Goal: Task Accomplishment & Management: Manage account settings

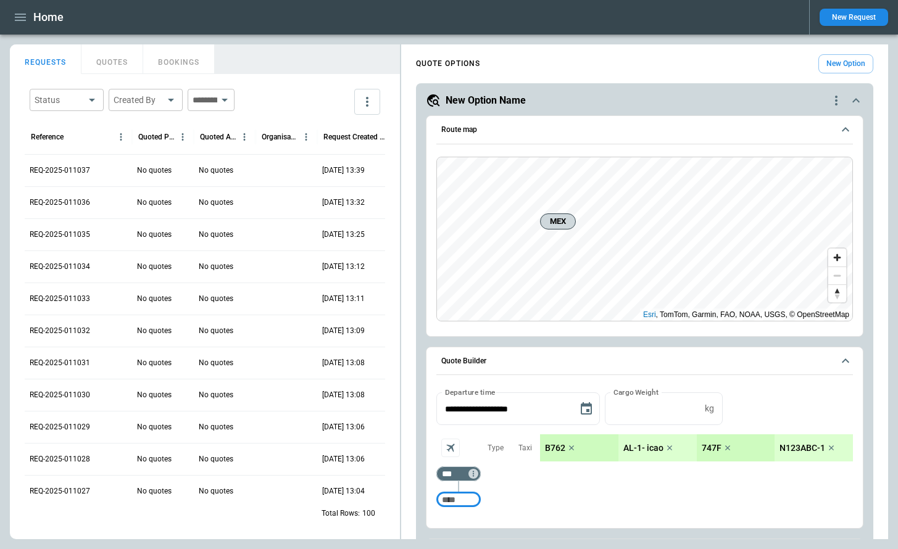
click at [835, 102] on icon "quote-option-actions" at bounding box center [836, 100] width 15 height 15
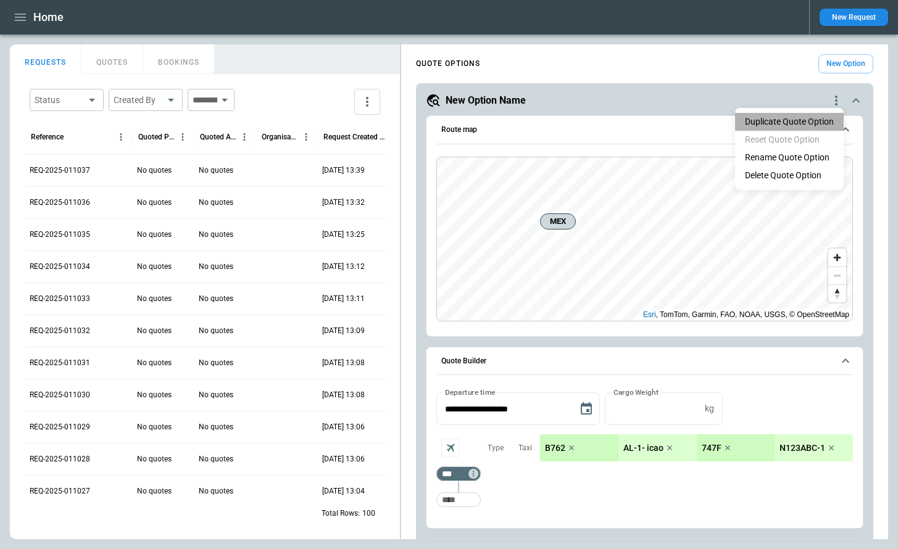
click at [796, 125] on button "Duplicate Quote Option" at bounding box center [789, 122] width 109 height 18
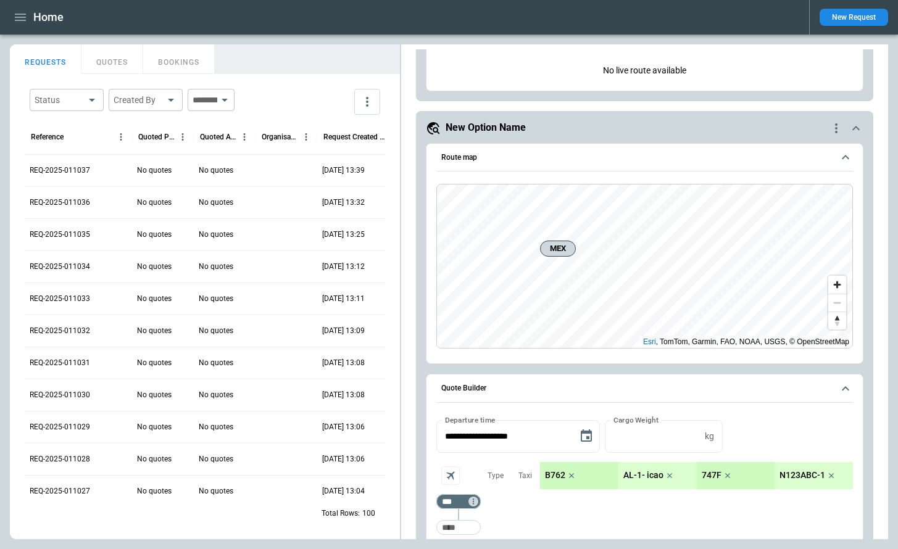
scroll to position [711, 0]
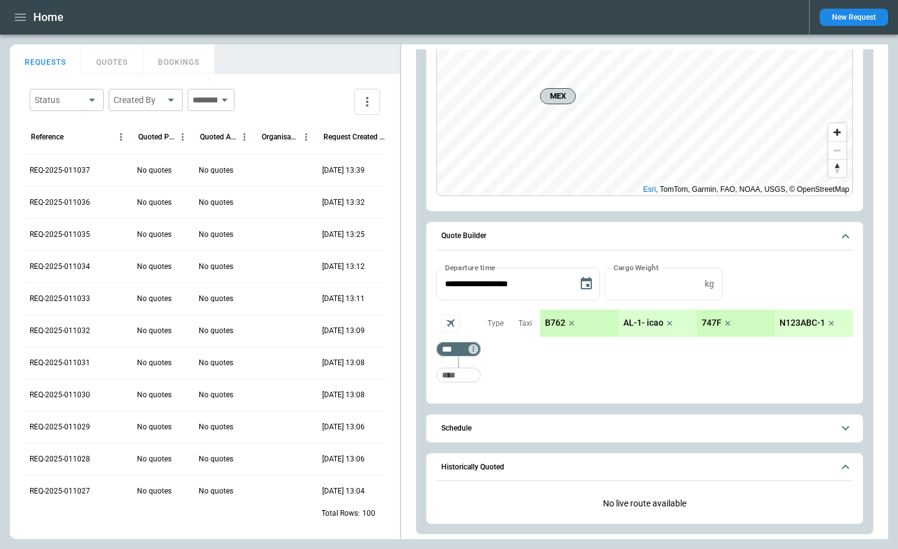
click at [844, 238] on icon "scrollable content" at bounding box center [845, 236] width 15 height 15
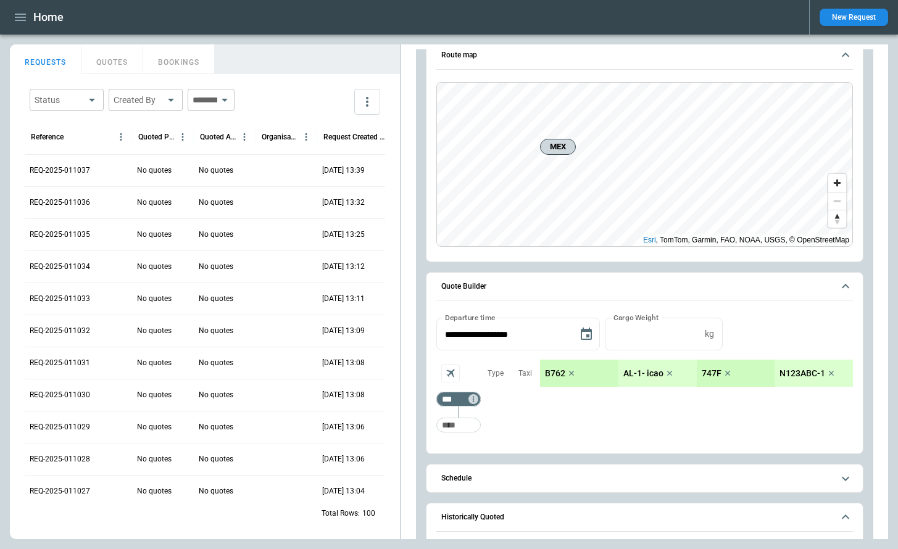
scroll to position [78, 0]
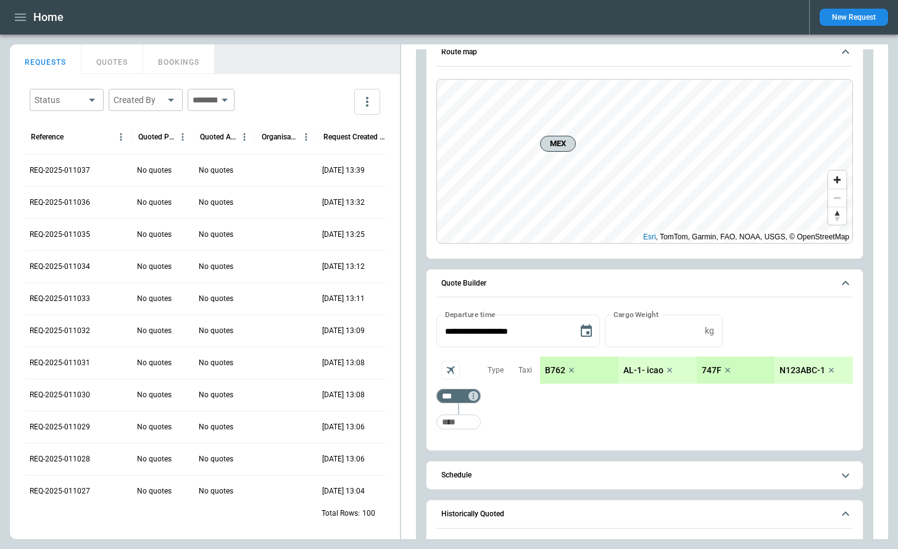
click at [845, 285] on icon "scrollable content" at bounding box center [845, 283] width 15 height 15
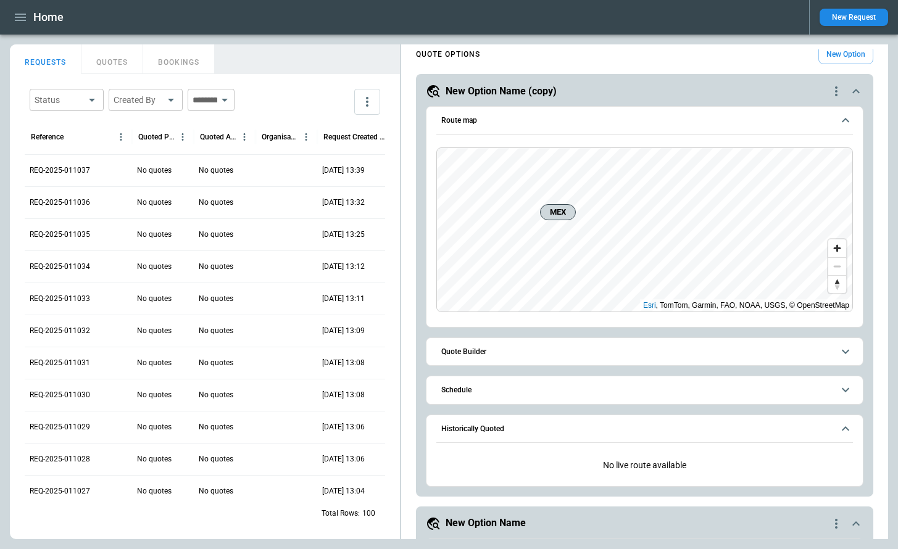
scroll to position [0, 0]
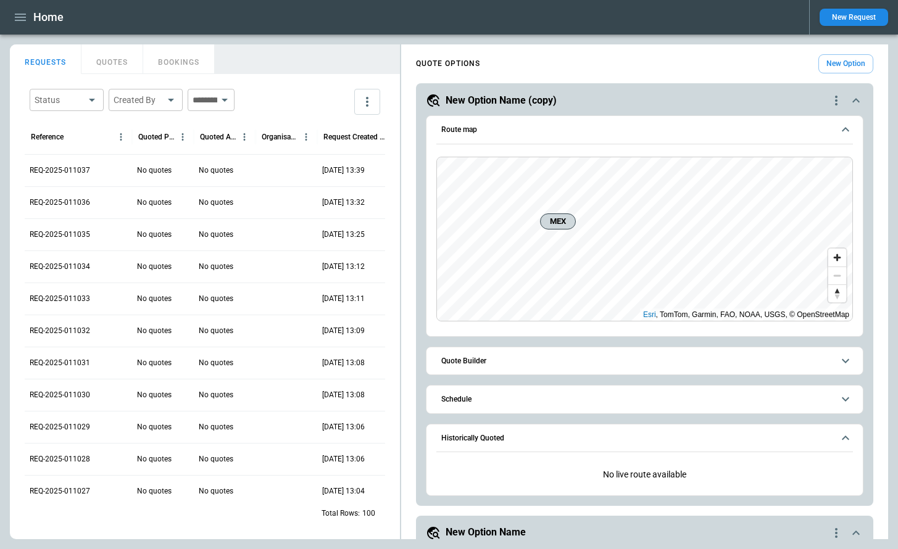
click at [845, 135] on icon "scrollable content" at bounding box center [845, 129] width 15 height 15
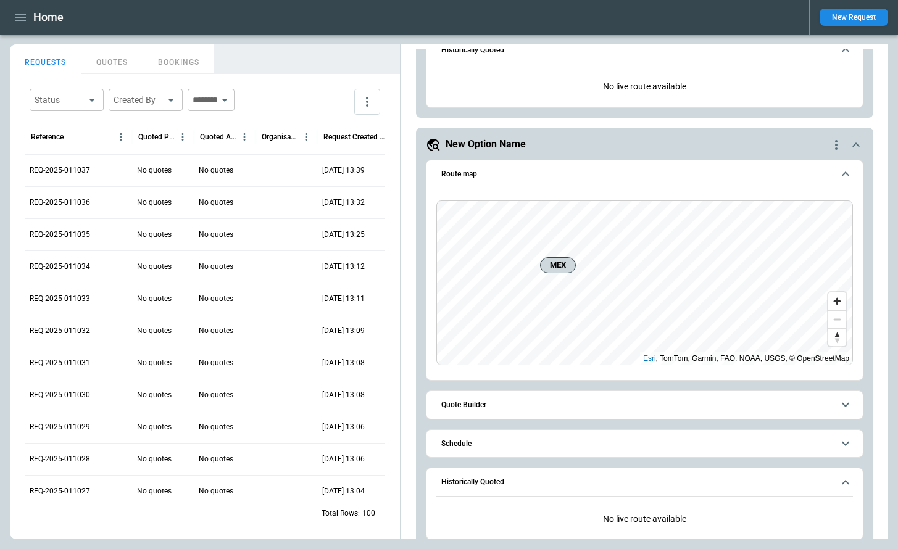
scroll to position [211, 0]
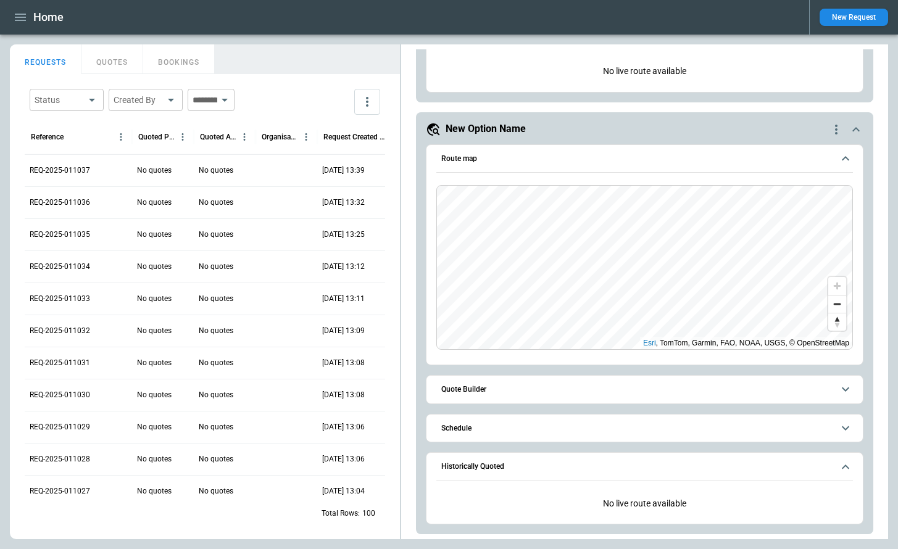
click at [843, 467] on icon "scrollable content" at bounding box center [845, 467] width 7 height 4
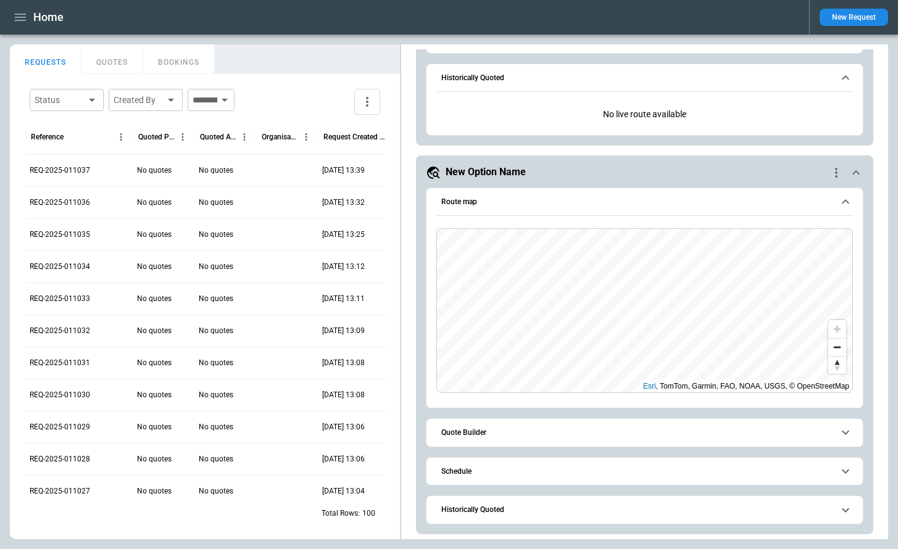
scroll to position [168, 0]
click at [839, 83] on icon "scrollable content" at bounding box center [845, 77] width 15 height 15
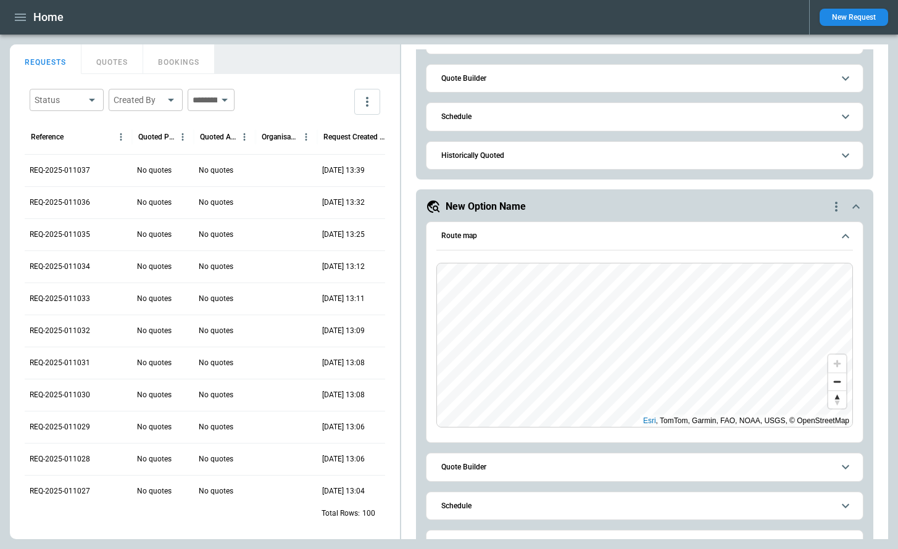
scroll to position [83, 0]
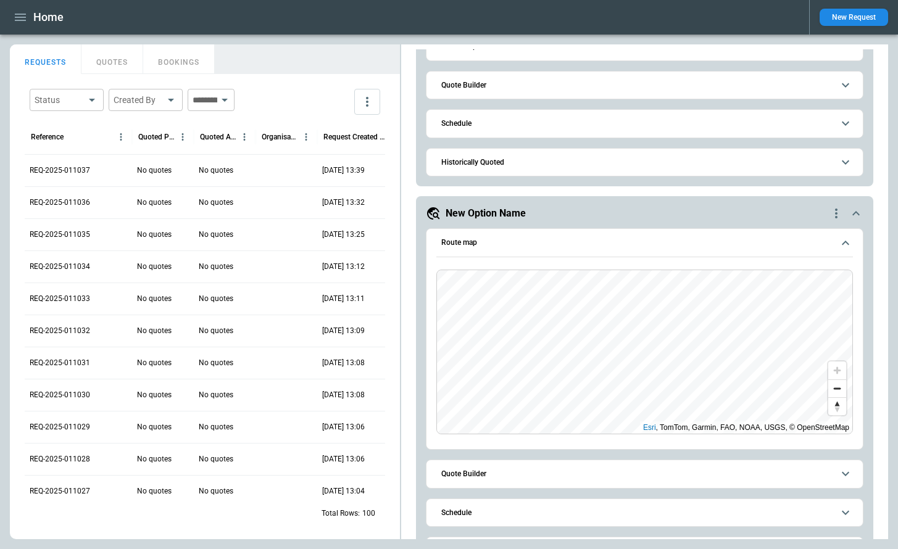
click at [846, 123] on icon "scrollable content" at bounding box center [845, 123] width 15 height 15
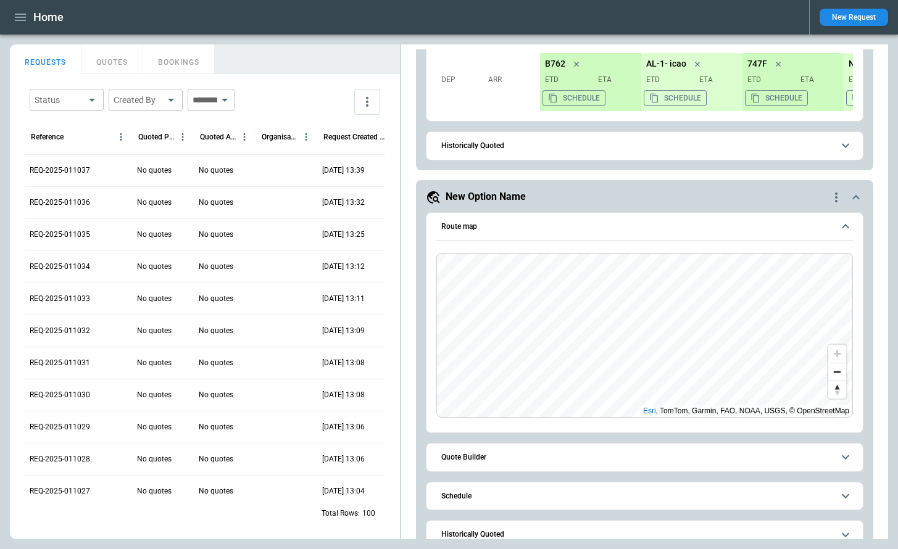
scroll to position [222, 0]
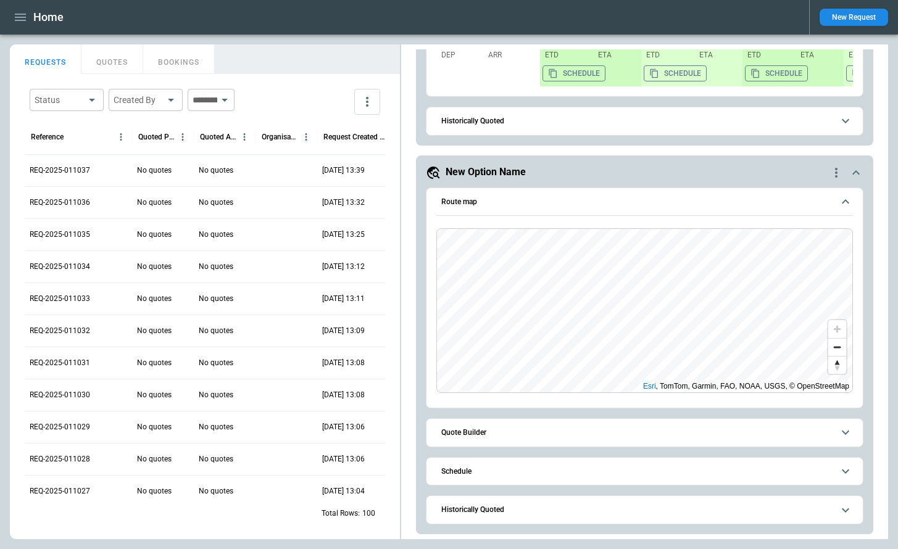
click at [851, 468] on icon "scrollable content" at bounding box center [845, 471] width 15 height 15
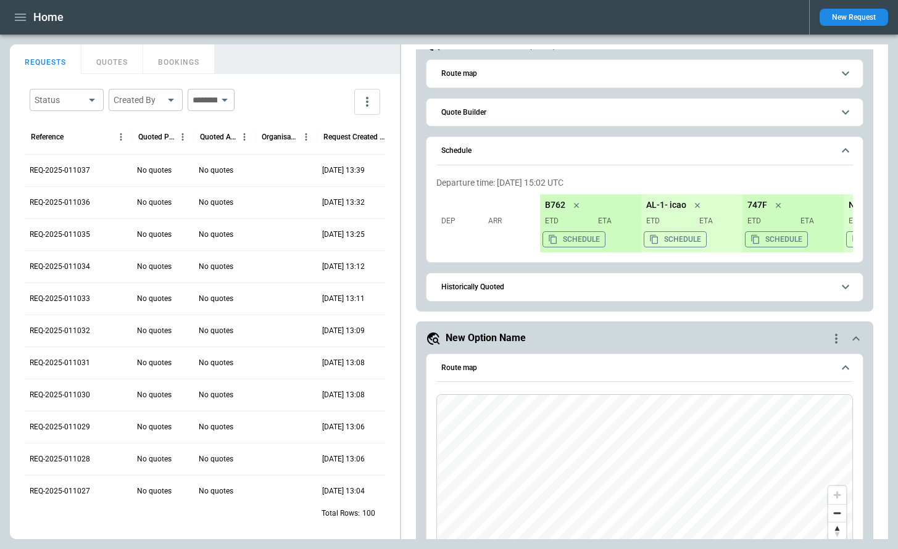
scroll to position [0, 0]
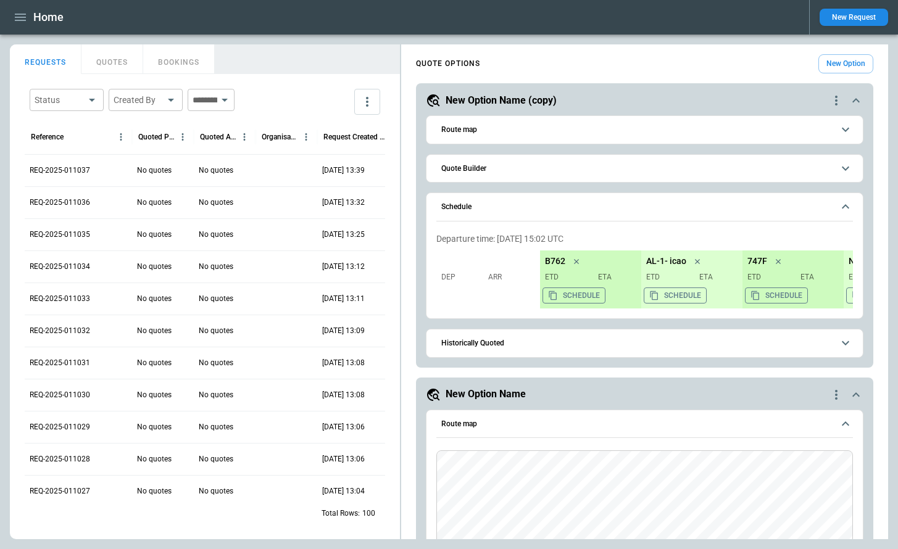
click at [804, 129] on span "Route map" at bounding box center [637, 130] width 392 height 8
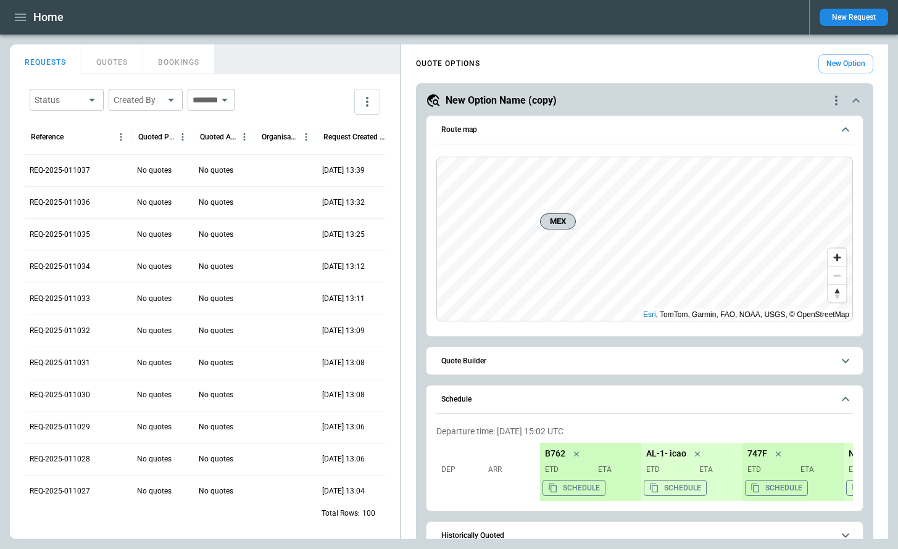
click at [804, 129] on span "Route map" at bounding box center [637, 130] width 392 height 8
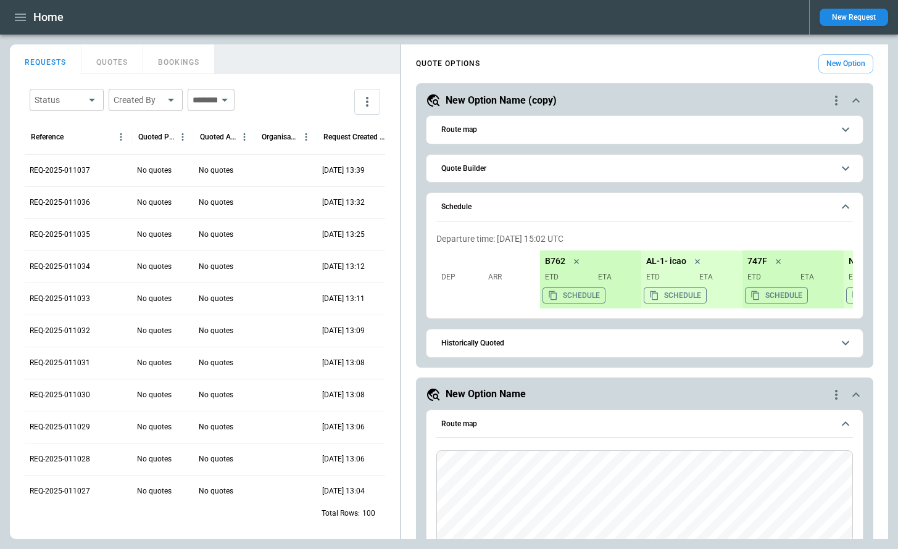
click at [857, 100] on icon "scrollable content" at bounding box center [855, 100] width 7 height 4
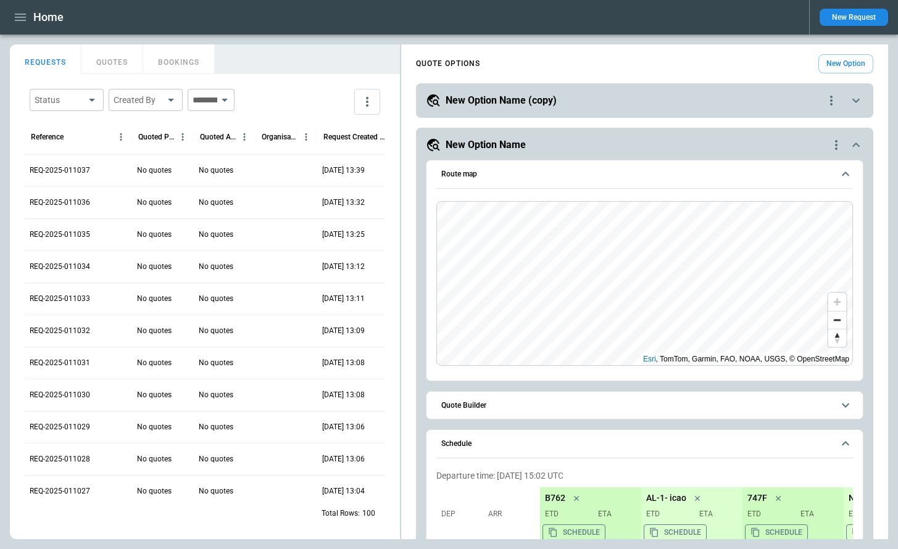
click at [854, 145] on icon "scrollable content" at bounding box center [855, 145] width 7 height 4
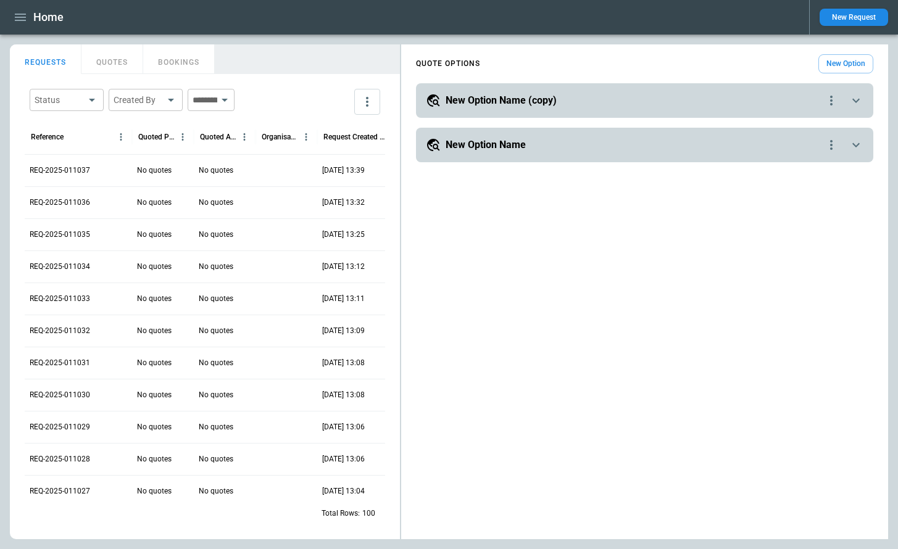
click at [831, 146] on icon "quote-option-actions" at bounding box center [831, 145] width 15 height 15
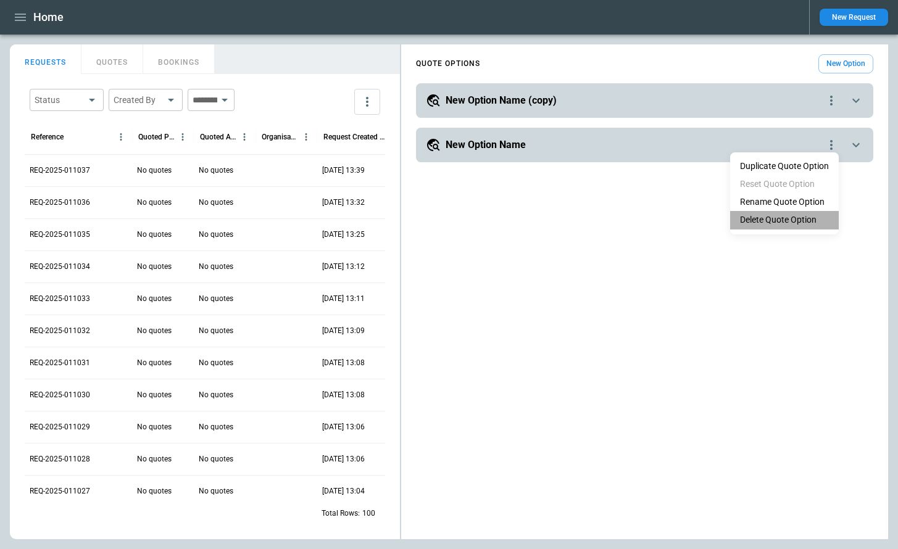
click at [788, 222] on li "Delete Quote Option" at bounding box center [784, 220] width 109 height 18
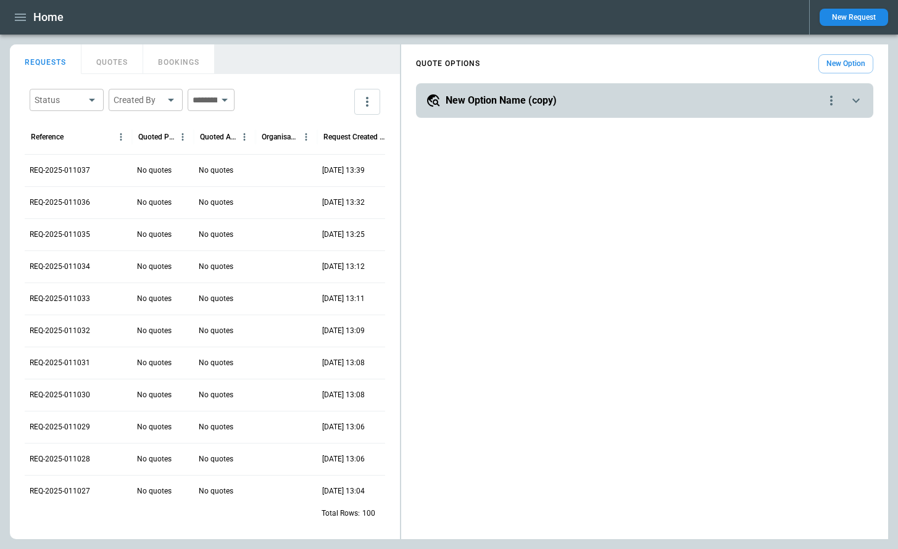
click at [842, 64] on button "New Option" at bounding box center [845, 63] width 55 height 19
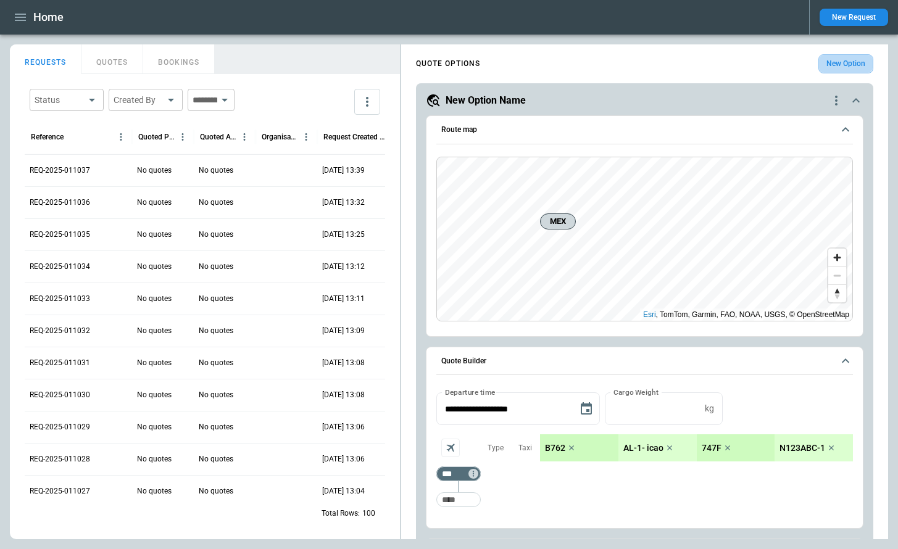
click at [841, 67] on button "New Option" at bounding box center [845, 63] width 55 height 19
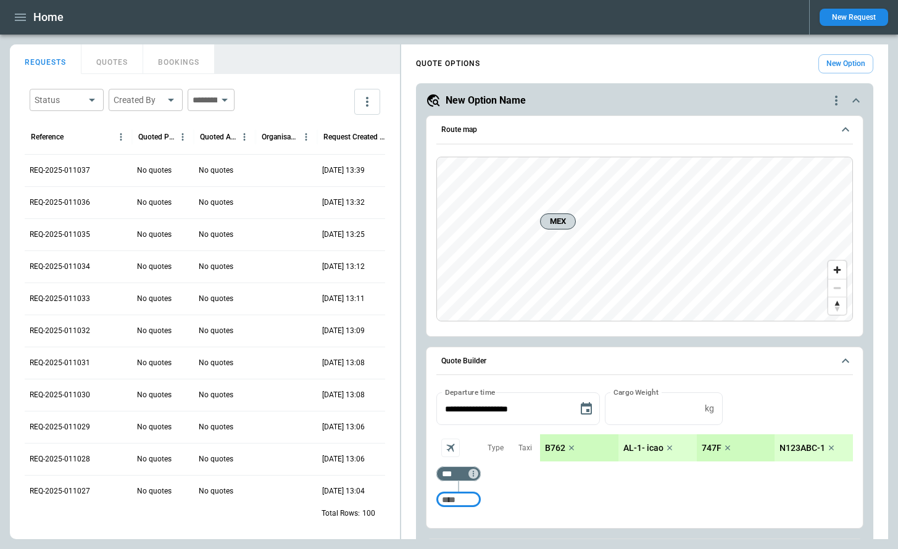
click at [841, 67] on button "New Option" at bounding box center [845, 63] width 55 height 19
click at [851, 107] on icon "scrollable content" at bounding box center [856, 100] width 15 height 15
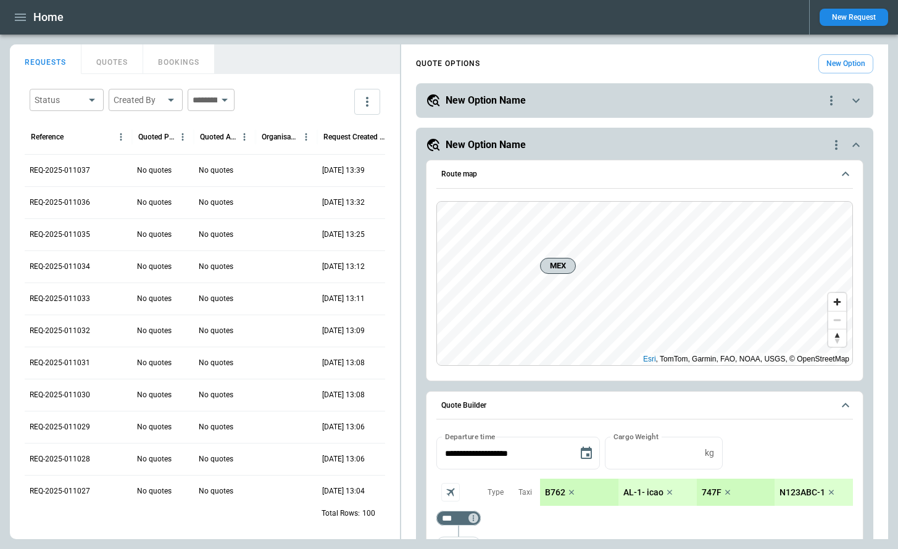
click at [851, 143] on icon "scrollable content" at bounding box center [856, 145] width 15 height 15
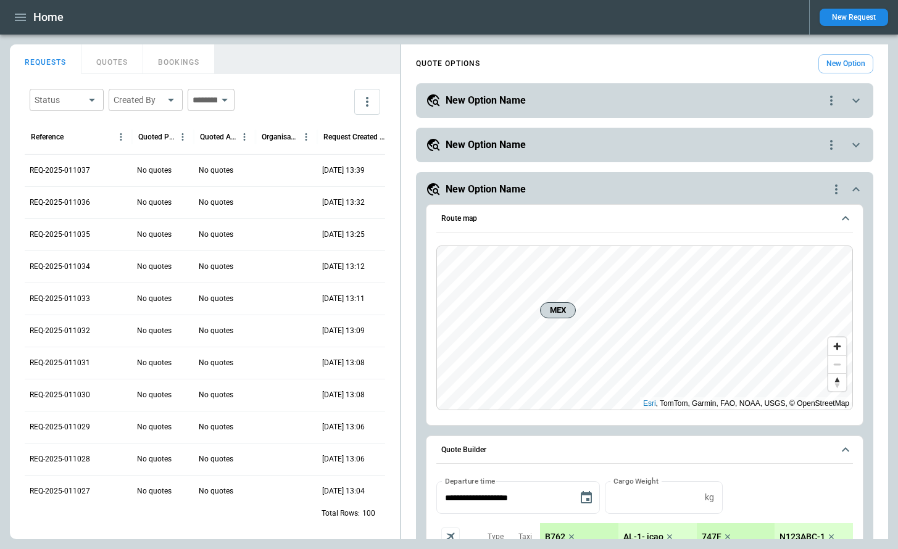
click at [852, 183] on icon "scrollable content" at bounding box center [856, 189] width 15 height 15
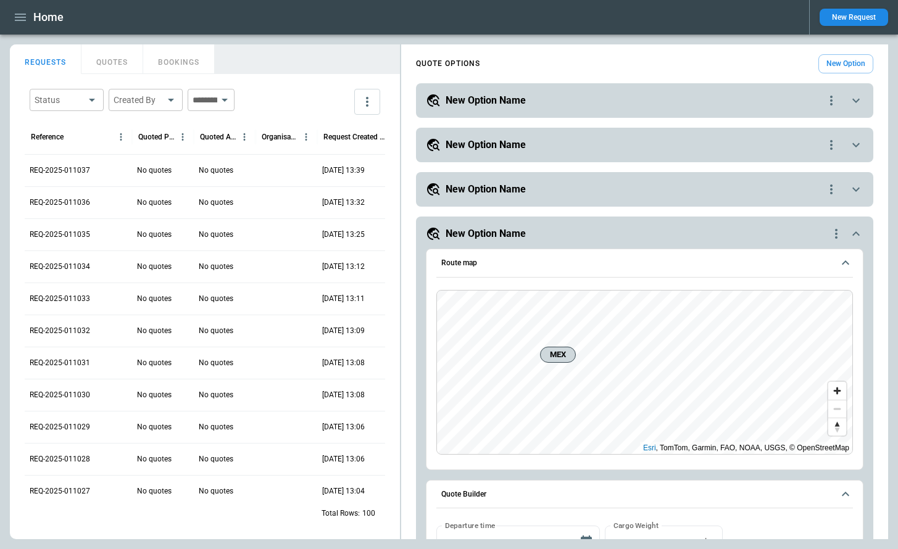
click at [846, 232] on div "scrollable content" at bounding box center [839, 234] width 20 height 15
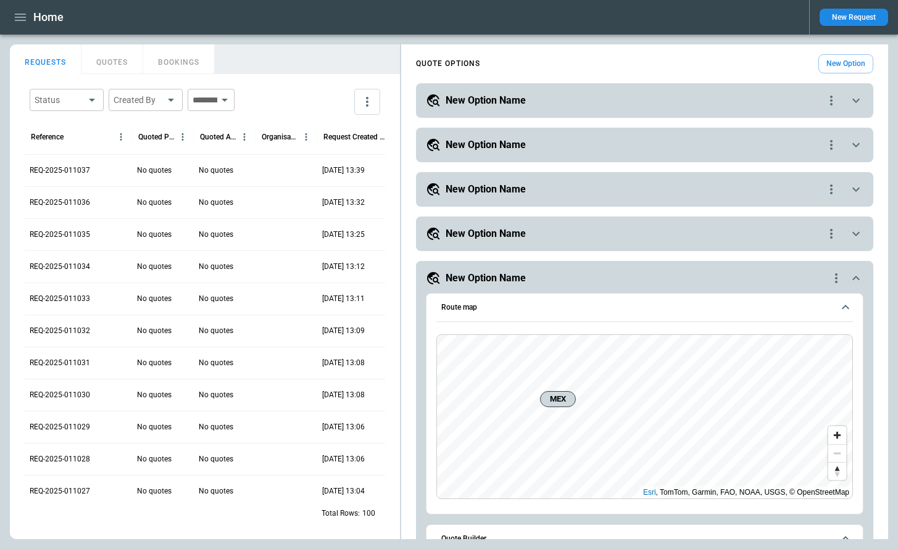
click at [856, 276] on icon "scrollable content" at bounding box center [856, 278] width 15 height 15
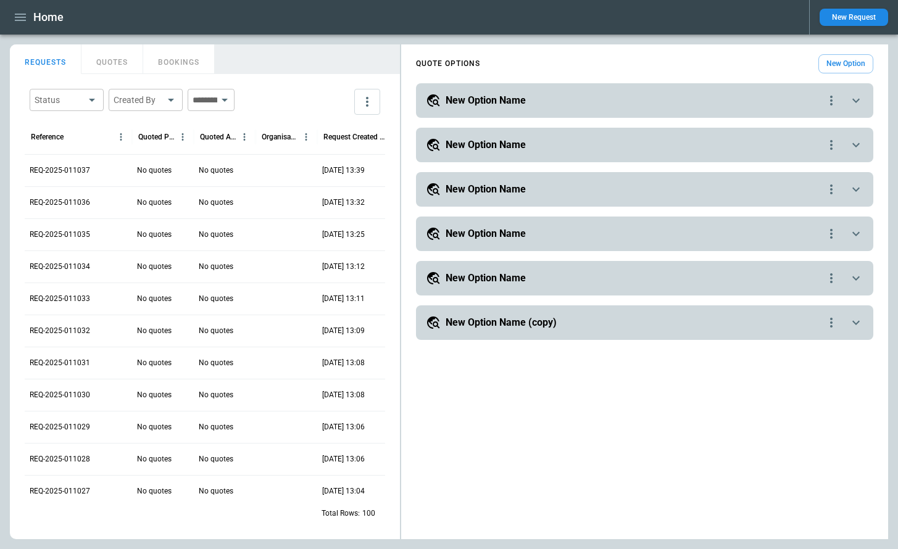
click at [835, 139] on icon "quote-option-actions" at bounding box center [831, 145] width 15 height 15
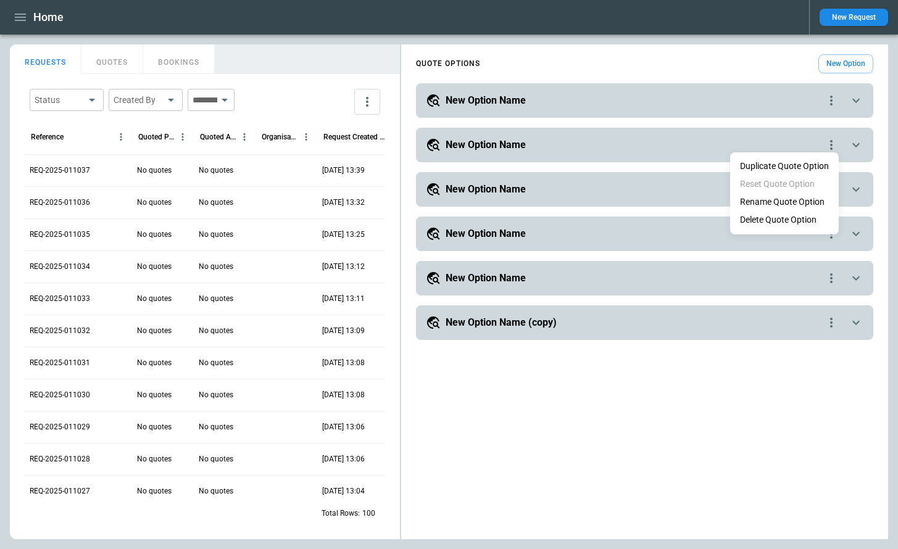
click at [793, 214] on li "Delete Quote Option" at bounding box center [784, 220] width 109 height 18
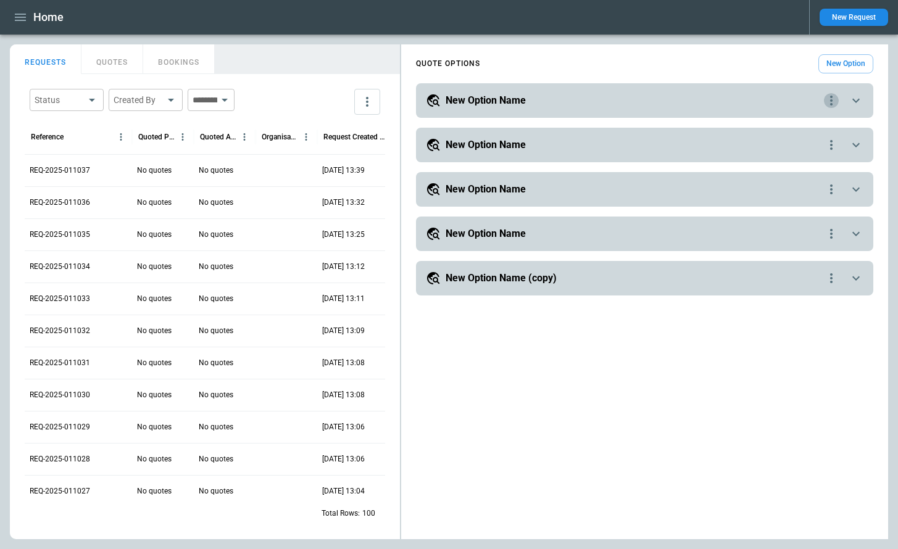
click at [835, 98] on icon "quote-option-actions" at bounding box center [831, 100] width 15 height 15
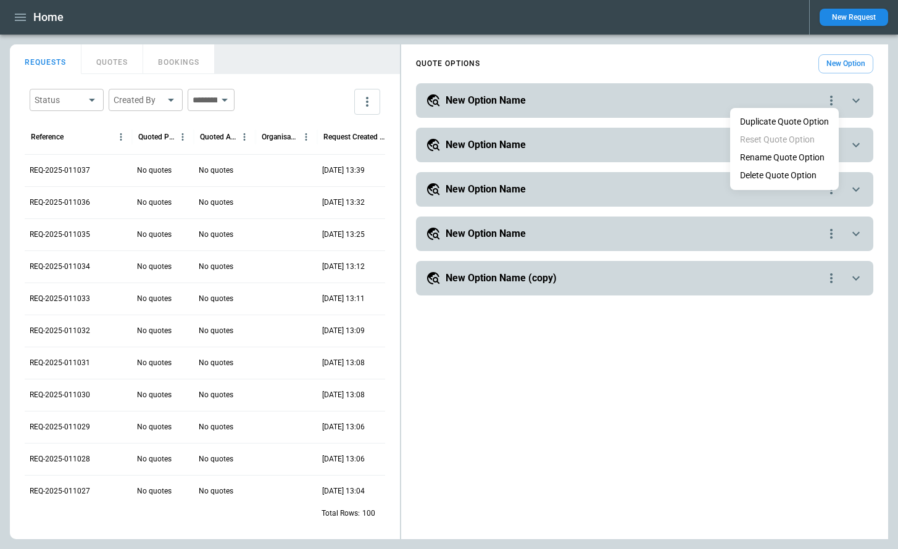
click at [801, 177] on li "Delete Quote Option" at bounding box center [784, 176] width 109 height 18
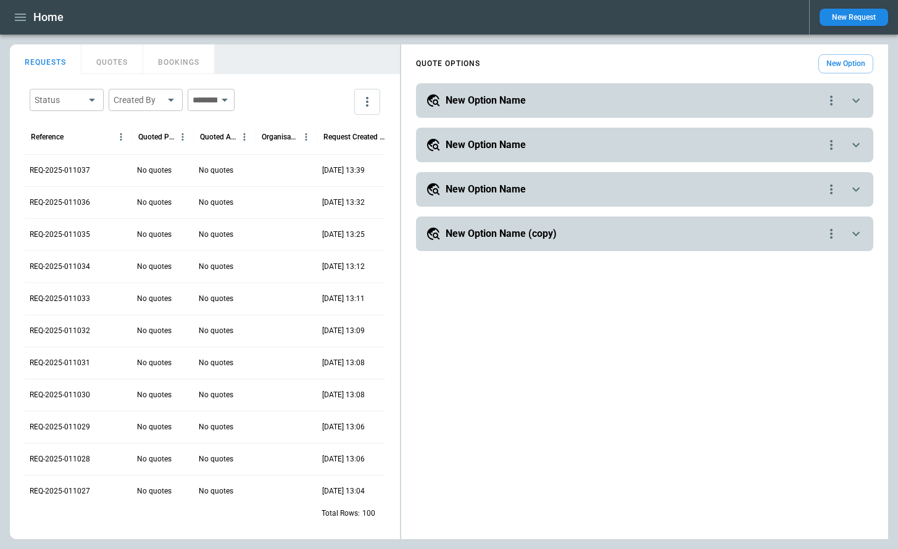
click at [766, 99] on div "New Option Name" at bounding box center [625, 100] width 398 height 15
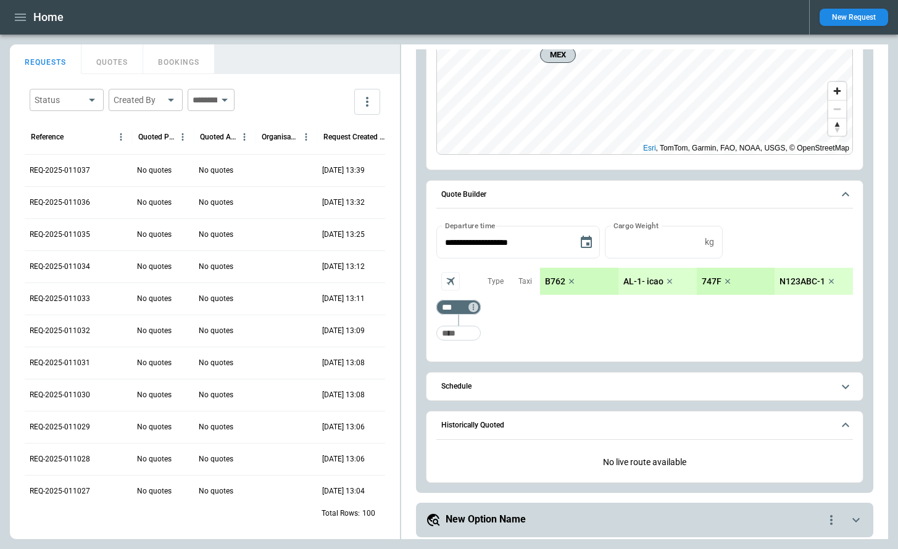
scroll to position [258, 0]
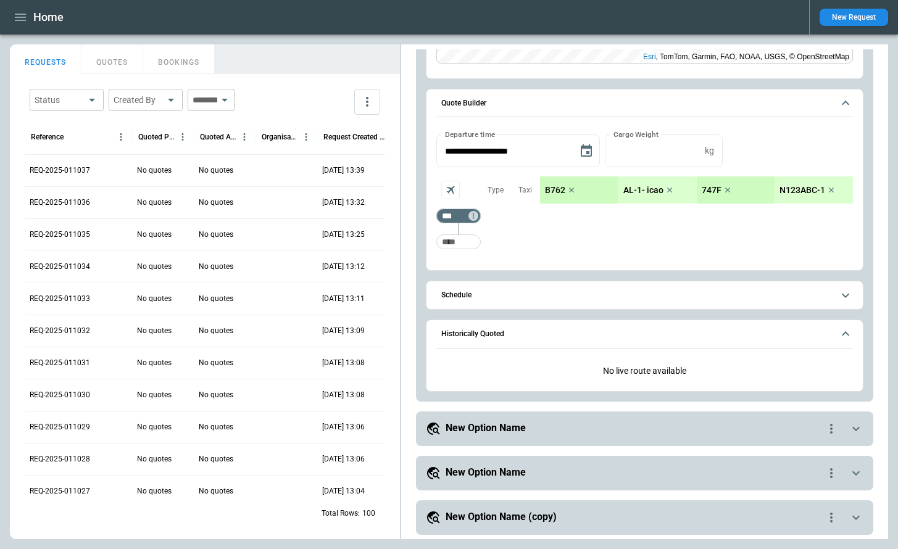
click at [675, 301] on button "Schedule" at bounding box center [644, 295] width 417 height 28
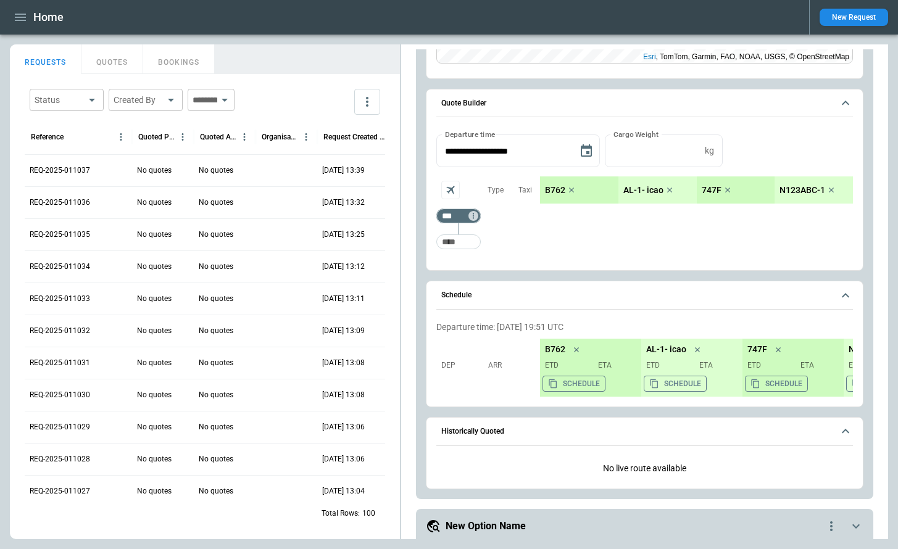
click at [675, 301] on button "Schedule" at bounding box center [644, 295] width 417 height 28
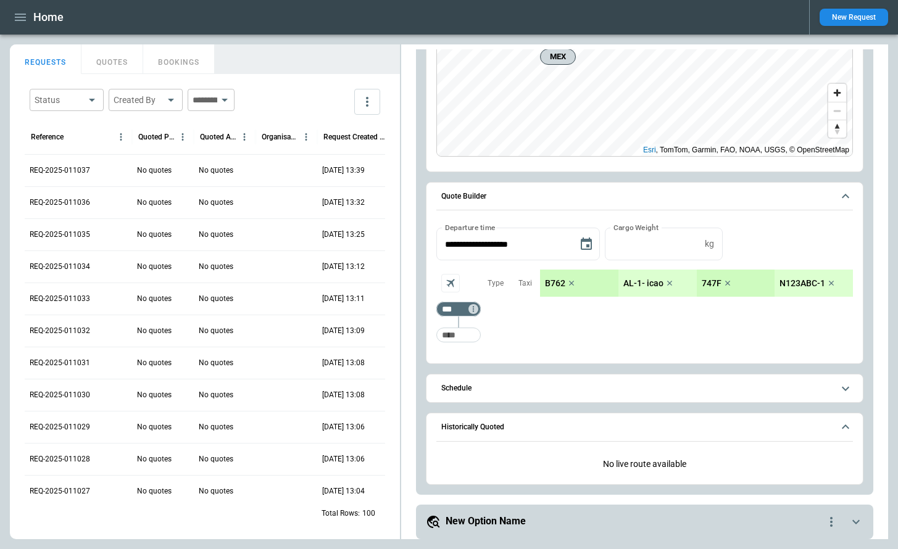
scroll to position [0, 0]
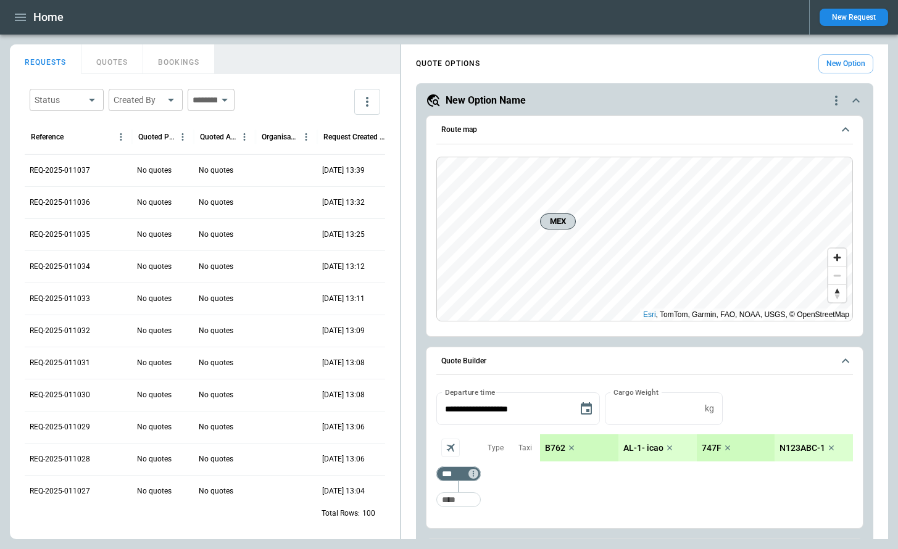
click at [857, 20] on button "New Request" at bounding box center [854, 17] width 69 height 17
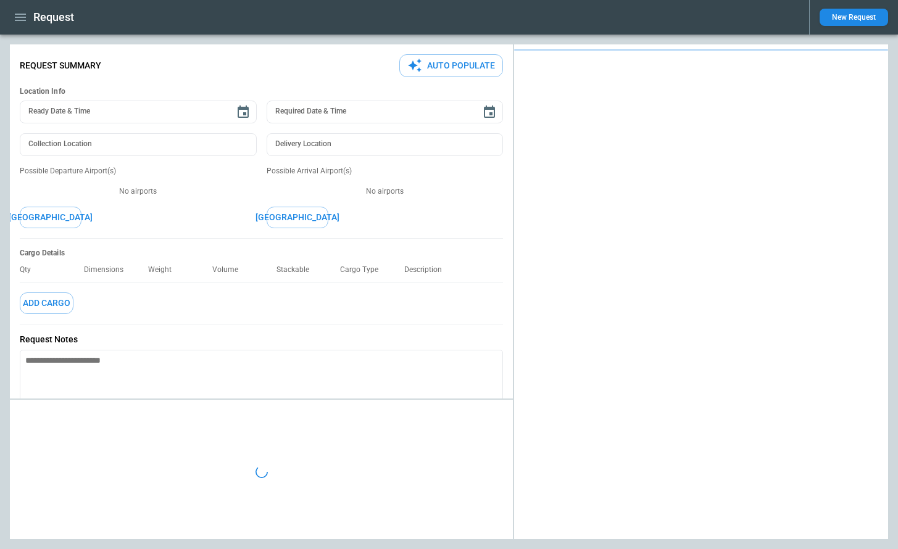
type textarea "*"
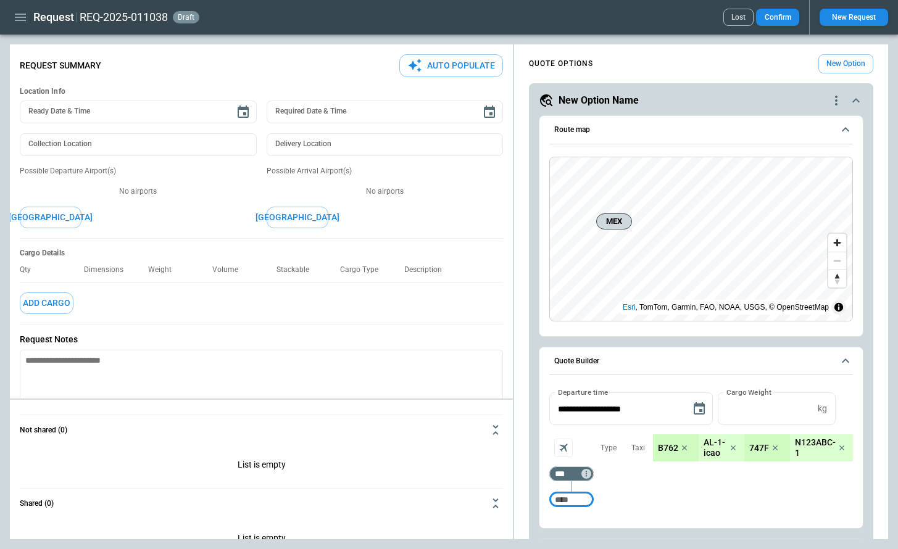
click at [846, 362] on icon "scrollable content" at bounding box center [845, 361] width 15 height 15
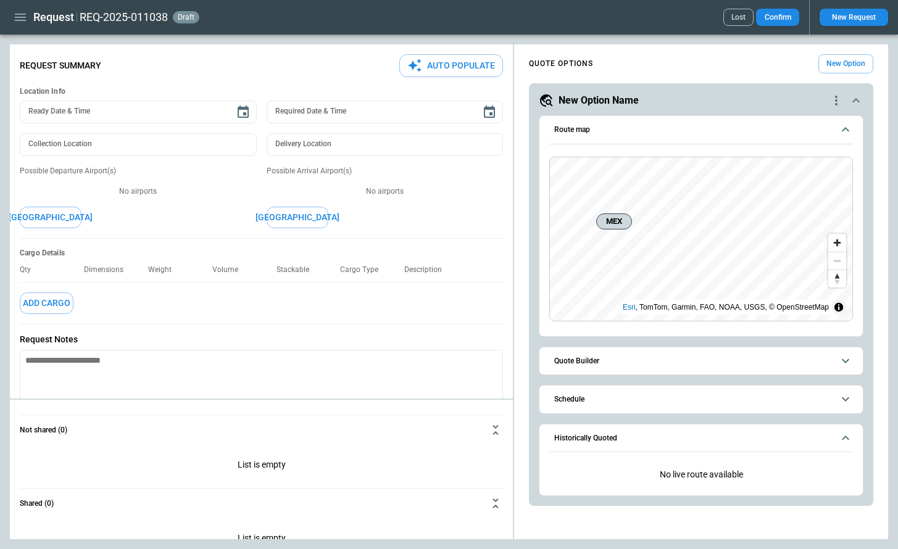
click at [839, 445] on icon "scrollable content" at bounding box center [845, 438] width 15 height 15
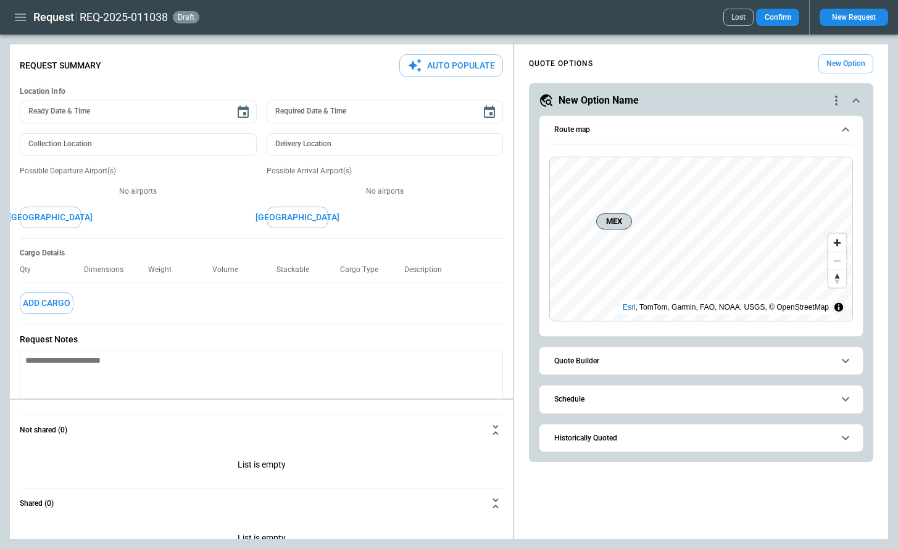
click at [839, 137] on button "Route map" at bounding box center [701, 130] width 304 height 28
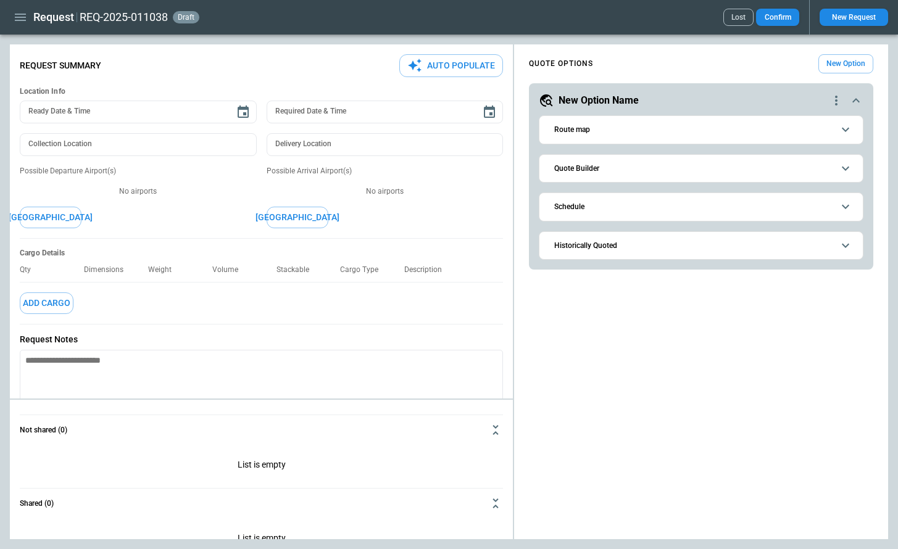
click at [836, 102] on icon "quote-option-actions" at bounding box center [836, 100] width 15 height 15
click at [827, 117] on button "Duplicate Quote Option" at bounding box center [789, 122] width 109 height 18
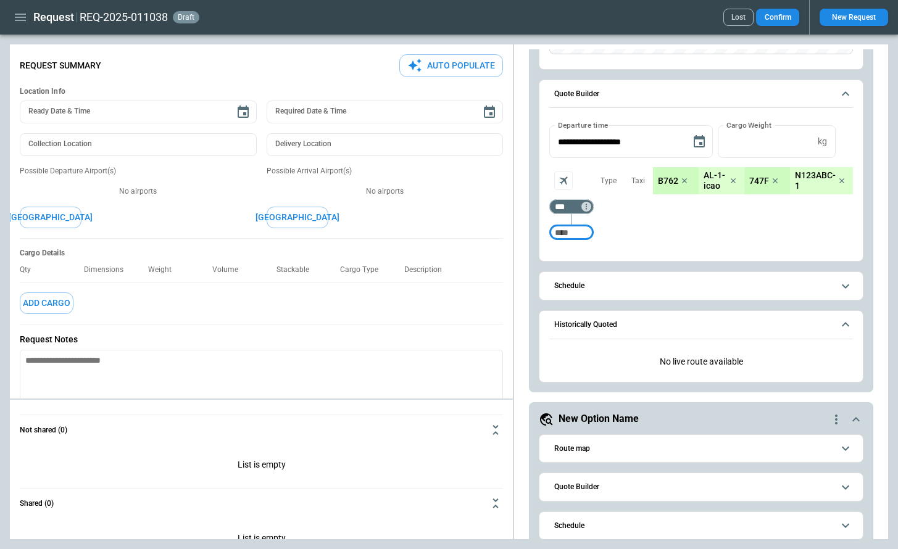
scroll to position [322, 0]
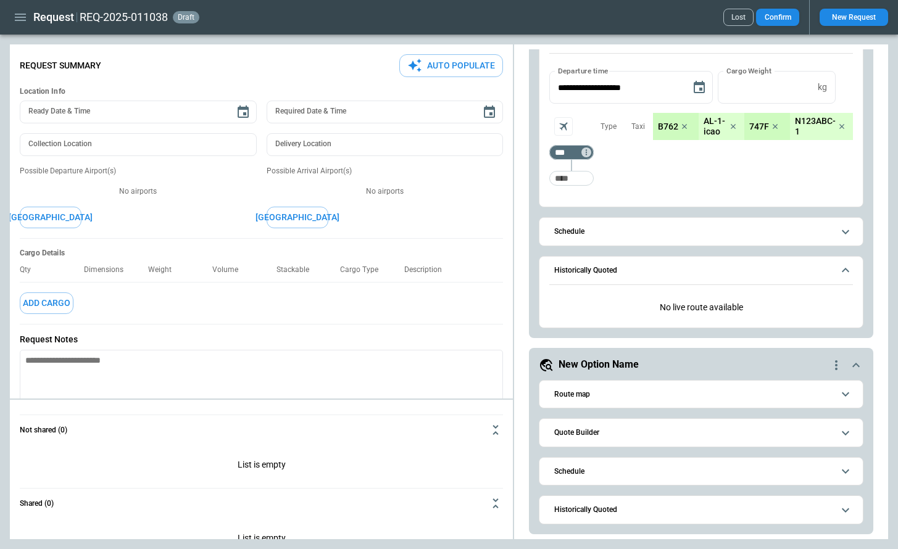
click at [841, 393] on icon "scrollable content" at bounding box center [845, 394] width 15 height 15
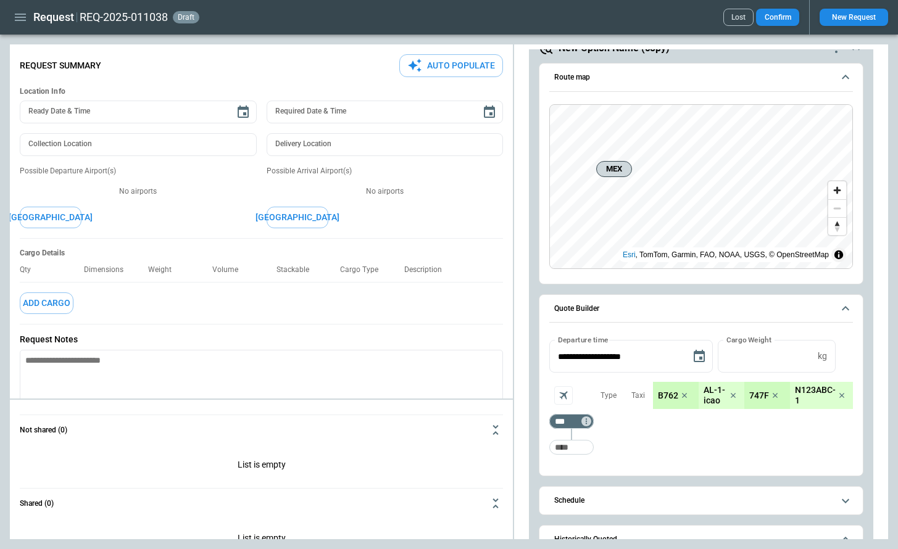
scroll to position [0, 0]
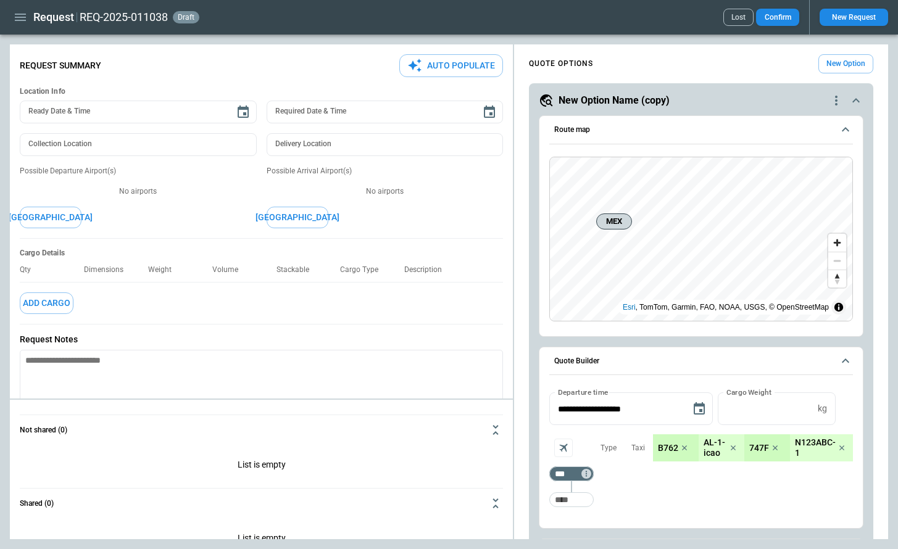
click at [846, 132] on icon "scrollable content" at bounding box center [845, 129] width 15 height 15
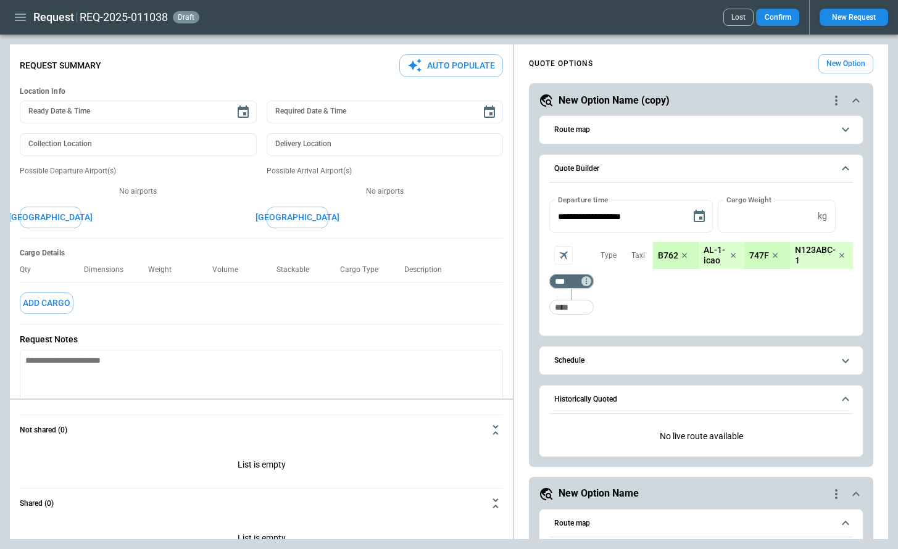
click at [846, 169] on icon "scrollable content" at bounding box center [845, 168] width 15 height 15
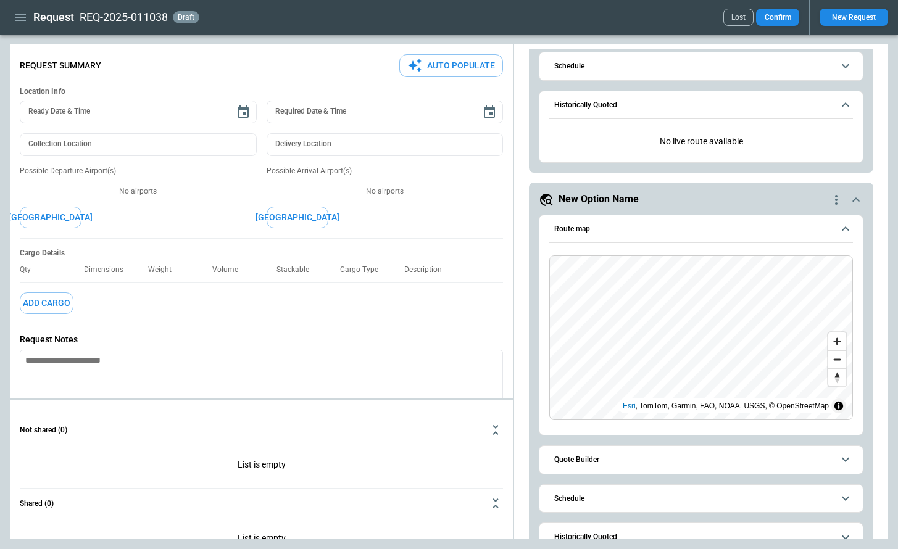
scroll to position [168, 0]
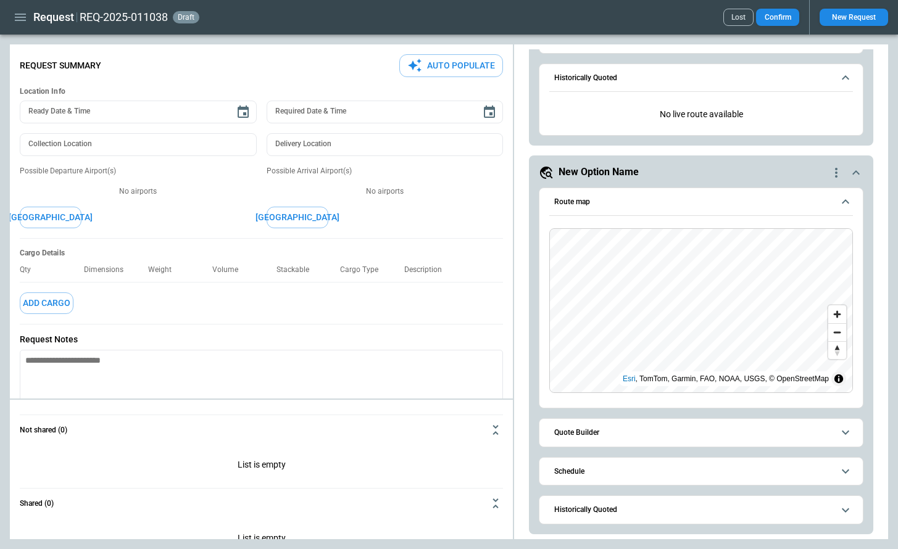
click at [842, 428] on icon "scrollable content" at bounding box center [845, 432] width 15 height 15
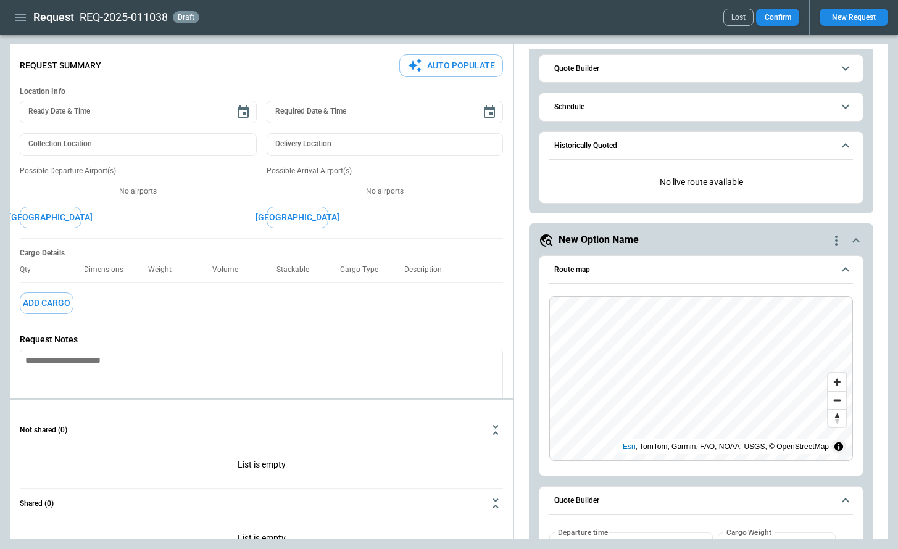
scroll to position [0, 0]
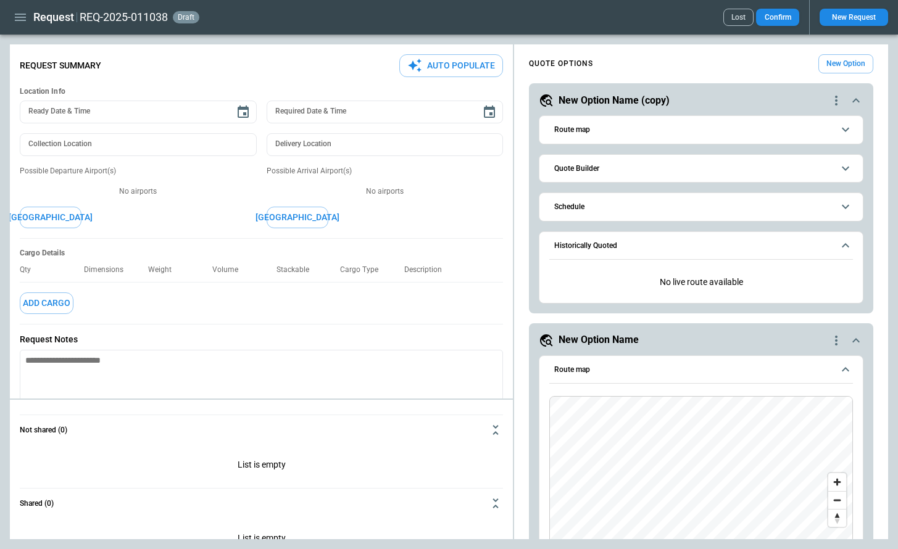
click at [840, 215] on button "Schedule" at bounding box center [701, 207] width 304 height 28
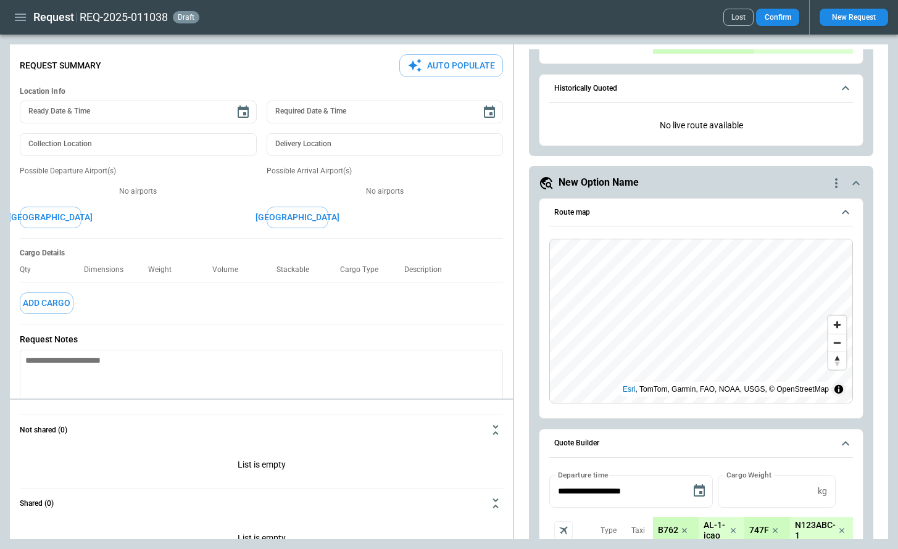
scroll to position [419, 0]
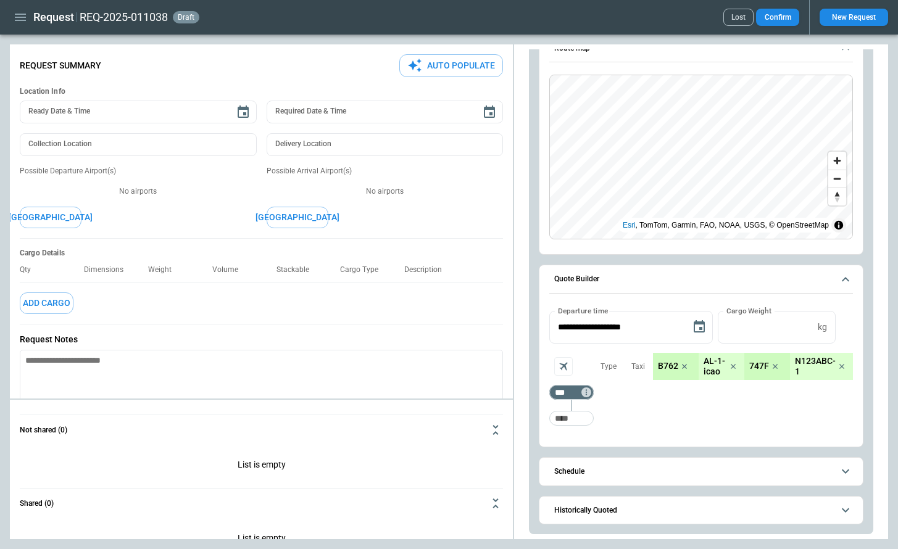
click at [837, 478] on button "Schedule" at bounding box center [701, 472] width 304 height 28
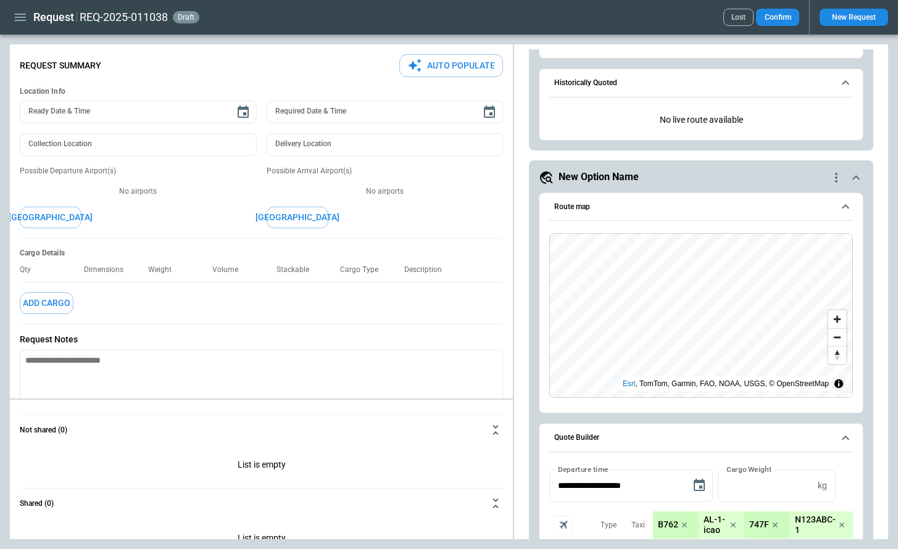
scroll to position [517, 0]
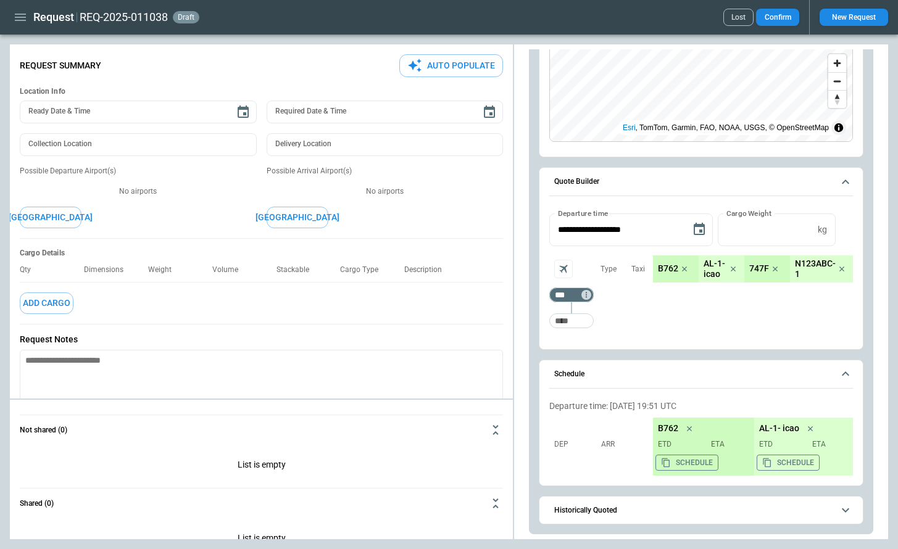
click at [848, 506] on icon "scrollable content" at bounding box center [845, 510] width 15 height 15
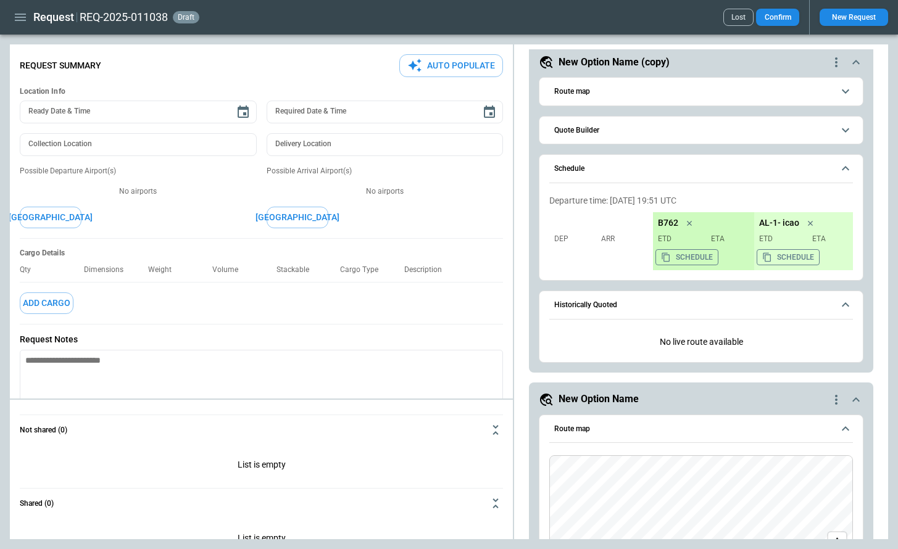
scroll to position [17, 0]
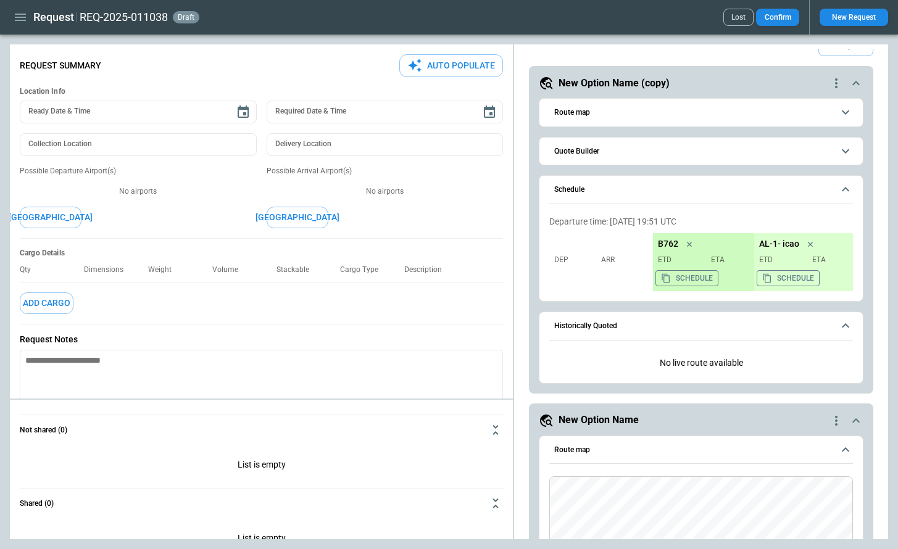
click at [846, 325] on icon "scrollable content" at bounding box center [845, 326] width 15 height 15
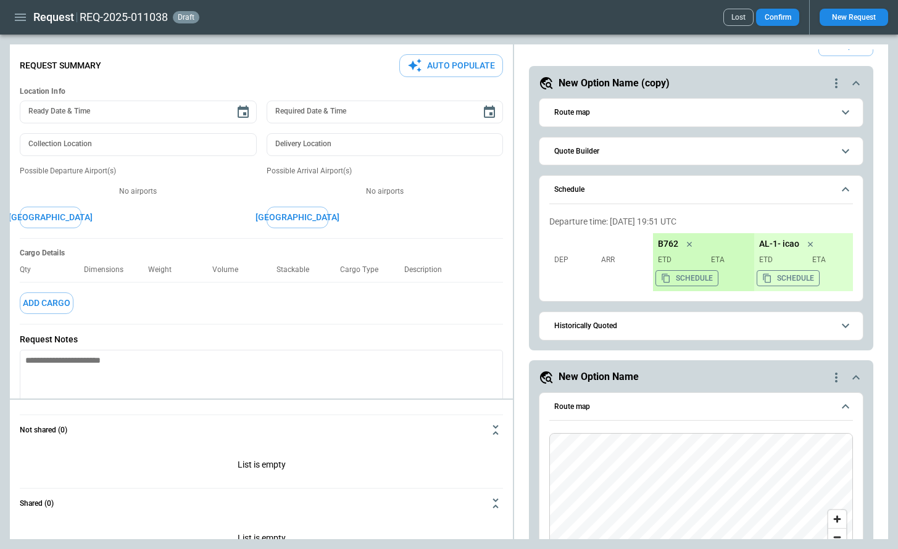
click at [15, 25] on button "button" at bounding box center [20, 18] width 21 height 22
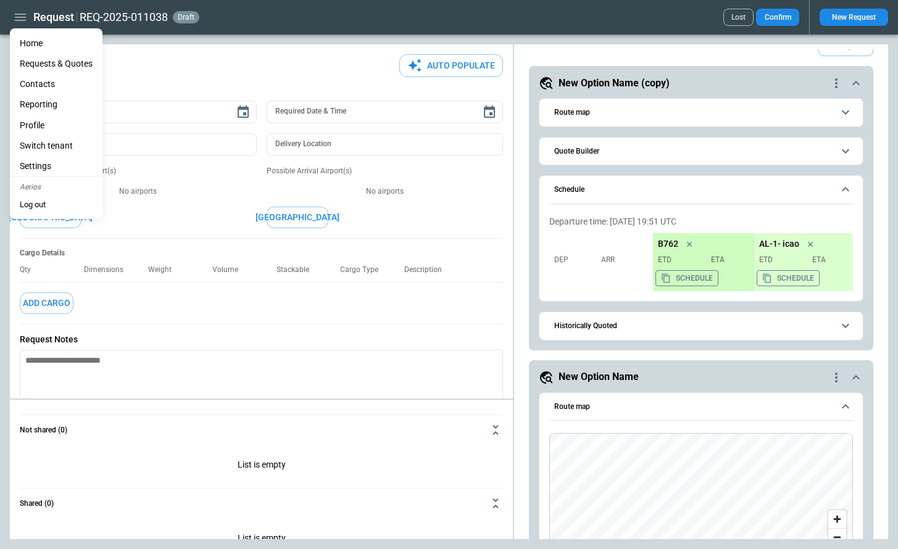
click at [48, 165] on li "Settings" at bounding box center [56, 166] width 93 height 20
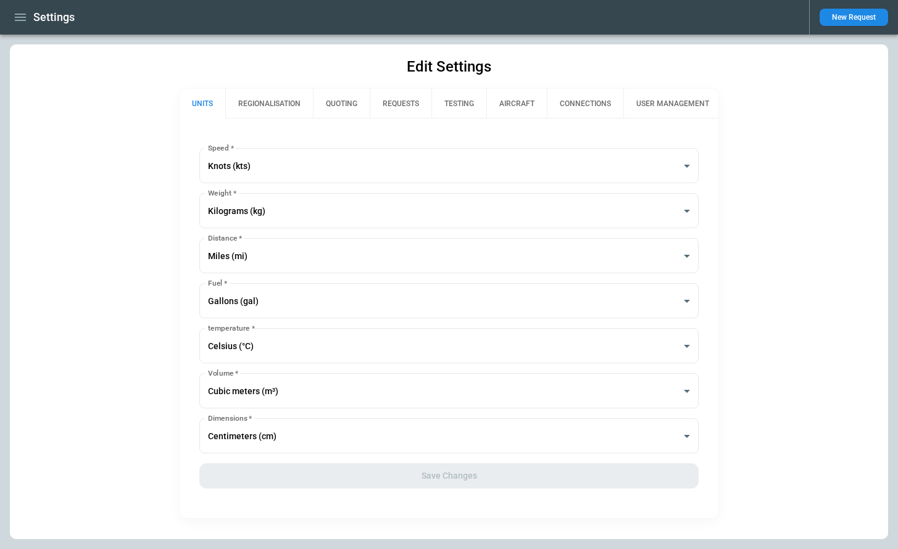
click at [351, 100] on button "QUOTING" at bounding box center [341, 104] width 57 height 30
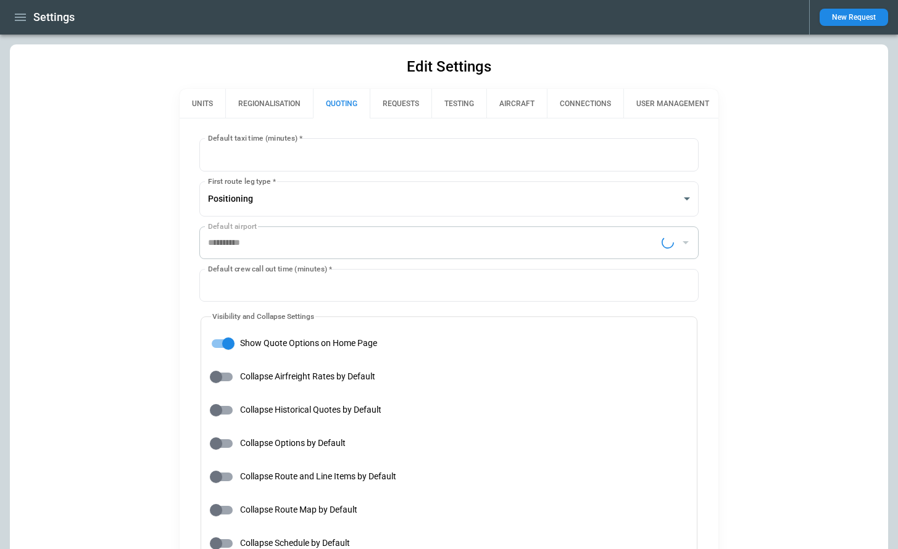
type input "**********"
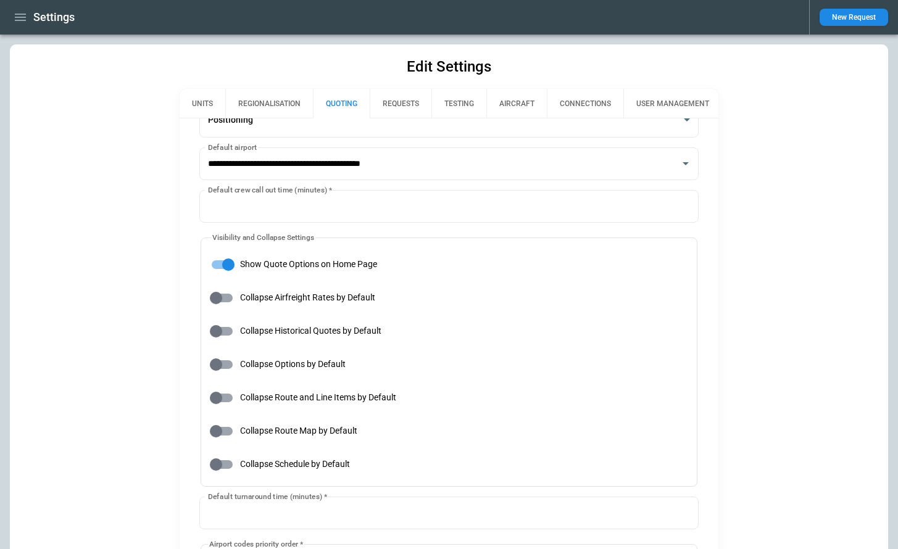
scroll to position [91, 0]
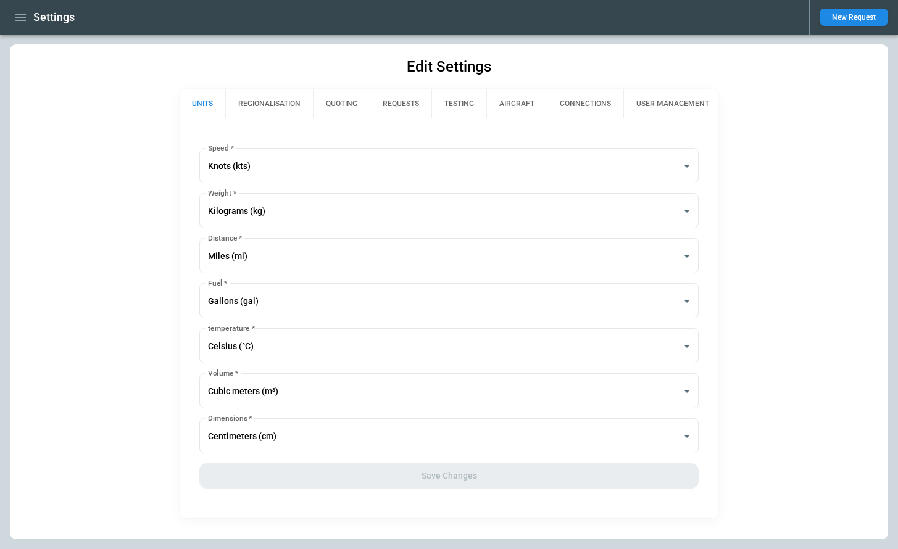
click at [343, 101] on button "QUOTING" at bounding box center [341, 104] width 57 height 30
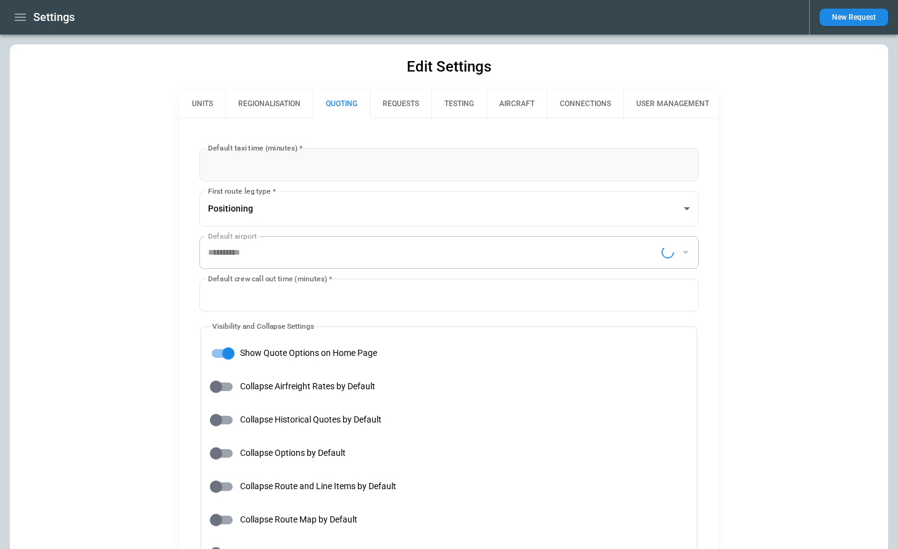
type input "**********"
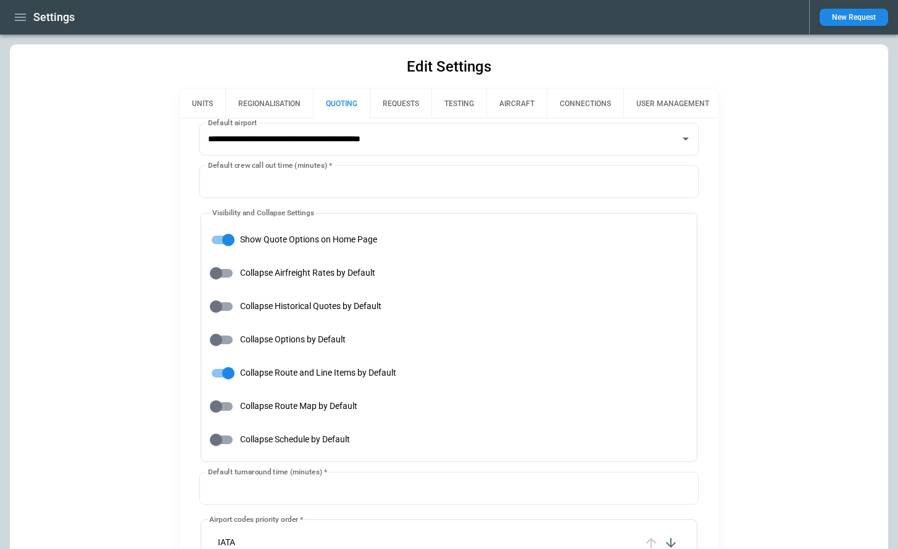
scroll to position [582, 0]
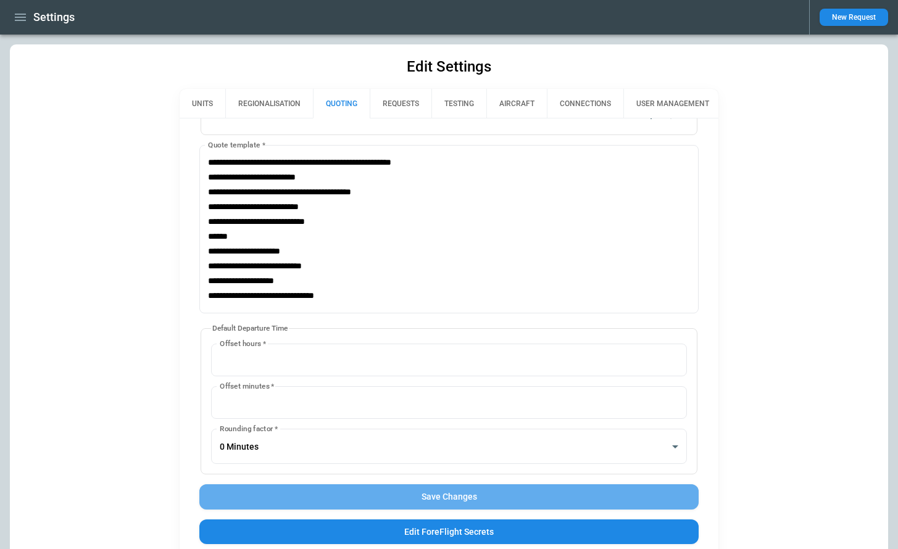
click at [447, 494] on button "Save Changes" at bounding box center [448, 497] width 499 height 25
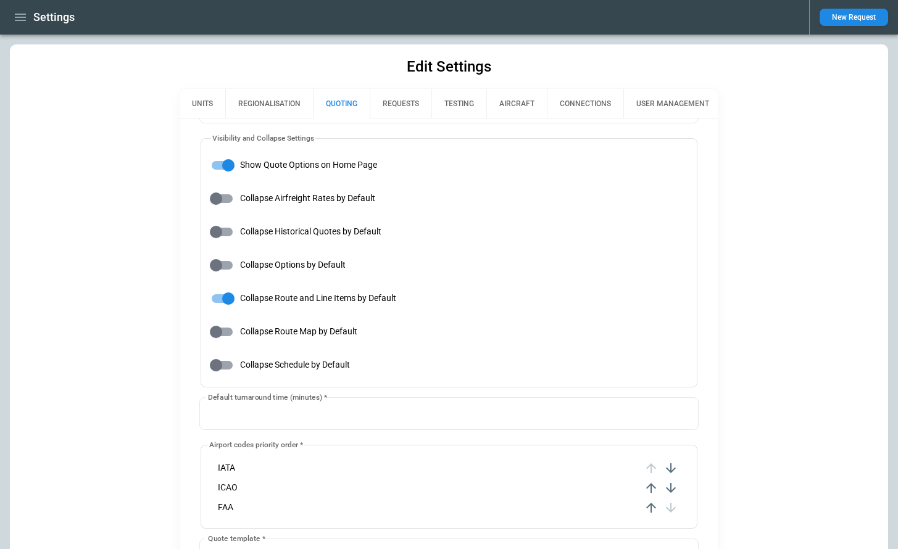
scroll to position [0, 0]
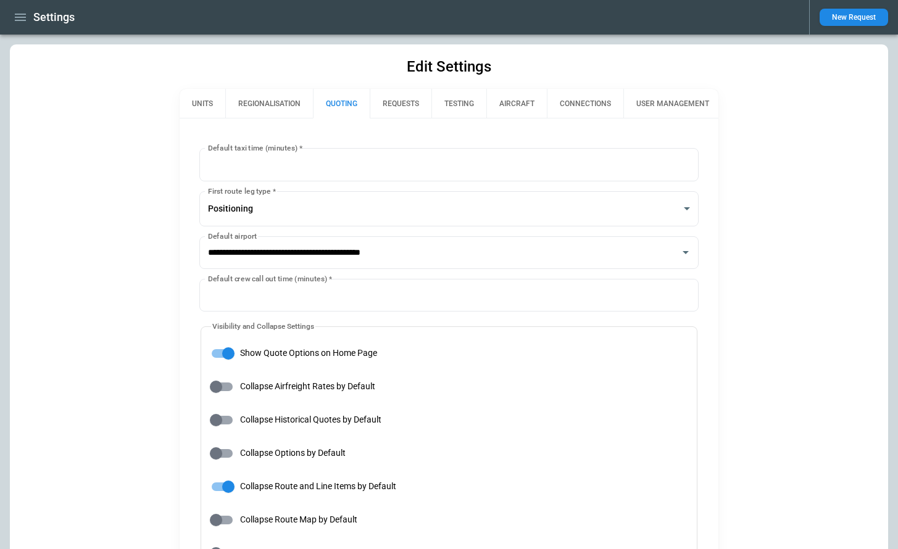
click at [19, 14] on icon "button" at bounding box center [20, 17] width 11 height 7
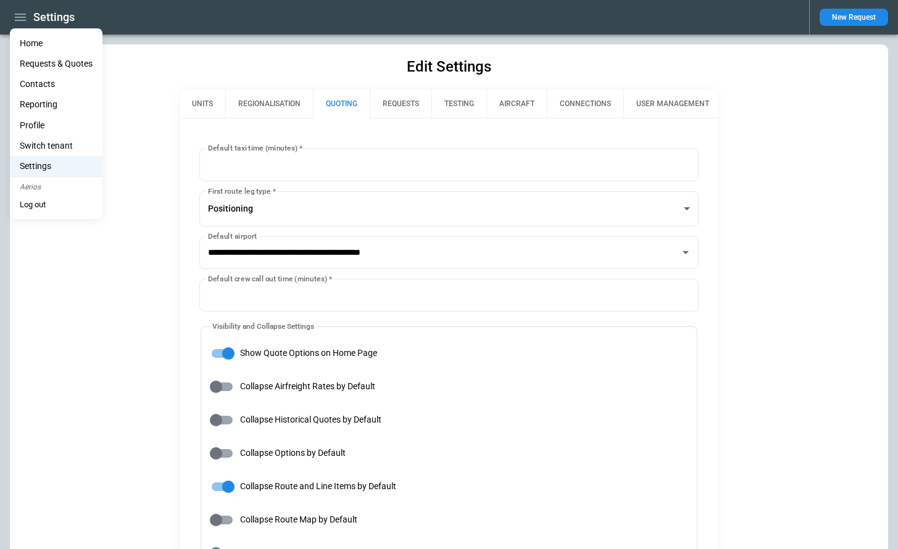
click at [28, 43] on li "Home" at bounding box center [56, 43] width 93 height 20
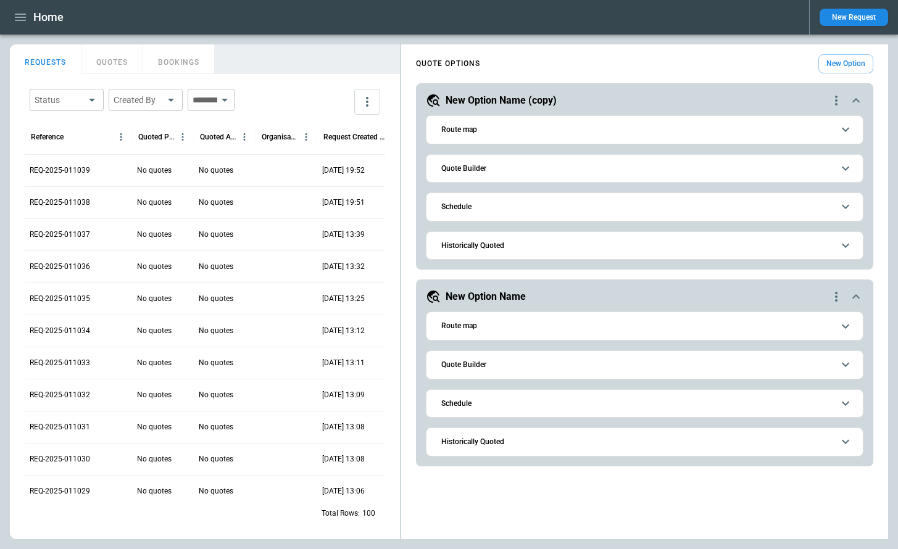
click at [836, 101] on icon "quote-option-actions" at bounding box center [836, 100] width 15 height 15
click at [791, 175] on li "Delete Quote Option" at bounding box center [789, 176] width 109 height 18
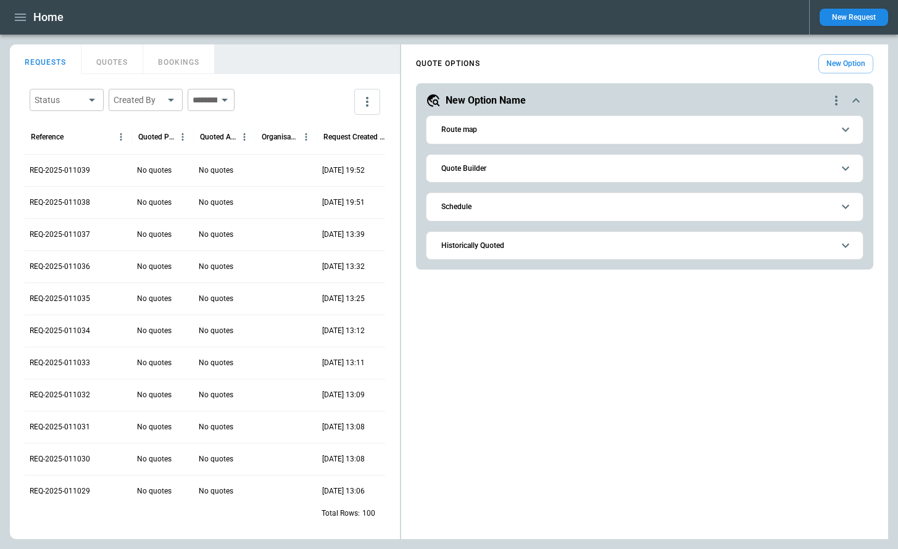
click at [839, 109] on div "**********" at bounding box center [645, 184] width 438 height 152
click at [838, 105] on icon "quote-option-actions" at bounding box center [836, 100] width 15 height 15
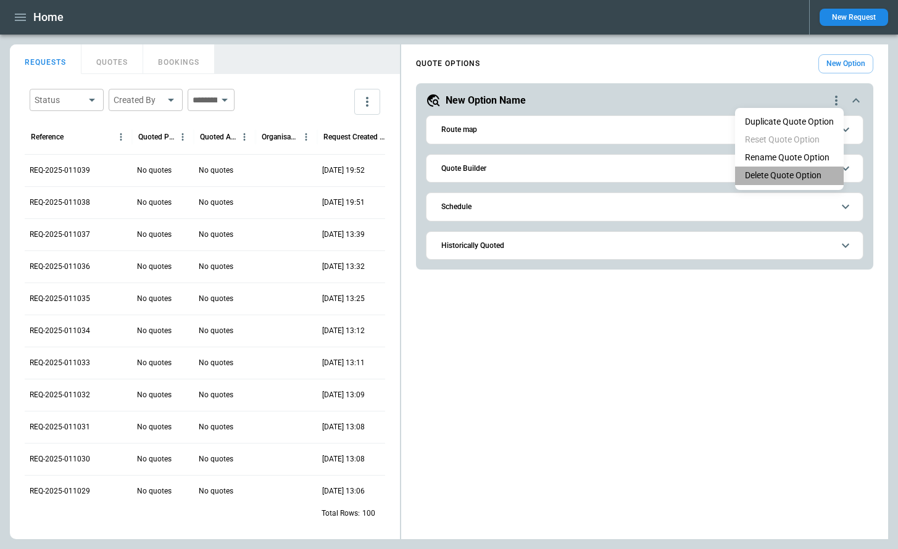
click at [810, 172] on li "Delete Quote Option" at bounding box center [789, 176] width 109 height 18
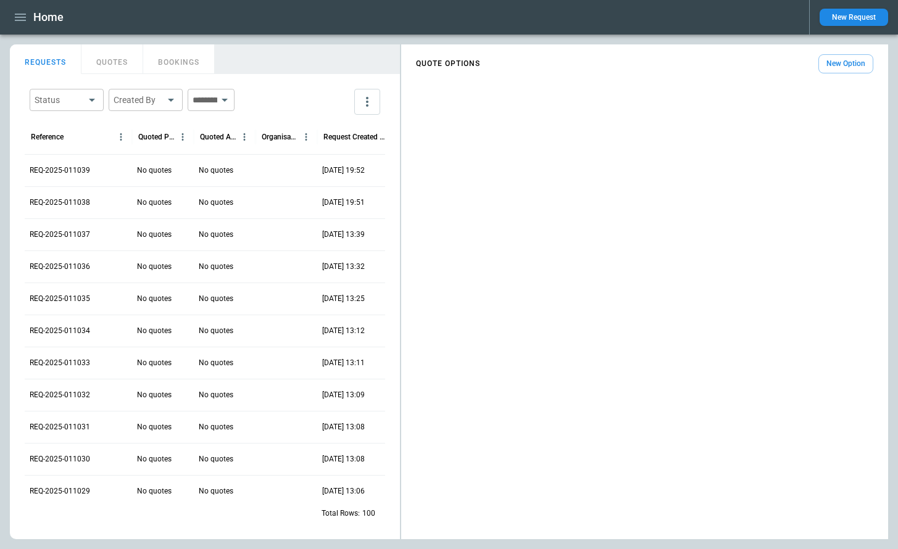
click at [850, 57] on button "New Option" at bounding box center [845, 63] width 55 height 19
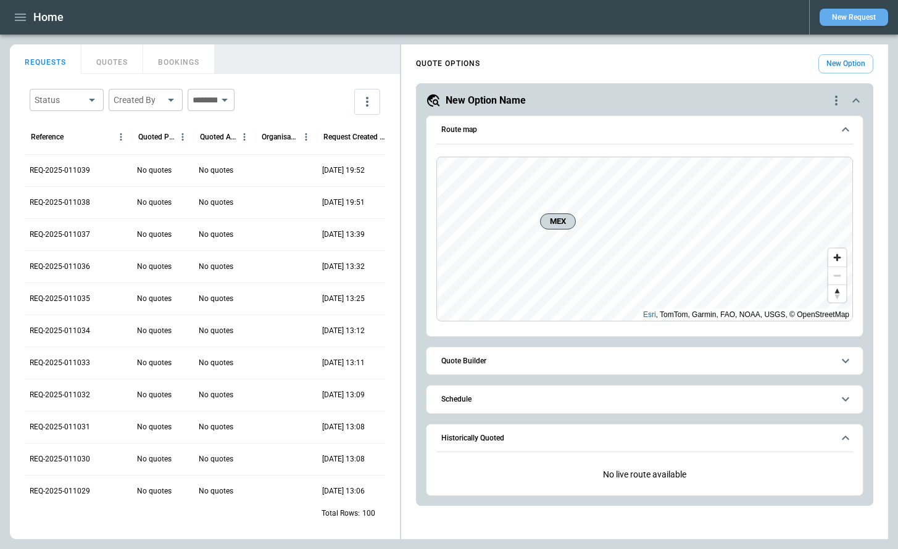
click at [838, 22] on button "New Request" at bounding box center [854, 17] width 69 height 17
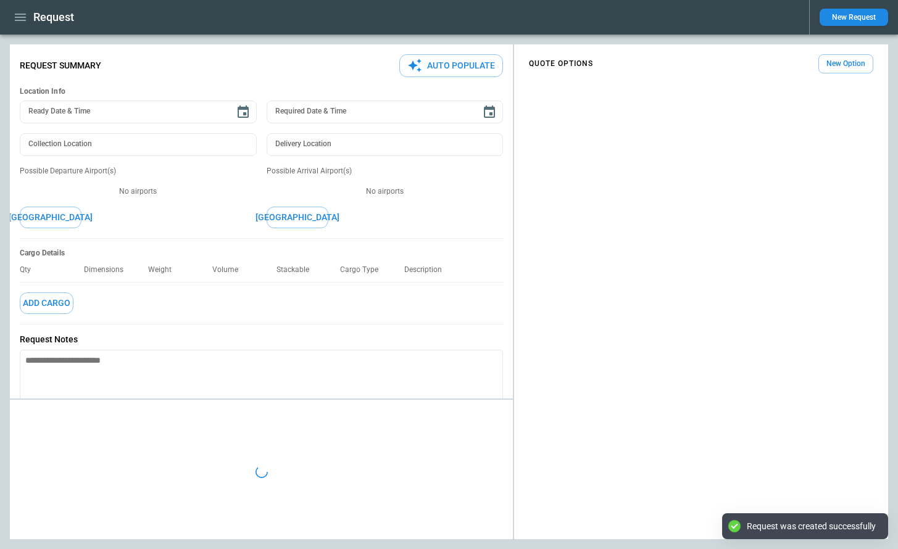
type textarea "*"
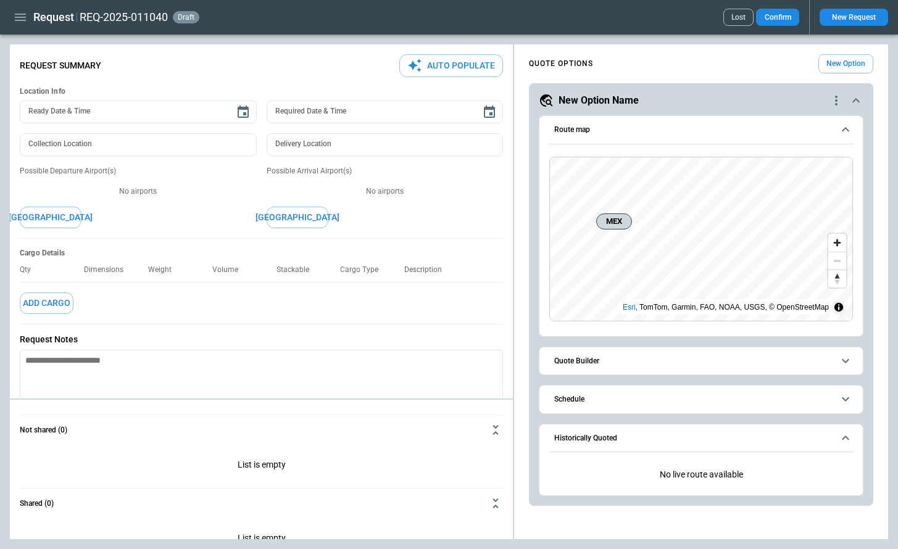
click at [20, 16] on icon "button" at bounding box center [20, 17] width 15 height 15
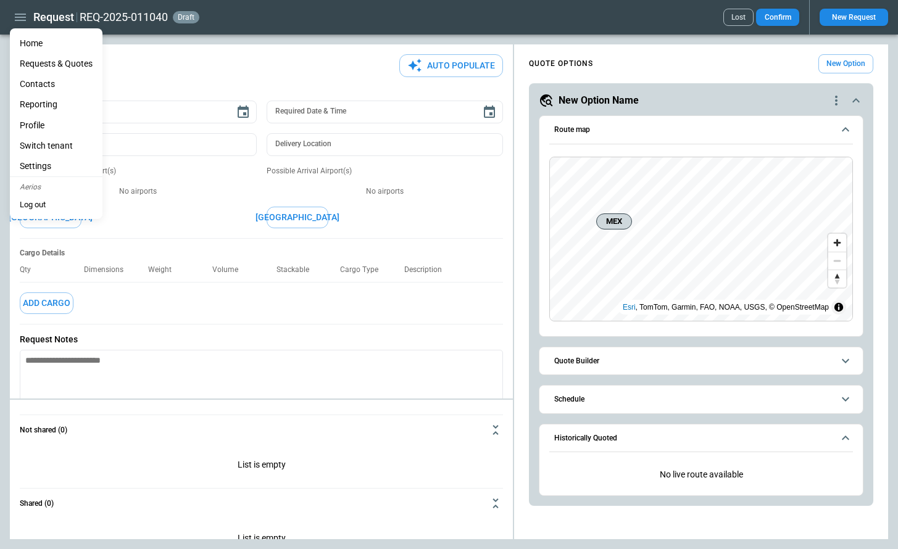
click at [61, 158] on li "Settings" at bounding box center [56, 166] width 93 height 20
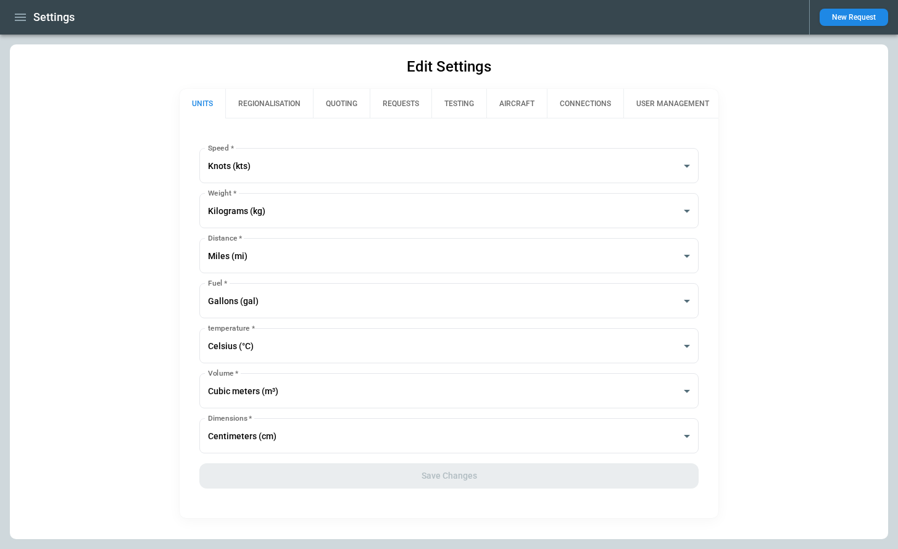
click at [349, 101] on button "QUOTING" at bounding box center [341, 104] width 57 height 30
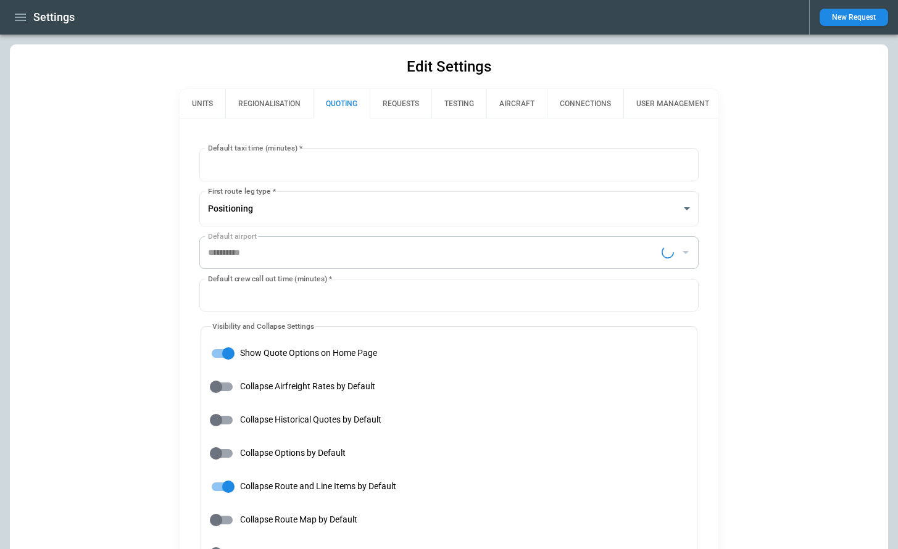
type input "**********"
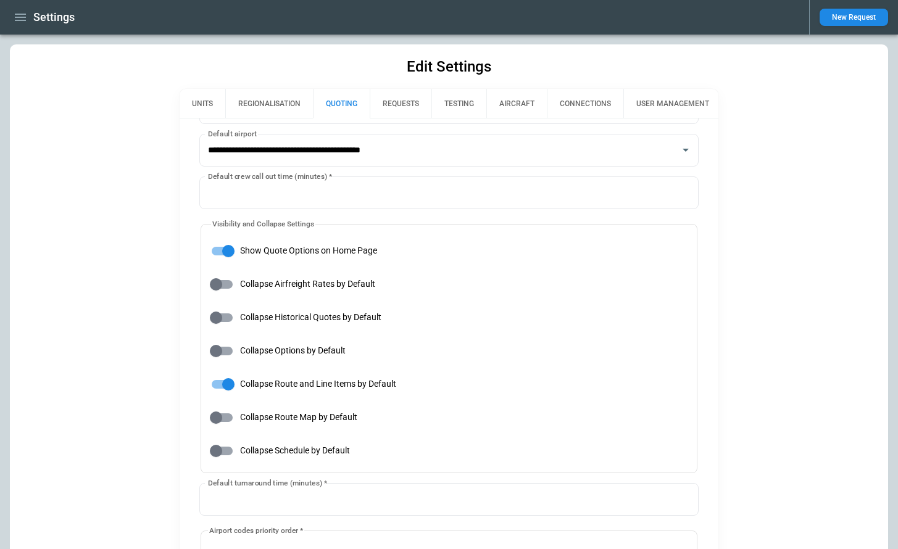
scroll to position [117, 0]
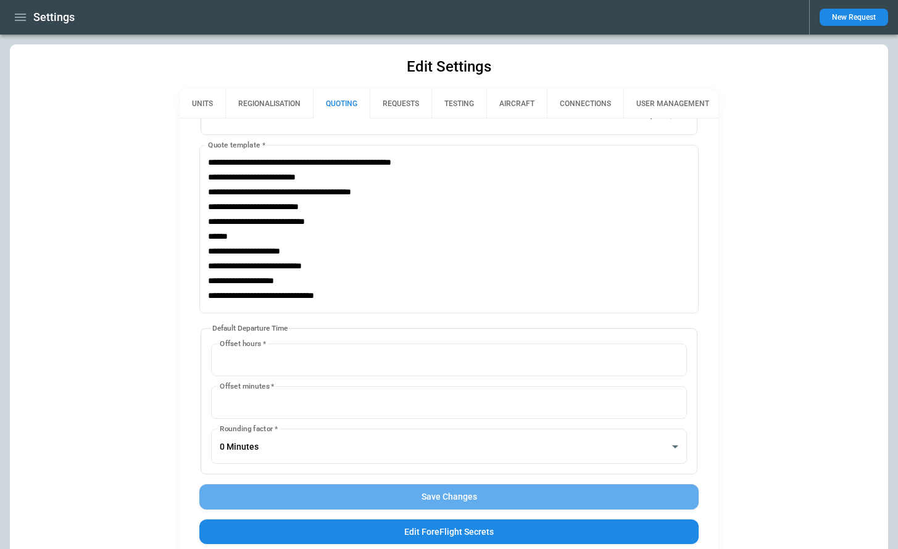
click at [433, 496] on button "Save Changes" at bounding box center [448, 497] width 499 height 25
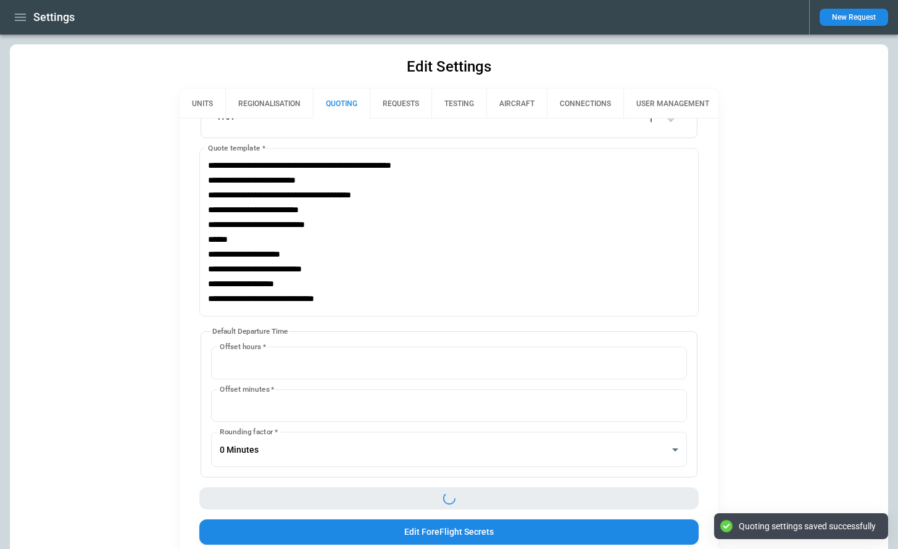
scroll to position [582, 0]
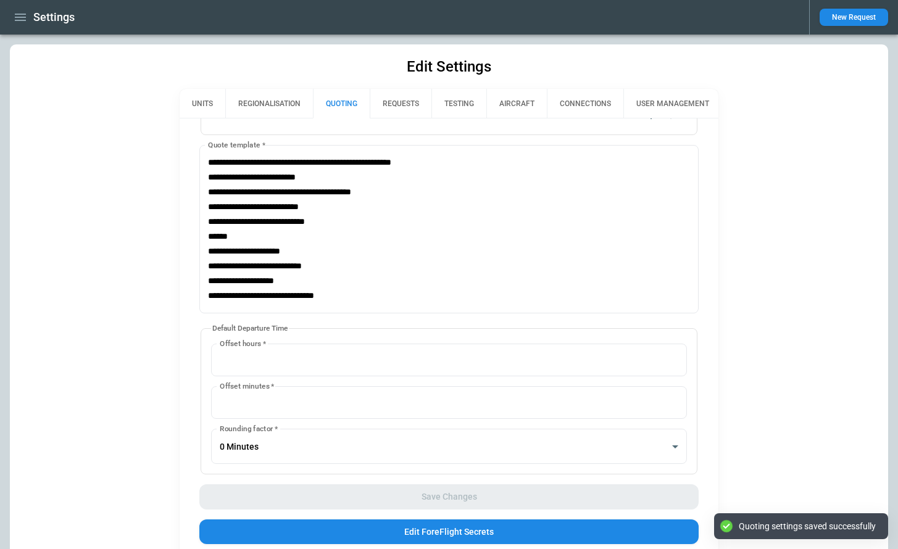
click at [21, 15] on icon "button" at bounding box center [20, 17] width 15 height 15
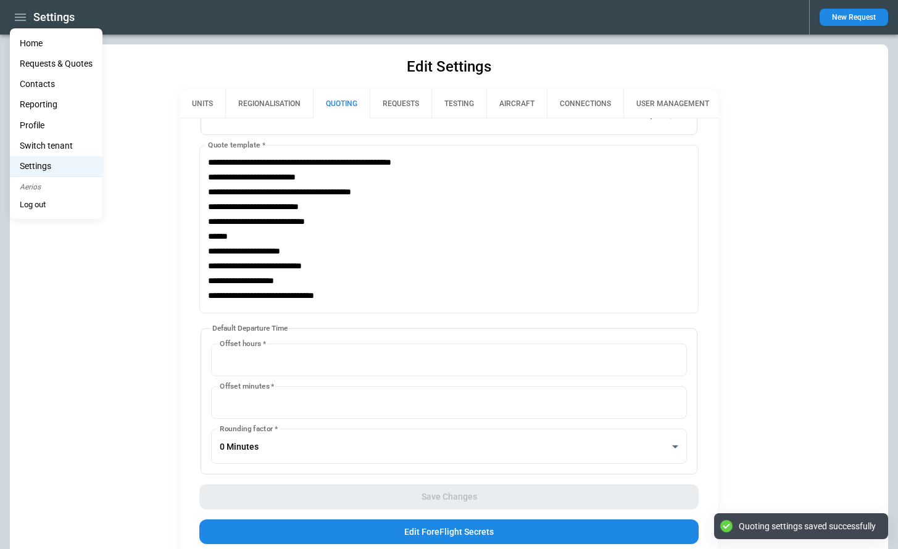
click at [43, 49] on li "Home" at bounding box center [56, 43] width 93 height 20
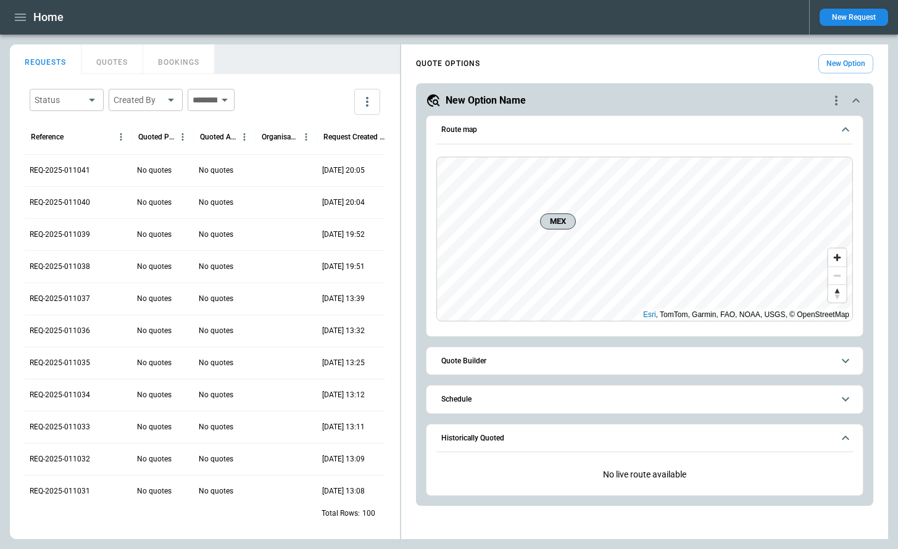
click at [844, 61] on button "New Option" at bounding box center [845, 63] width 55 height 19
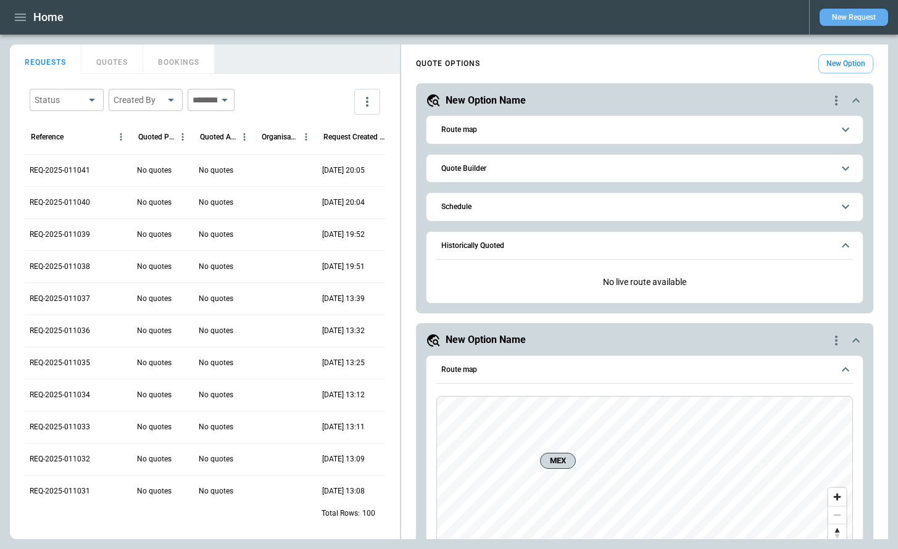
click at [843, 20] on button "New Request" at bounding box center [854, 17] width 69 height 17
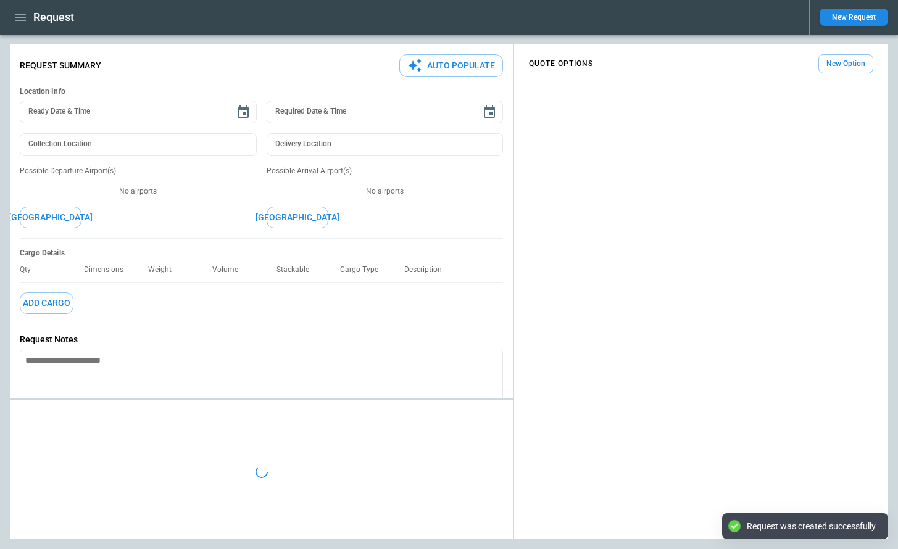
type textarea "*"
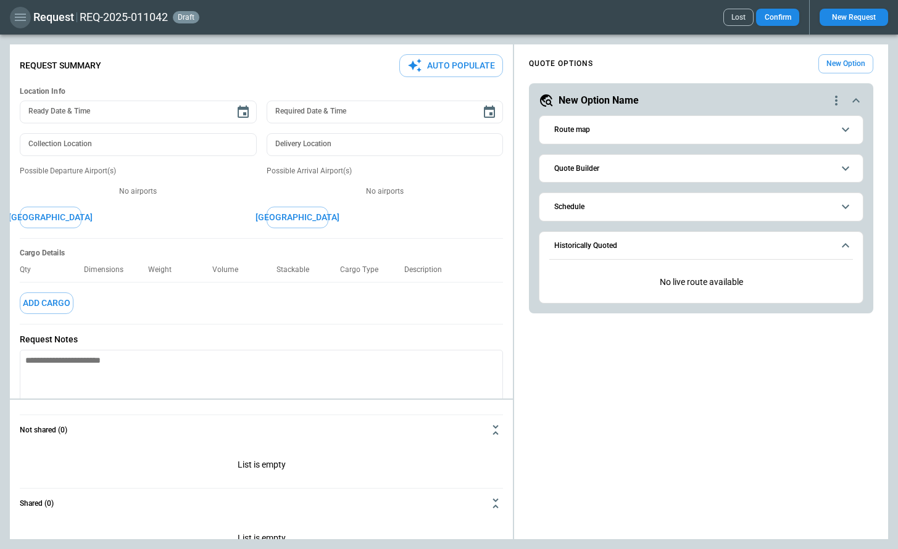
click at [18, 20] on icon "button" at bounding box center [20, 17] width 11 height 7
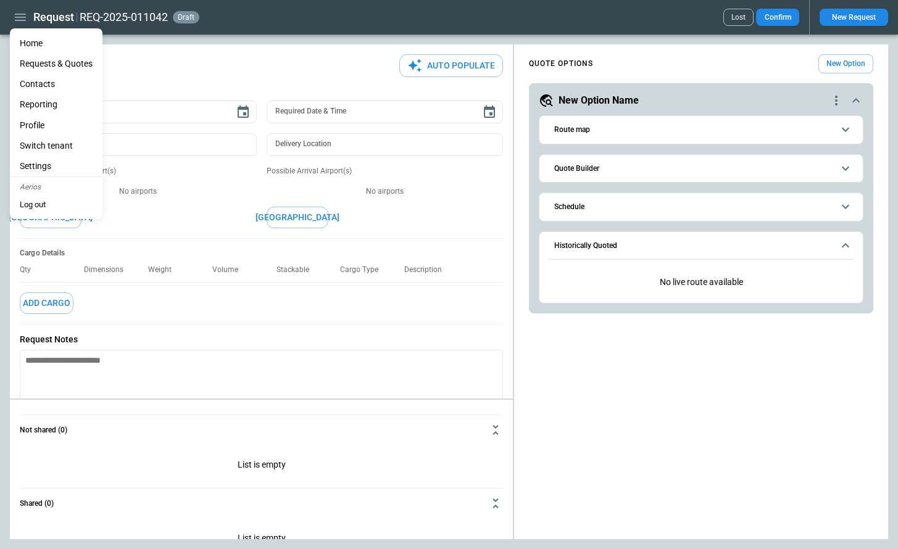
click at [44, 162] on li "Settings" at bounding box center [56, 166] width 93 height 20
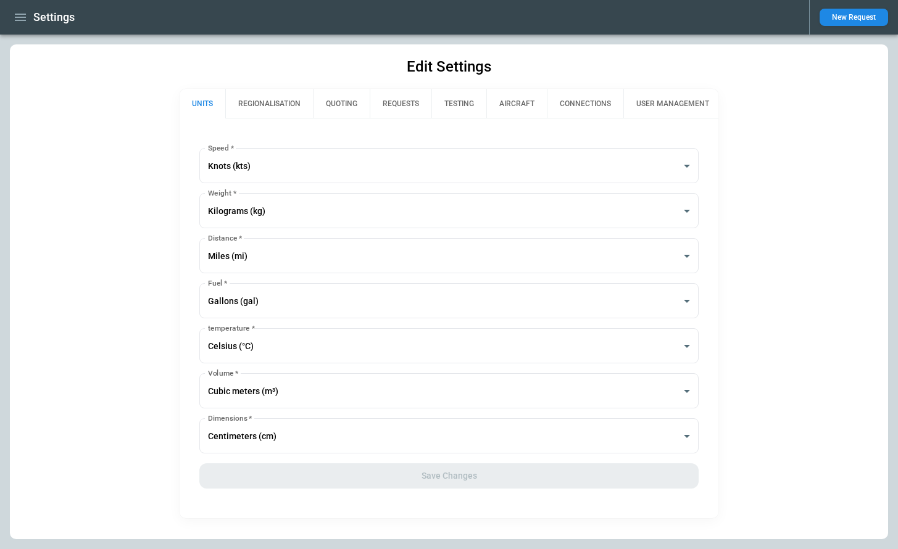
click at [349, 102] on button "QUOTING" at bounding box center [341, 104] width 57 height 30
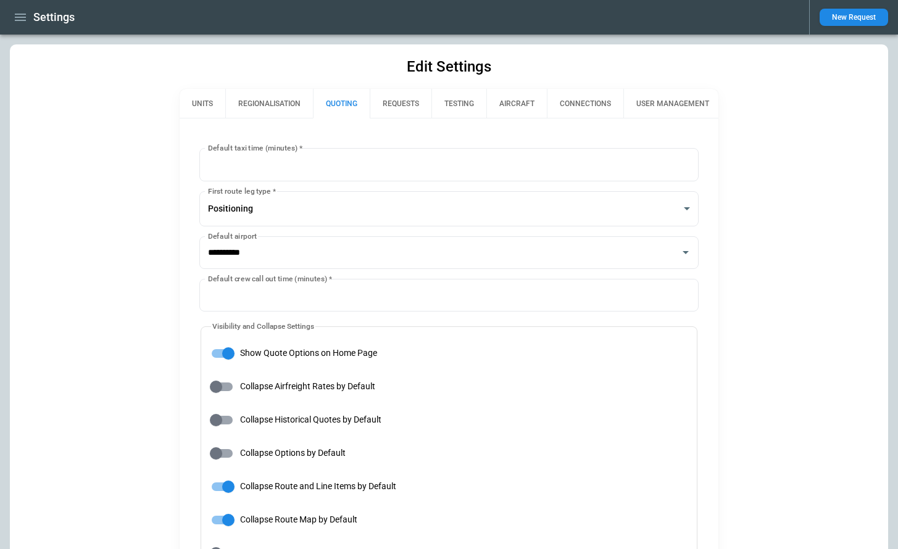
type input "**********"
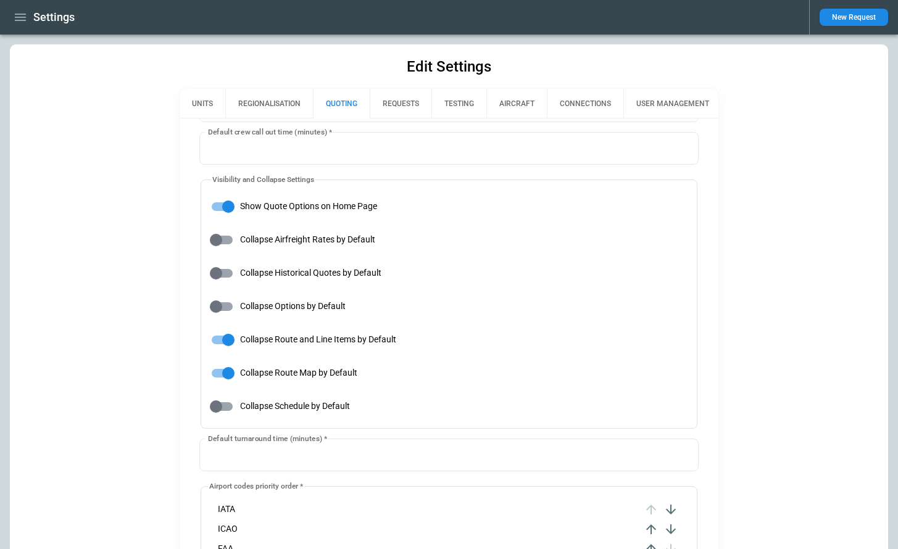
scroll to position [148, 0]
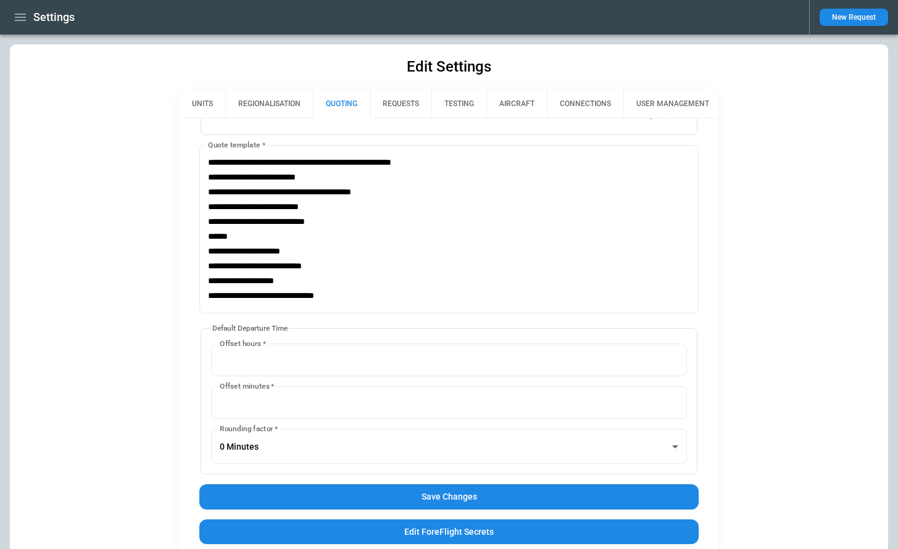
click at [380, 499] on button "Save Changes" at bounding box center [448, 497] width 499 height 25
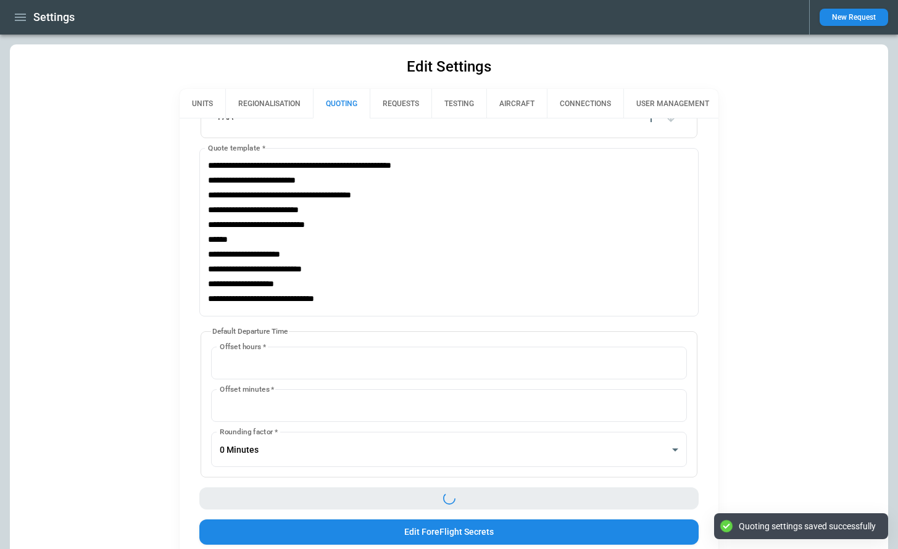
scroll to position [582, 0]
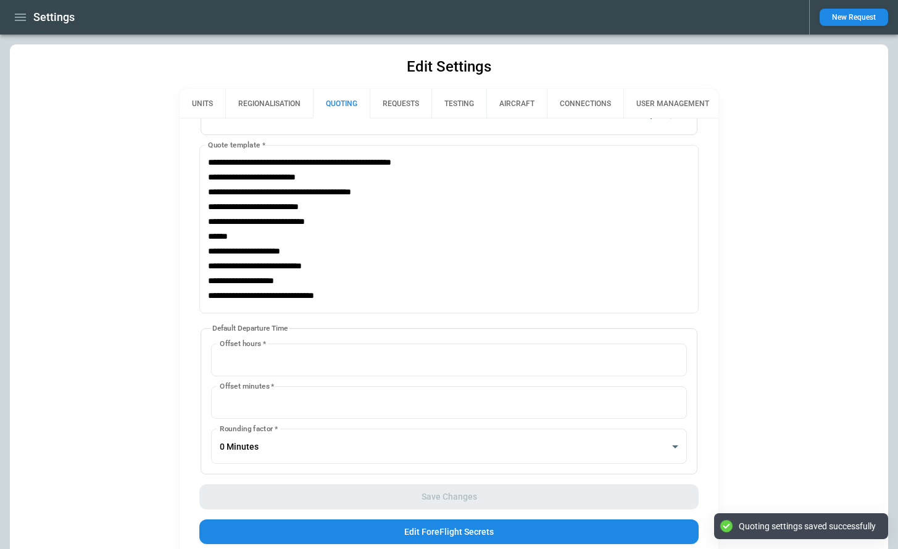
click at [16, 19] on icon "button" at bounding box center [20, 17] width 15 height 15
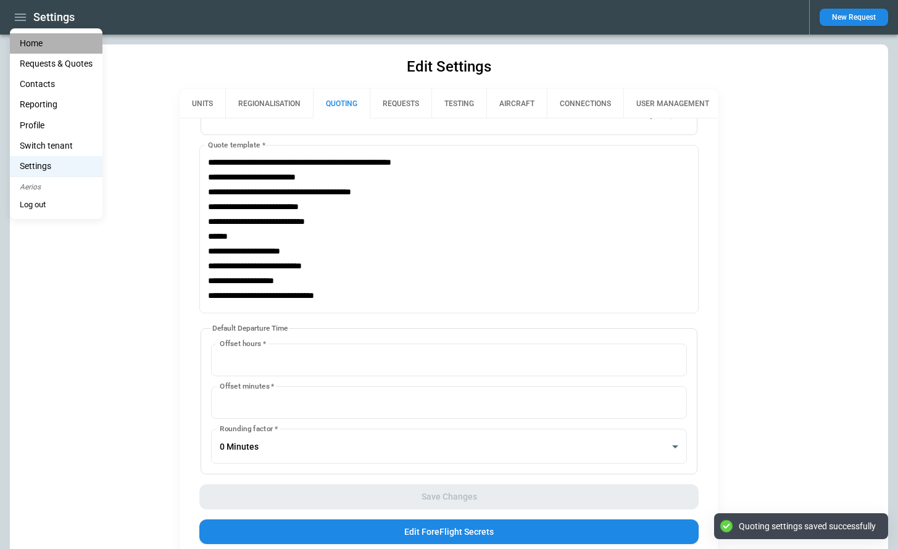
click at [26, 42] on li "Home" at bounding box center [56, 43] width 93 height 20
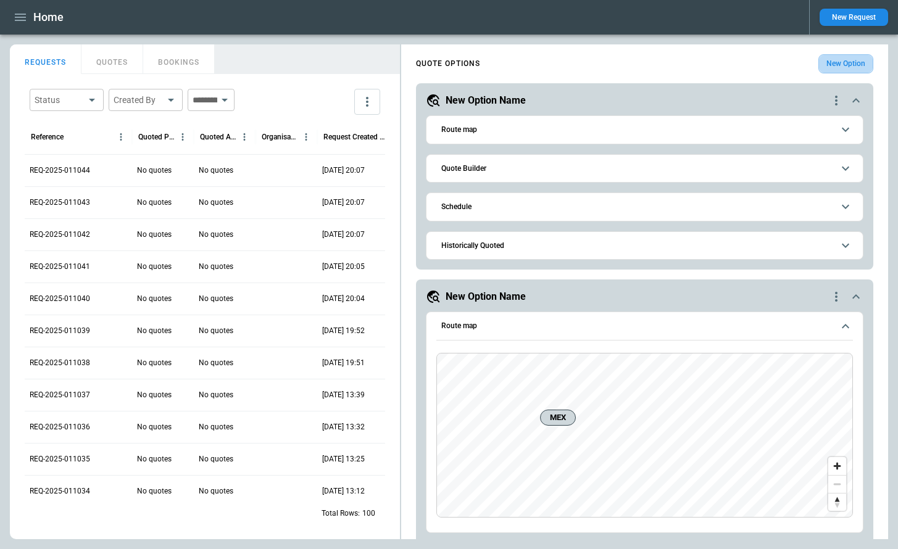
click at [845, 65] on button "New Option" at bounding box center [845, 63] width 55 height 19
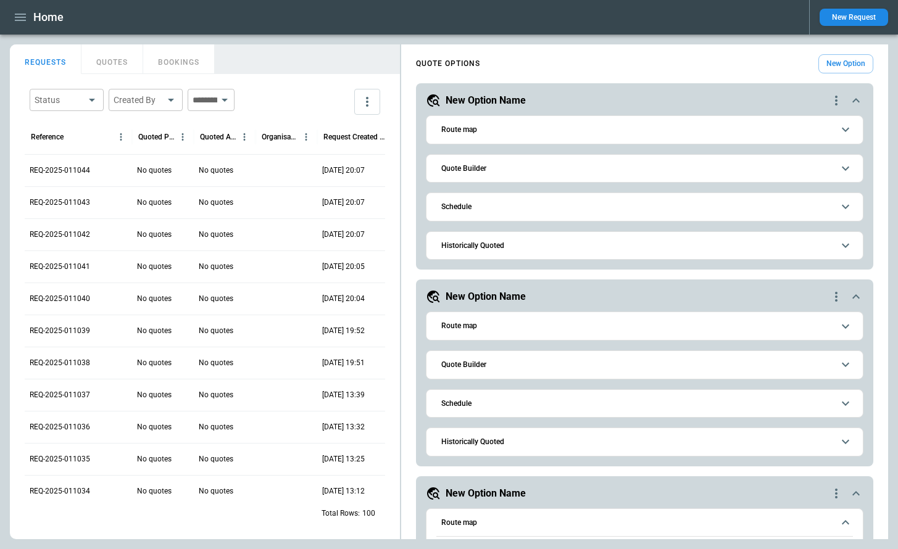
click at [836, 12] on button "New Request" at bounding box center [854, 17] width 69 height 17
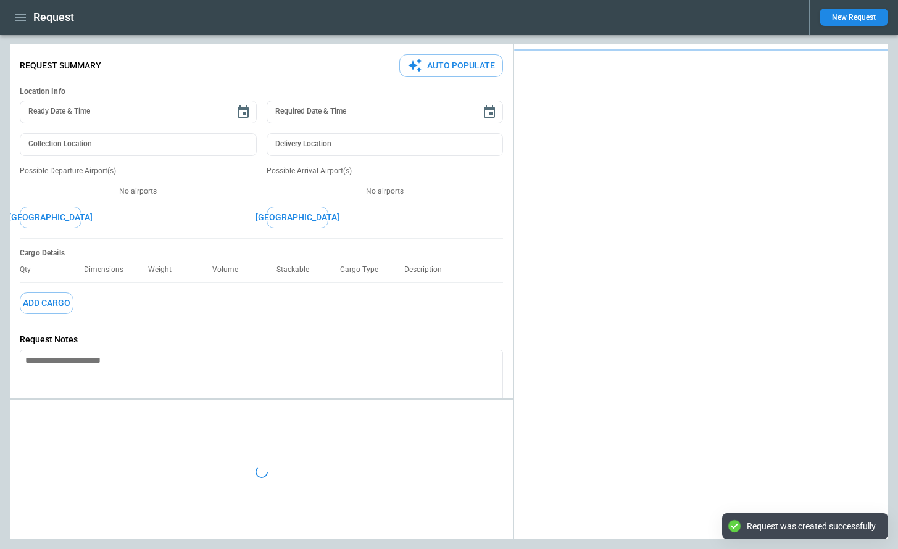
type textarea "*"
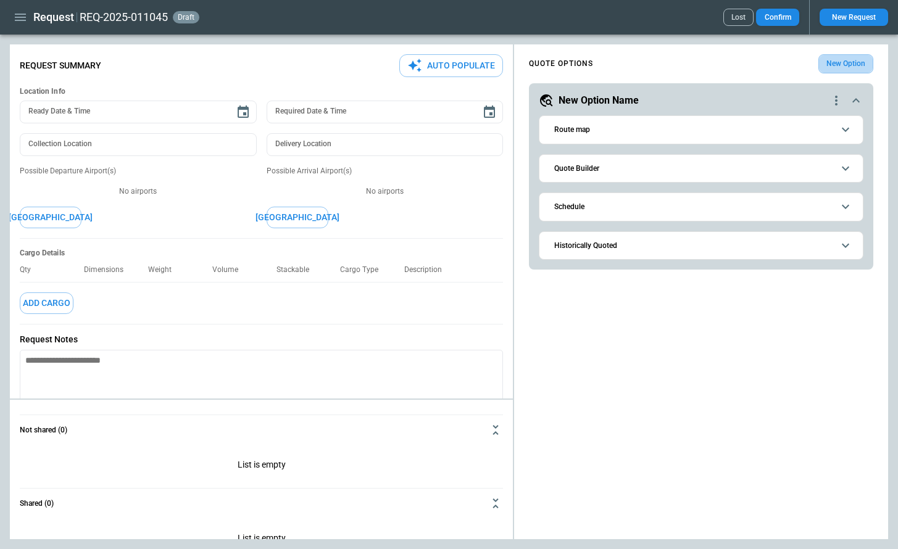
click at [843, 60] on button "New Option" at bounding box center [845, 63] width 55 height 19
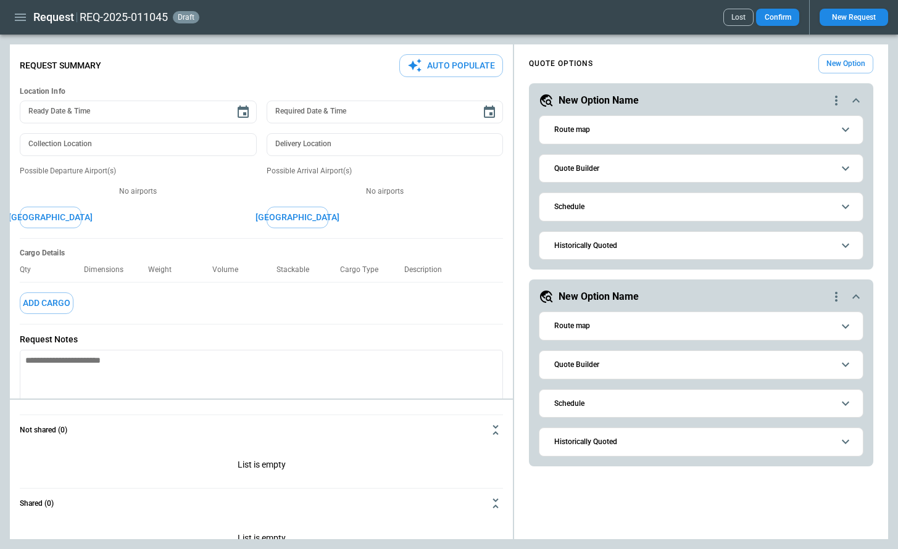
click at [834, 107] on icon "quote-option-actions" at bounding box center [836, 100] width 15 height 15
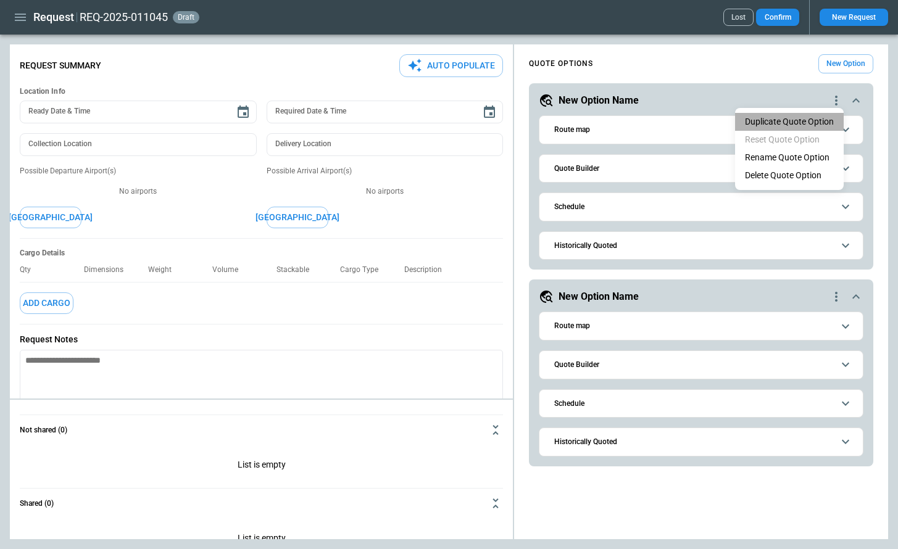
click at [822, 124] on button "Duplicate Quote Option" at bounding box center [789, 122] width 109 height 18
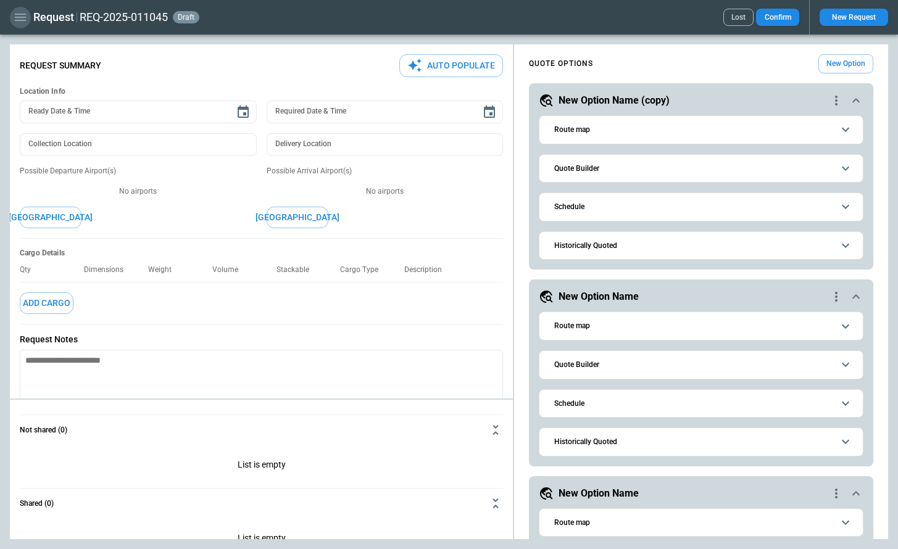
click at [15, 16] on icon "button" at bounding box center [20, 17] width 15 height 15
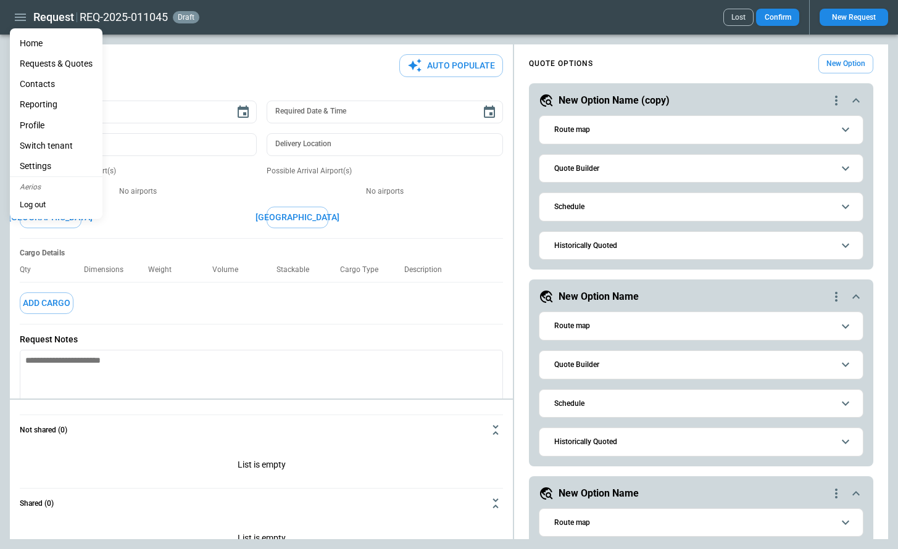
click at [43, 162] on li "Settings" at bounding box center [56, 166] width 93 height 20
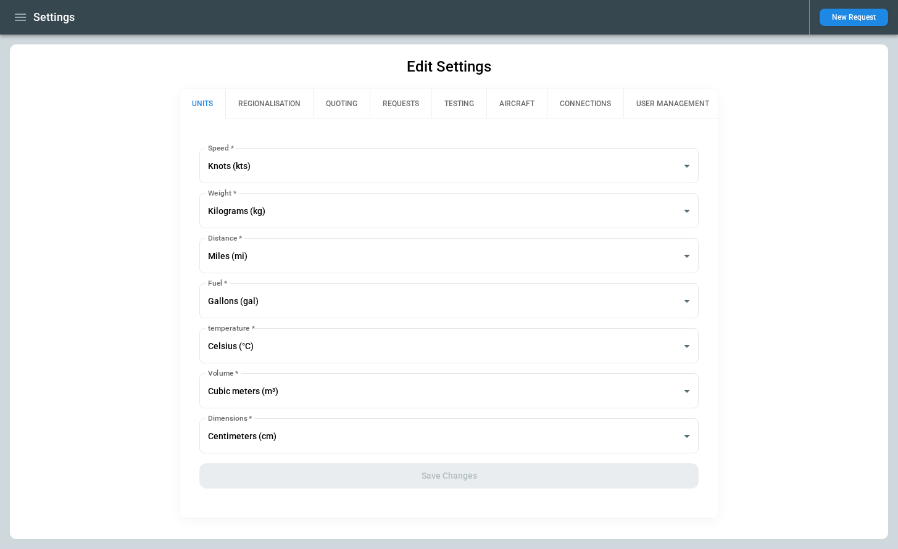
click at [15, 18] on icon "button" at bounding box center [20, 17] width 15 height 15
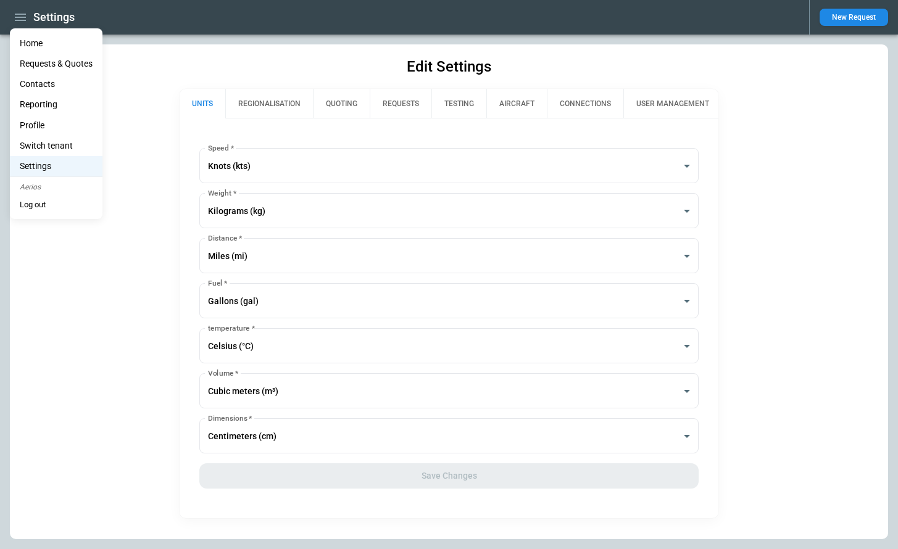
click at [27, 41] on li "Home" at bounding box center [56, 43] width 93 height 20
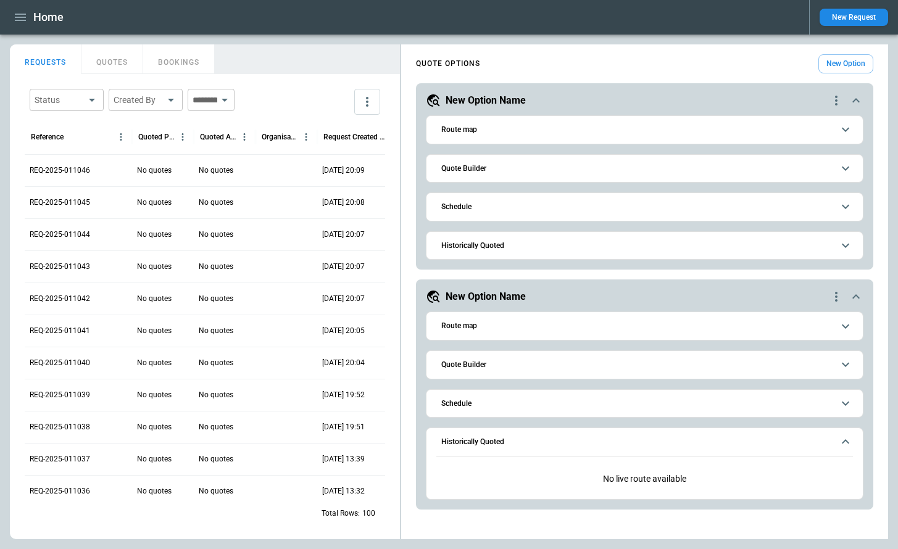
click at [533, 366] on span "Quote Builder" at bounding box center [637, 365] width 392 height 8
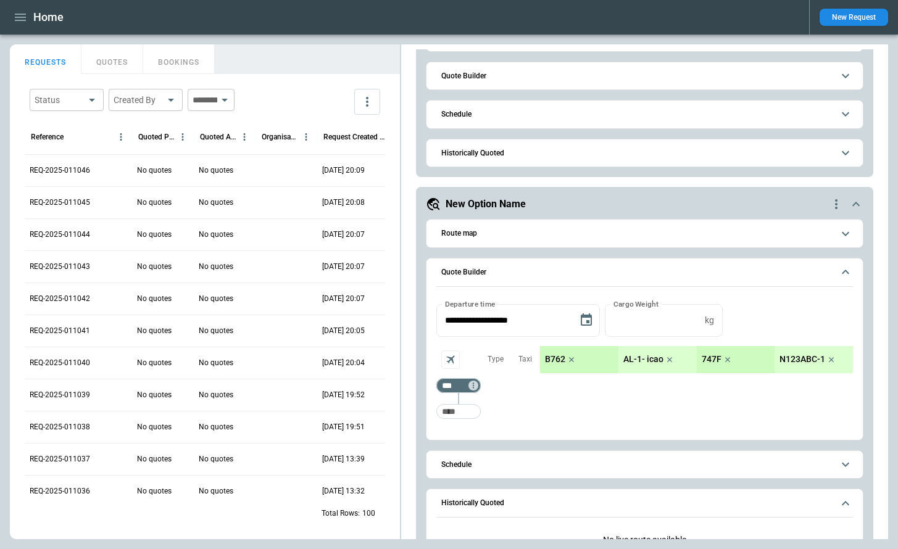
scroll to position [110, 0]
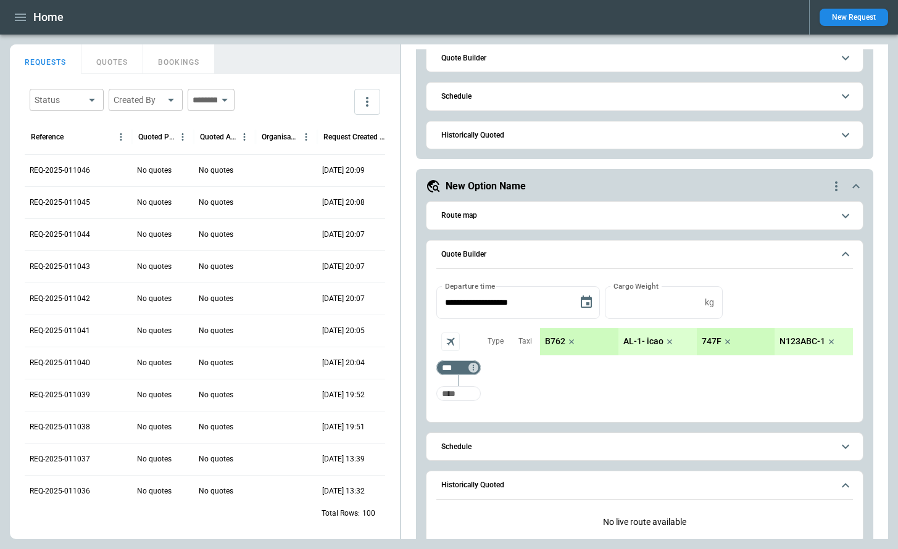
click at [460, 397] on input "Too short" at bounding box center [459, 394] width 40 height 22
type input "***"
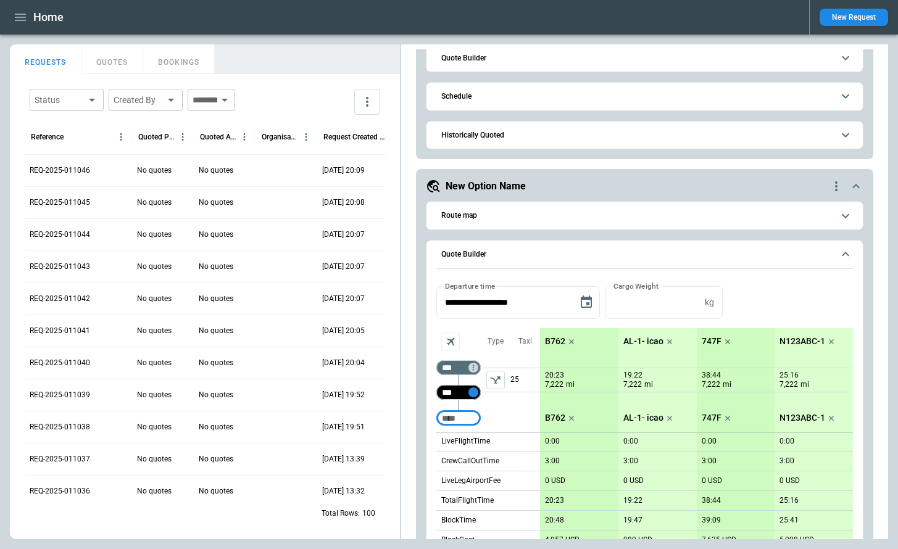
click at [472, 390] on icon "Too short" at bounding box center [473, 392] width 9 height 9
click at [454, 418] on div at bounding box center [449, 274] width 898 height 549
click at [457, 380] on div "scrollable content" at bounding box center [458, 380] width 44 height 0
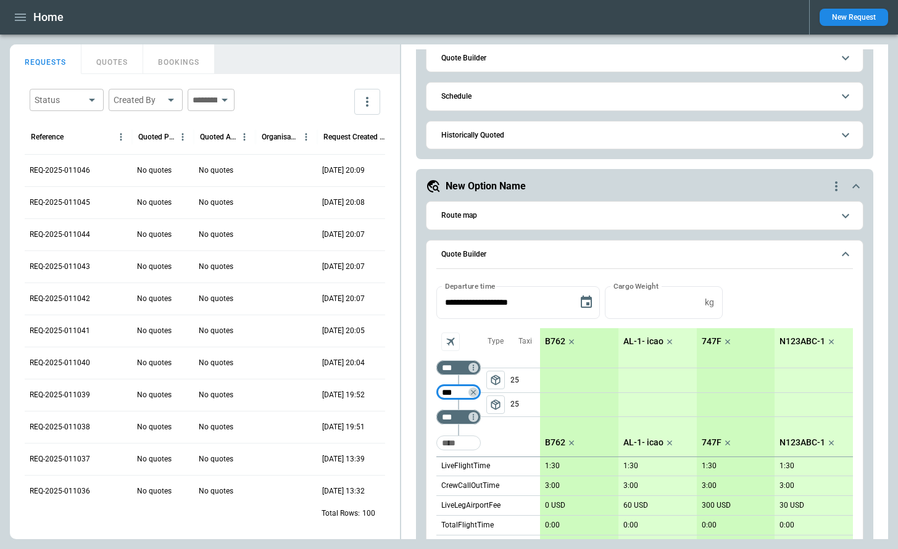
type input "***"
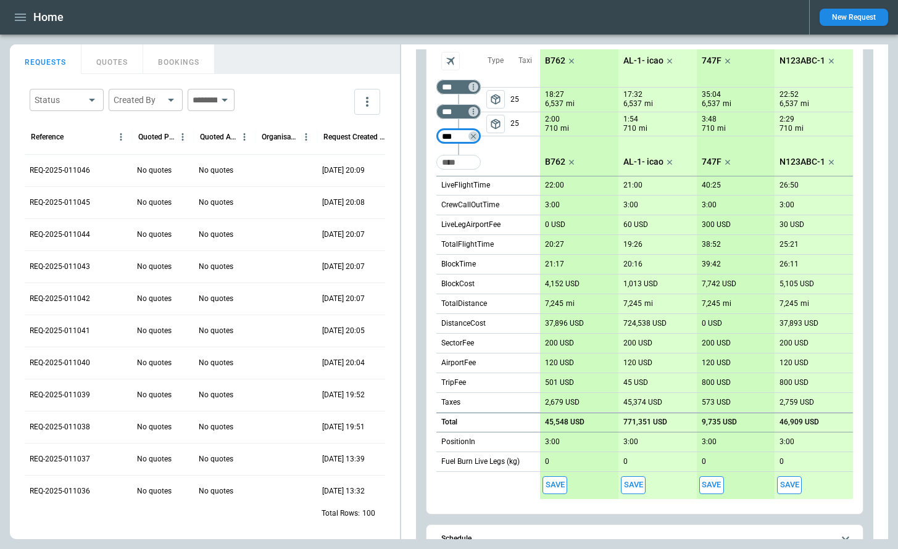
scroll to position [393, 0]
click at [510, 488] on div "*** ​ *** ​ *** ​ ​ Type package_2 package_2 Taxi 25 25 LiveFlightTime CrewCall…" at bounding box center [488, 272] width 104 height 452
click at [557, 486] on button "Save" at bounding box center [555, 484] width 25 height 18
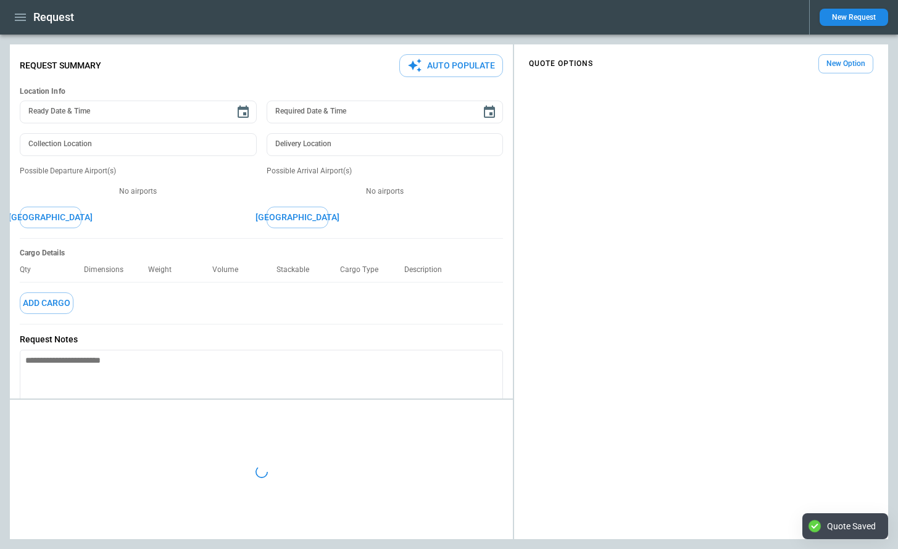
type textarea "*"
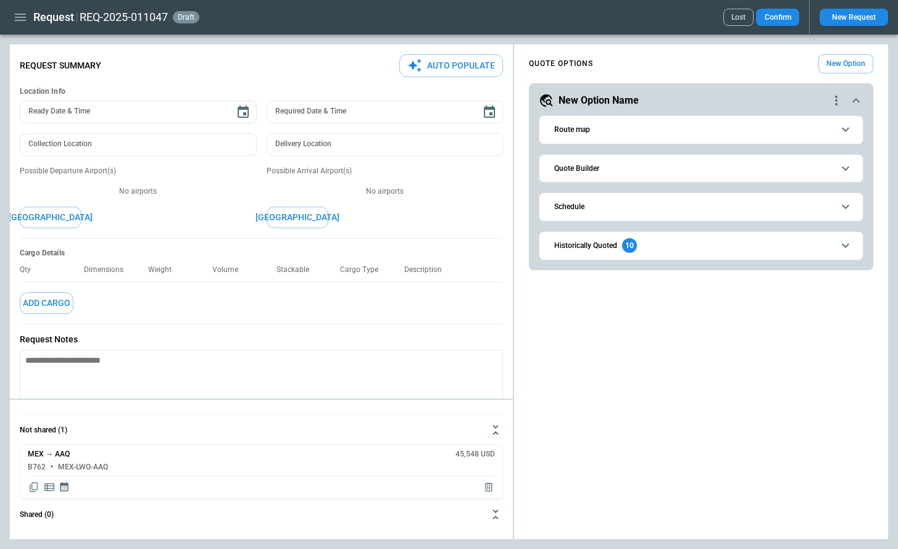
click at [614, 167] on span "Quote Builder" at bounding box center [693, 169] width 279 height 8
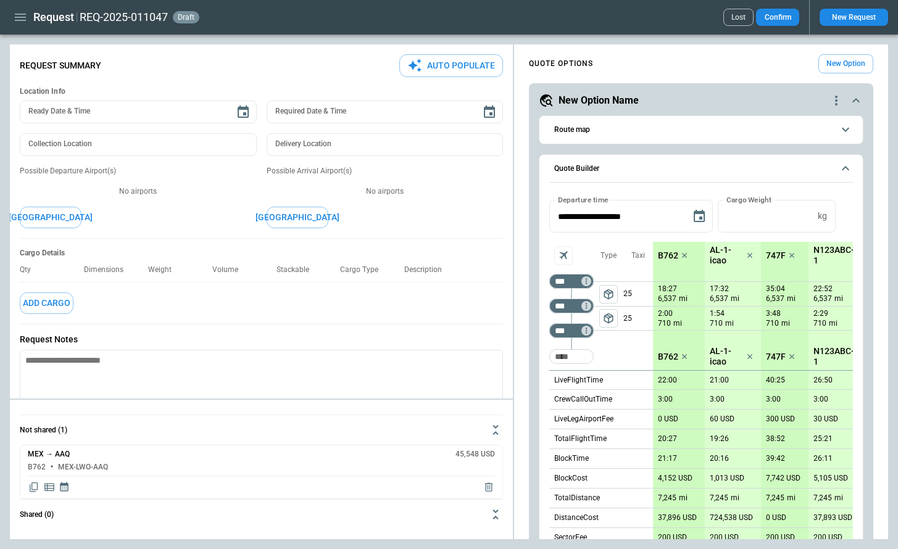
click at [614, 167] on span "Quote Builder" at bounding box center [693, 169] width 279 height 8
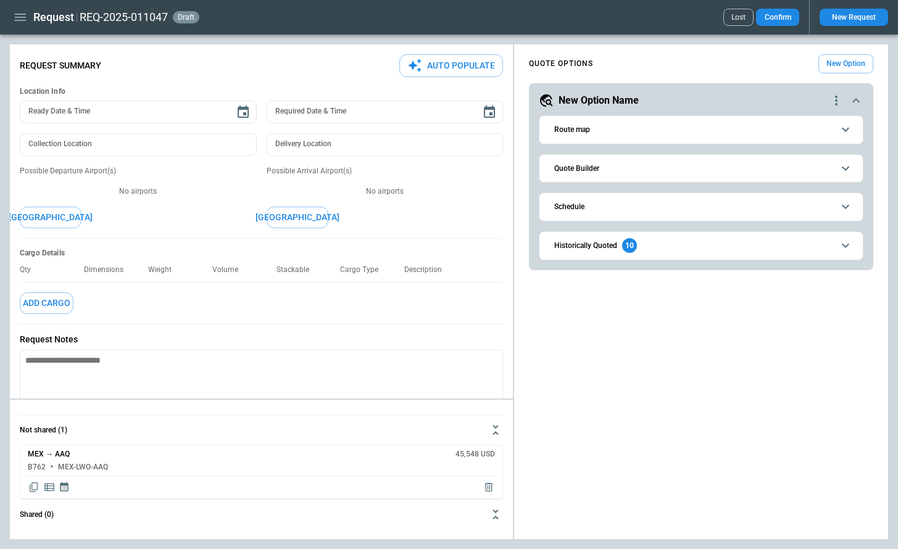
click at [607, 213] on button "Schedule" at bounding box center [701, 207] width 304 height 28
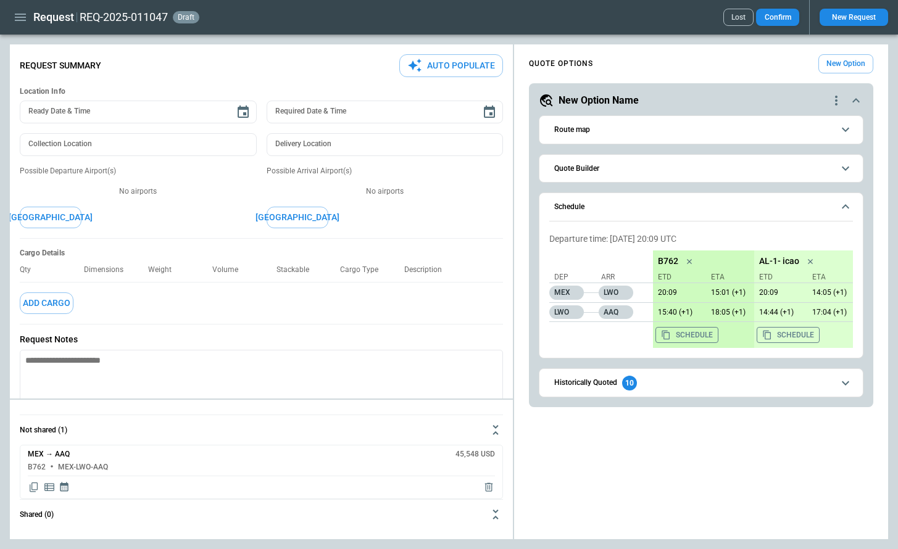
click at [607, 213] on button "Schedule" at bounding box center [701, 207] width 304 height 28
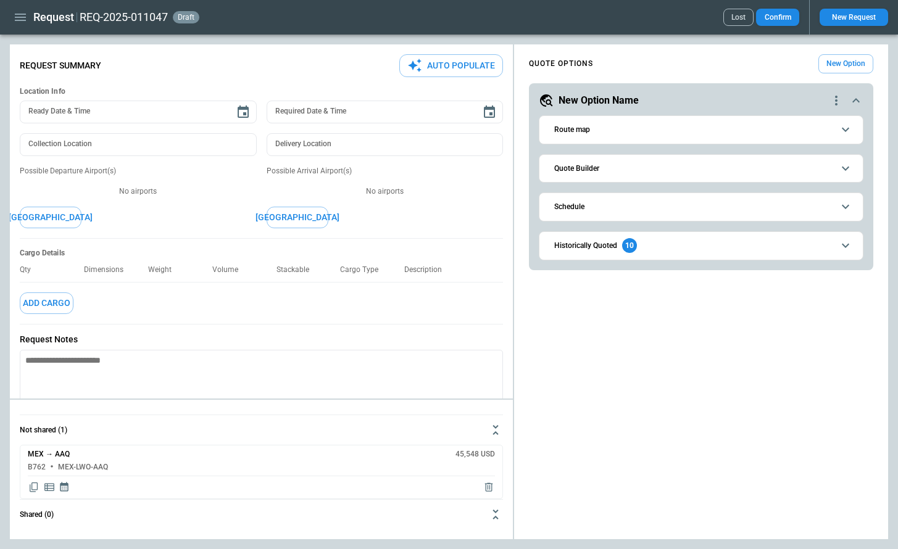
click at [580, 248] on h6 "Historically Quoted" at bounding box center [585, 246] width 63 height 8
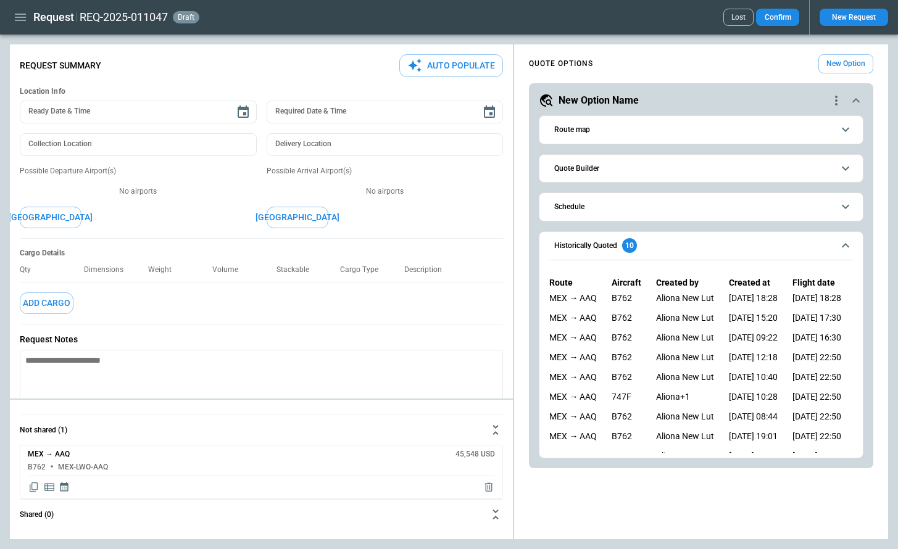
click at [19, 19] on icon "button" at bounding box center [20, 17] width 15 height 15
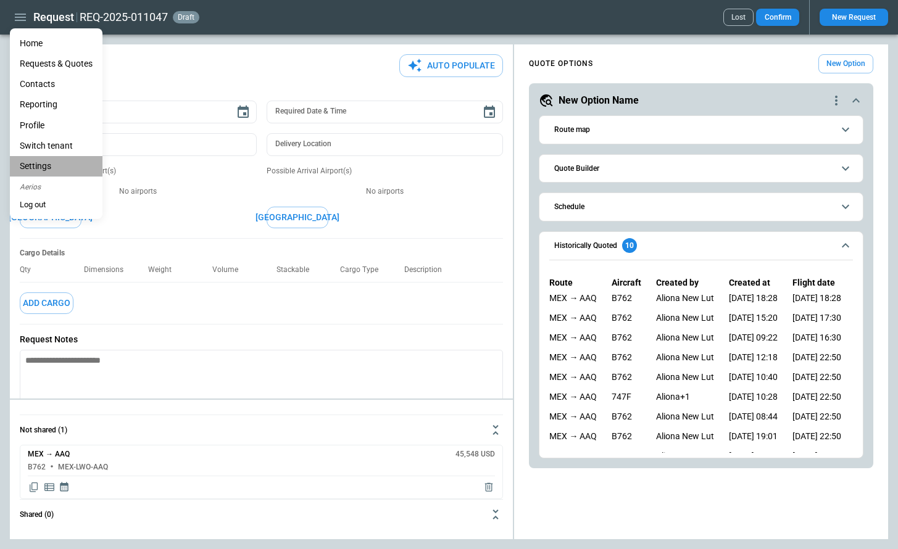
click at [44, 165] on li "Settings" at bounding box center [56, 166] width 93 height 20
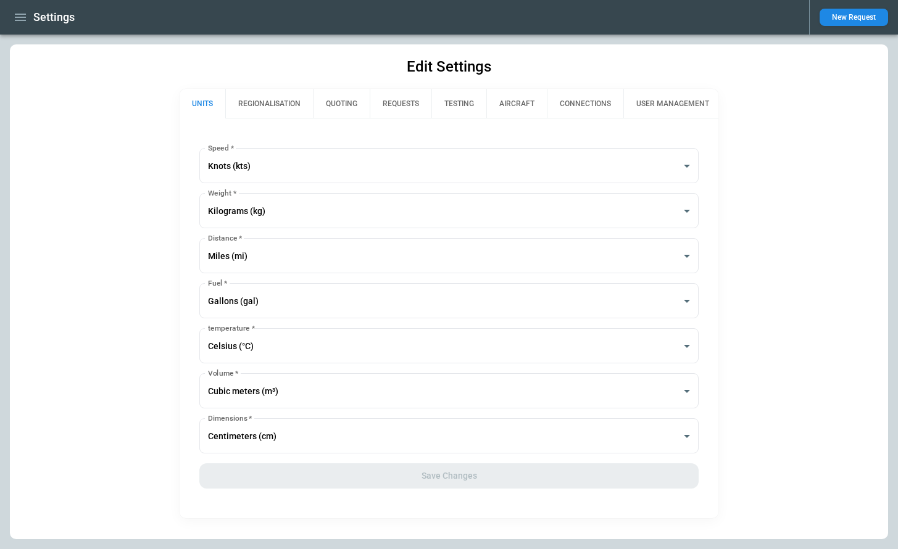
click at [344, 107] on button "QUOTING" at bounding box center [341, 104] width 57 height 30
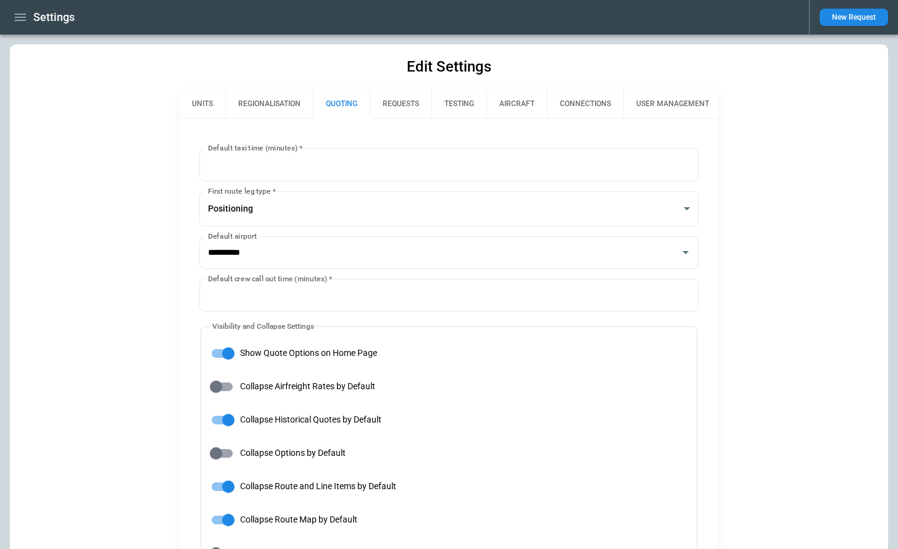
type input "**********"
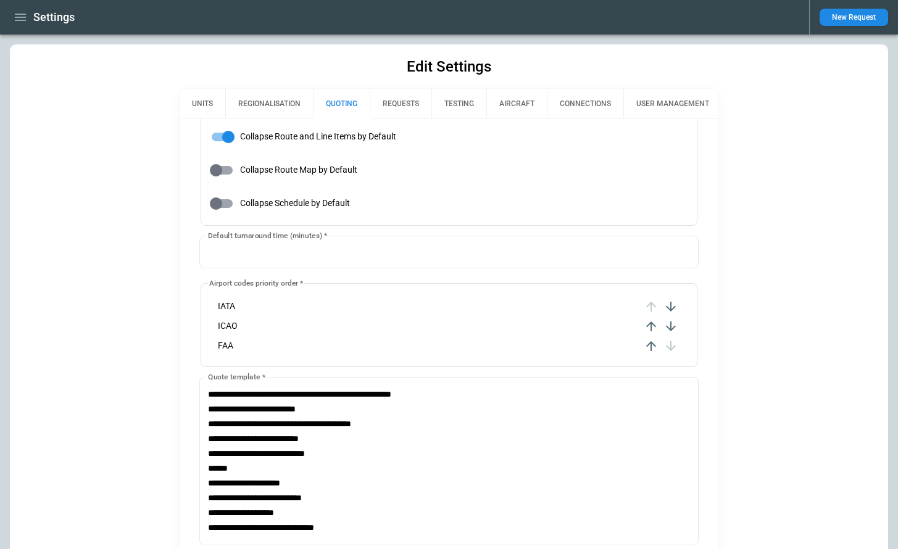
scroll to position [582, 0]
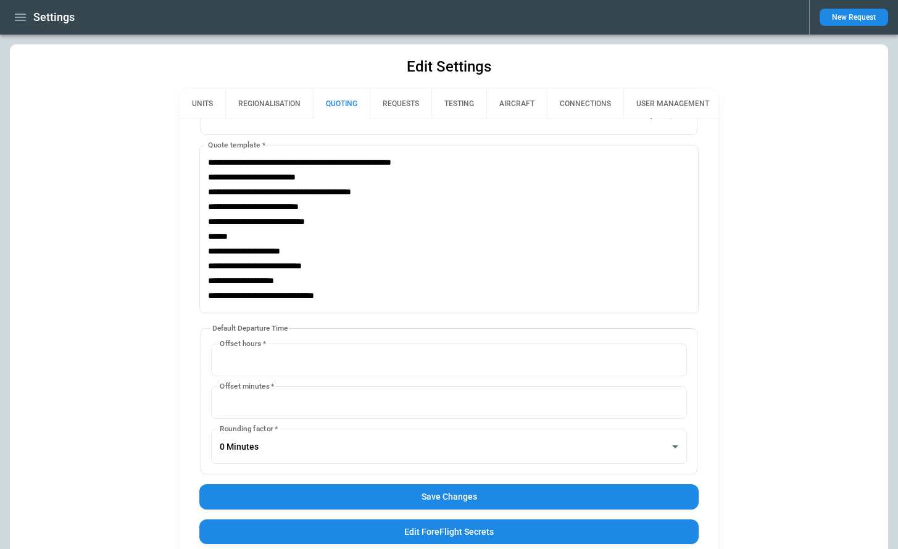
click at [406, 511] on div "**********" at bounding box center [448, 55] width 499 height 978
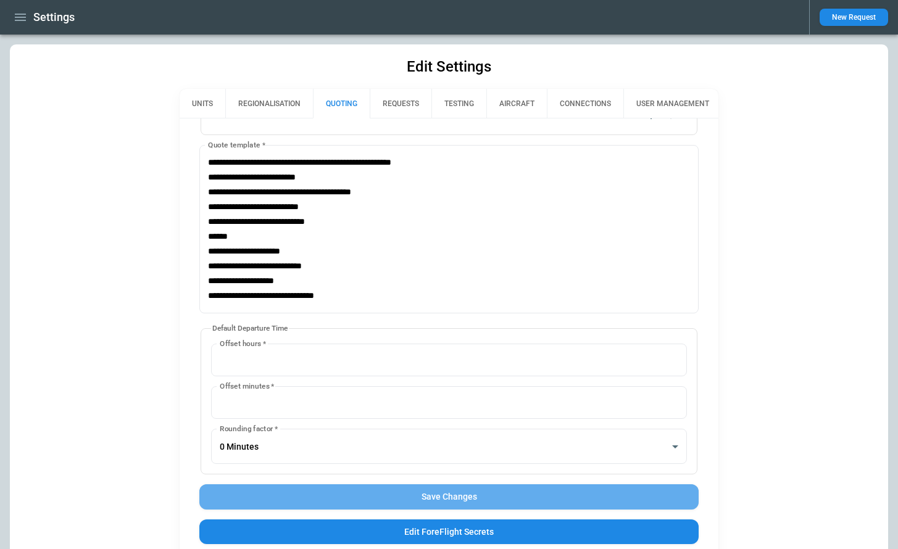
click at [406, 502] on button "Save Changes" at bounding box center [448, 497] width 499 height 25
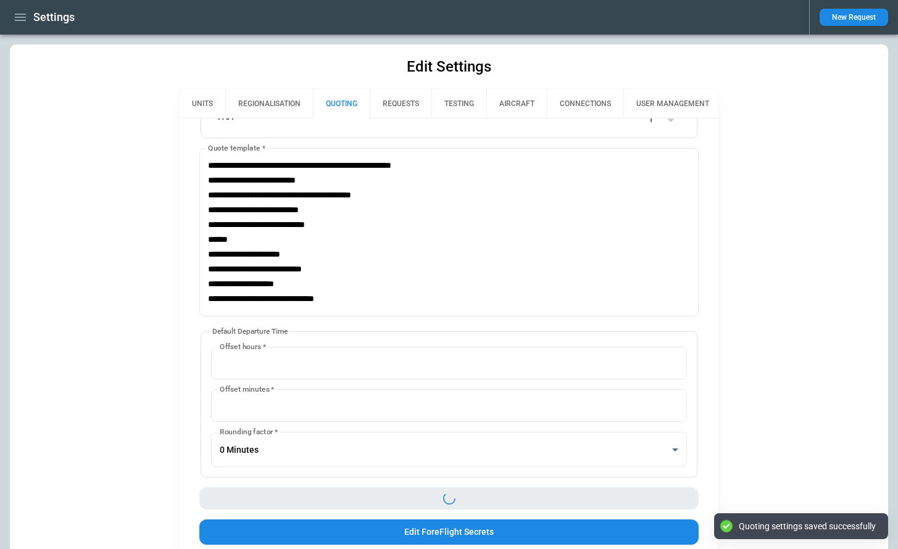
click at [23, 20] on icon "button" at bounding box center [20, 17] width 11 height 7
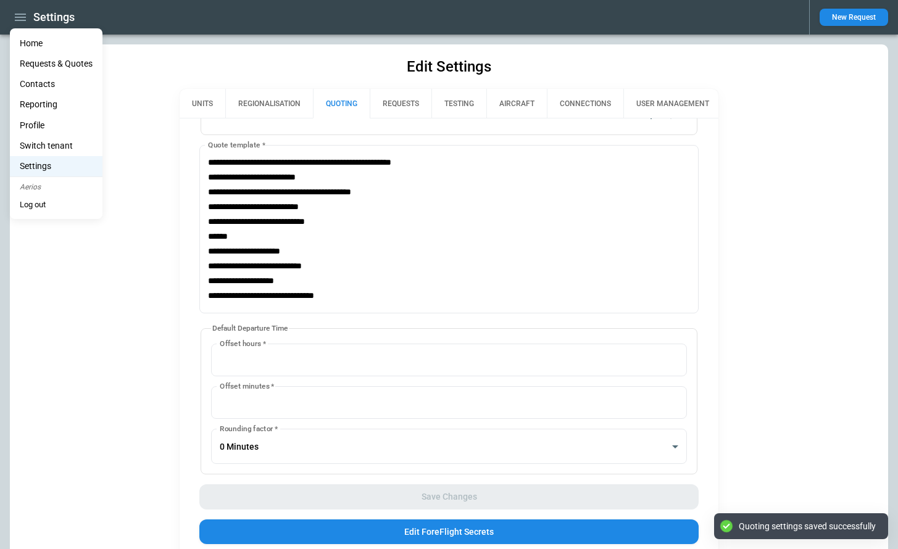
click at [29, 45] on li "Home" at bounding box center [56, 43] width 93 height 20
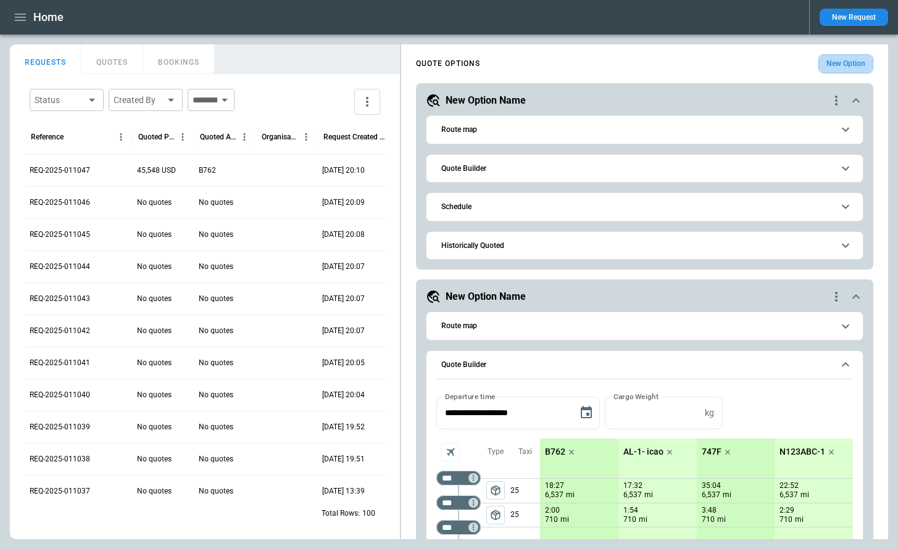
click at [838, 65] on button "New Option" at bounding box center [845, 63] width 55 height 19
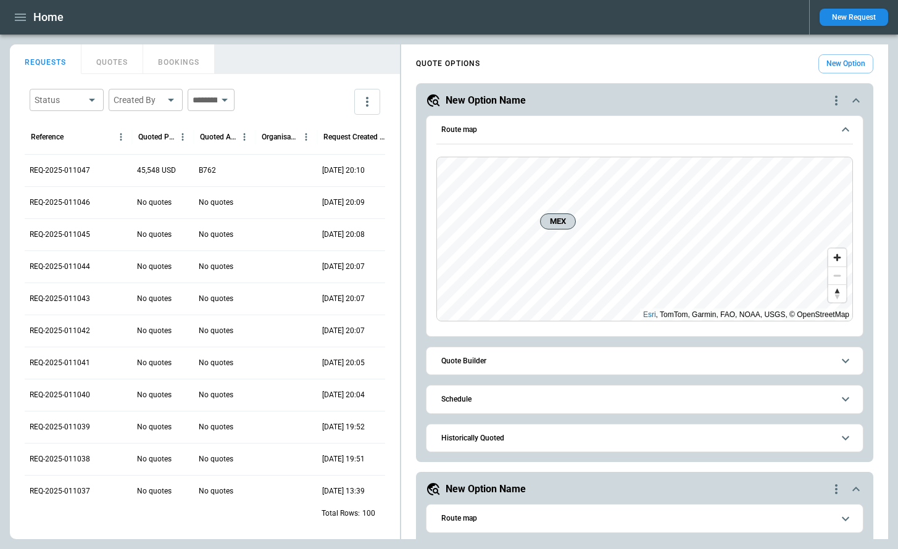
click at [567, 360] on span "Quote Builder" at bounding box center [637, 361] width 392 height 8
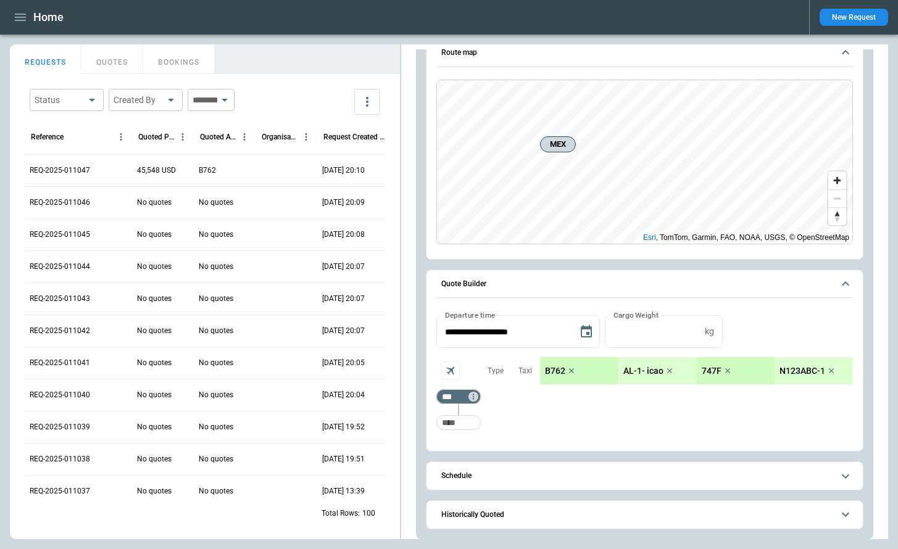
scroll to position [96, 0]
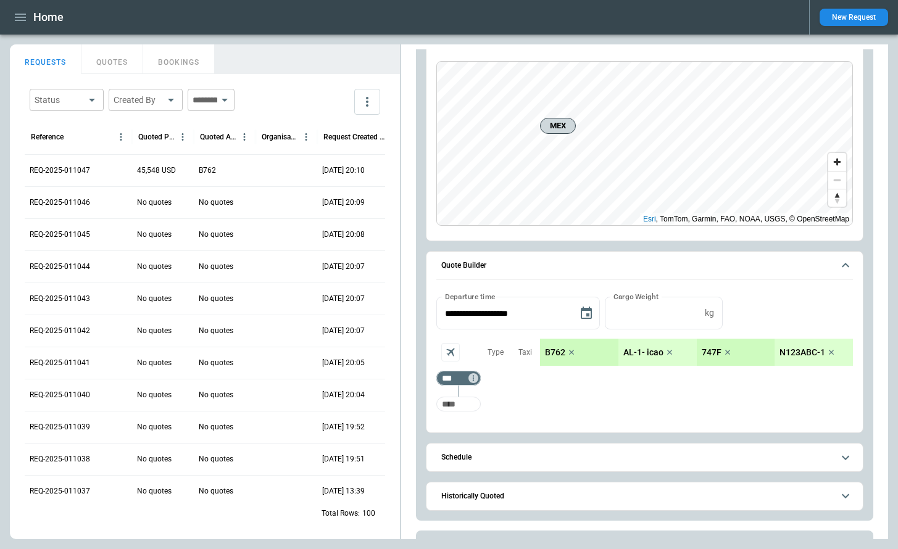
click at [472, 402] on input "Too short" at bounding box center [459, 404] width 40 height 22
type input "***"
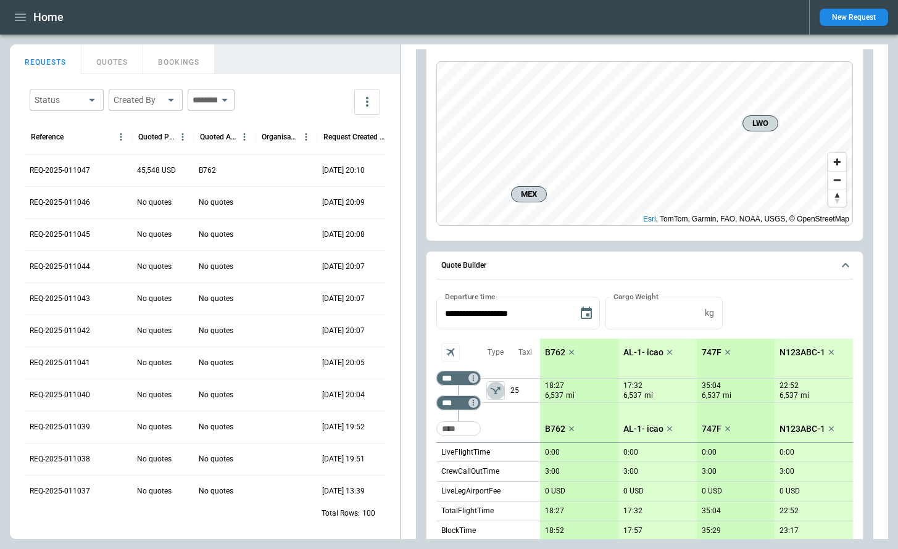
click at [491, 393] on icon "left aligned" at bounding box center [495, 391] width 12 height 12
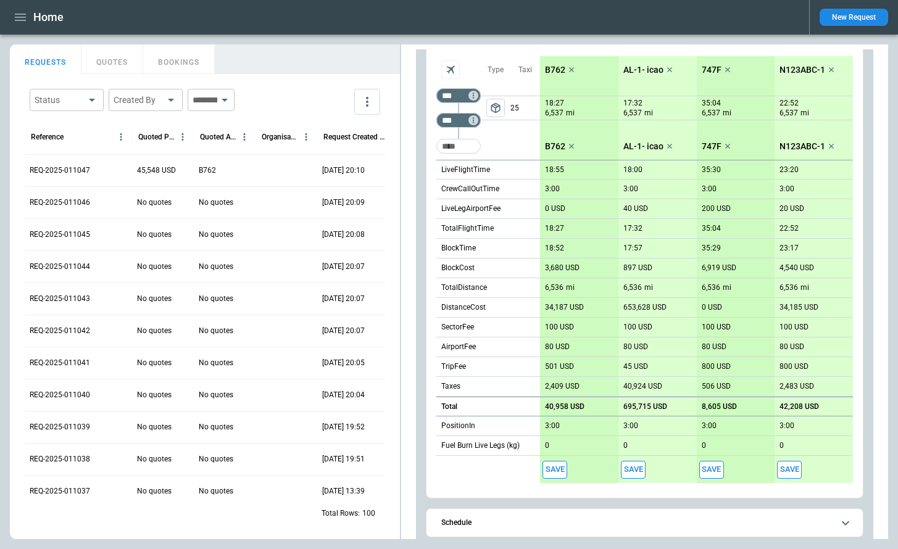
scroll to position [379, 0]
click at [557, 467] on button "Save" at bounding box center [555, 469] width 25 height 18
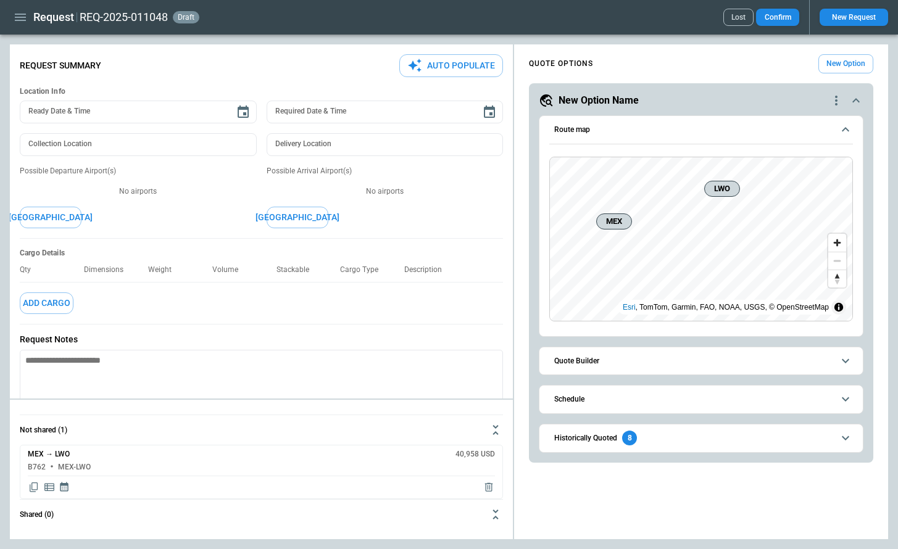
click at [646, 364] on span "Quote Builder" at bounding box center [693, 361] width 279 height 8
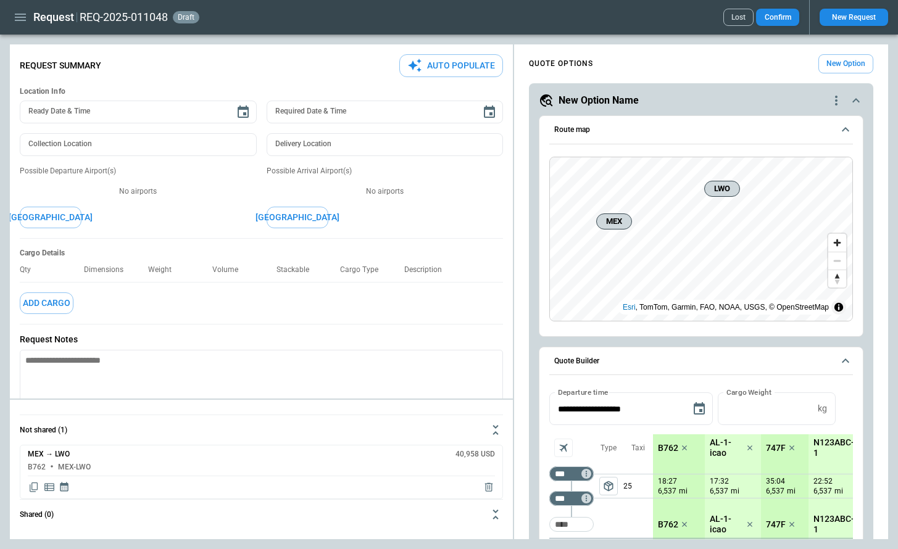
click at [612, 488] on span "package_2" at bounding box center [608, 486] width 12 height 12
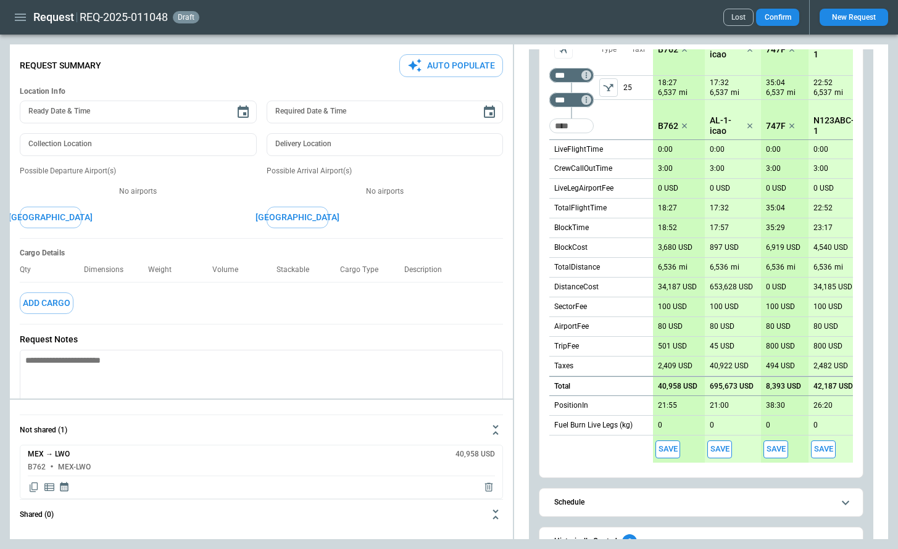
scroll to position [400, 0]
click at [723, 449] on button "Save" at bounding box center [719, 448] width 25 height 18
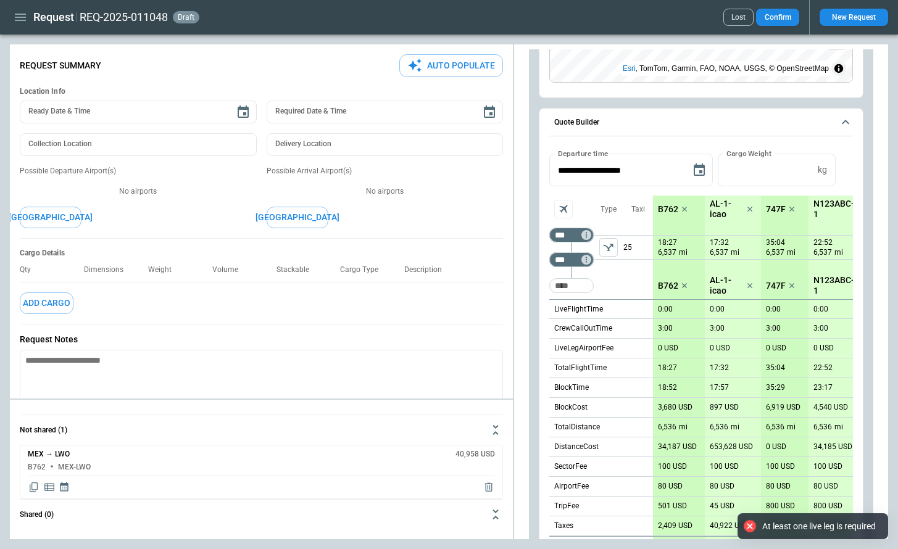
scroll to position [166, 0]
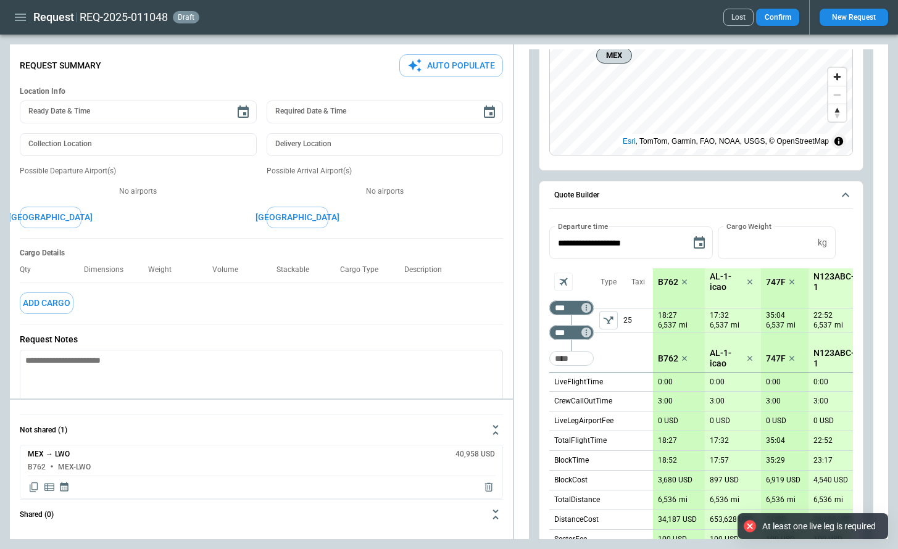
click at [610, 318] on icon "left aligned" at bounding box center [608, 320] width 12 height 12
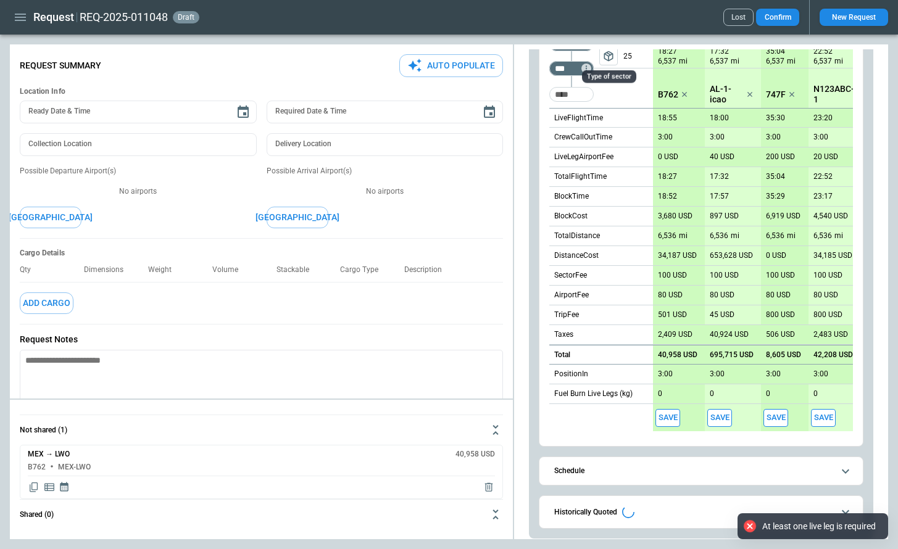
click at [718, 410] on button "Save" at bounding box center [719, 418] width 25 height 18
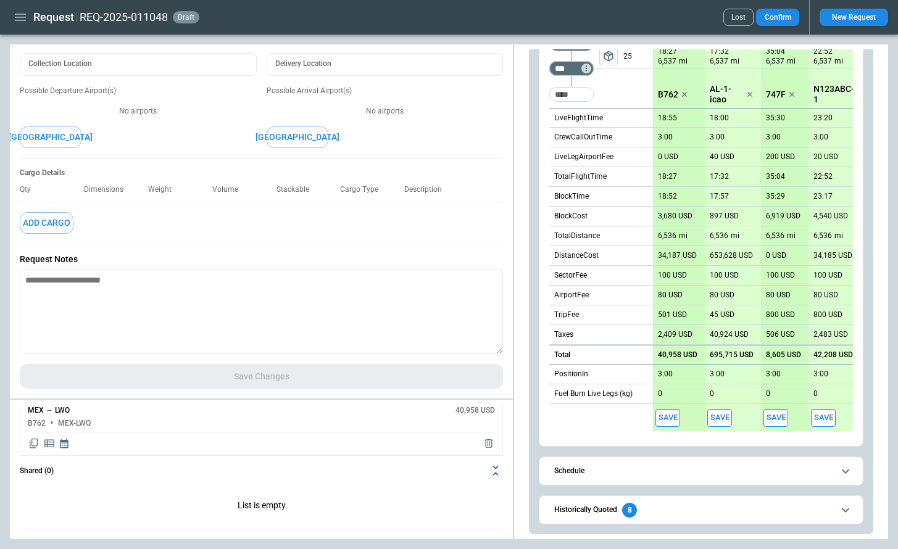
scroll to position [0, 0]
type textarea "*"
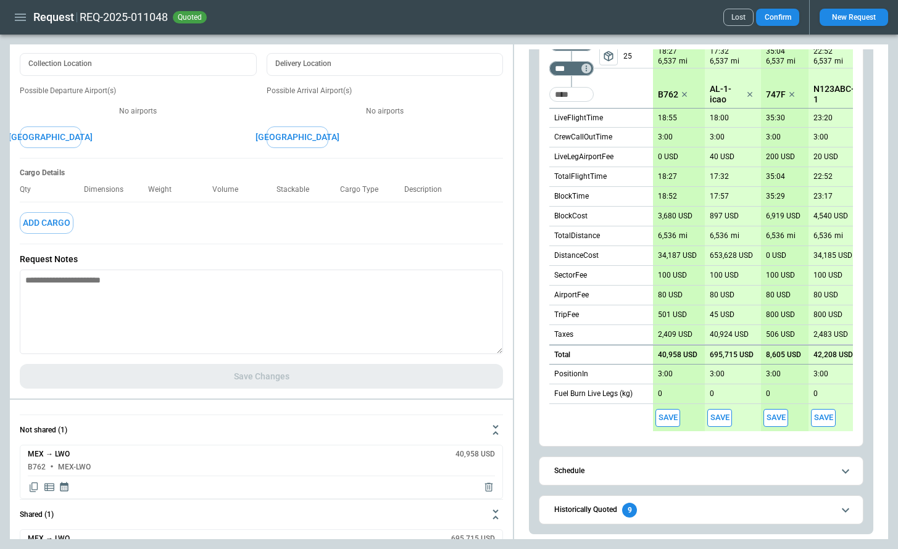
click at [649, 513] on span "Historically Quoted 9" at bounding box center [693, 510] width 279 height 15
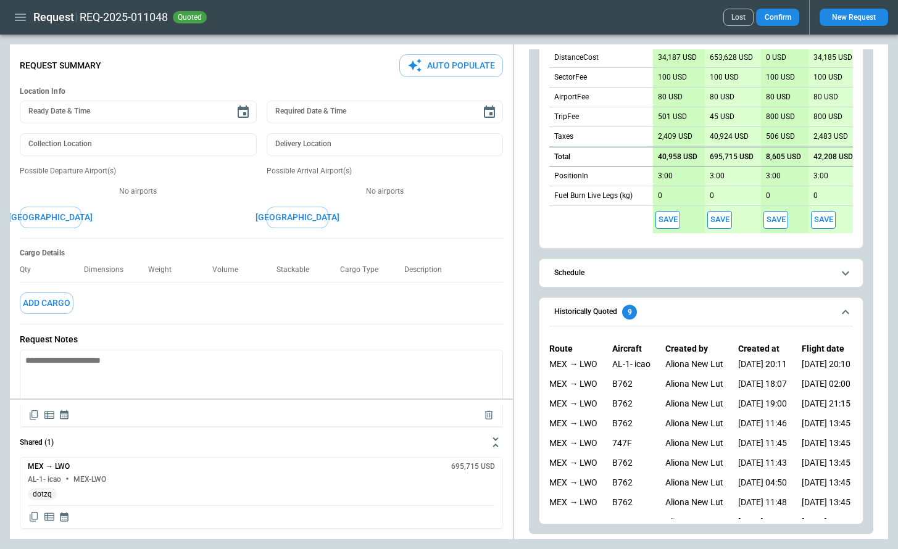
click at [15, 17] on icon "button" at bounding box center [20, 17] width 11 height 7
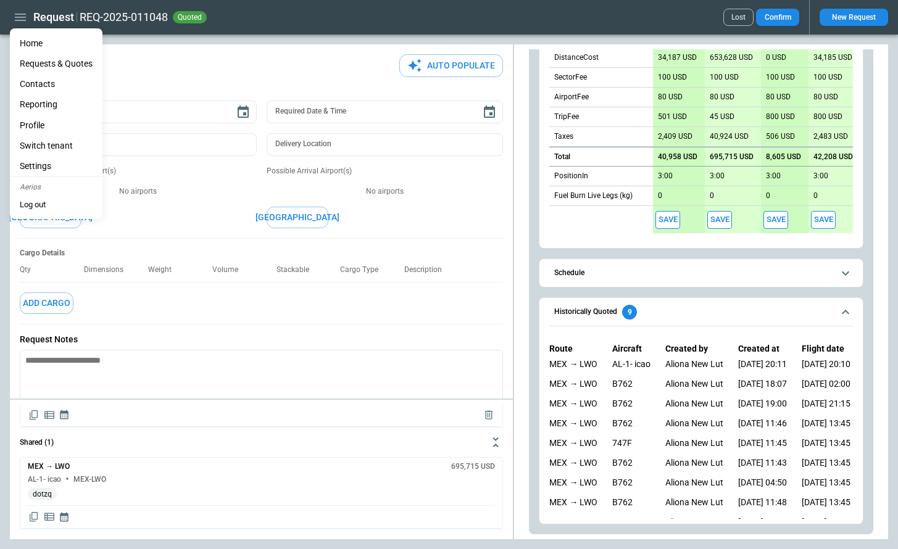
click at [28, 40] on li "Home" at bounding box center [56, 43] width 93 height 20
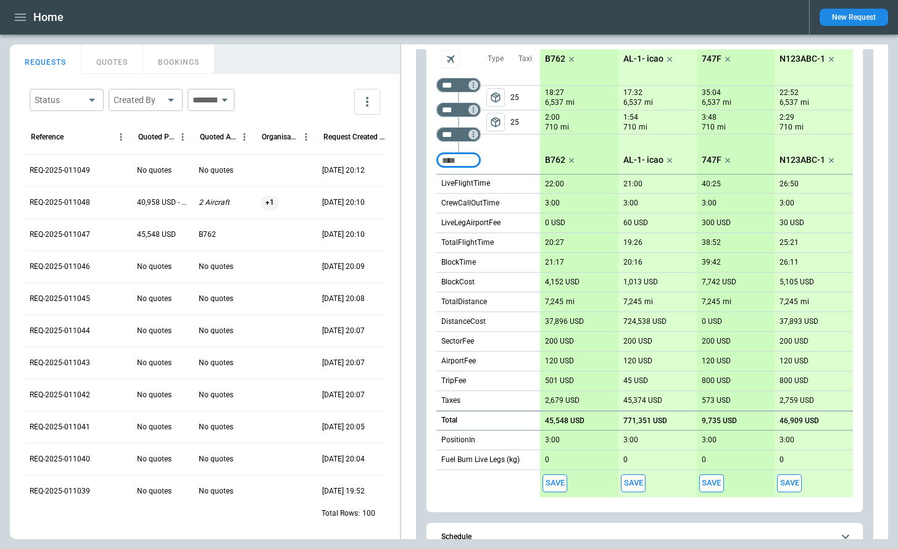
scroll to position [1288, 0]
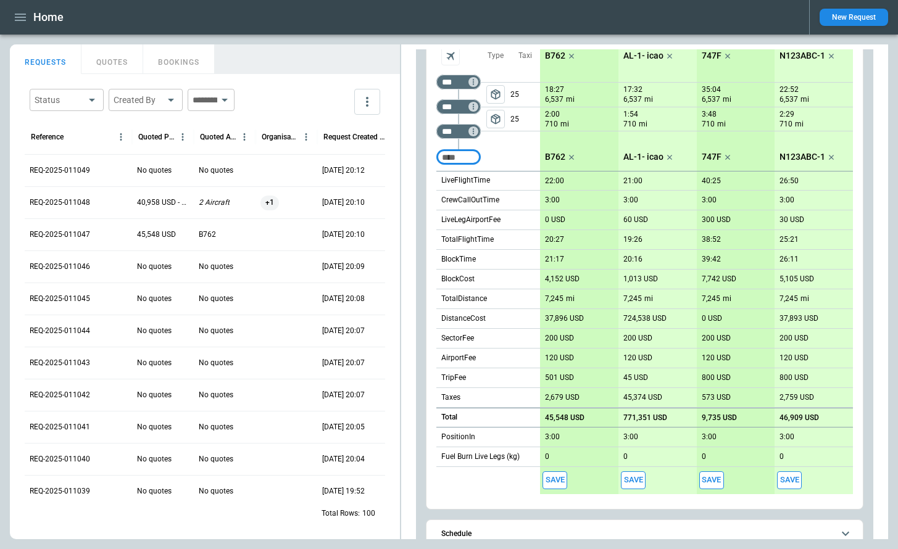
click at [552, 481] on button "Save" at bounding box center [555, 481] width 25 height 18
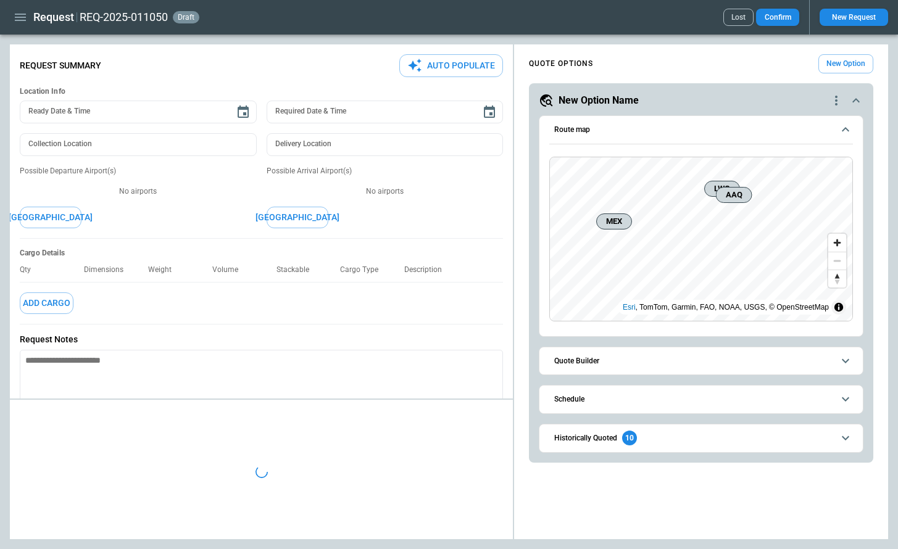
type textarea "*"
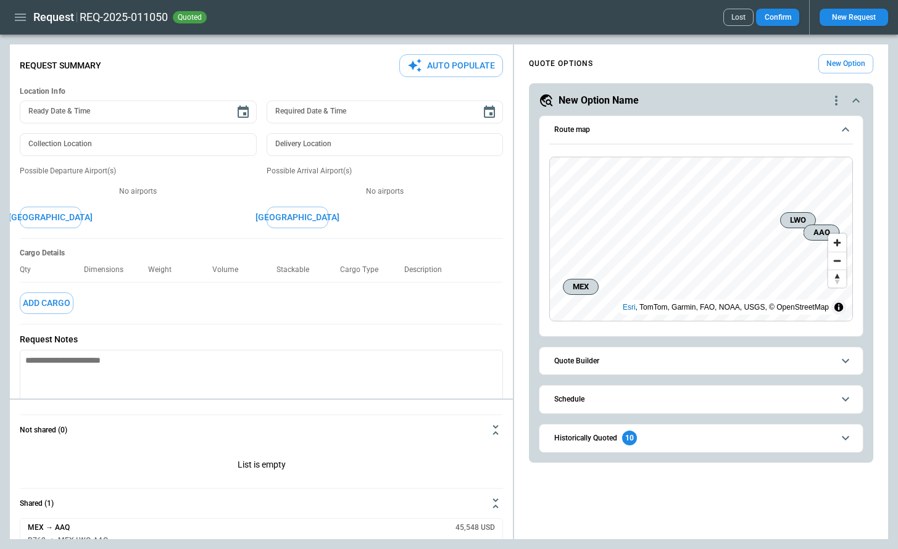
click at [698, 439] on span "Historically Quoted 10" at bounding box center [693, 438] width 279 height 15
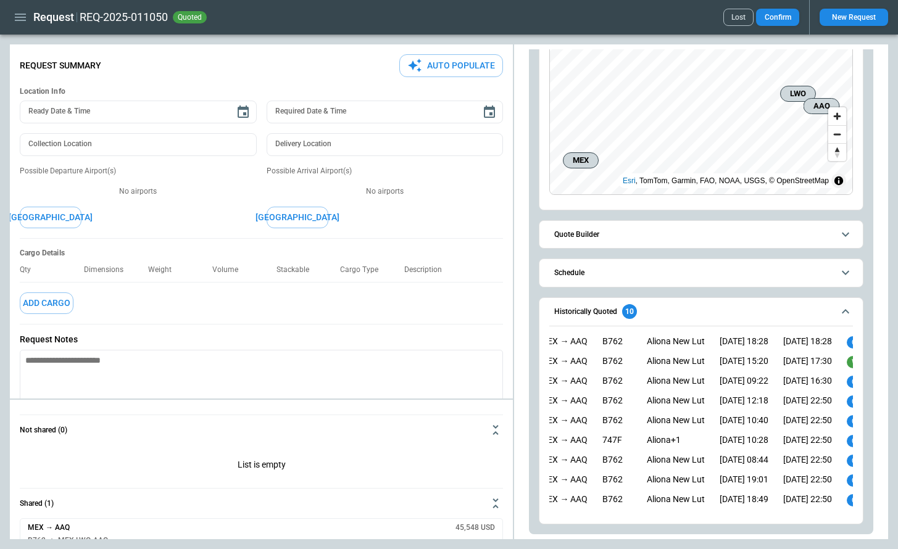
scroll to position [43, 0]
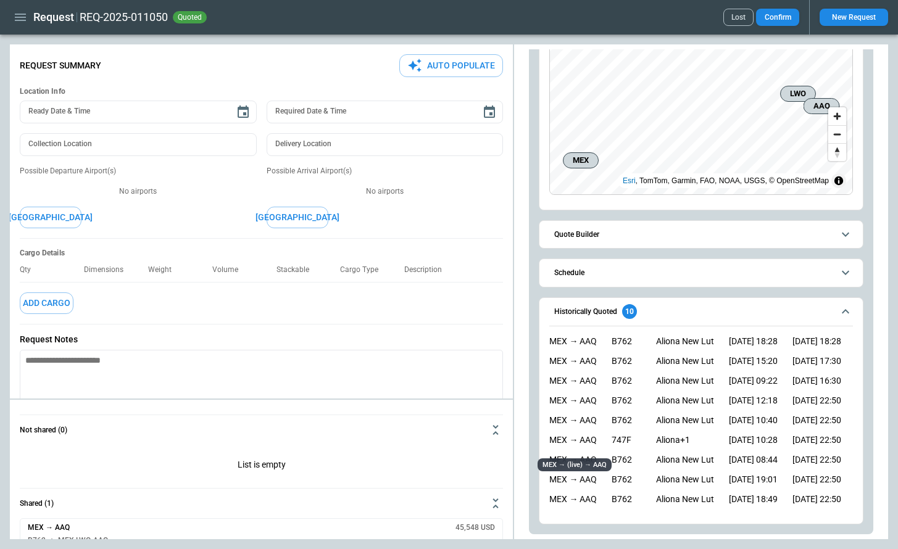
click at [566, 441] on div "MEX → AAQ" at bounding box center [573, 442] width 48 height 15
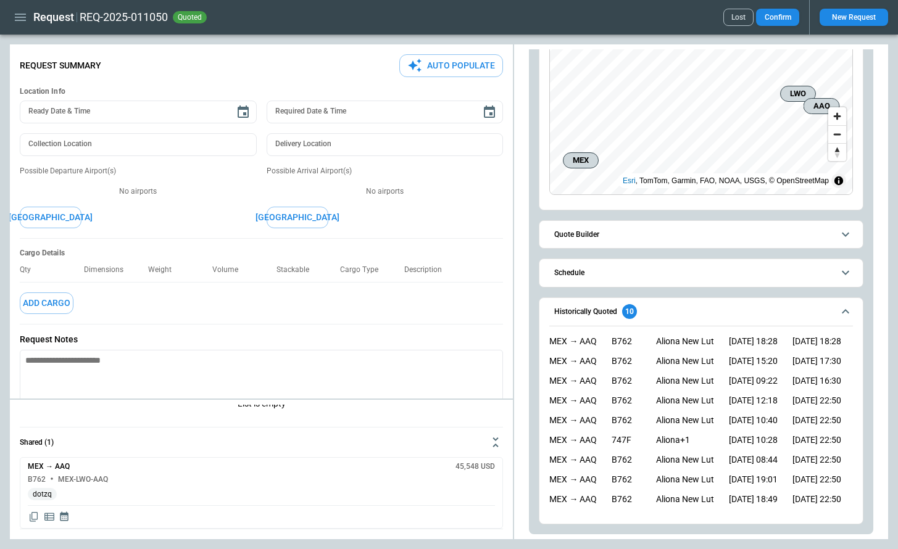
scroll to position [0, 0]
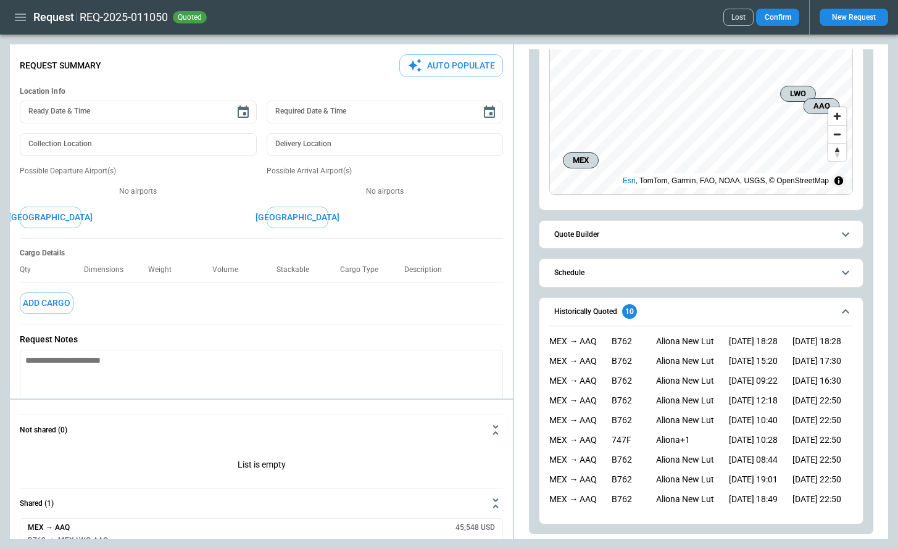
click at [775, 14] on button "Confirm" at bounding box center [777, 17] width 43 height 17
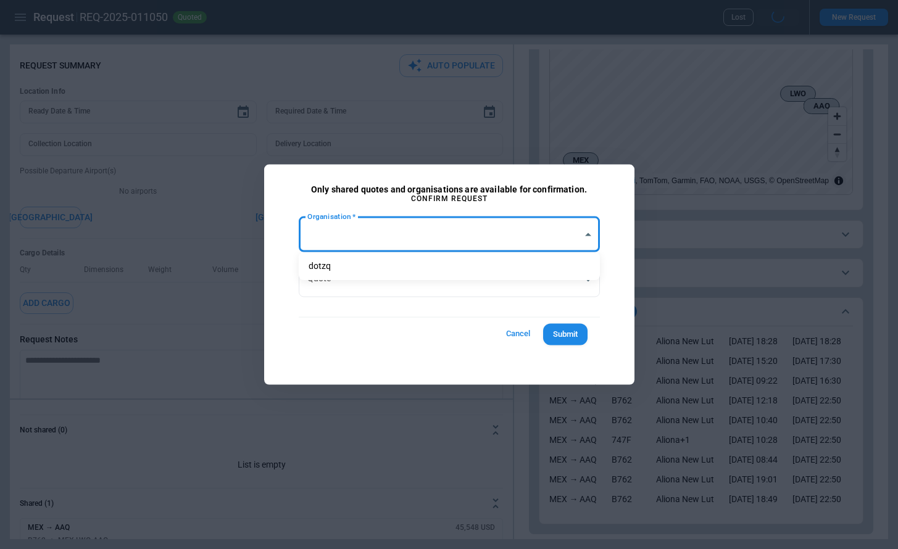
click at [384, 228] on body "**********" at bounding box center [449, 274] width 898 height 549
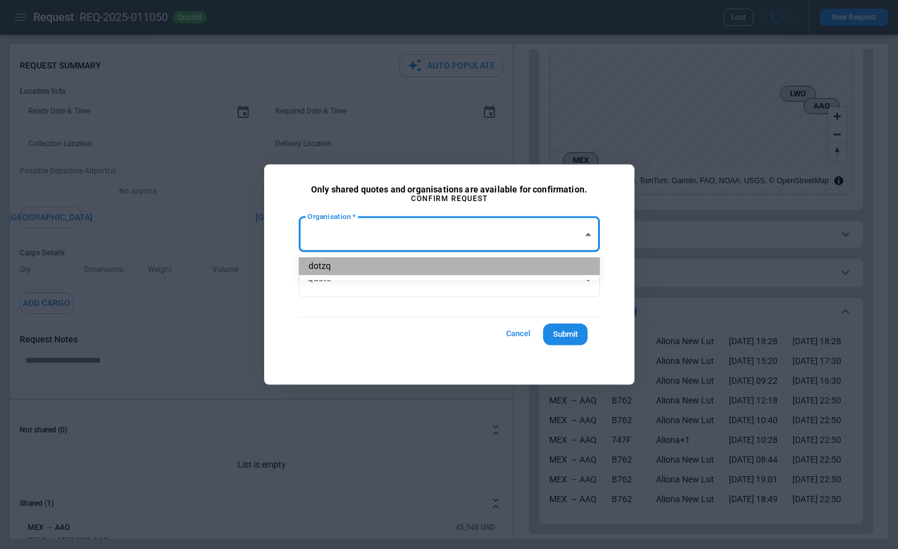
click at [363, 267] on li "dotzq" at bounding box center [449, 266] width 301 height 18
type input "**********"
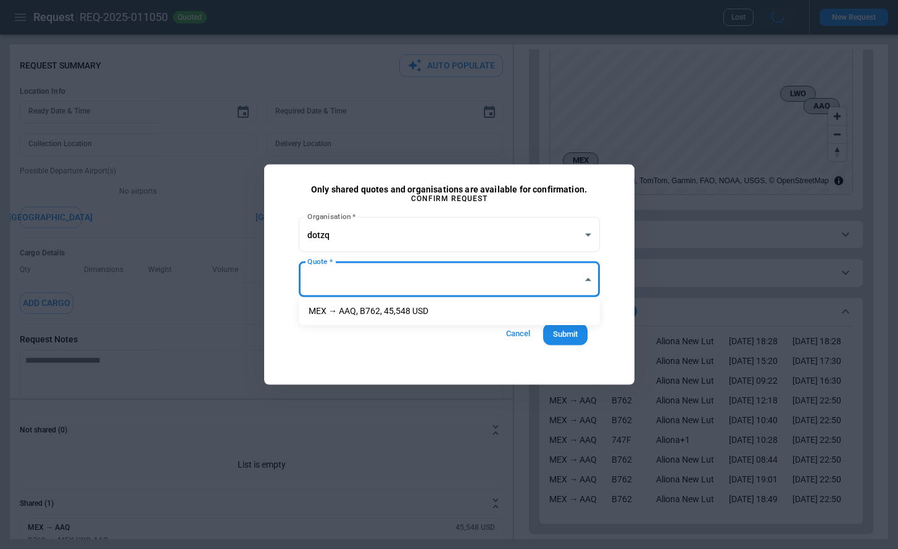
click at [365, 285] on body "**********" at bounding box center [449, 274] width 898 height 549
click at [364, 310] on li "MEX → AAQ, B762, 45,548 USD" at bounding box center [449, 311] width 301 height 18
type input "**********"
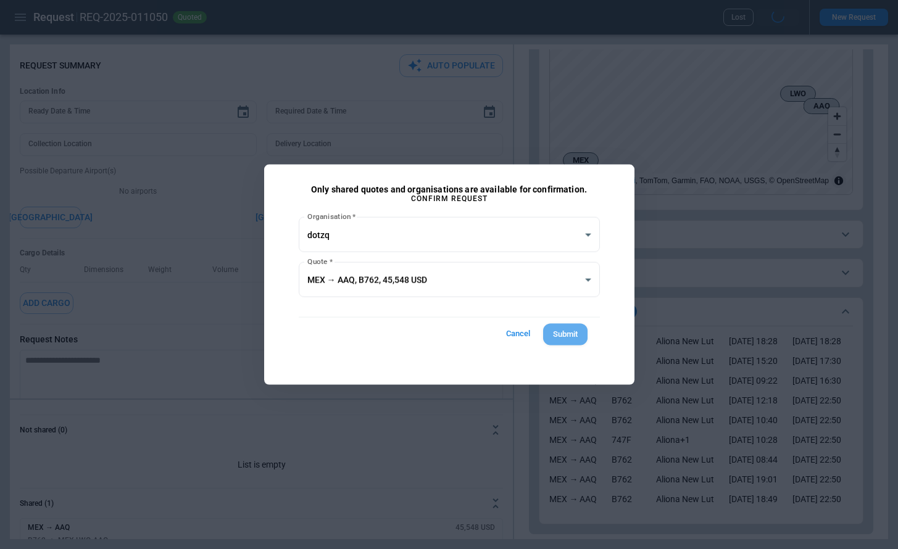
click at [556, 329] on button "Submit" at bounding box center [565, 335] width 44 height 22
type textarea "*"
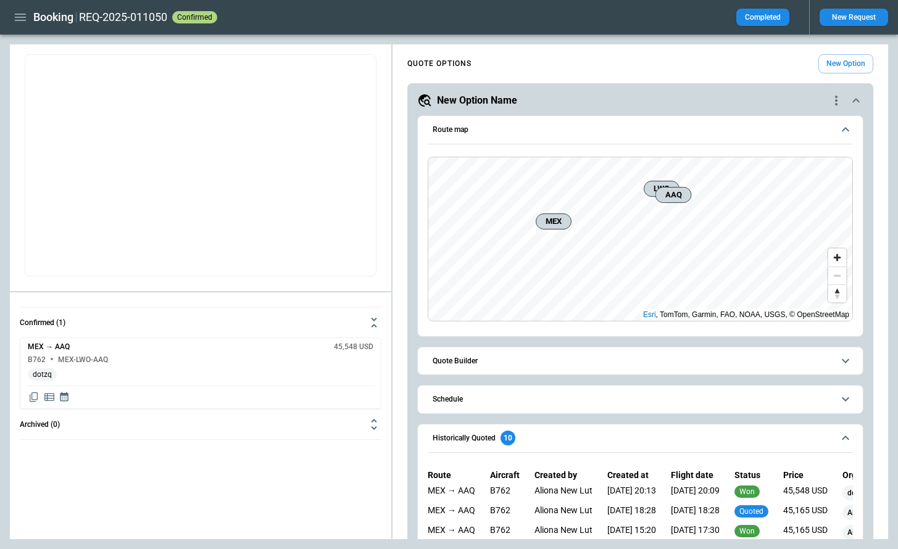
click at [773, 17] on button "Completed" at bounding box center [762, 17] width 53 height 17
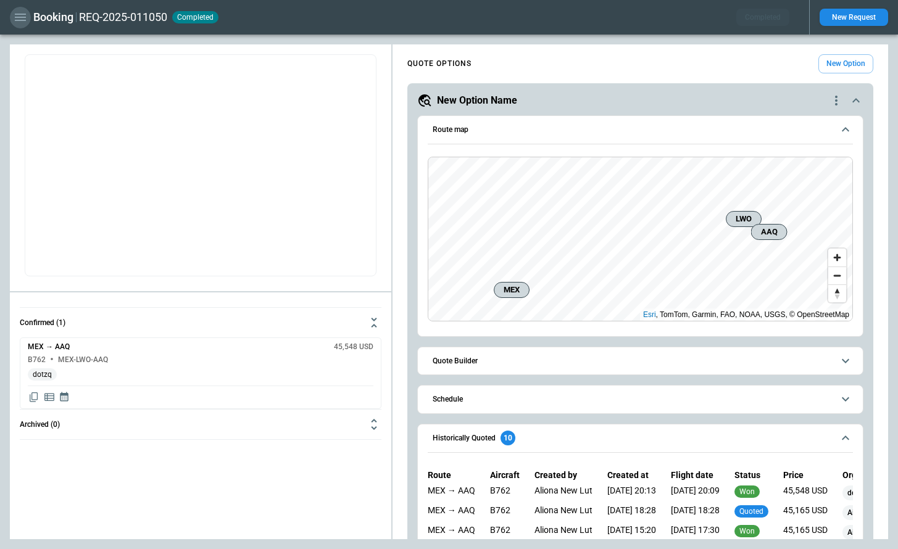
click at [18, 18] on icon "button" at bounding box center [20, 17] width 15 height 15
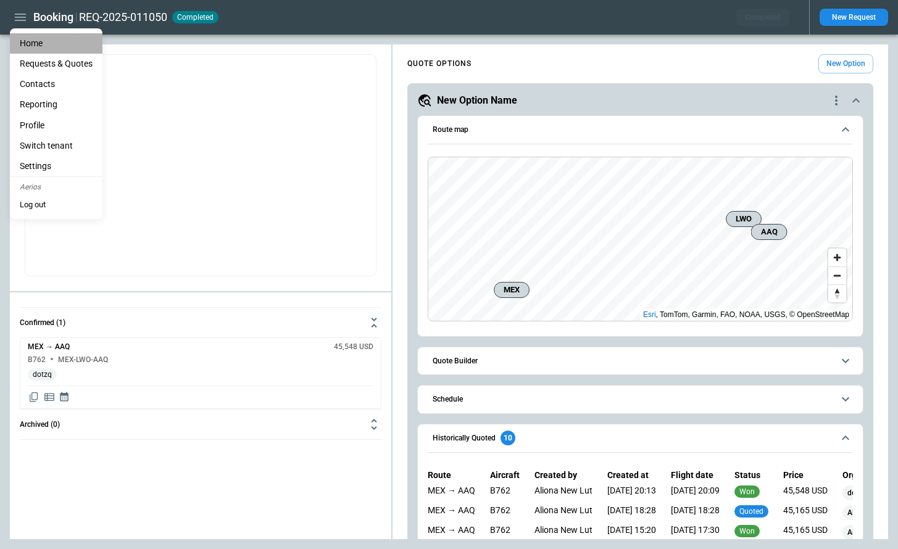
click at [22, 43] on li "Home" at bounding box center [56, 43] width 93 height 20
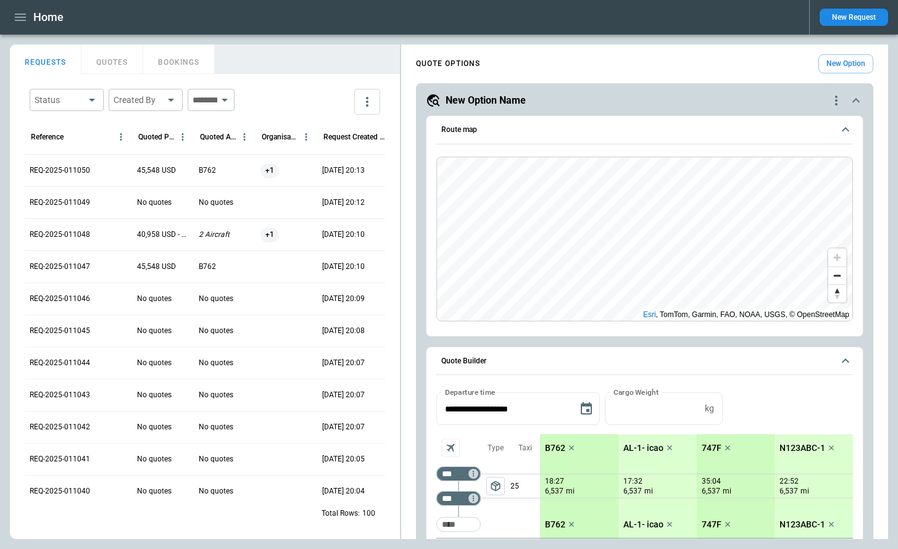
click at [844, 131] on icon "scrollable content" at bounding box center [845, 129] width 15 height 15
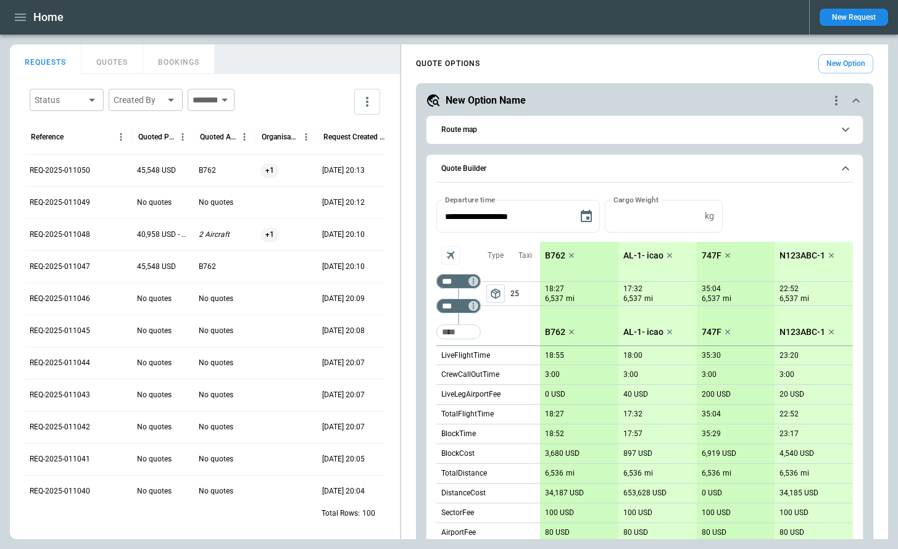
click at [842, 180] on button "Quote Builder" at bounding box center [644, 169] width 417 height 28
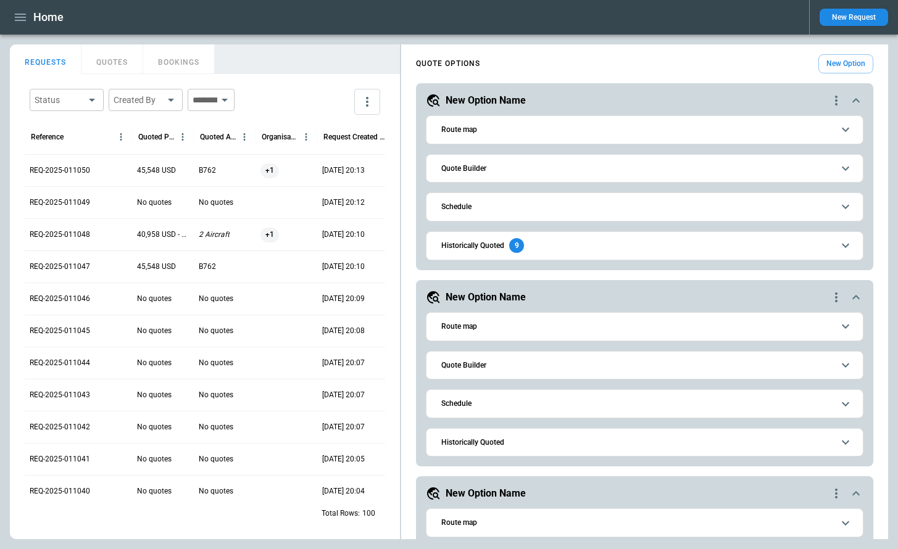
click at [857, 94] on icon "scrollable content" at bounding box center [856, 100] width 15 height 15
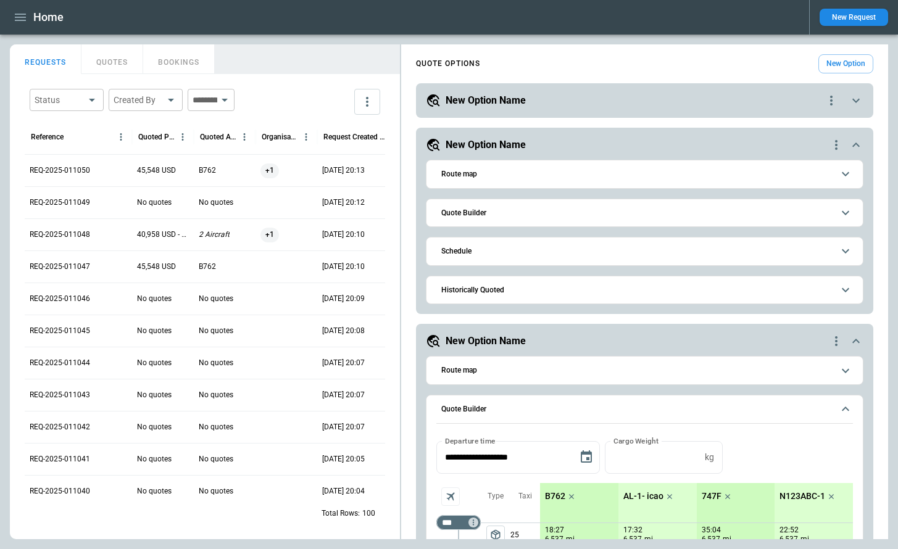
click at [831, 95] on icon "quote-option-actions" at bounding box center [831, 100] width 15 height 15
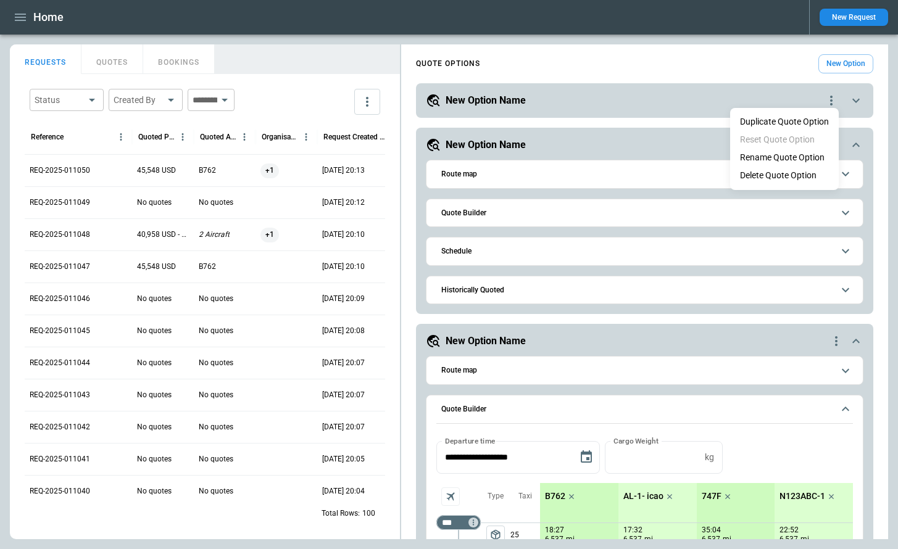
click at [815, 118] on button "Duplicate Quote Option" at bounding box center [784, 122] width 109 height 18
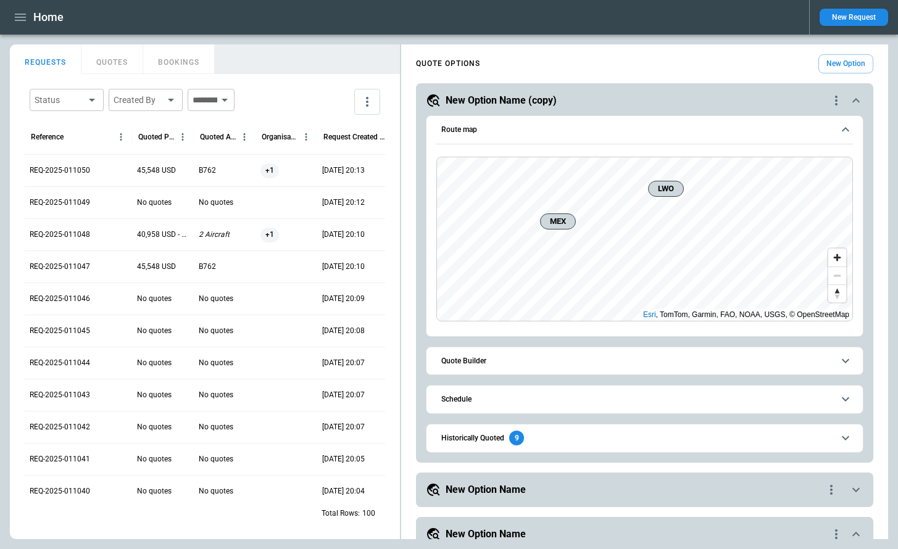
click at [604, 354] on button "Quote Builder" at bounding box center [644, 362] width 417 height 28
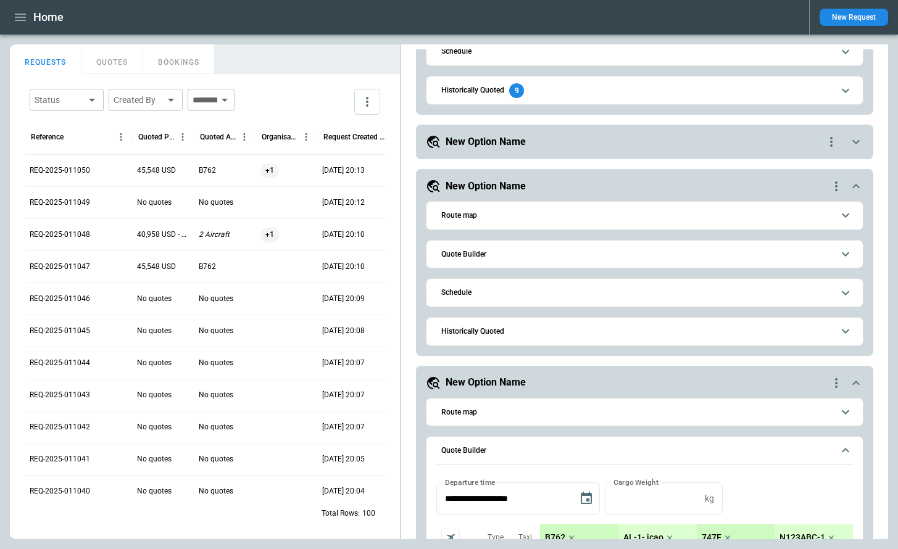
scroll to position [854, 0]
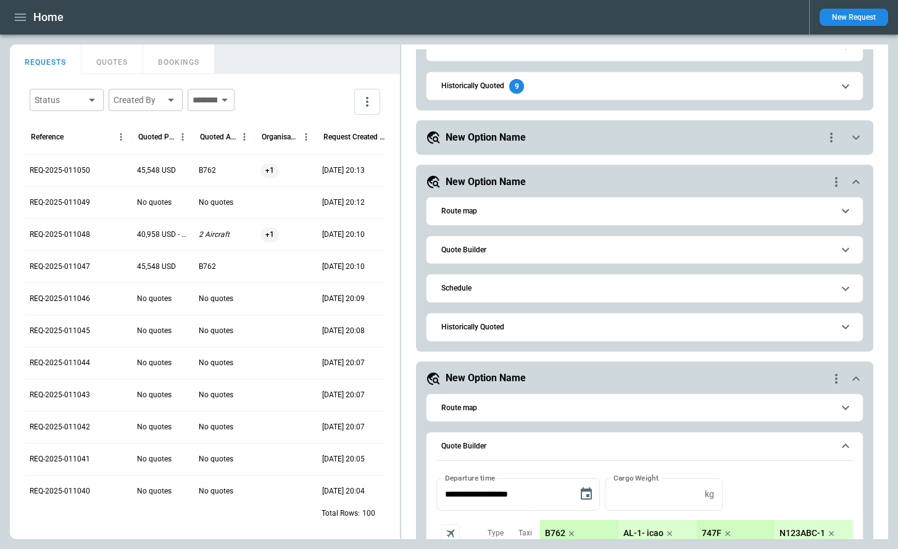
click at [598, 147] on div "**********" at bounding box center [644, 137] width 457 height 35
click at [596, 135] on div "New Option Name" at bounding box center [625, 137] width 398 height 15
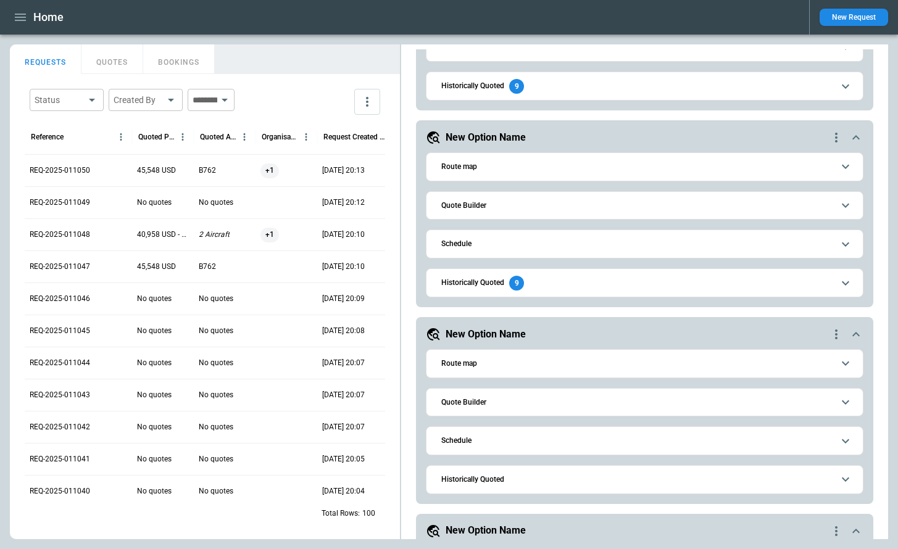
click at [520, 404] on span "Quote Builder" at bounding box center [637, 403] width 392 height 8
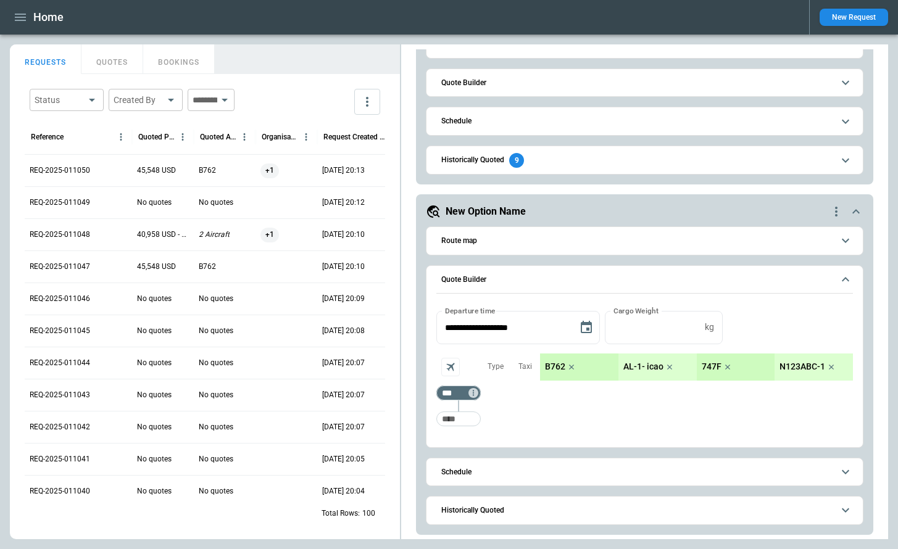
scroll to position [983, 0]
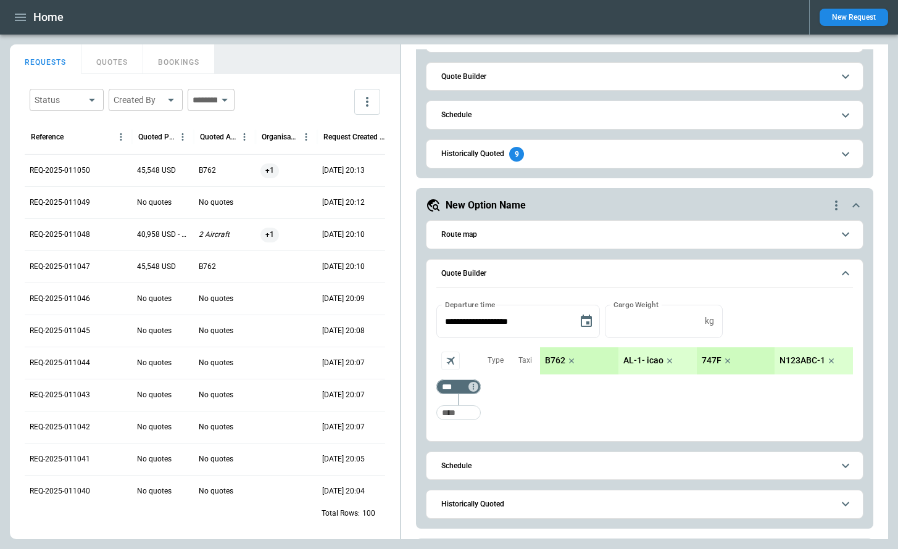
click at [839, 203] on icon "quote-option-actions" at bounding box center [836, 205] width 15 height 15
click at [802, 279] on li "Delete Quote Option" at bounding box center [789, 281] width 109 height 18
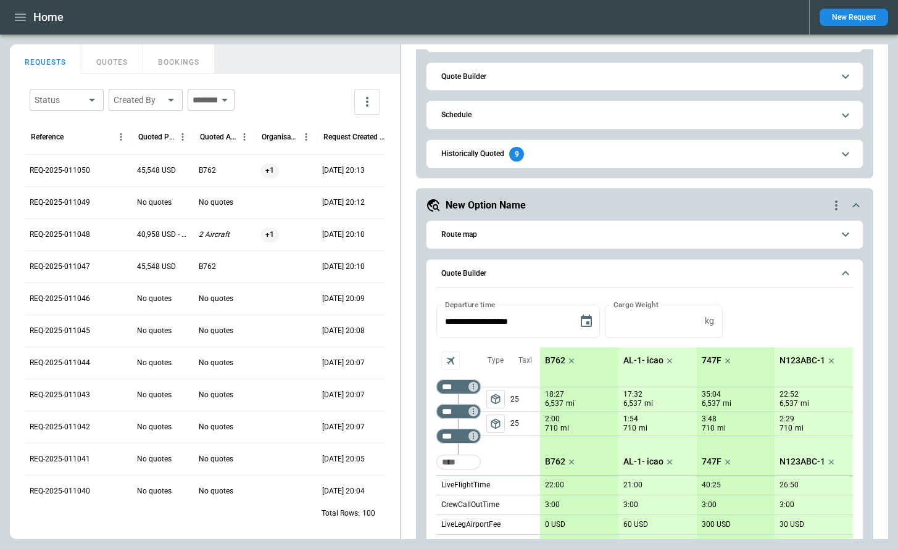
click at [832, 201] on icon "quote-option-actions" at bounding box center [836, 205] width 15 height 15
click at [796, 277] on li "Delete Quote Option" at bounding box center [789, 281] width 109 height 18
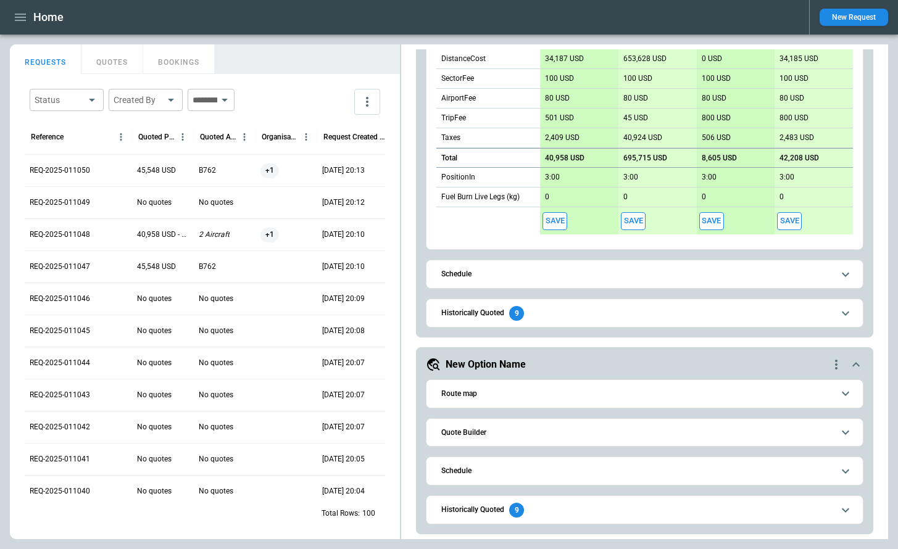
scroll to position [627, 0]
click at [833, 367] on icon "quote-option-actions" at bounding box center [836, 364] width 15 height 15
click at [791, 443] on li "Delete Quote Option" at bounding box center [789, 440] width 109 height 18
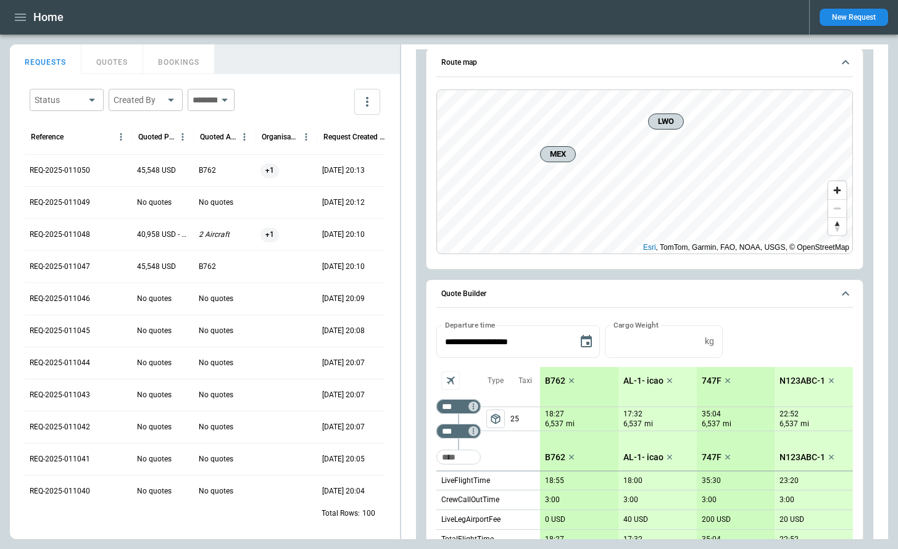
scroll to position [0, 0]
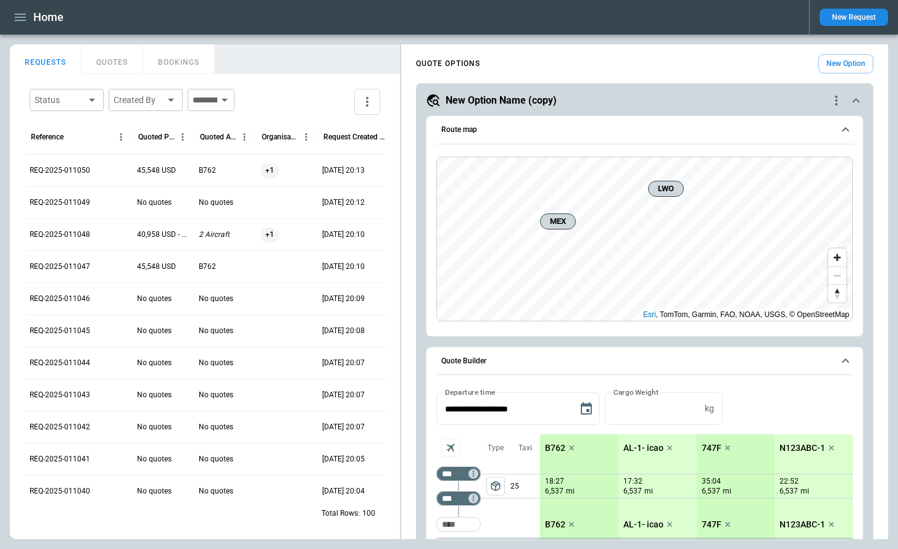
click at [836, 104] on icon "quote-option-actions" at bounding box center [836, 101] width 2 height 10
click at [798, 173] on li "Delete Quote Option" at bounding box center [789, 176] width 109 height 18
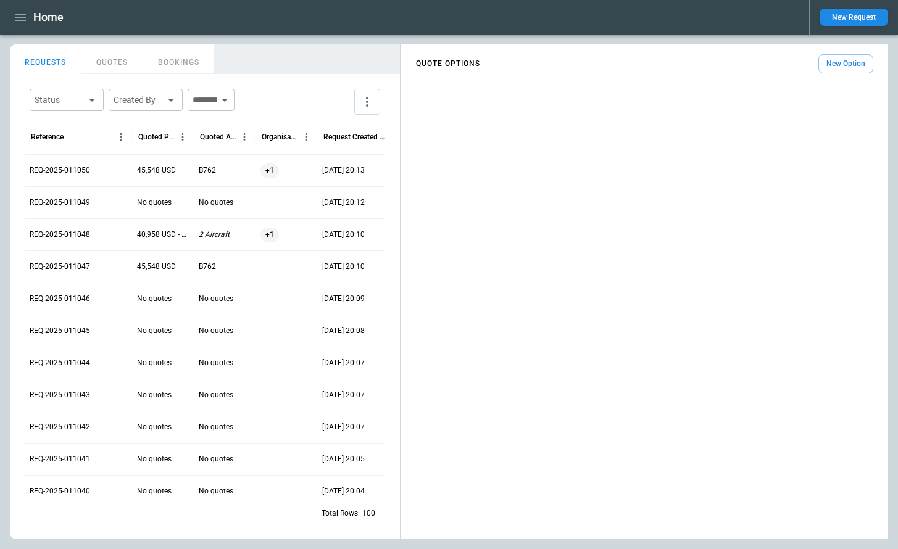
click at [843, 59] on button "New Option" at bounding box center [845, 63] width 55 height 19
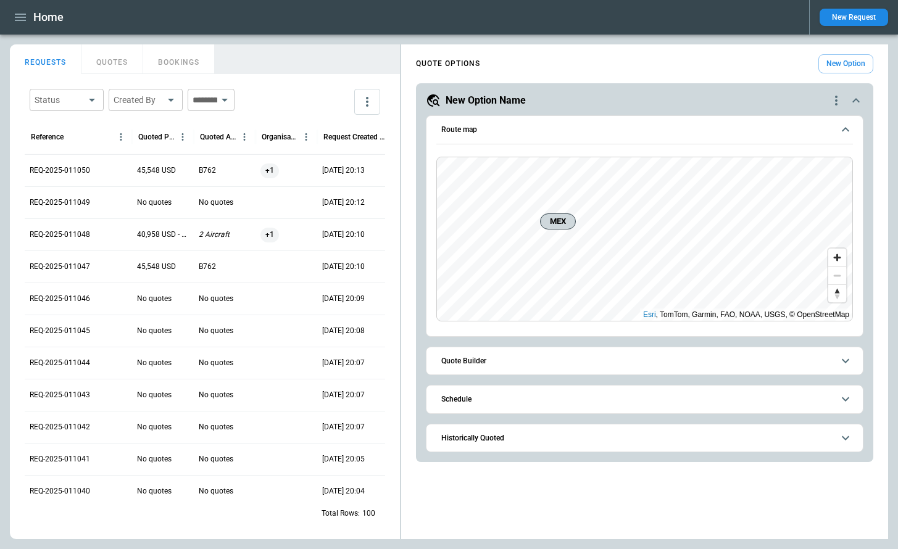
click at [504, 360] on span "Quote Builder" at bounding box center [637, 361] width 392 height 8
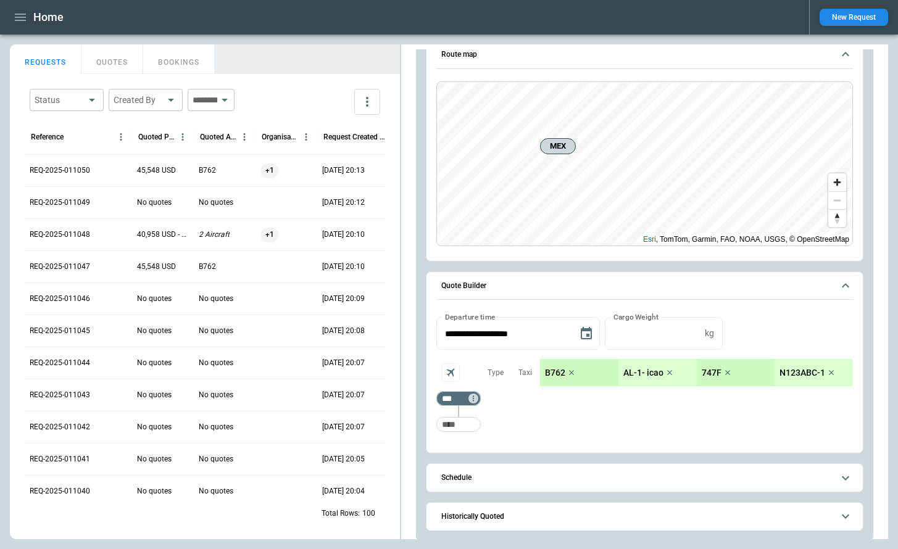
scroll to position [81, 0]
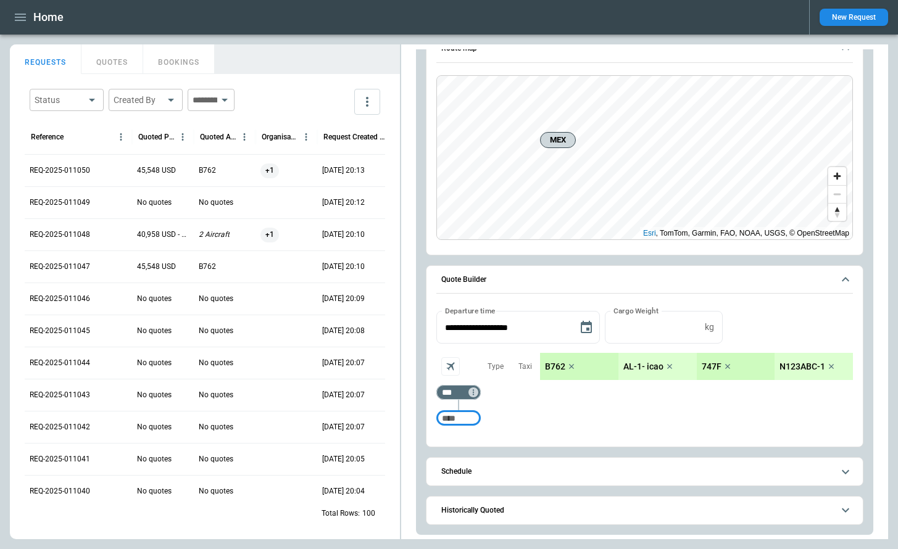
click at [452, 419] on input "Too short" at bounding box center [459, 418] width 40 height 22
type input "***"
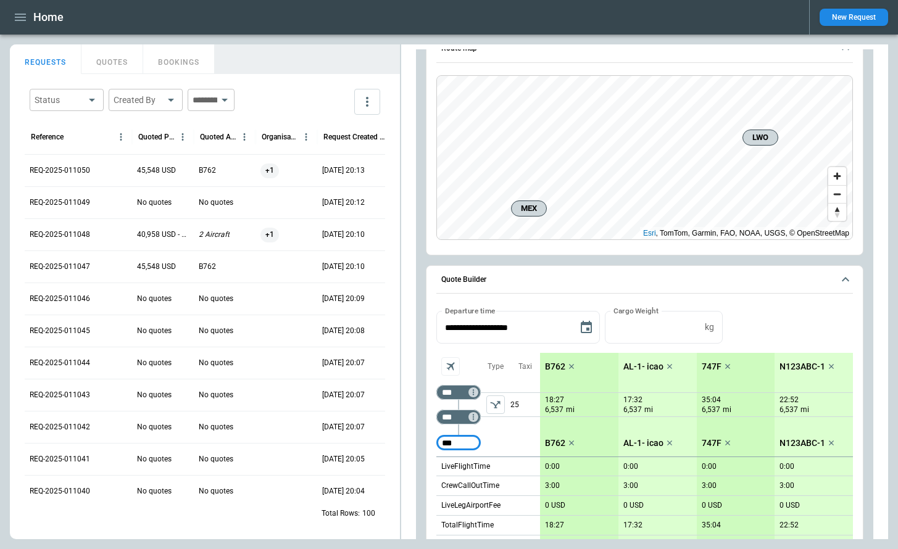
type input "***"
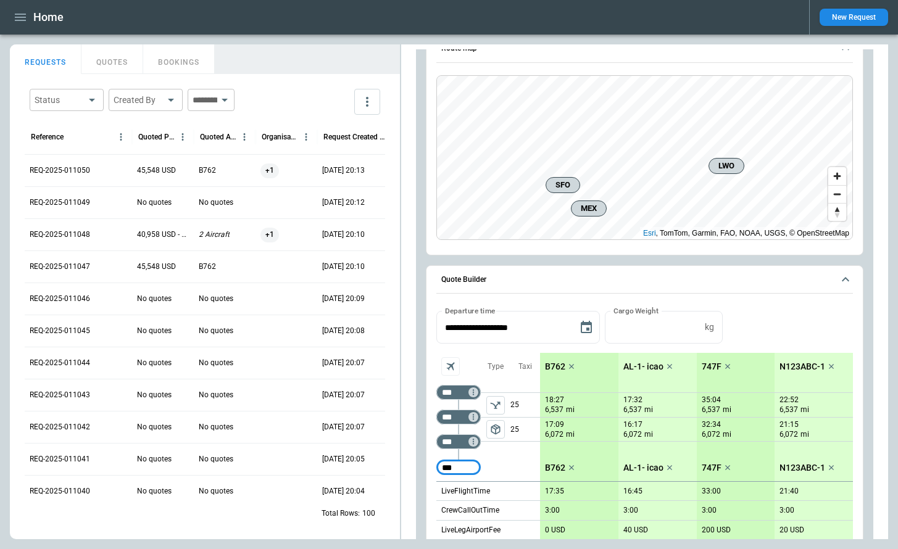
type input "***"
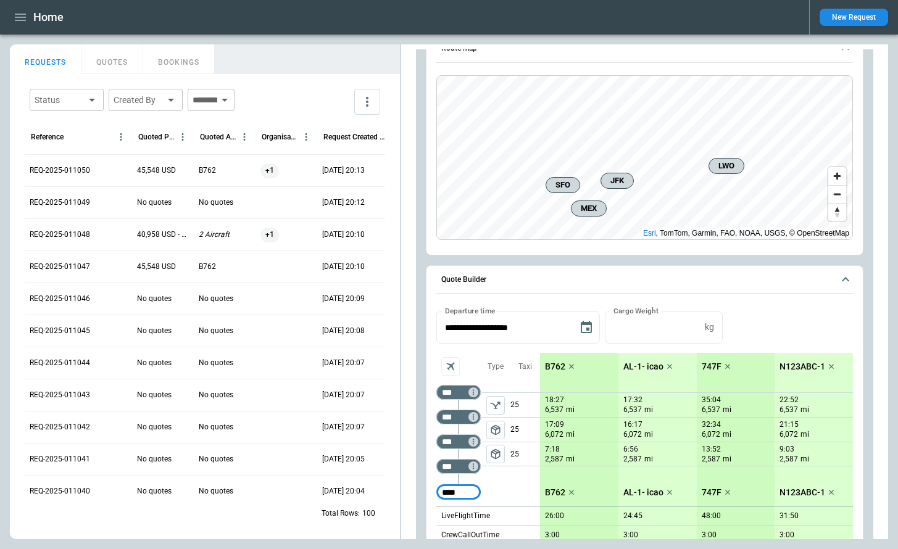
type input "****"
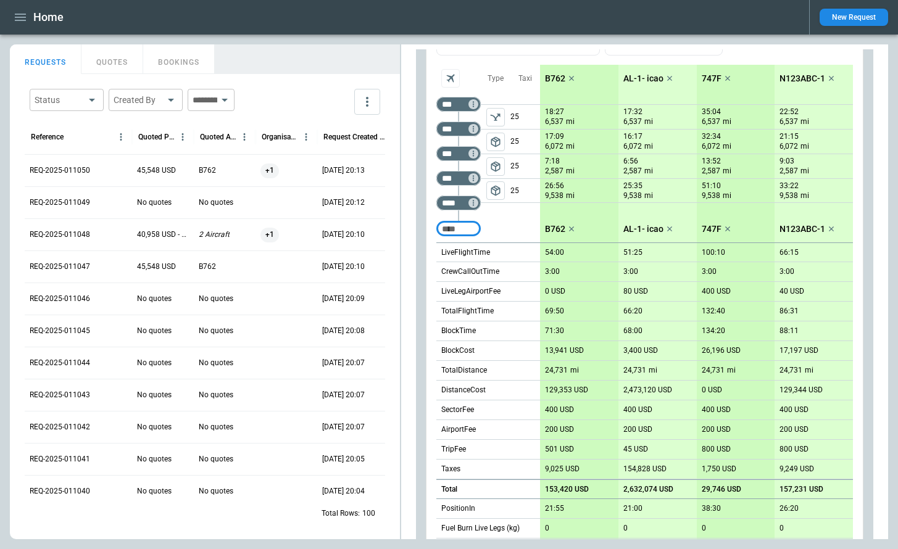
scroll to position [504, 0]
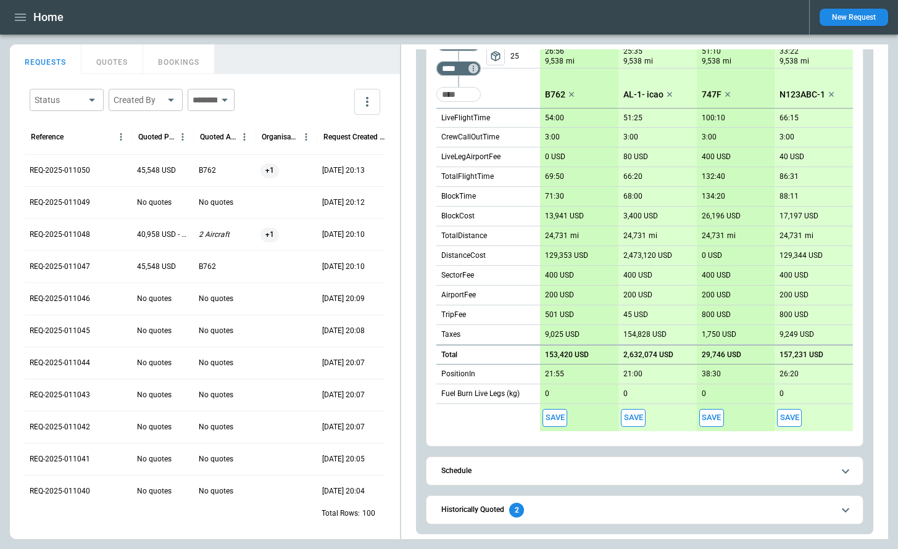
click at [611, 509] on span "Historically Quoted 2" at bounding box center [637, 510] width 392 height 15
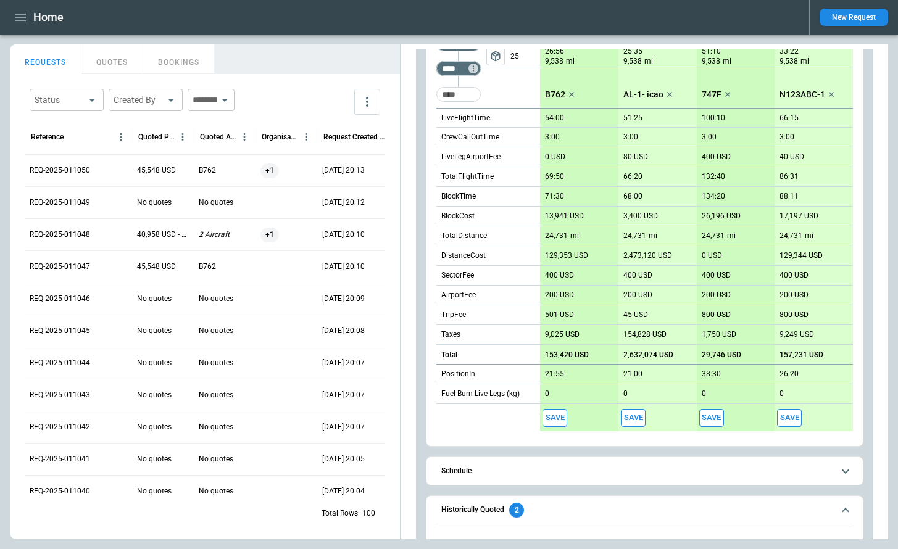
scroll to position [587, 0]
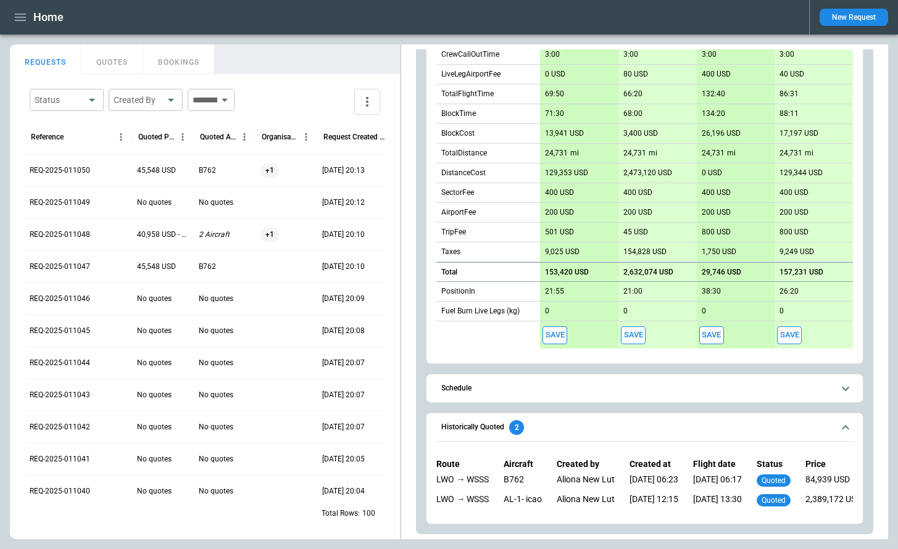
click at [608, 388] on span "Schedule" at bounding box center [637, 389] width 392 height 8
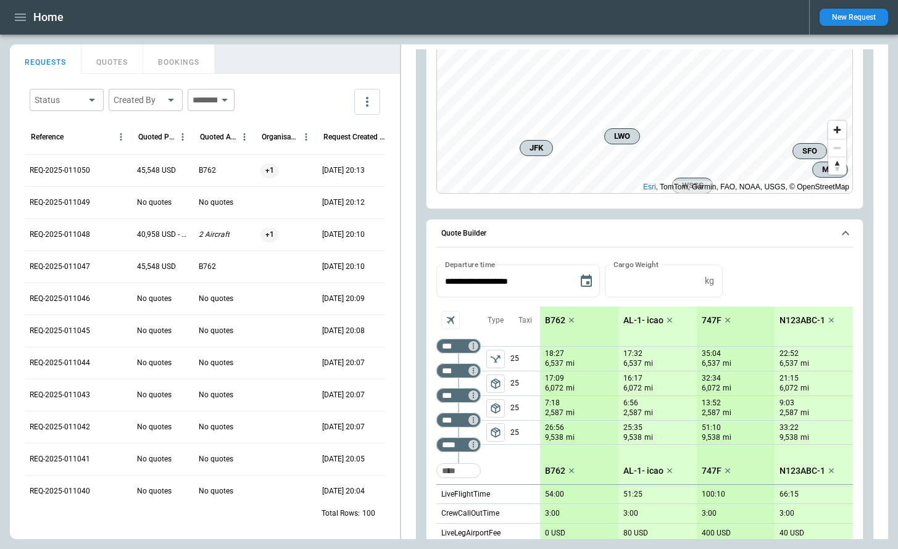
scroll to position [0, 0]
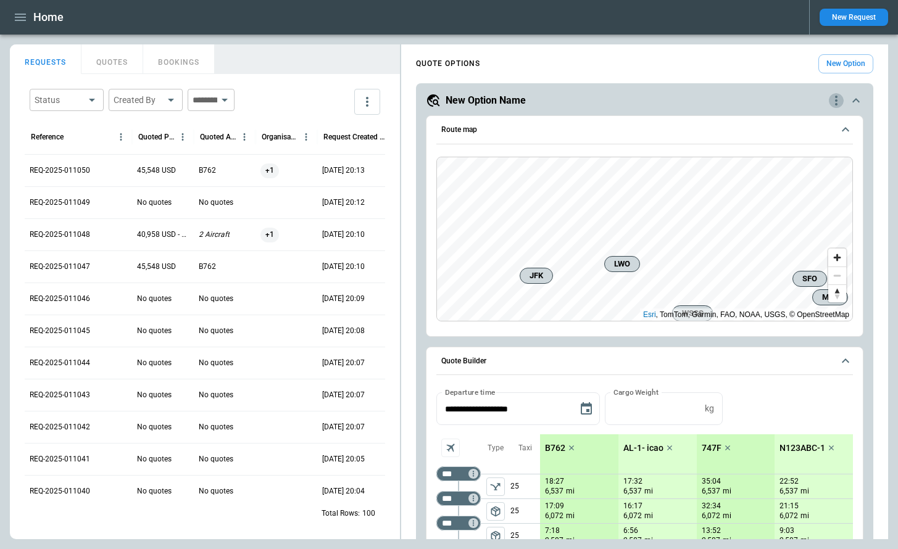
click at [833, 101] on icon "quote-option-actions" at bounding box center [836, 100] width 15 height 15
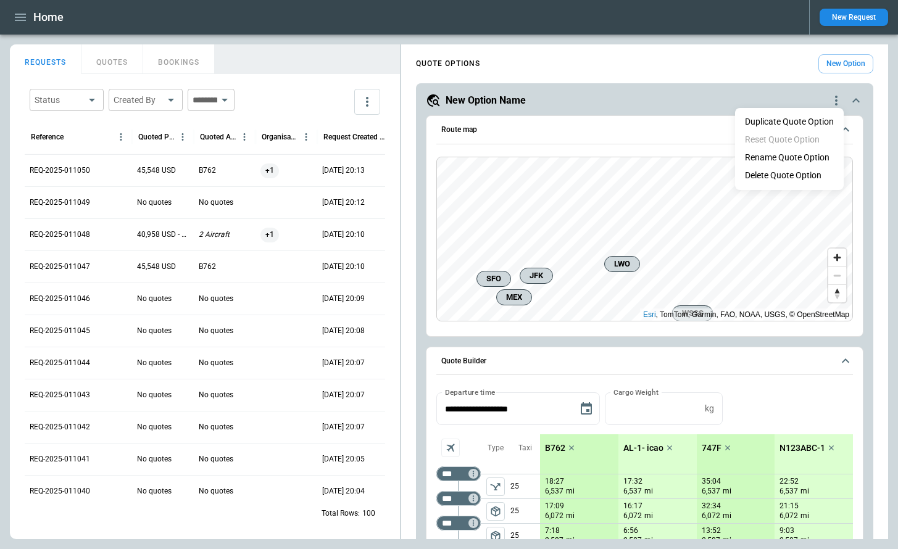
click at [809, 120] on button "Duplicate Quote Option" at bounding box center [789, 122] width 109 height 18
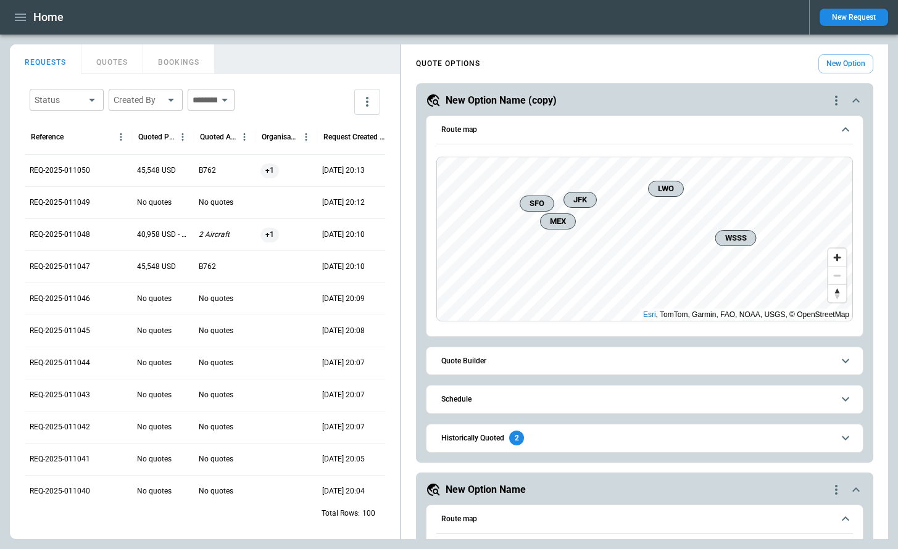
click at [506, 367] on button "Quote Builder" at bounding box center [644, 362] width 417 height 28
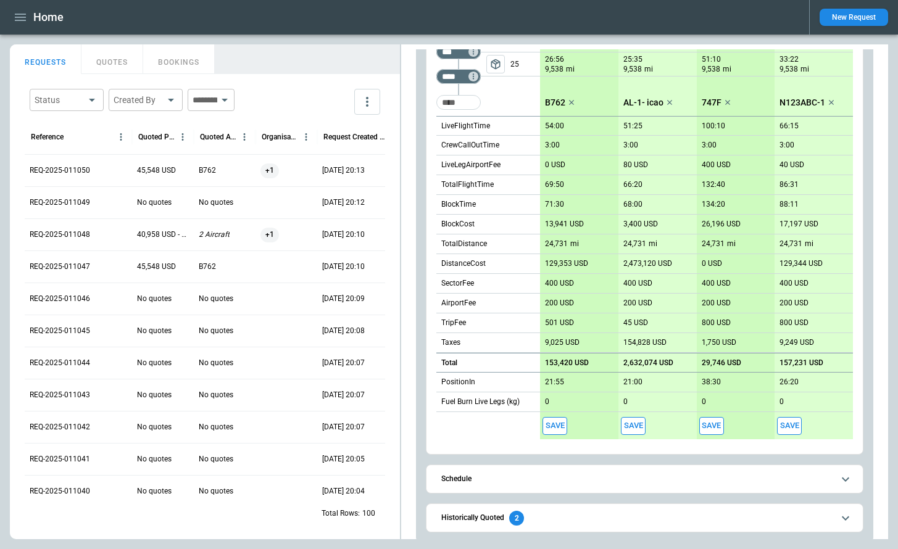
scroll to position [493, 0]
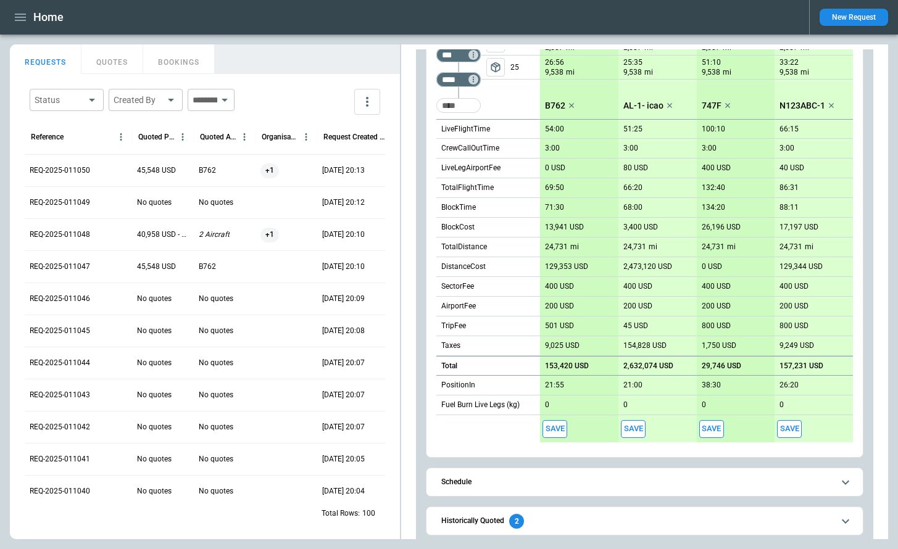
click at [560, 366] on p "153,420 USD" at bounding box center [567, 366] width 44 height 9
type input "******"
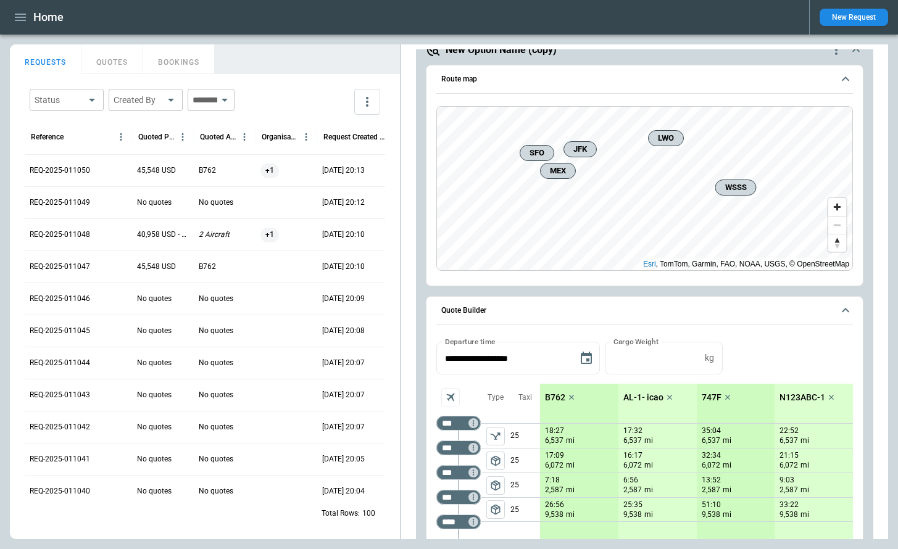
scroll to position [0, 0]
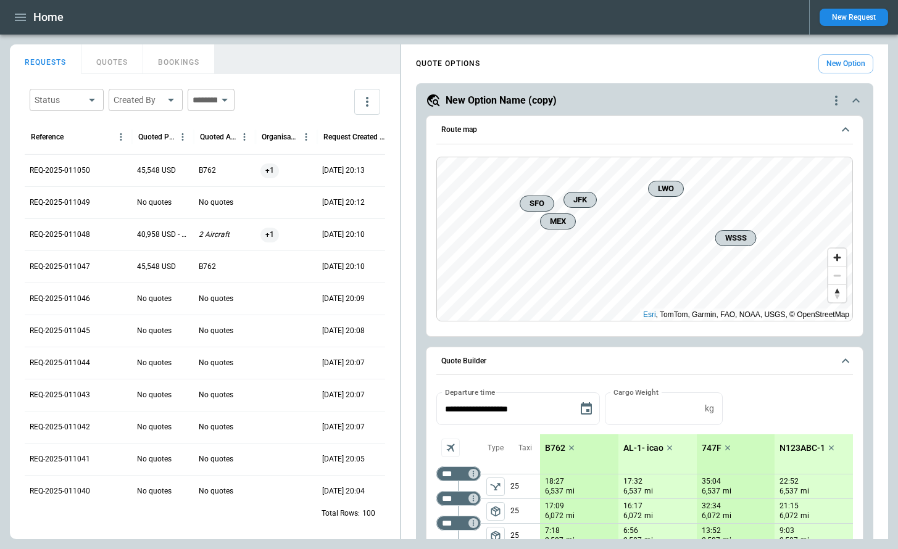
click at [841, 99] on icon "quote-option-actions" at bounding box center [836, 100] width 15 height 15
click at [820, 121] on button "Duplicate Quote Option" at bounding box center [789, 122] width 109 height 18
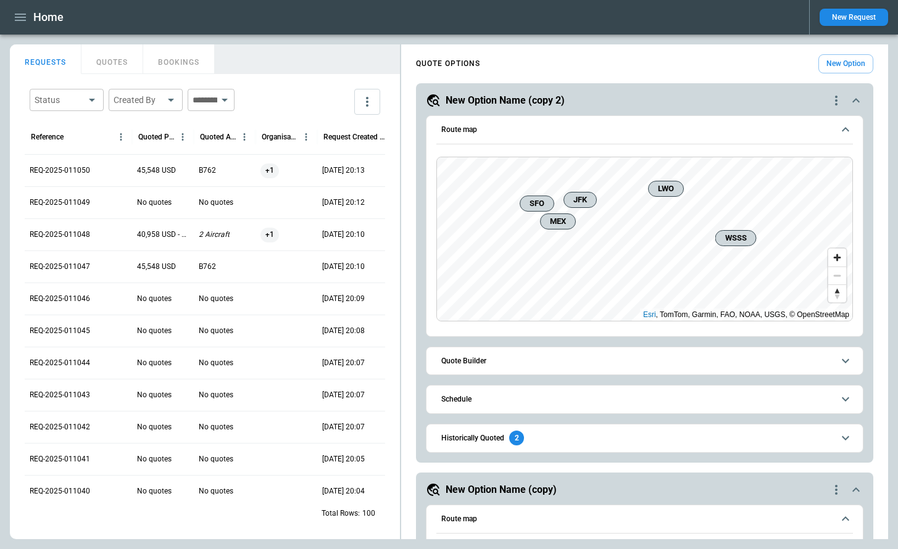
click at [573, 367] on button "Quote Builder" at bounding box center [644, 362] width 417 height 28
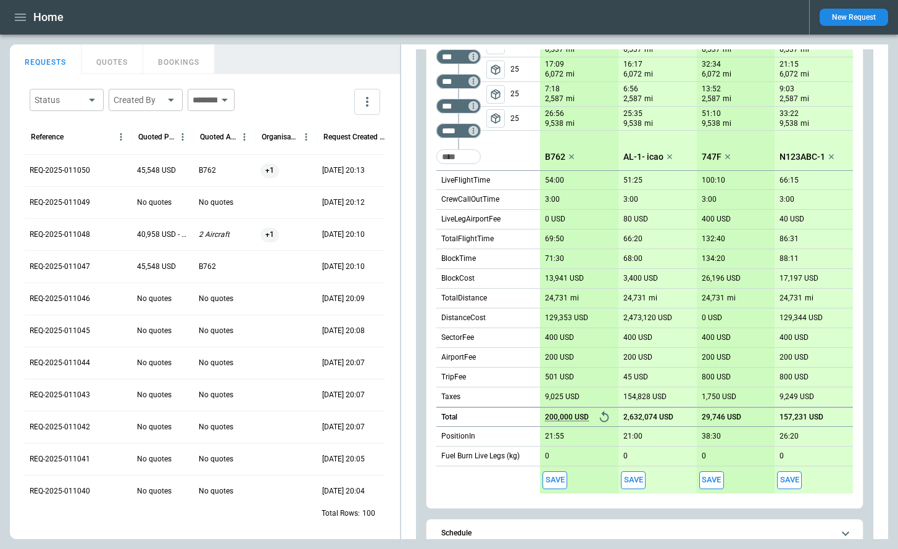
scroll to position [460, 0]
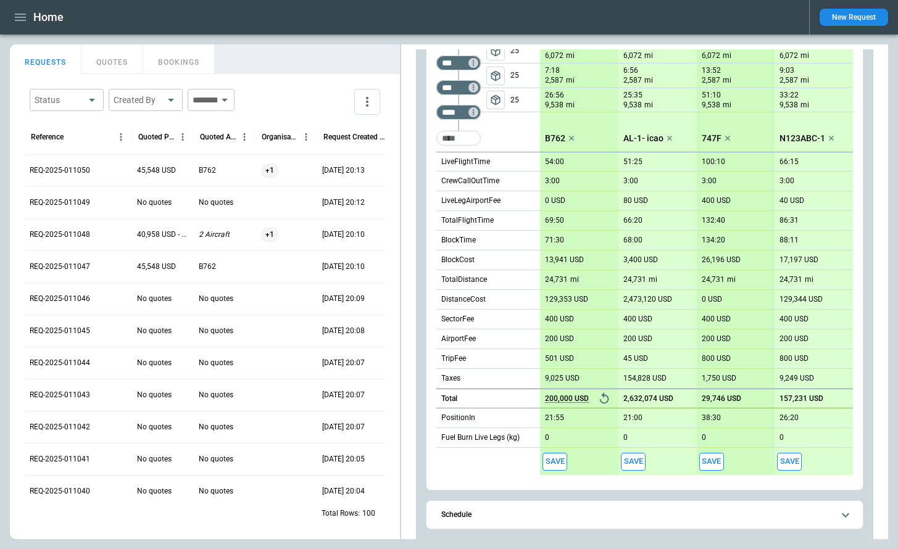
click at [553, 401] on p "200,000 USD" at bounding box center [567, 398] width 44 height 9
type input "*******"
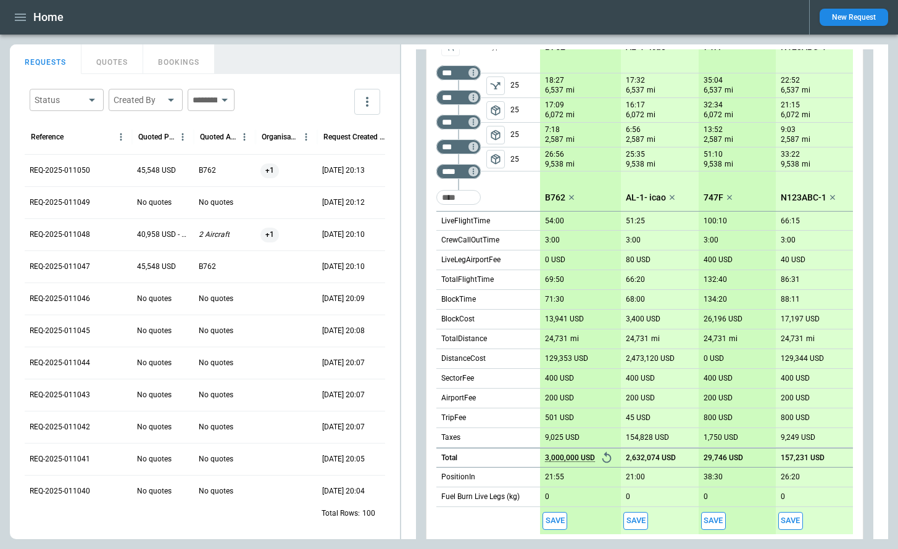
scroll to position [402, 0]
click at [559, 517] on button "Save" at bounding box center [555, 520] width 25 height 18
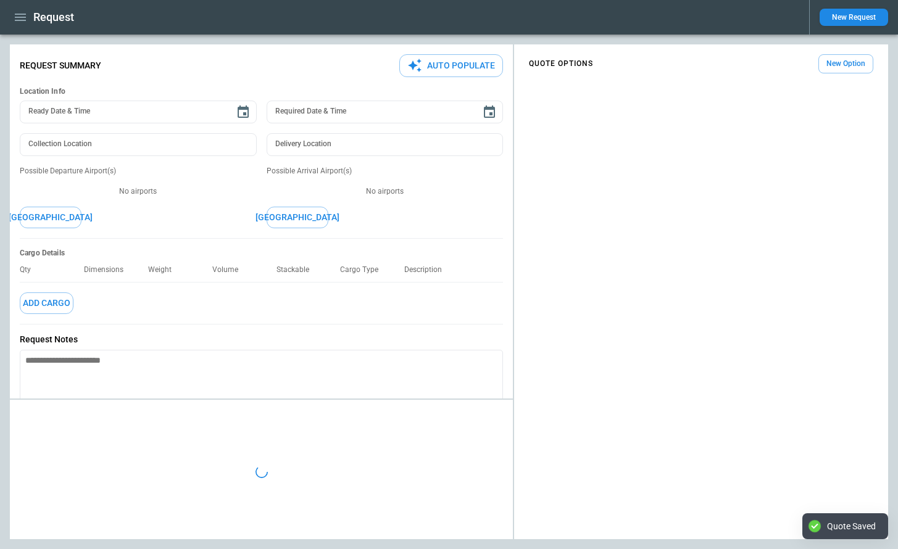
type textarea "*"
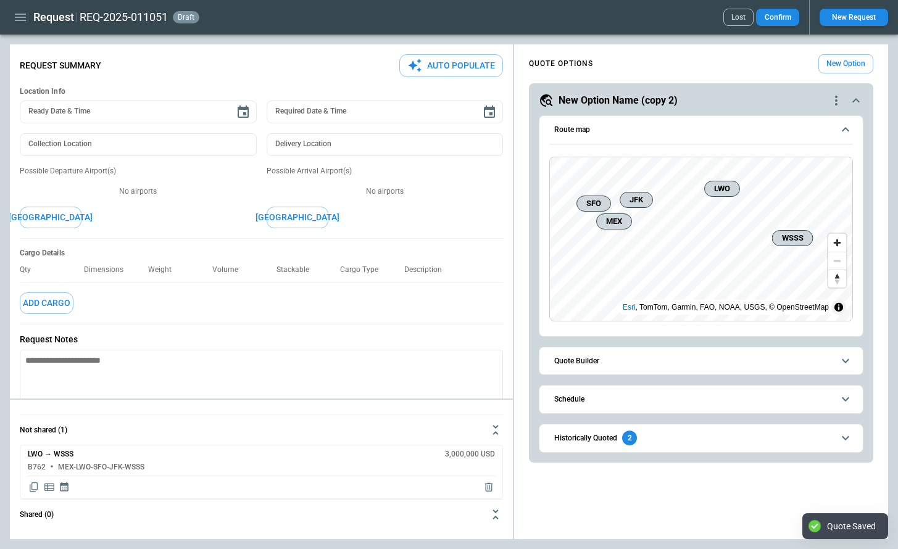
click at [605, 369] on button "Quote Builder" at bounding box center [701, 362] width 304 height 28
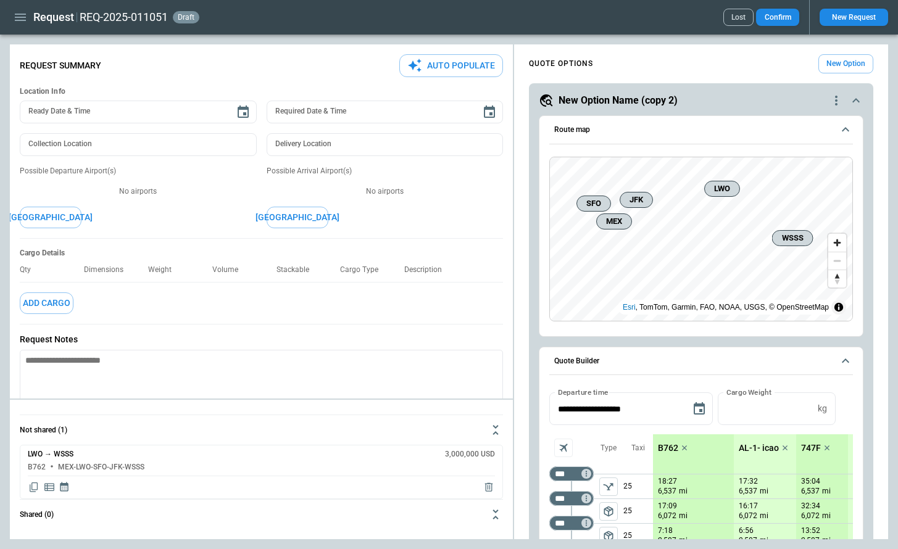
click at [666, 444] on p "B762" at bounding box center [668, 448] width 20 height 10
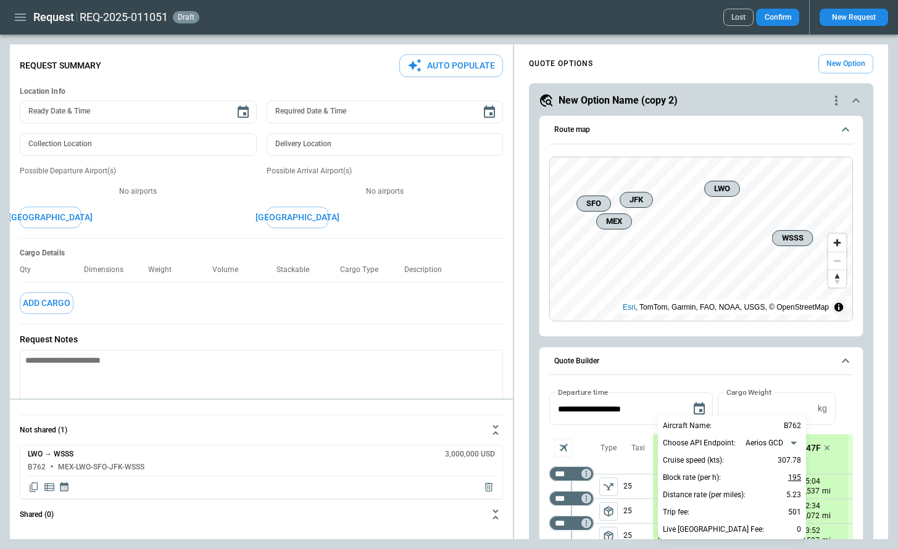
click at [796, 475] on p "195" at bounding box center [794, 477] width 13 height 15
type input "****"
click at [662, 389] on div at bounding box center [449, 274] width 898 height 549
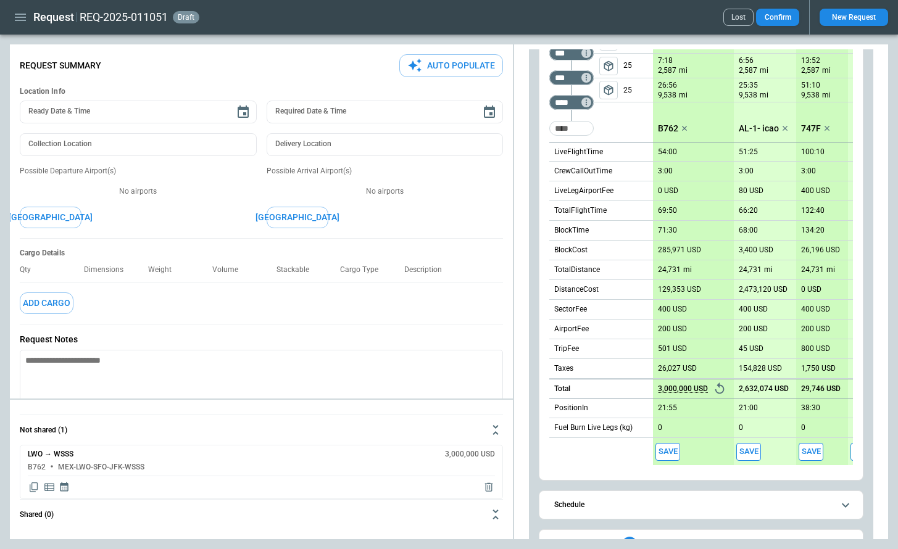
scroll to position [467, 0]
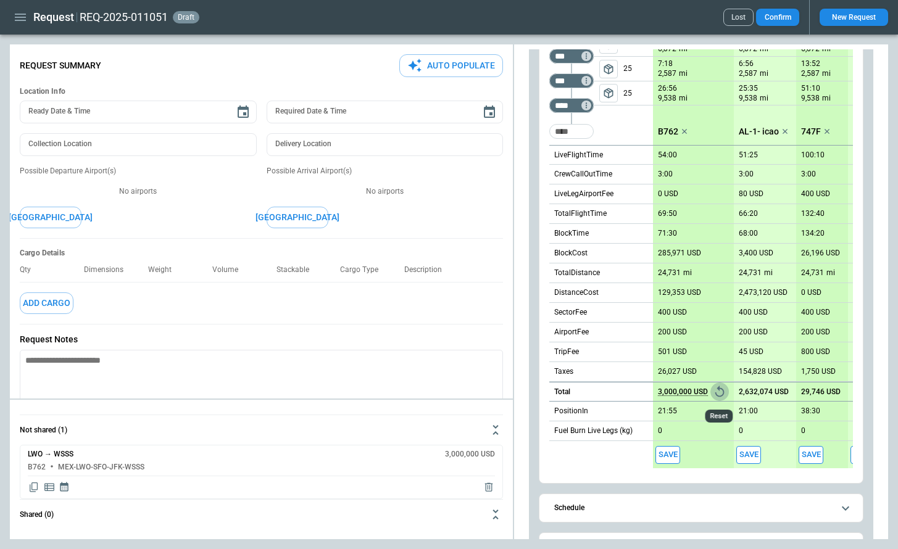
click at [715, 388] on icon "Reset" at bounding box center [720, 392] width 14 height 14
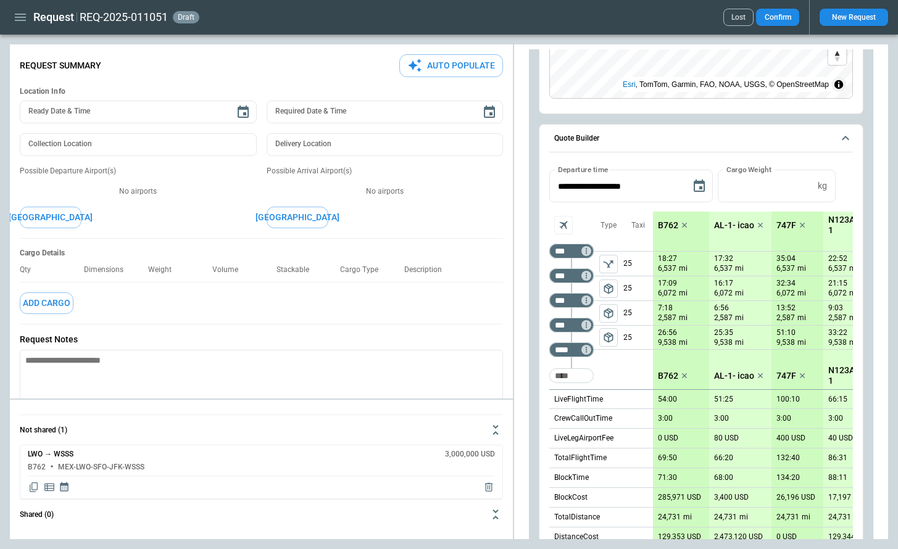
scroll to position [207, 0]
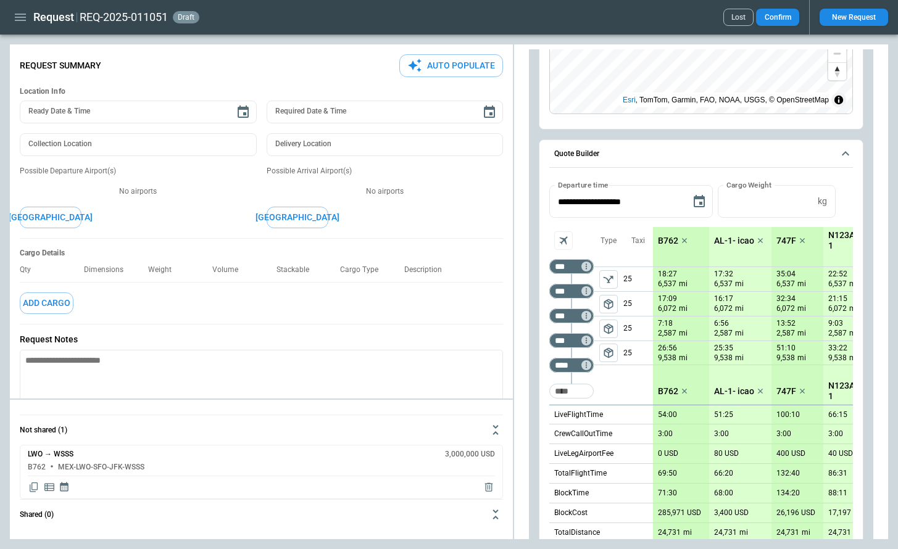
click at [667, 237] on p "B762" at bounding box center [668, 241] width 20 height 10
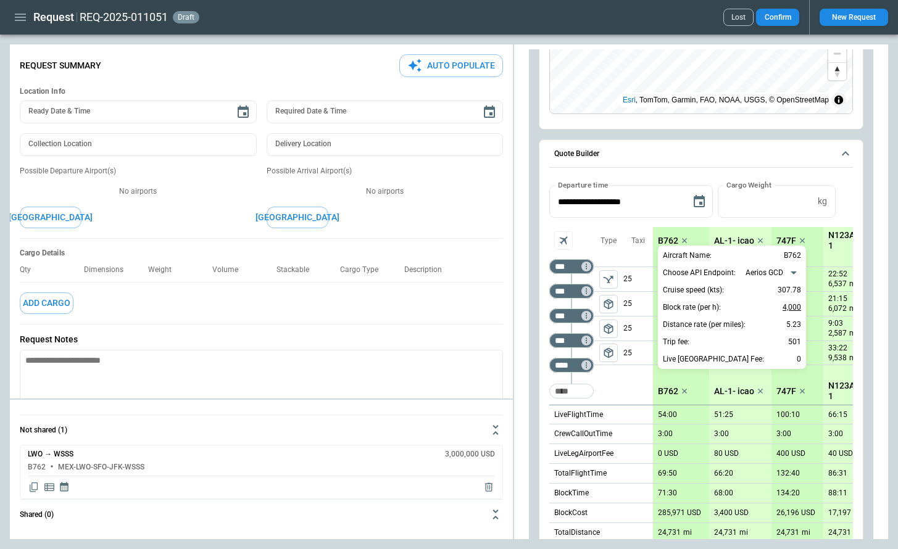
click at [789, 306] on p "4,000" at bounding box center [792, 307] width 19 height 15
type input "***"
click at [676, 428] on div at bounding box center [449, 274] width 898 height 549
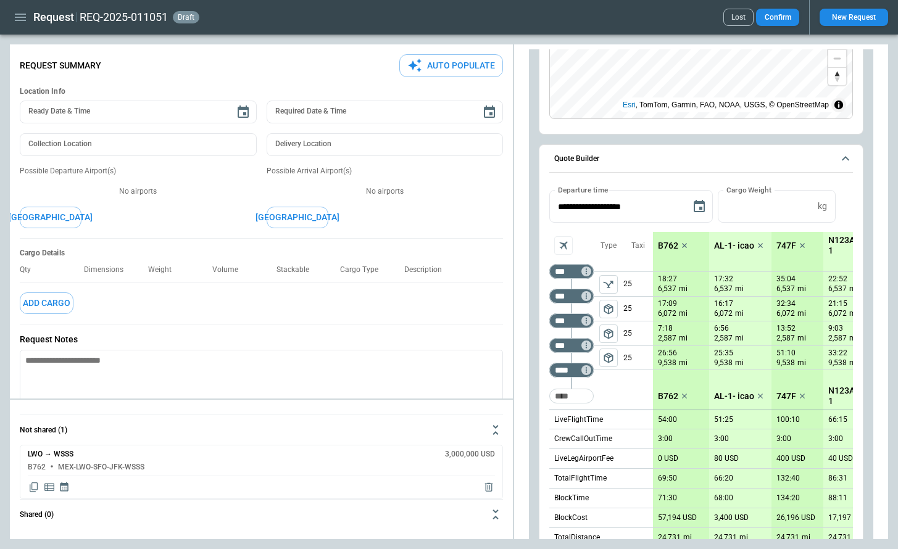
scroll to position [0, 0]
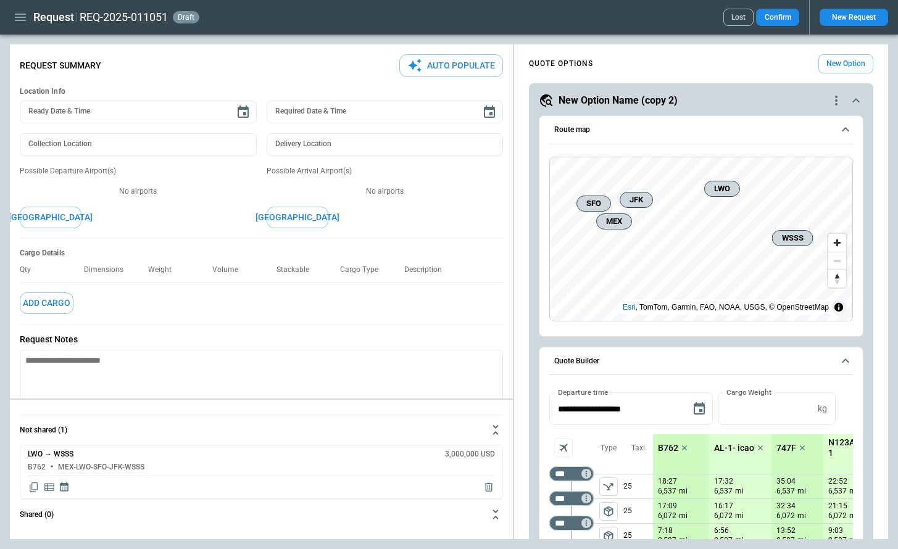
click at [19, 21] on icon "button" at bounding box center [20, 17] width 15 height 15
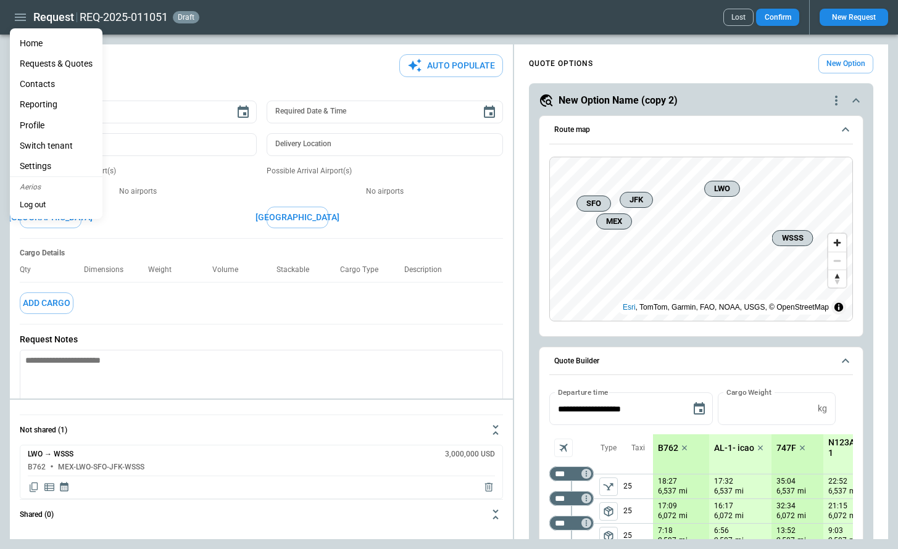
click at [23, 45] on li "Home" at bounding box center [56, 43] width 93 height 20
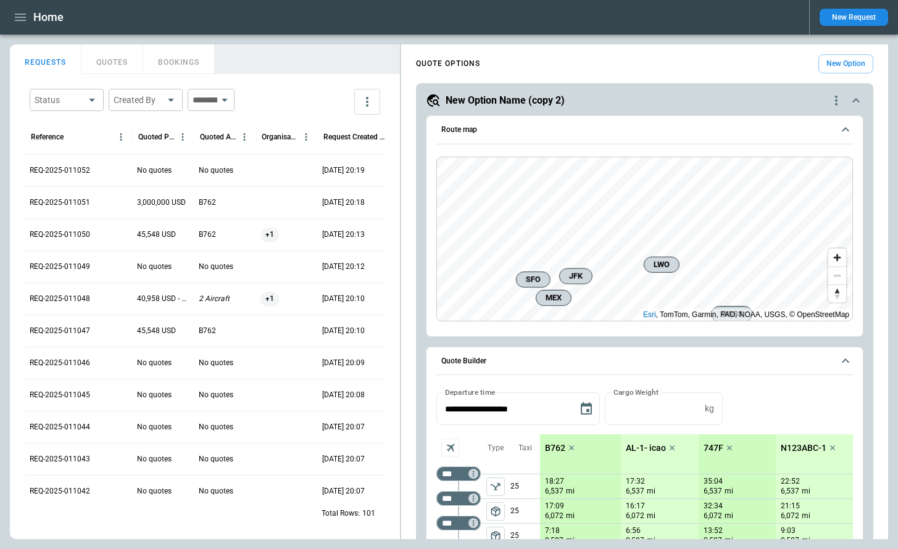
click at [644, 333] on div "Route map MEX LWO SFO JFK WSSS Esri , TomTom, Garmin, FAO, NOAA, USGS, © OpenSt…" at bounding box center [645, 226] width 438 height 222
click at [836, 259] on span "Zoom in" at bounding box center [837, 258] width 18 height 18
click at [839, 273] on span "Zoom out" at bounding box center [837, 275] width 18 height 17
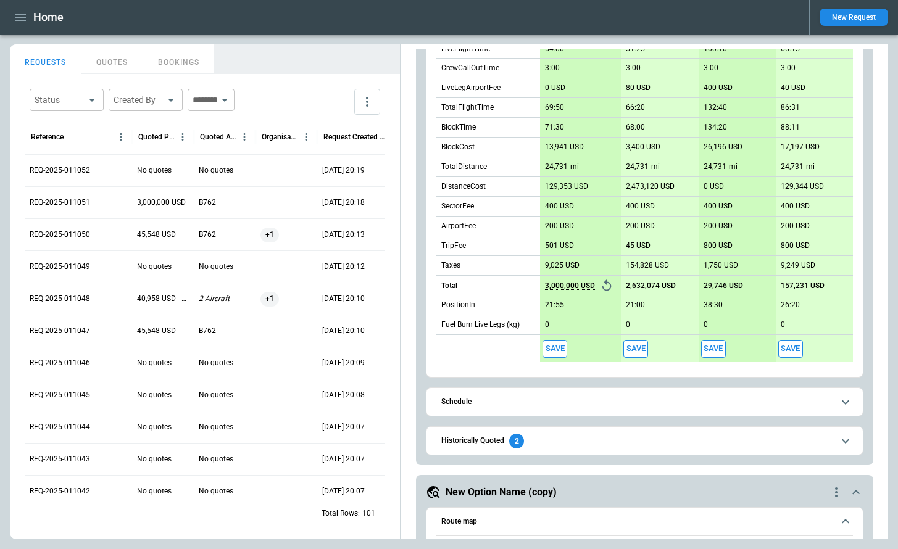
scroll to position [693, 0]
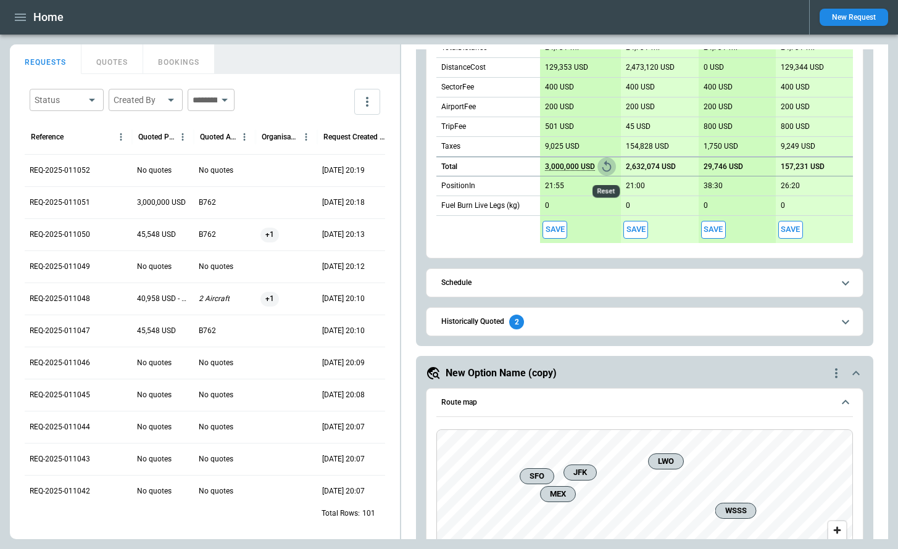
click at [607, 170] on icon "Reset" at bounding box center [606, 165] width 9 height 11
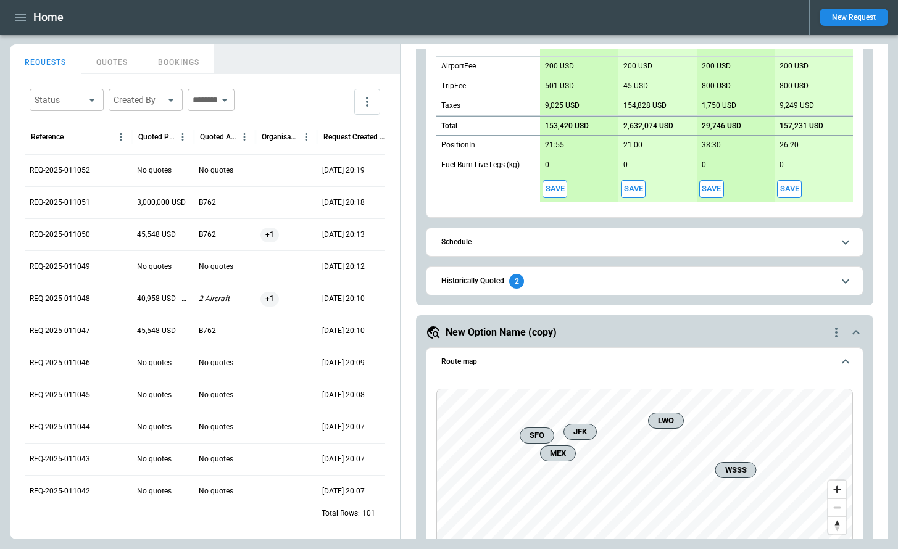
scroll to position [741, 0]
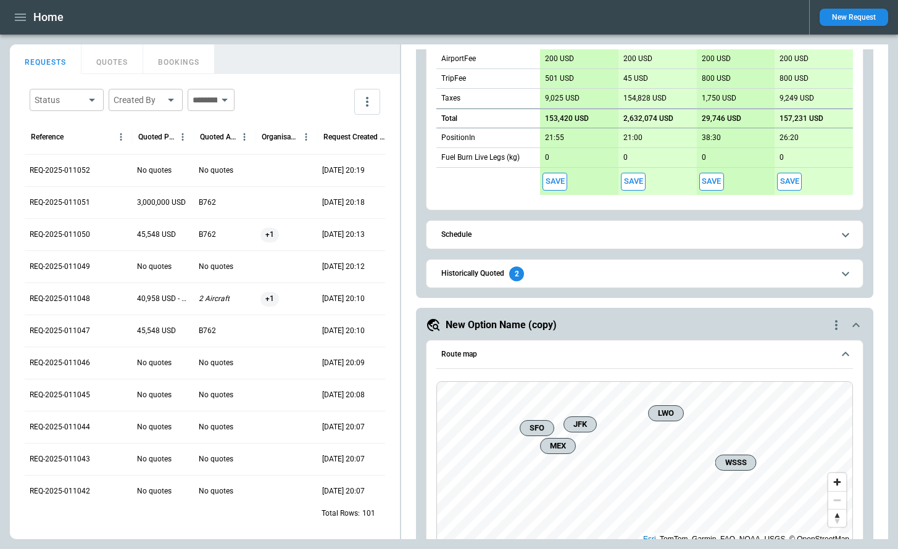
click at [567, 278] on span "Historically Quoted 2" at bounding box center [637, 274] width 392 height 15
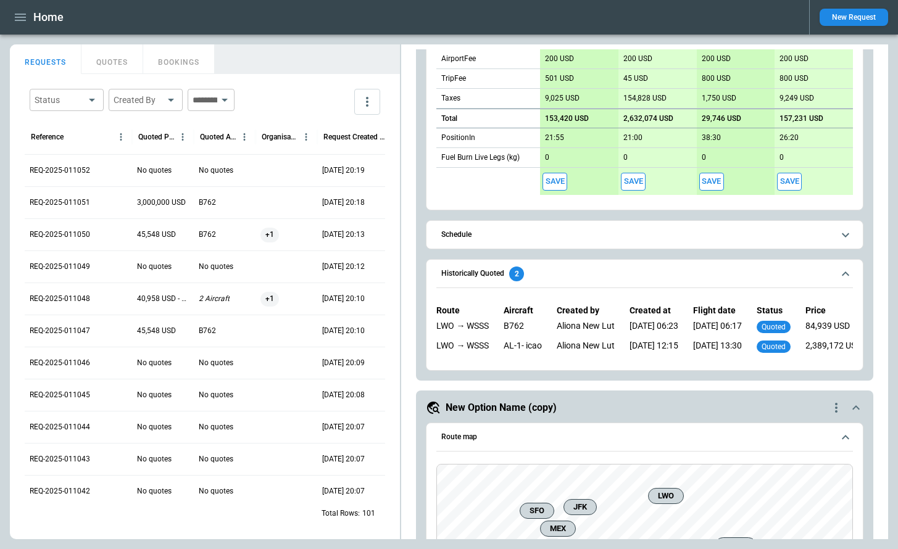
click at [526, 348] on div "AL-1- icao" at bounding box center [523, 348] width 38 height 15
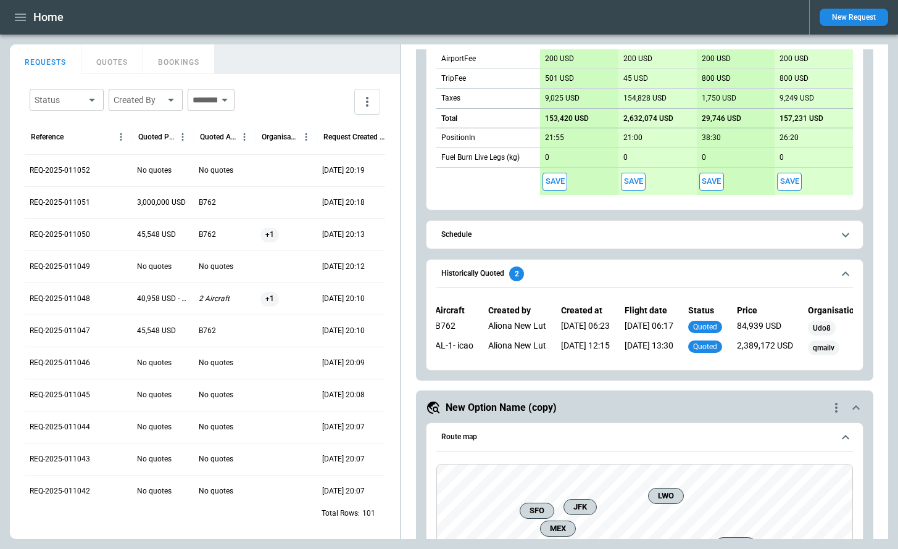
scroll to position [0, 0]
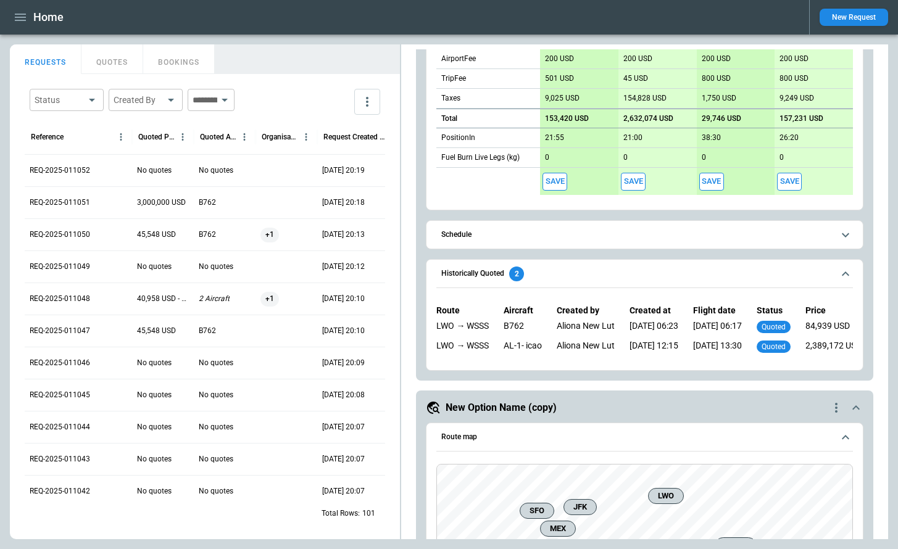
click at [616, 243] on button "Schedule" at bounding box center [644, 235] width 417 height 28
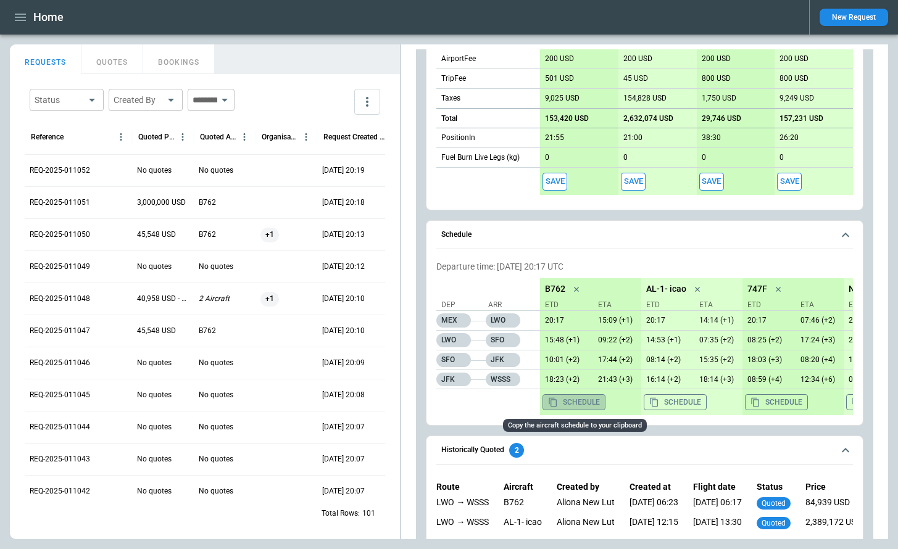
click at [583, 399] on button "Schedule" at bounding box center [574, 402] width 63 height 16
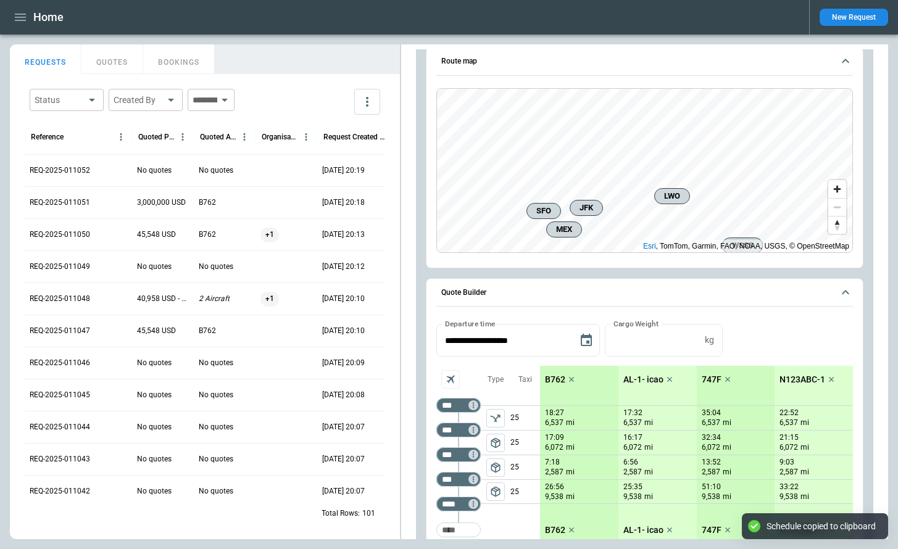
scroll to position [22, 0]
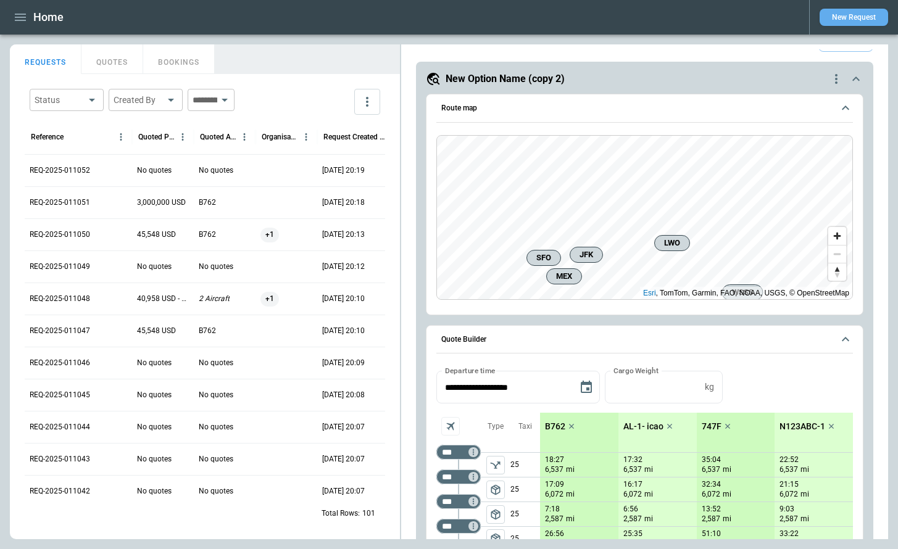
click at [834, 18] on button "New Request" at bounding box center [854, 17] width 69 height 17
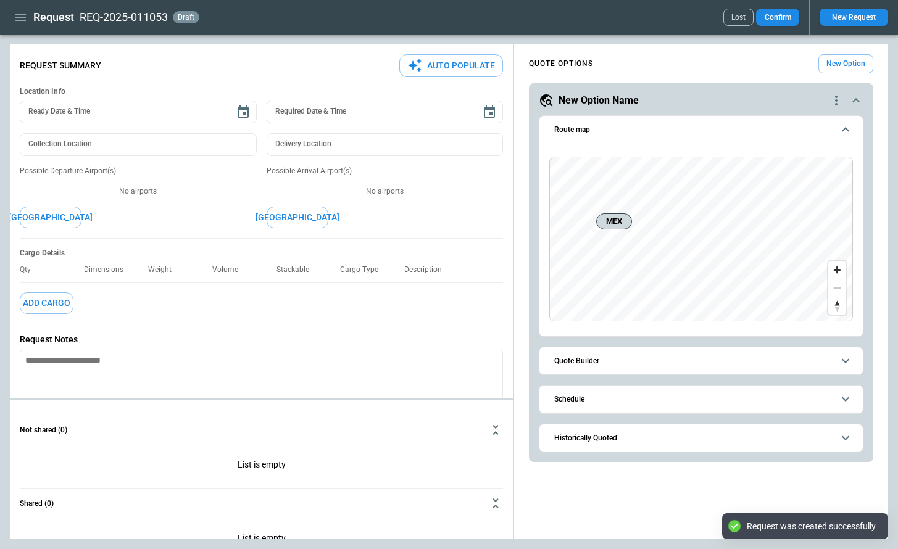
type textarea "*"
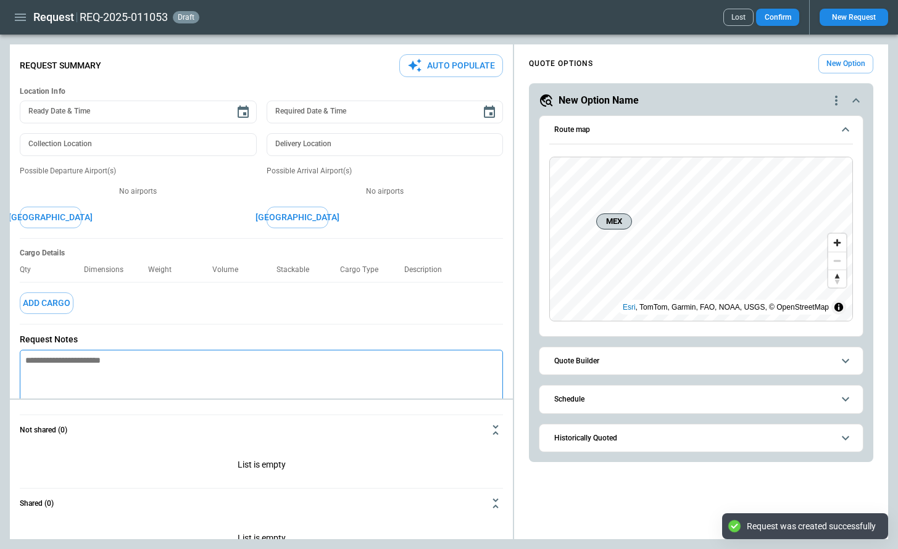
click at [150, 362] on textarea at bounding box center [261, 392] width 483 height 85
paste textarea "**********"
type textarea "**********"
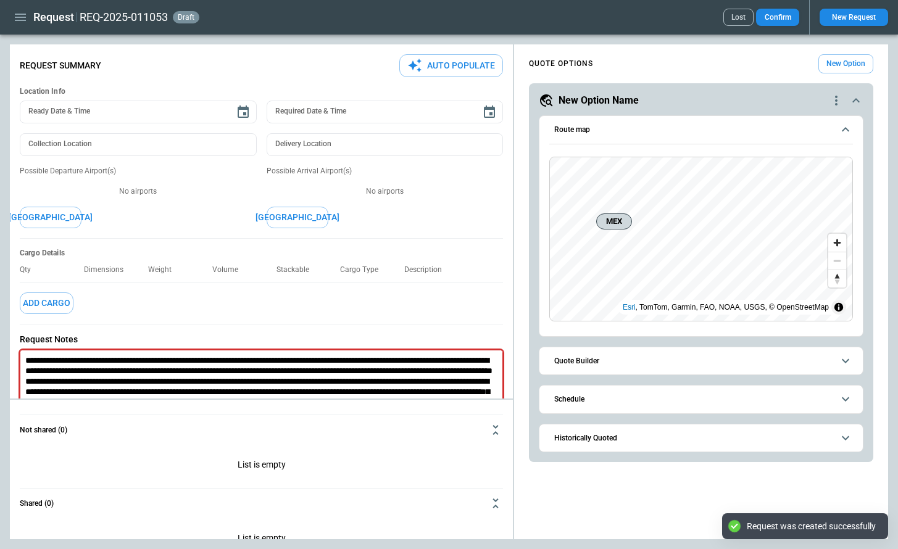
type textarea "*"
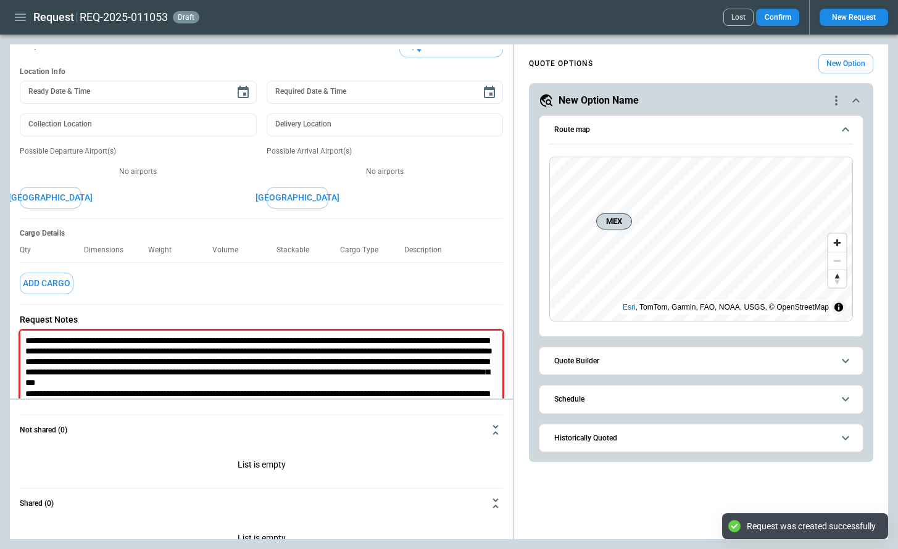
scroll to position [94, 0]
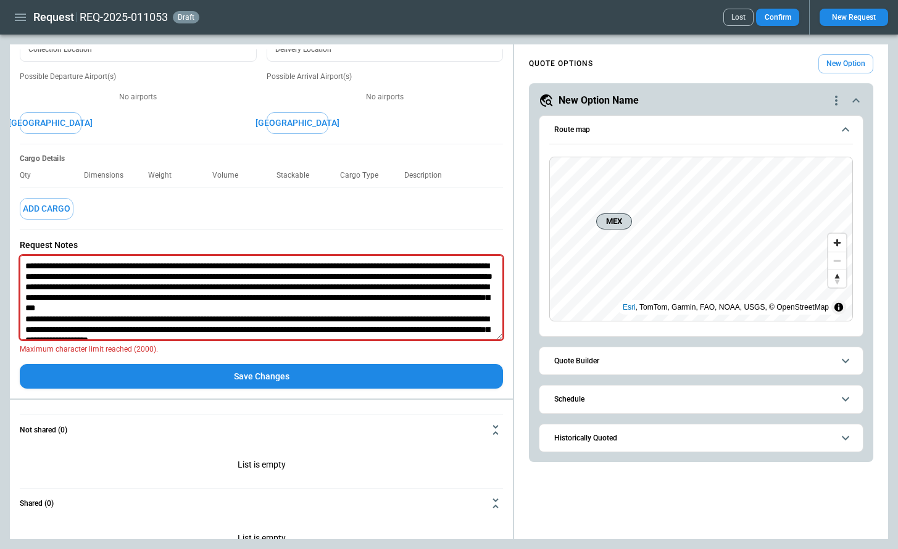
drag, startPoint x: 236, startPoint y: 323, endPoint x: 12, endPoint y: 322, distance: 224.7
click at [12, 322] on div "Request Summary Auto Populate Location Info Ready Date & Time Ready Date & Time…" at bounding box center [261, 177] width 503 height 444
type textarea "**********"
type textarea "*"
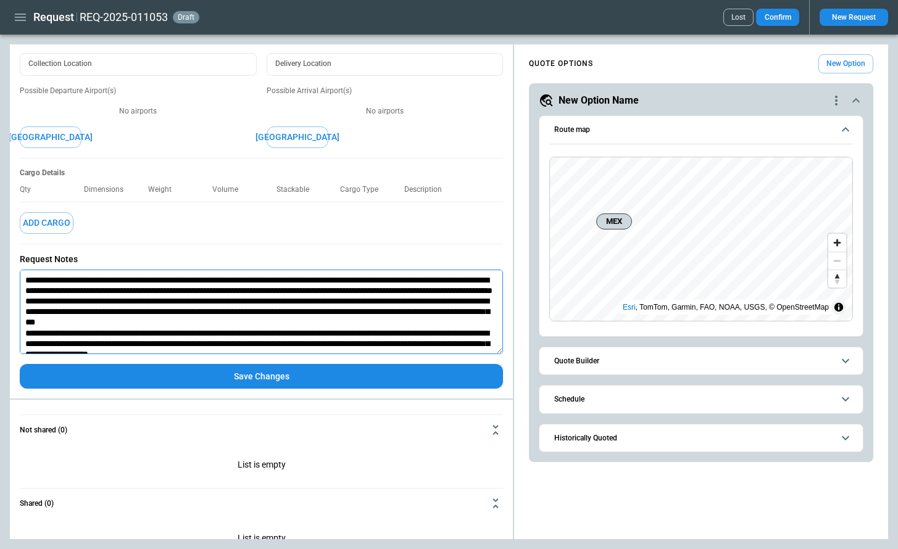
type textarea "**********"
click at [186, 369] on button "Save Changes" at bounding box center [261, 376] width 483 height 25
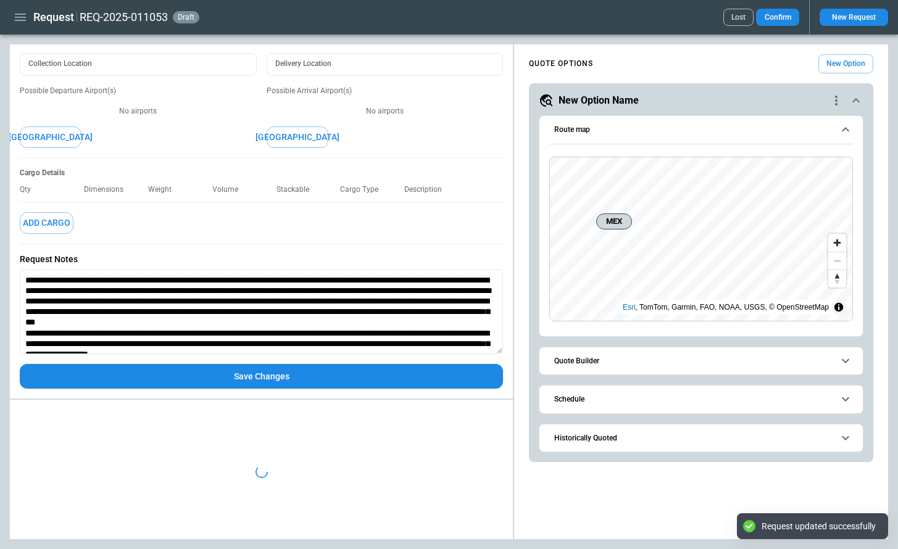
type textarea "*"
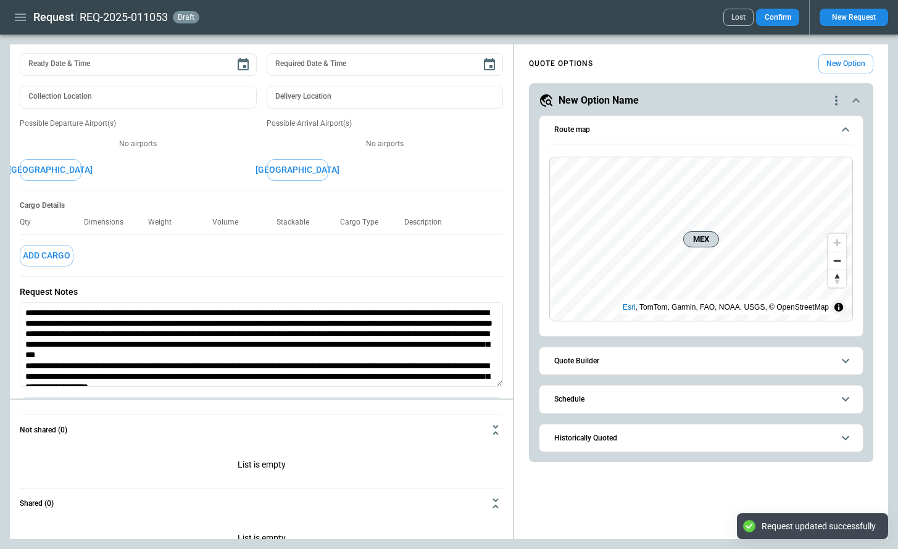
scroll to position [47, 0]
click at [19, 20] on icon "button" at bounding box center [20, 17] width 11 height 7
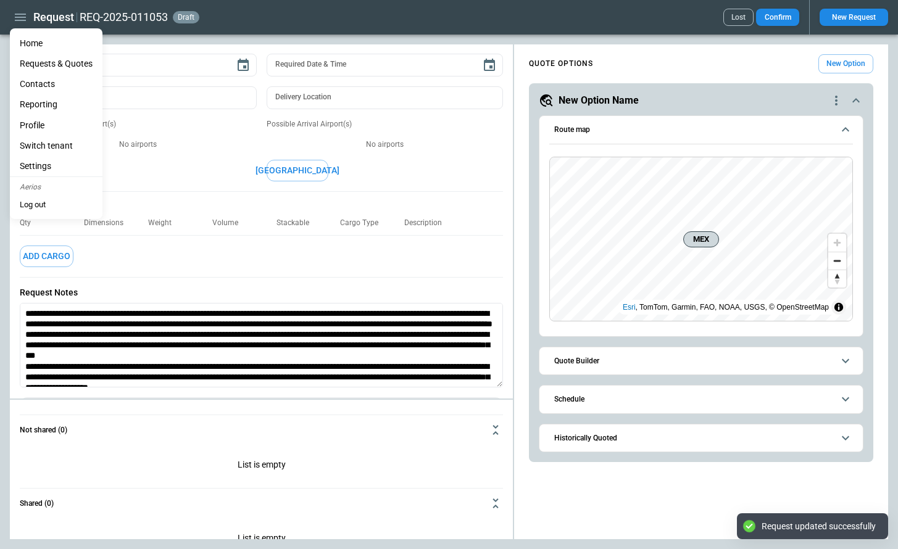
click at [38, 46] on li "Home" at bounding box center [56, 43] width 93 height 20
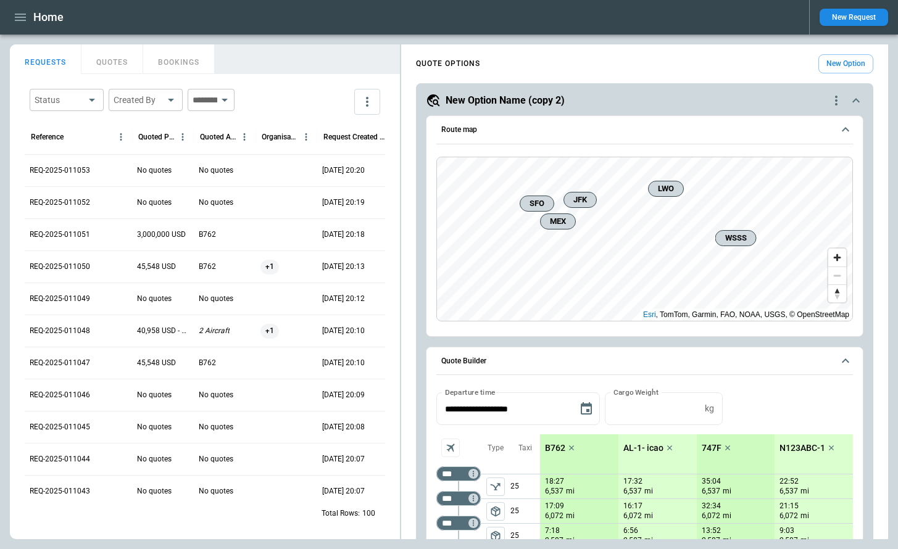
click at [830, 101] on icon "quote-option-actions" at bounding box center [836, 100] width 15 height 15
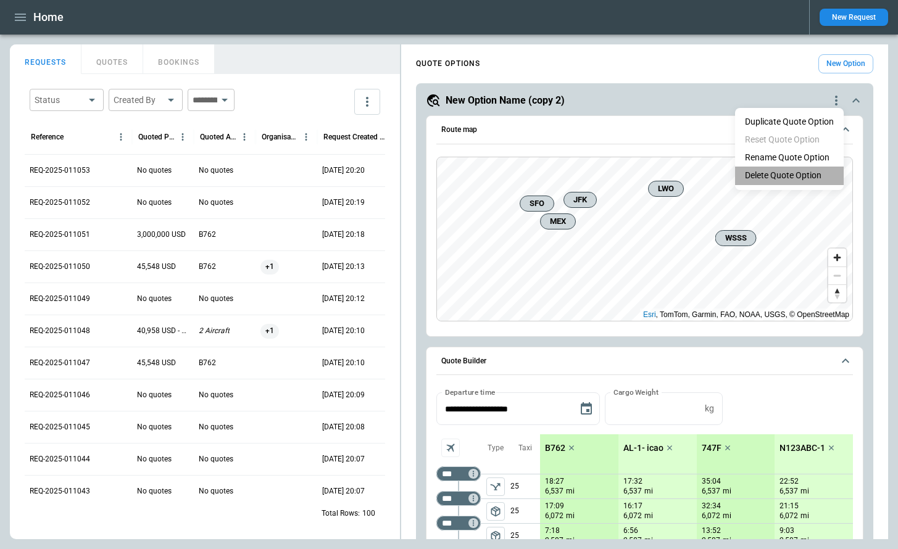
click at [779, 175] on li "Delete Quote Option" at bounding box center [789, 176] width 109 height 18
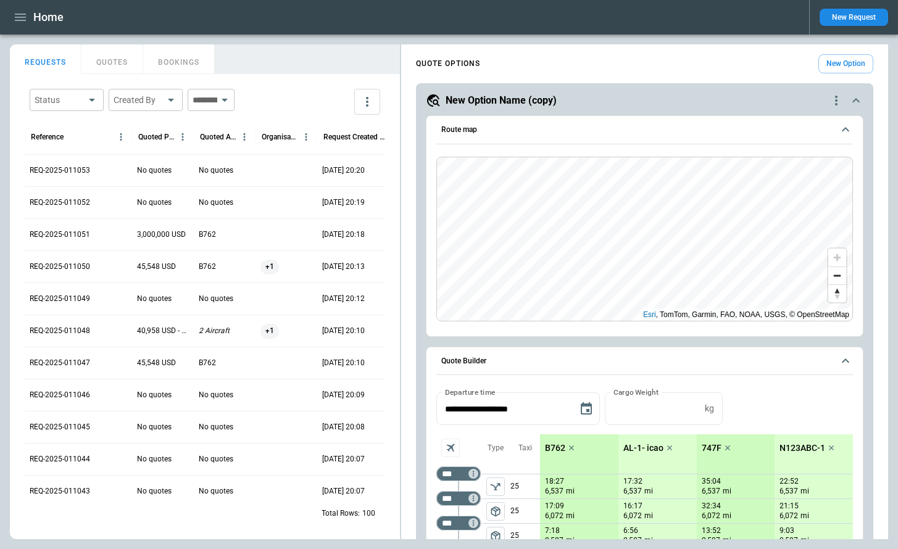
click at [835, 99] on icon "quote-option-actions" at bounding box center [836, 101] width 2 height 10
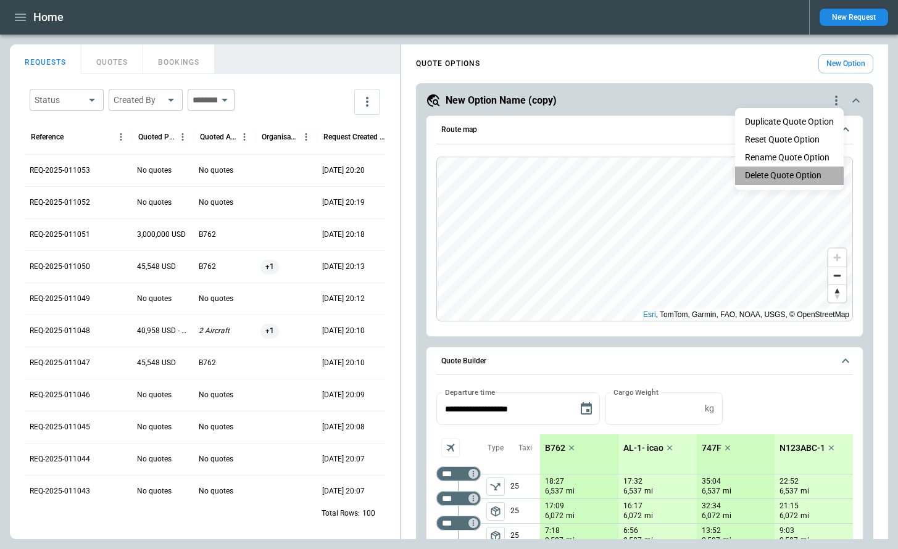
click at [783, 178] on li "Delete Quote Option" at bounding box center [789, 176] width 109 height 18
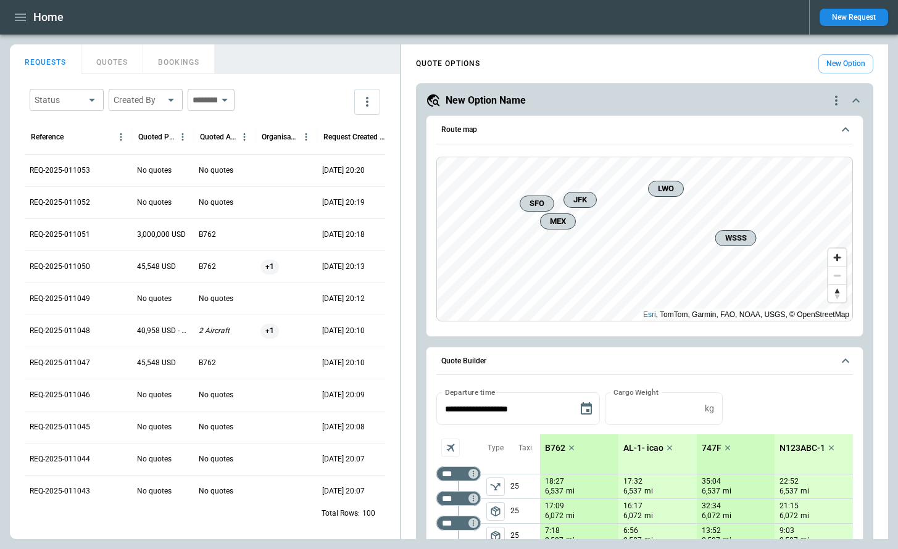
click at [836, 100] on icon "quote-option-actions" at bounding box center [836, 101] width 2 height 10
click at [791, 173] on li "Delete Quote Option" at bounding box center [789, 176] width 109 height 18
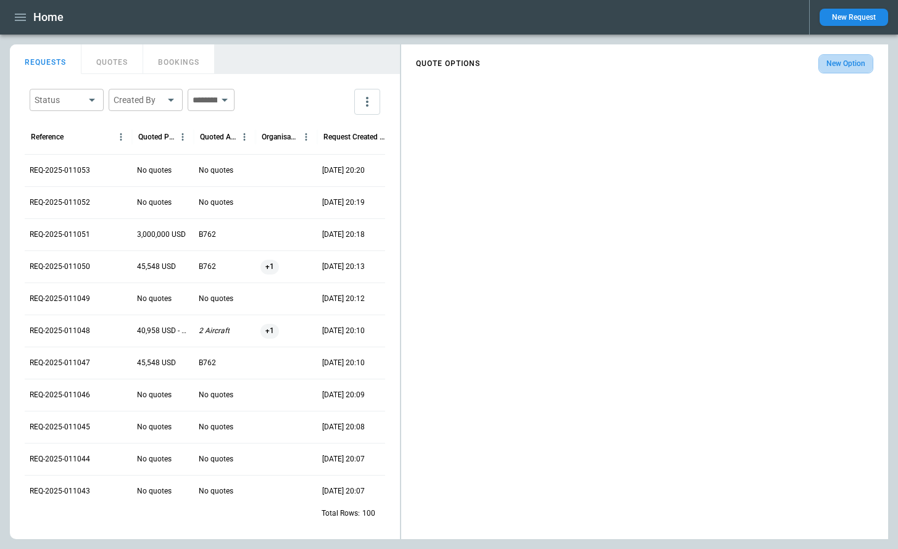
click at [849, 57] on button "New Option" at bounding box center [845, 63] width 55 height 19
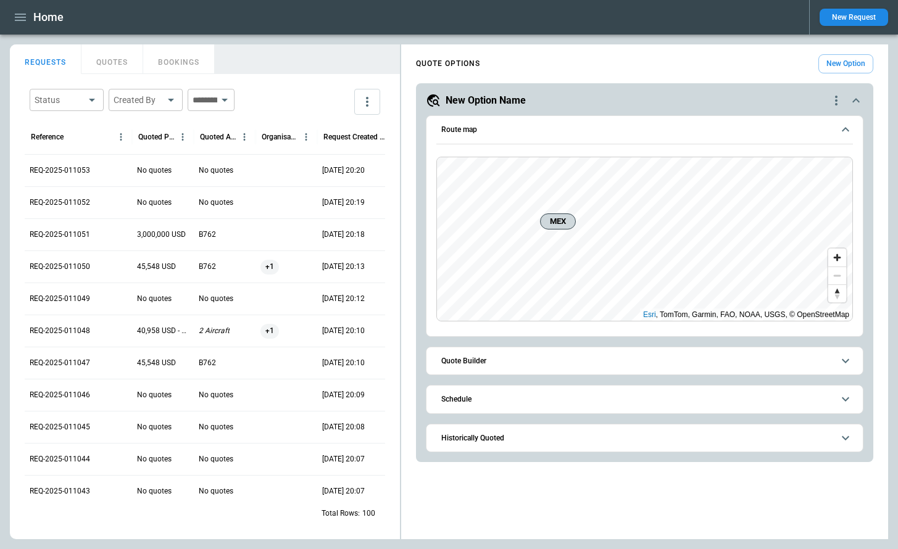
click at [514, 359] on span "Quote Builder" at bounding box center [637, 361] width 392 height 8
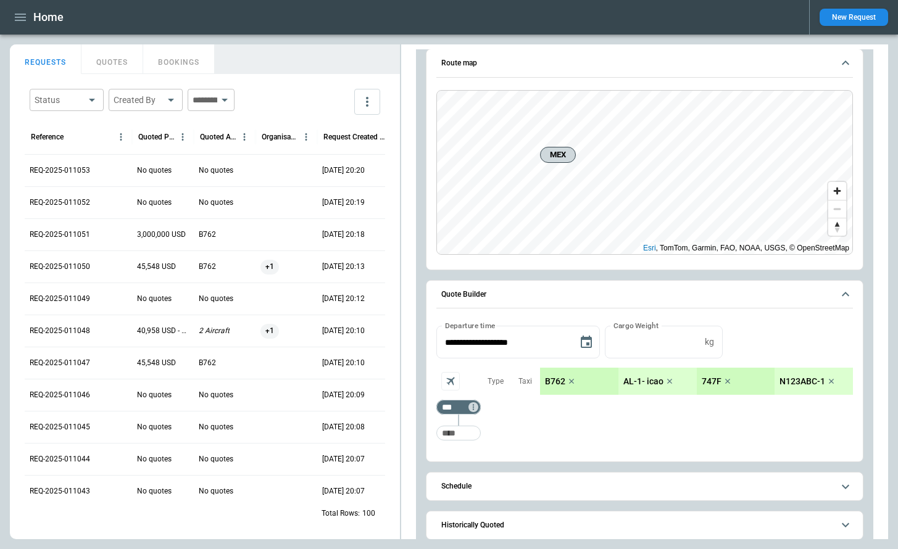
scroll to position [81, 0]
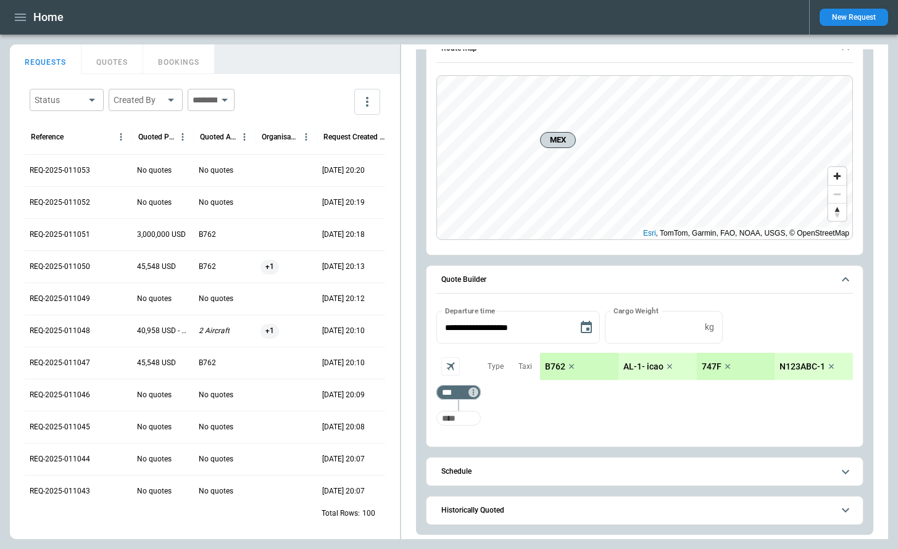
click at [446, 419] on input "Too short" at bounding box center [459, 418] width 40 height 22
type input "***"
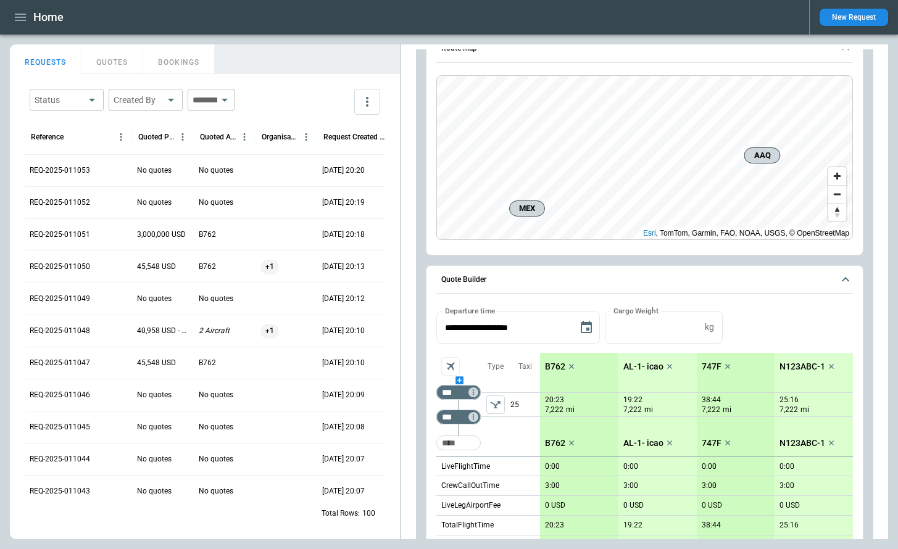
click at [454, 380] on div "scrollable content" at bounding box center [458, 380] width 44 height 0
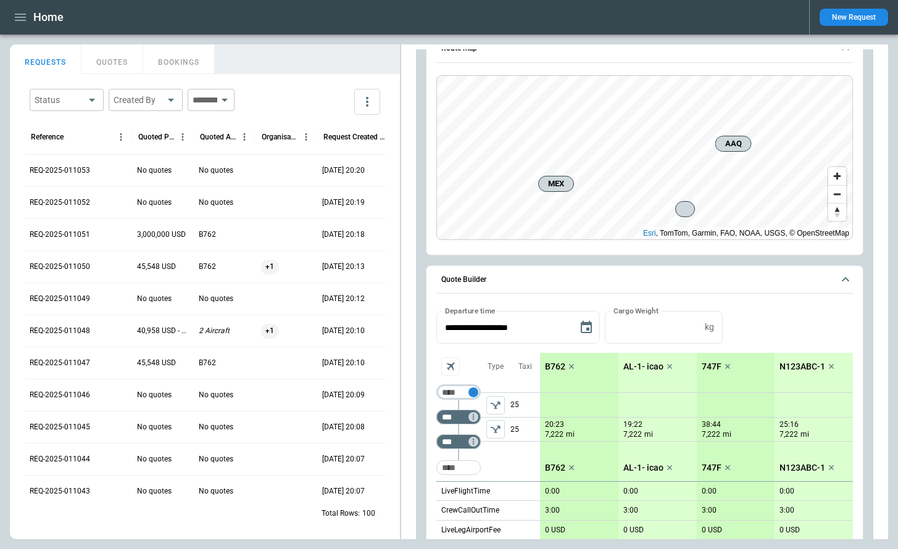
click at [473, 389] on icon "Too short" at bounding box center [473, 392] width 9 height 9
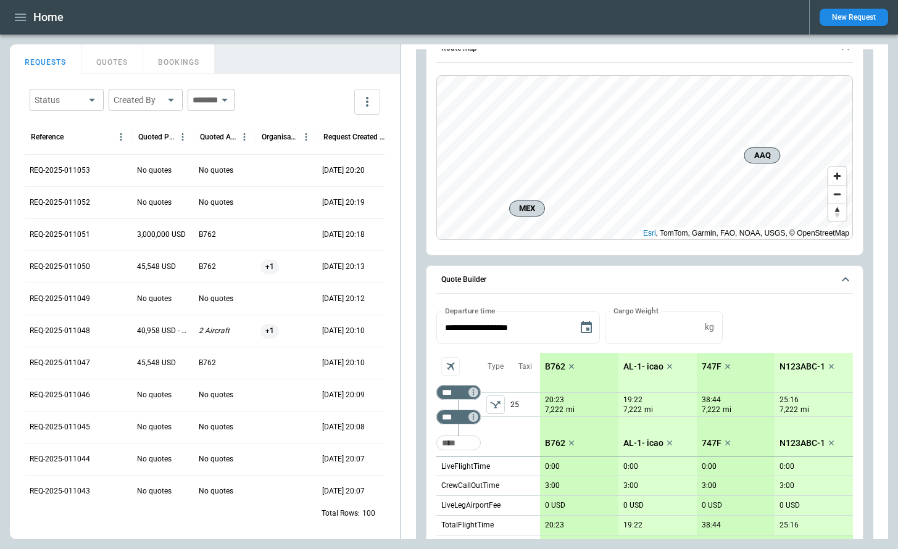
click at [453, 368] on icon "Aircraft selection" at bounding box center [451, 367] width 8 height 8
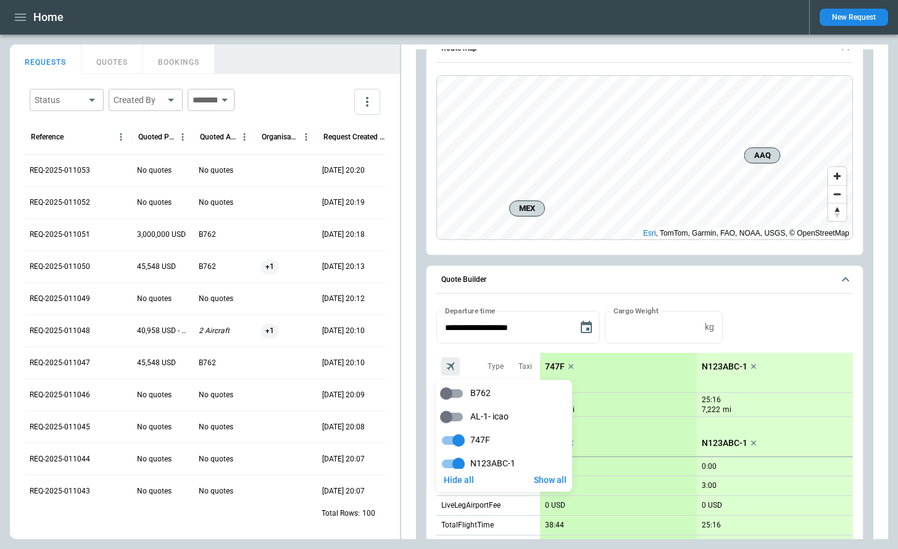
scroll to position [29, 0]
click at [480, 356] on div at bounding box center [449, 274] width 898 height 549
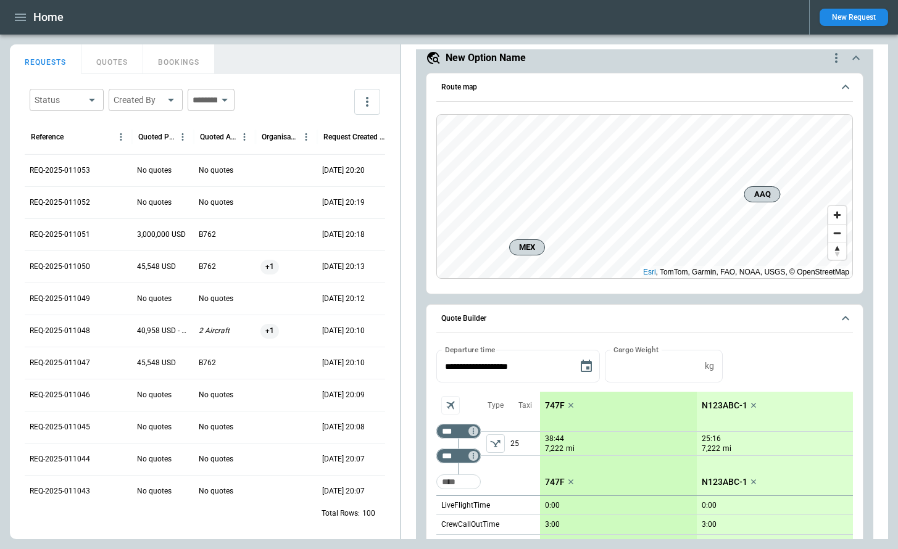
scroll to position [0, 0]
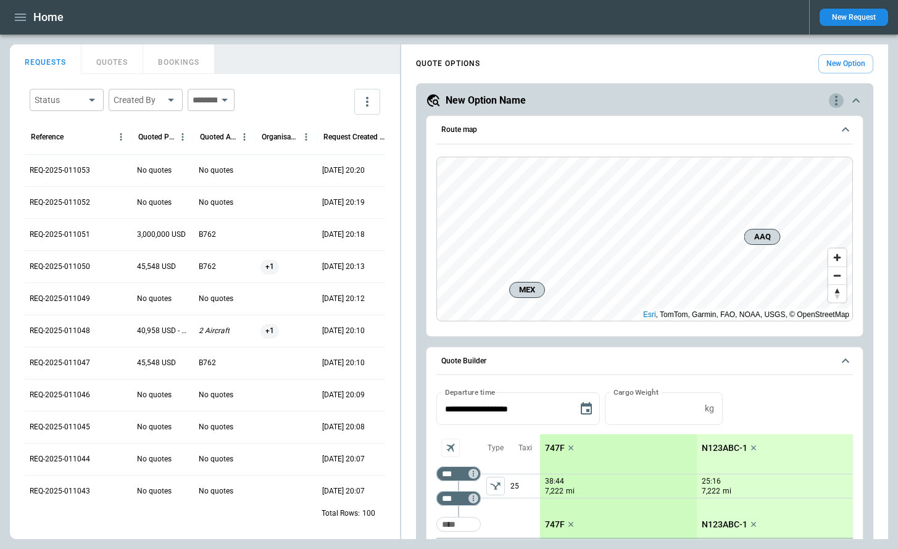
click at [834, 98] on icon "quote-option-actions" at bounding box center [836, 100] width 15 height 15
click at [812, 123] on button "Duplicate Quote Option" at bounding box center [789, 122] width 109 height 18
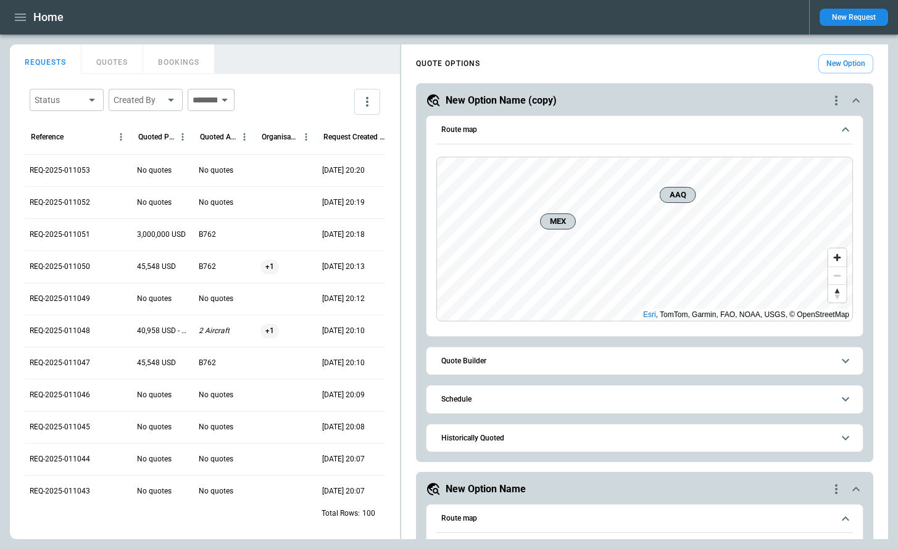
click at [504, 362] on span "Quote Builder" at bounding box center [637, 361] width 392 height 8
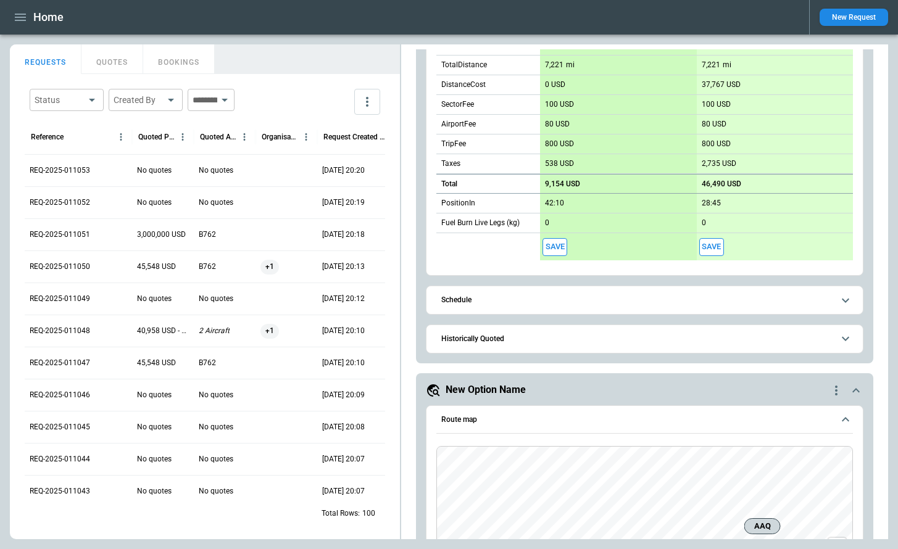
scroll to position [759, 0]
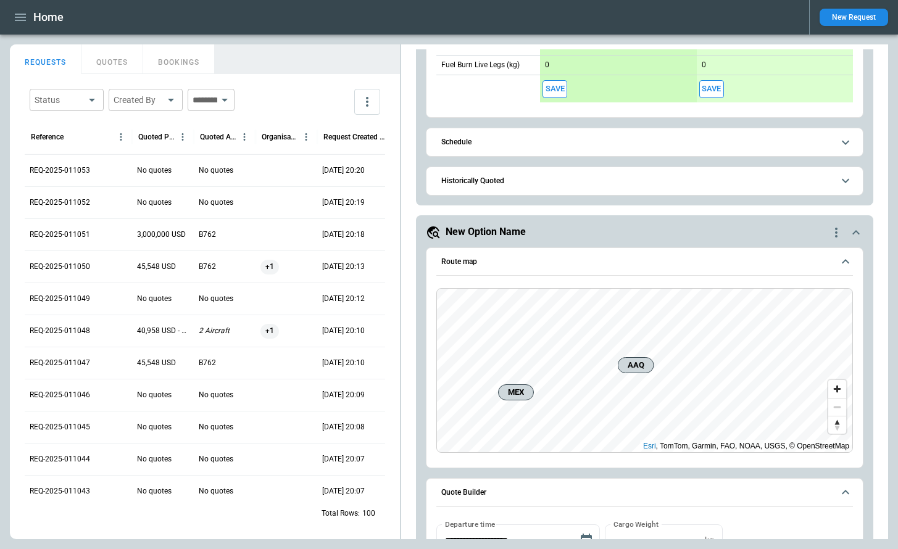
click at [840, 234] on icon "quote-option-actions" at bounding box center [836, 232] width 15 height 15
click at [789, 304] on li "Delete Quote Option" at bounding box center [789, 308] width 109 height 18
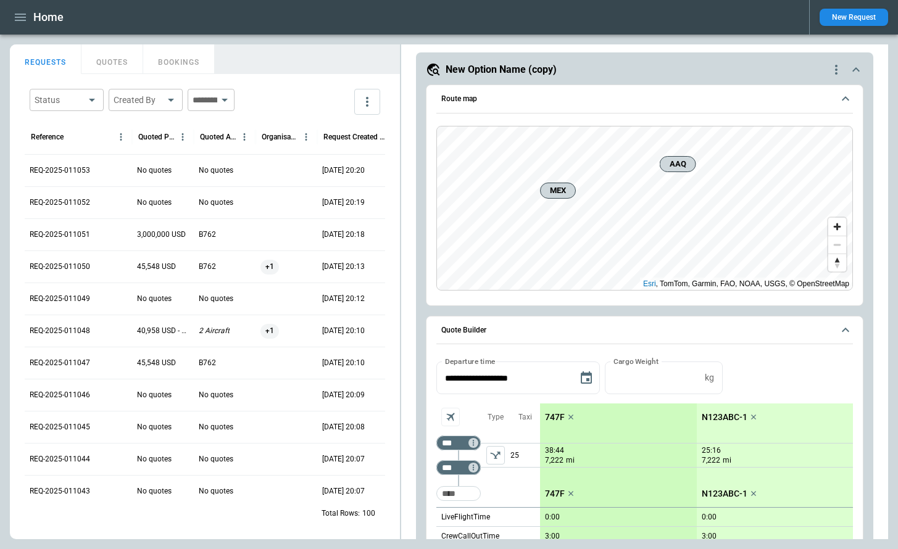
scroll to position [0, 0]
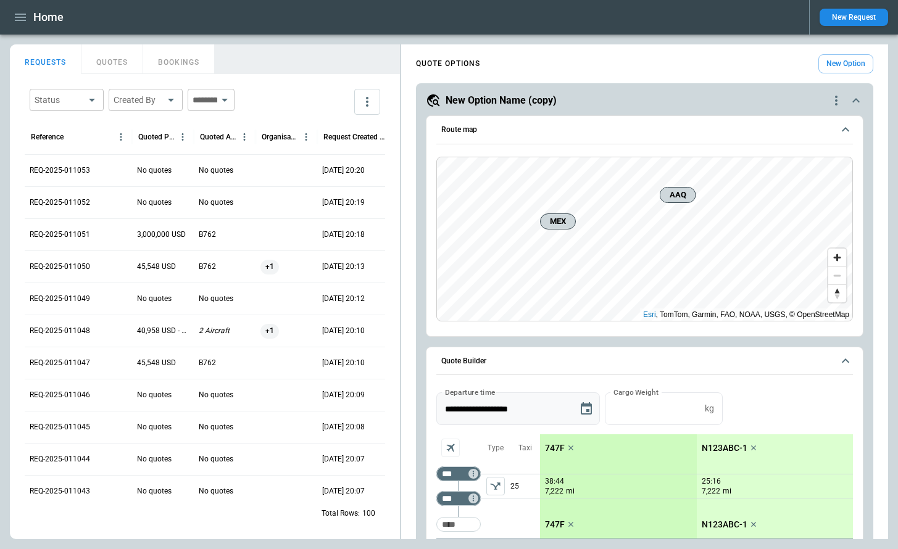
click at [591, 409] on icon "Choose date, selected date is Aug 19, 2025" at bounding box center [586, 409] width 15 height 15
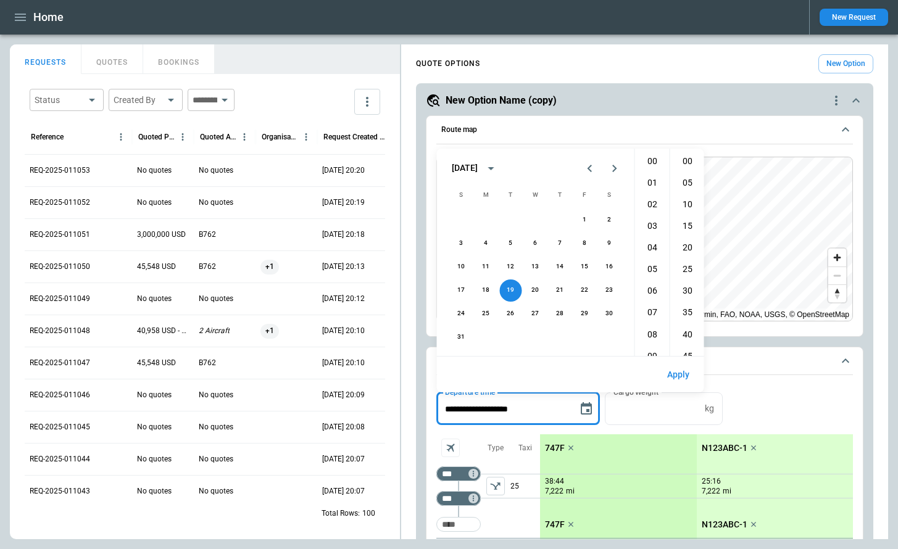
scroll to position [434, 0]
click at [562, 315] on button "28" at bounding box center [560, 314] width 22 height 22
type input "**********"
click at [677, 372] on button "Apply" at bounding box center [678, 375] width 42 height 27
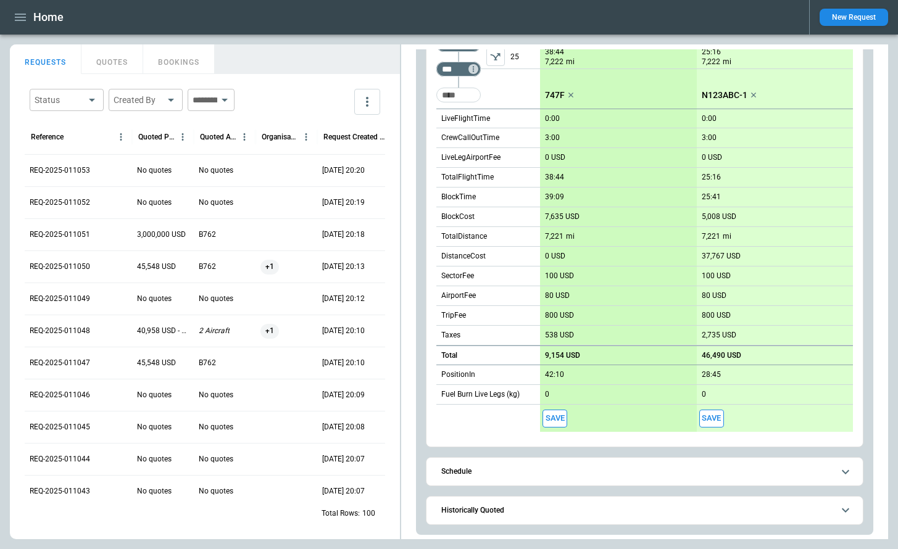
scroll to position [0, 0]
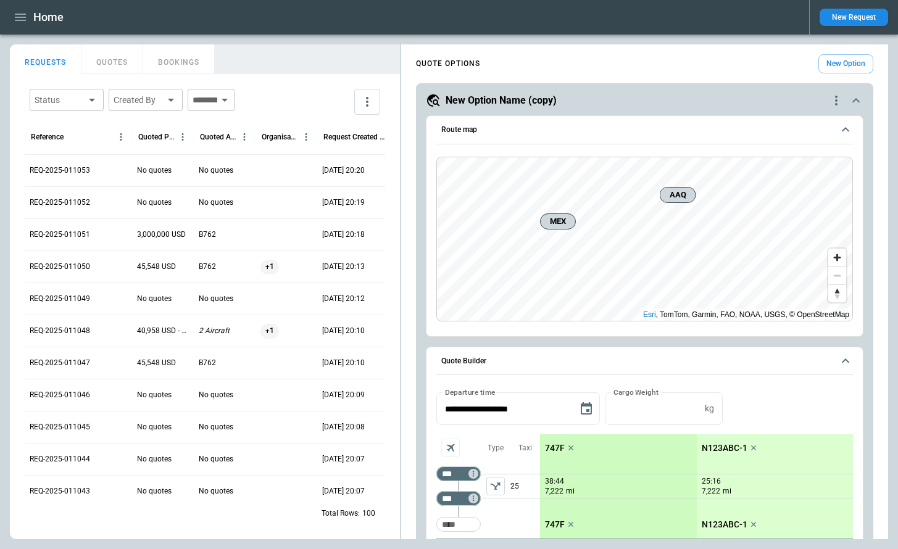
click at [835, 105] on icon "quote-option-actions" at bounding box center [836, 100] width 15 height 15
click at [822, 119] on button "Duplicate Quote Option" at bounding box center [789, 122] width 109 height 18
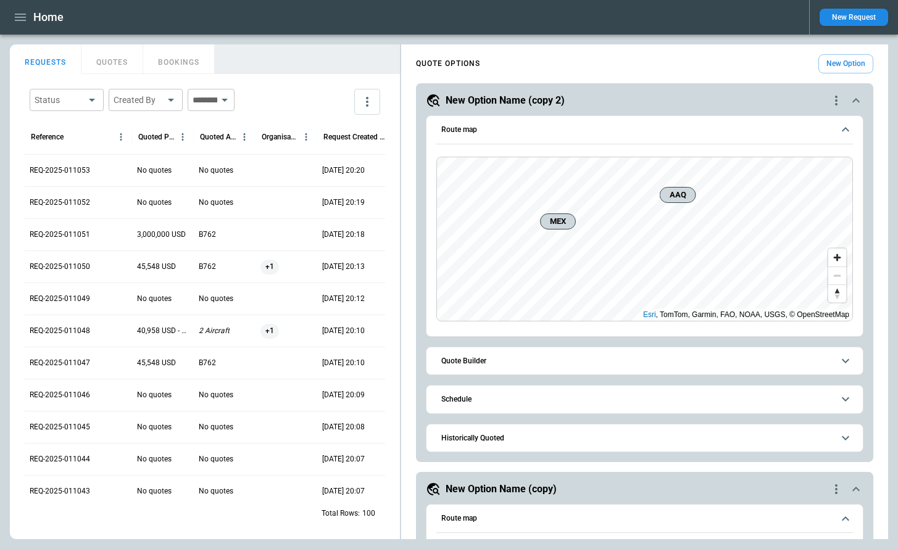
click at [627, 369] on button "Quote Builder" at bounding box center [644, 362] width 417 height 28
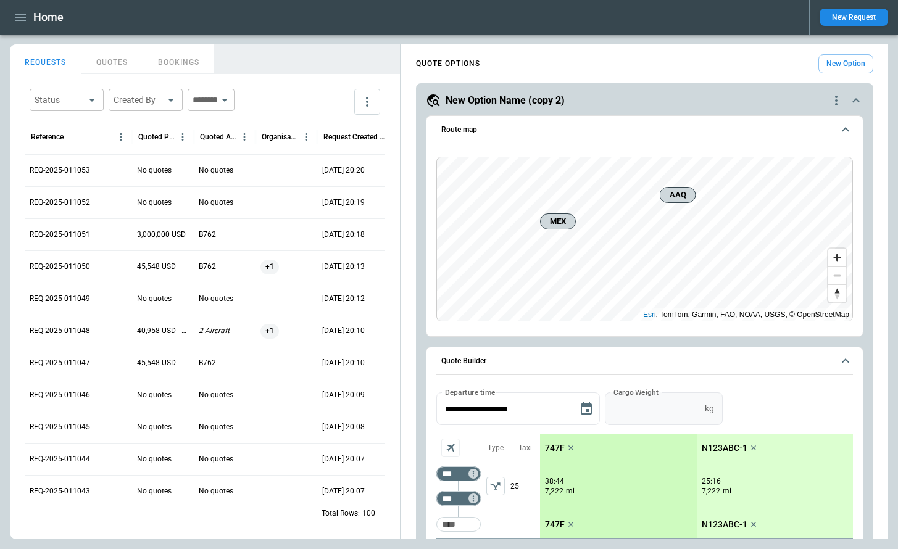
click at [700, 406] on input "*" at bounding box center [652, 409] width 95 height 33
type input "*"
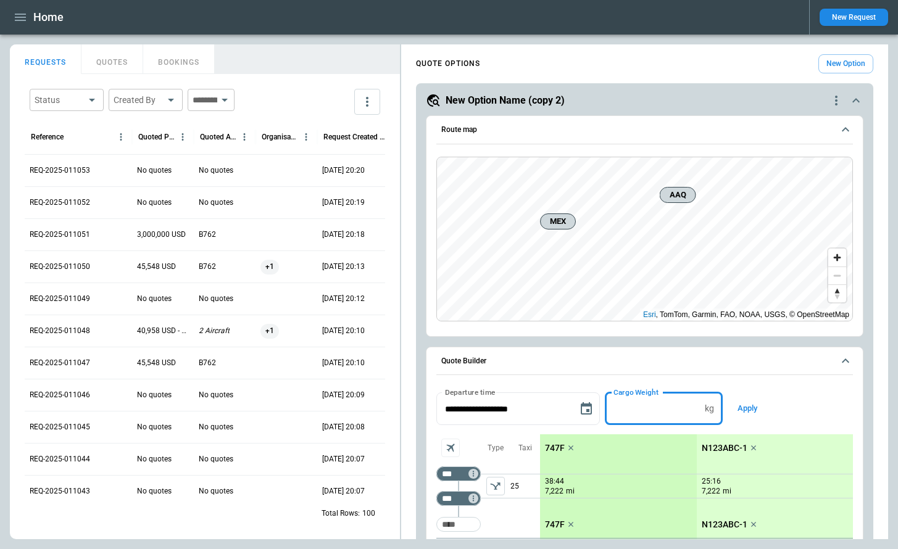
click at [700, 406] on input "*" at bounding box center [652, 409] width 95 height 33
click at [749, 412] on button "Apply" at bounding box center [748, 409] width 40 height 33
click at [725, 446] on p "N123ABC-1" at bounding box center [725, 448] width 46 height 10
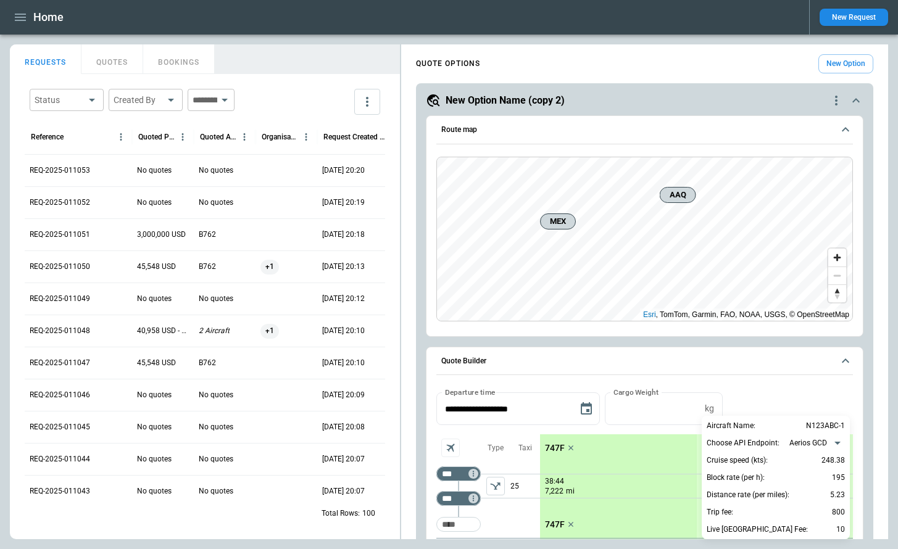
click at [804, 436] on div "**********" at bounding box center [776, 443] width 138 height 15
click at [805, 442] on body "Home New Request FindBorderBarSize REQUESTS QUOTES BOOKINGS Status ​ Created By…" at bounding box center [449, 274] width 898 height 549
click at [813, 478] on li "ForeFlight" at bounding box center [817, 481] width 63 height 18
type input "**********"
click at [772, 388] on div at bounding box center [449, 274] width 898 height 549
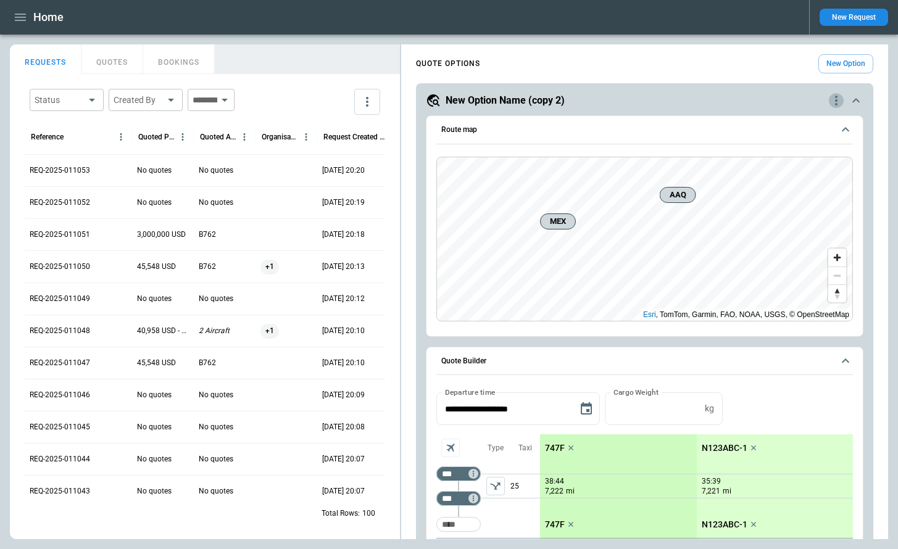
click at [833, 102] on icon "quote-option-actions" at bounding box center [836, 100] width 15 height 15
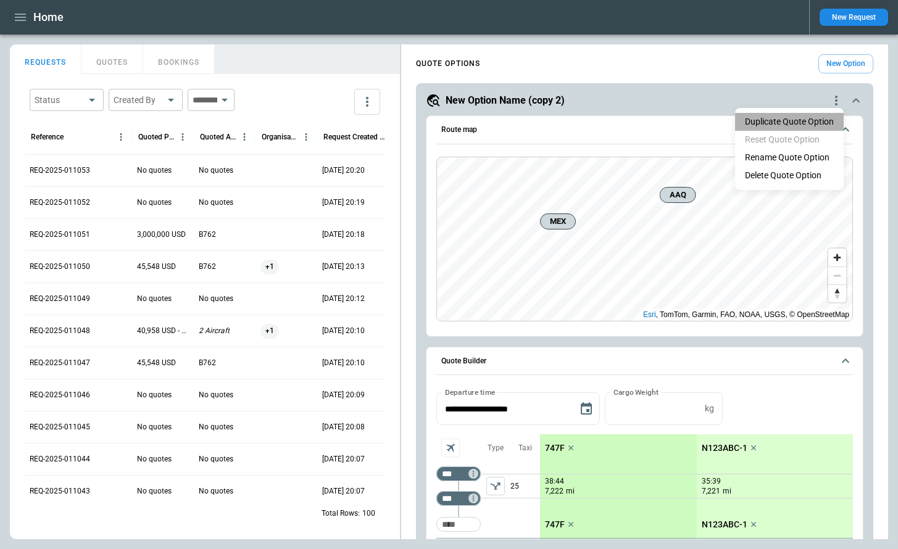
click at [820, 121] on button "Duplicate Quote Option" at bounding box center [789, 122] width 109 height 18
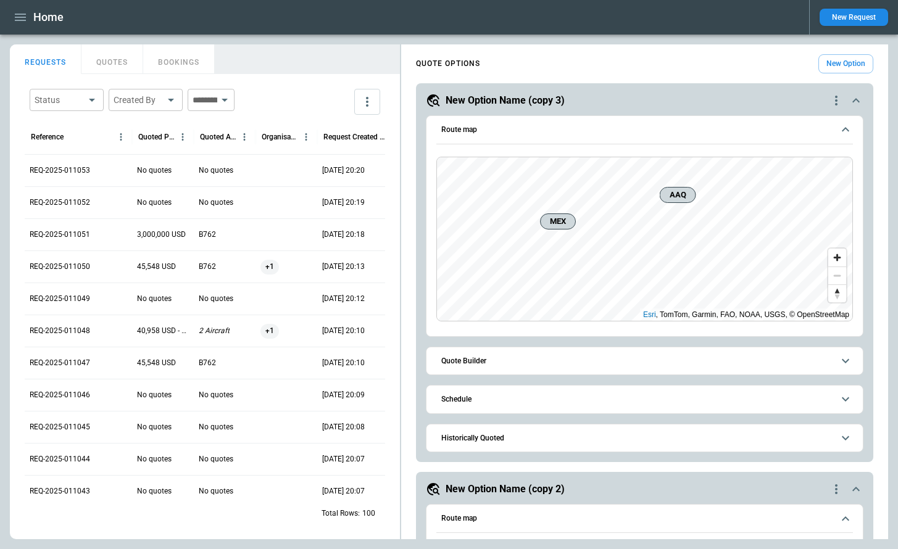
click at [610, 360] on span "Quote Builder" at bounding box center [637, 361] width 392 height 8
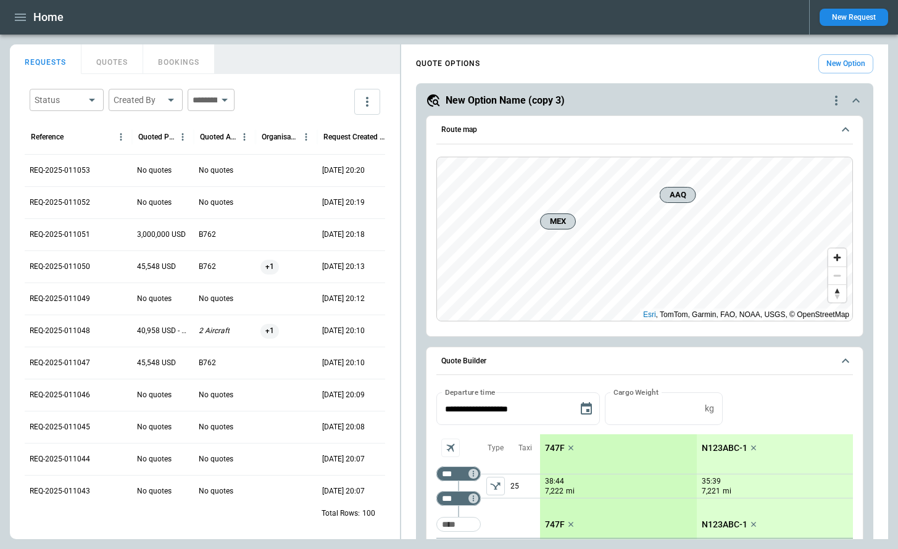
click at [718, 446] on p "N123ABC-1" at bounding box center [725, 448] width 46 height 10
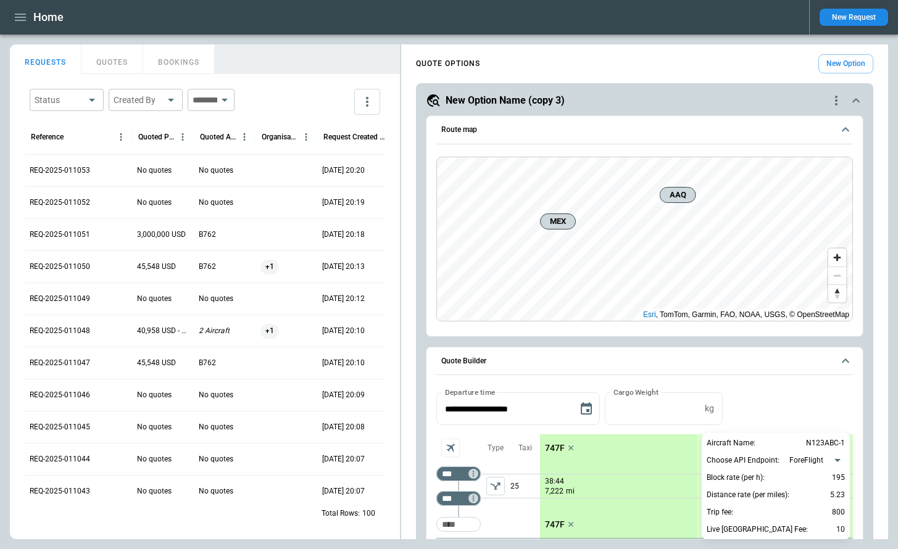
click at [838, 105] on div at bounding box center [449, 274] width 898 height 549
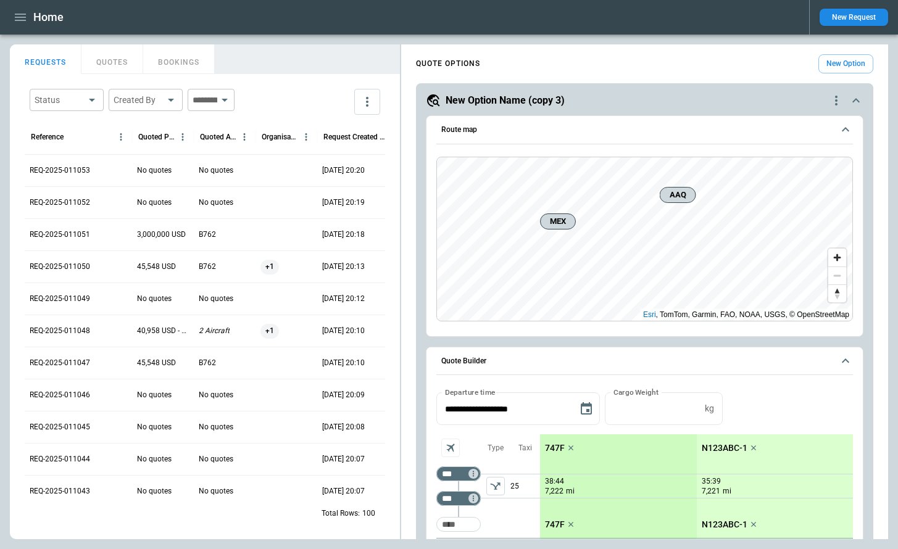
click at [841, 104] on icon "quote-option-actions" at bounding box center [836, 100] width 15 height 15
click at [799, 140] on ul "Duplicate Quote Option Reset Quote Option Rename Quote Option Delete Quote Opti…" at bounding box center [789, 149] width 109 height 82
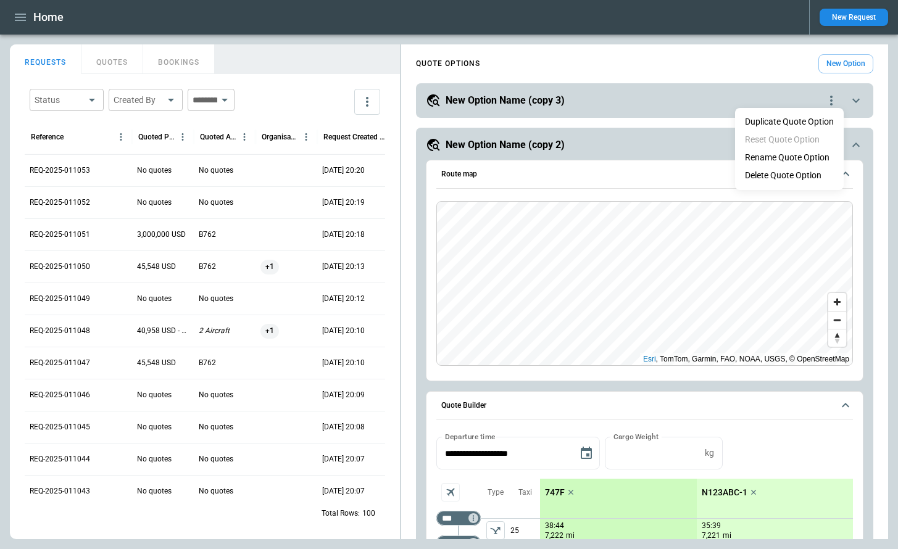
click at [649, 147] on div at bounding box center [449, 274] width 898 height 549
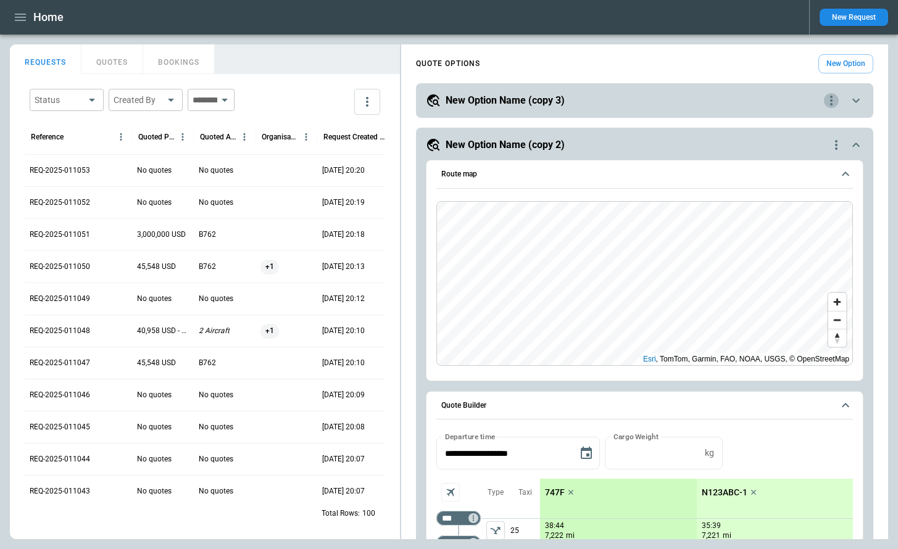
click at [832, 98] on icon "quote-option-actions" at bounding box center [831, 100] width 15 height 15
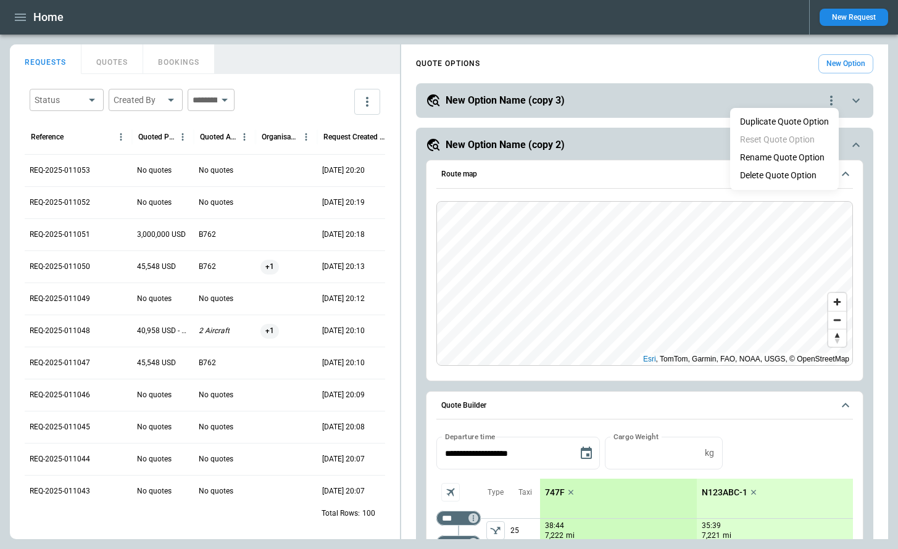
click at [781, 161] on button "Rename Quote Option" at bounding box center [782, 158] width 104 height 18
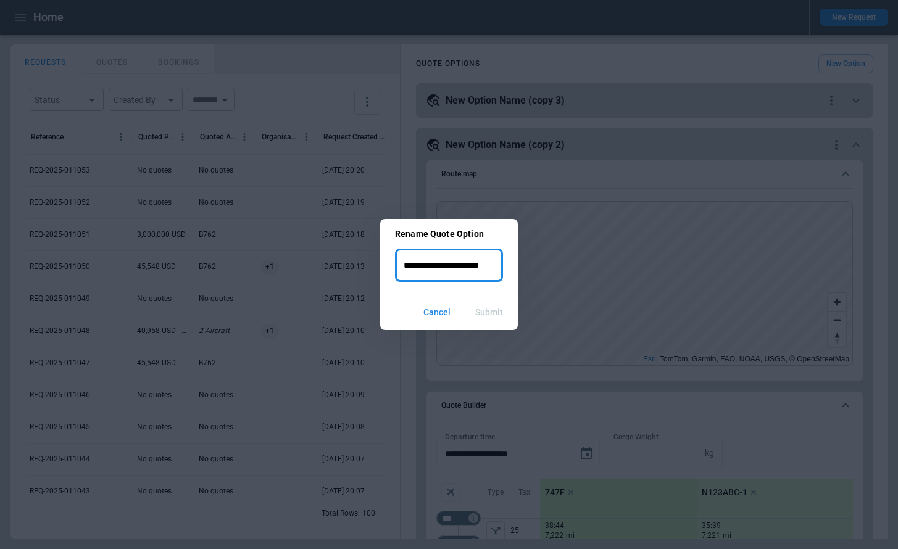
drag, startPoint x: 499, startPoint y: 259, endPoint x: 365, endPoint y: 257, distance: 134.6
click at [365, 257] on div "**********" at bounding box center [449, 274] width 898 height 549
type input "*****"
click at [489, 313] on button "Submit" at bounding box center [489, 312] width 48 height 27
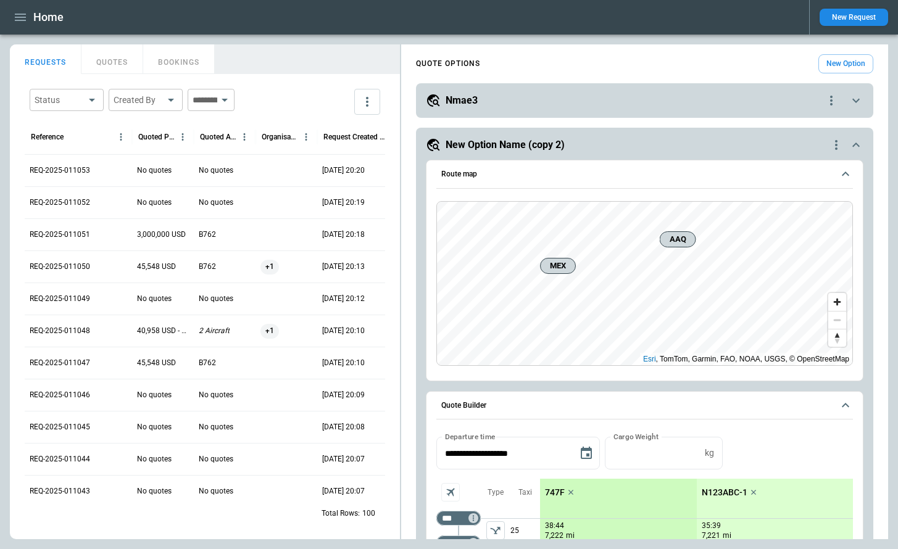
click at [834, 146] on icon "quote-option-actions" at bounding box center [836, 145] width 15 height 15
click at [763, 205] on button "Rename Quote Option" at bounding box center [787, 202] width 104 height 18
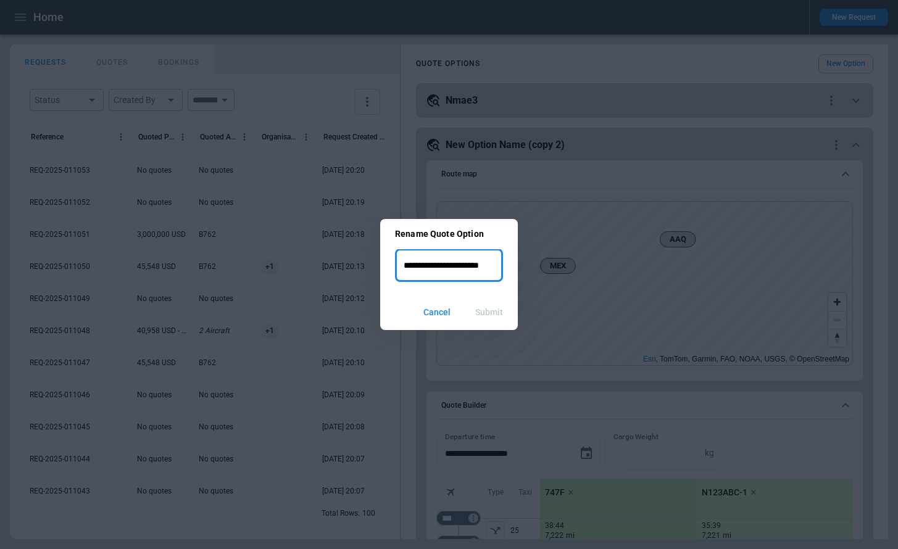
drag, startPoint x: 494, startPoint y: 269, endPoint x: 339, endPoint y: 267, distance: 155.6
click at [339, 267] on div "**********" at bounding box center [449, 274] width 898 height 549
type input "**"
click at [496, 315] on button "Submit" at bounding box center [489, 312] width 48 height 27
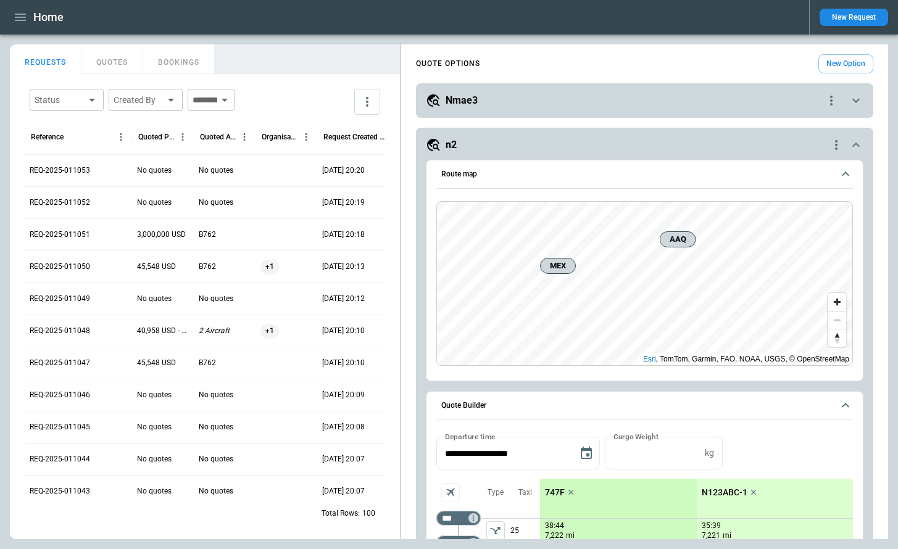
click at [855, 145] on icon "scrollable content" at bounding box center [856, 145] width 15 height 15
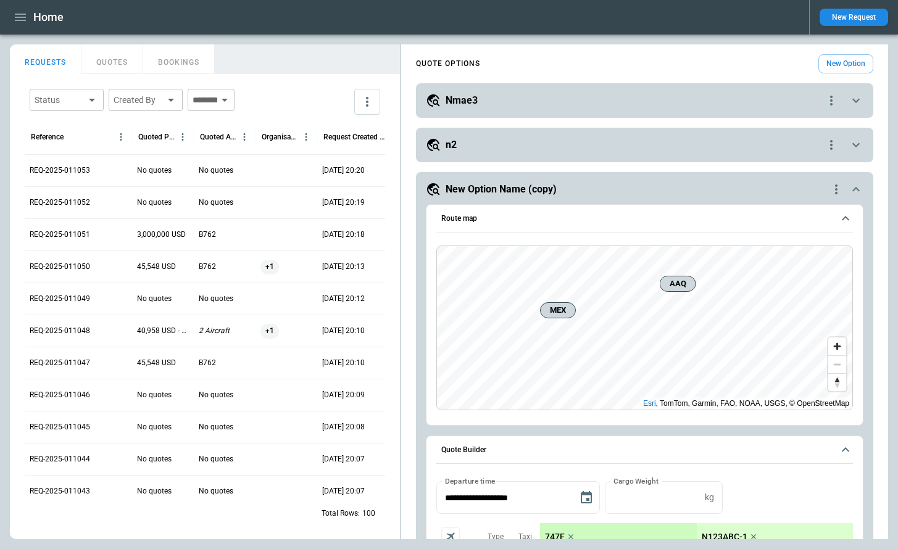
drag, startPoint x: 749, startPoint y: 142, endPoint x: 747, endPoint y: 88, distance: 53.7
click at [747, 88] on div "**********" at bounding box center [644, 553] width 487 height 1009
drag, startPoint x: 506, startPoint y: 98, endPoint x: 504, endPoint y: 147, distance: 48.8
click at [505, 148] on div "**********" at bounding box center [644, 553] width 487 height 1009
click at [517, 146] on div "n2" at bounding box center [625, 145] width 398 height 15
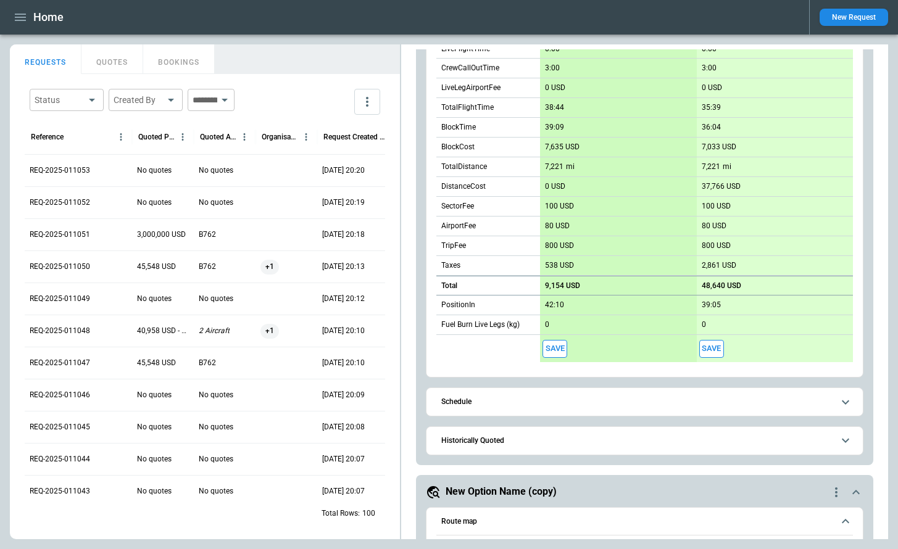
scroll to position [585, 0]
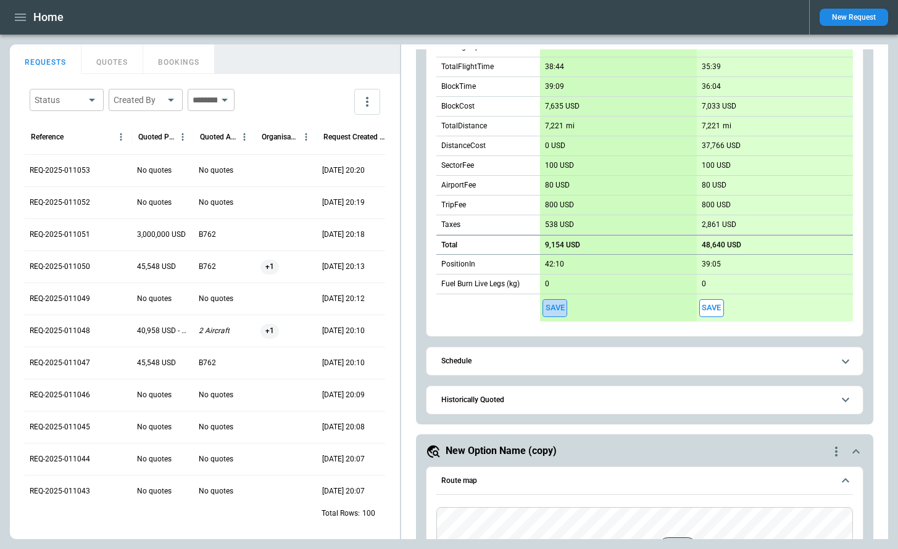
click at [552, 312] on button "Save" at bounding box center [555, 308] width 25 height 18
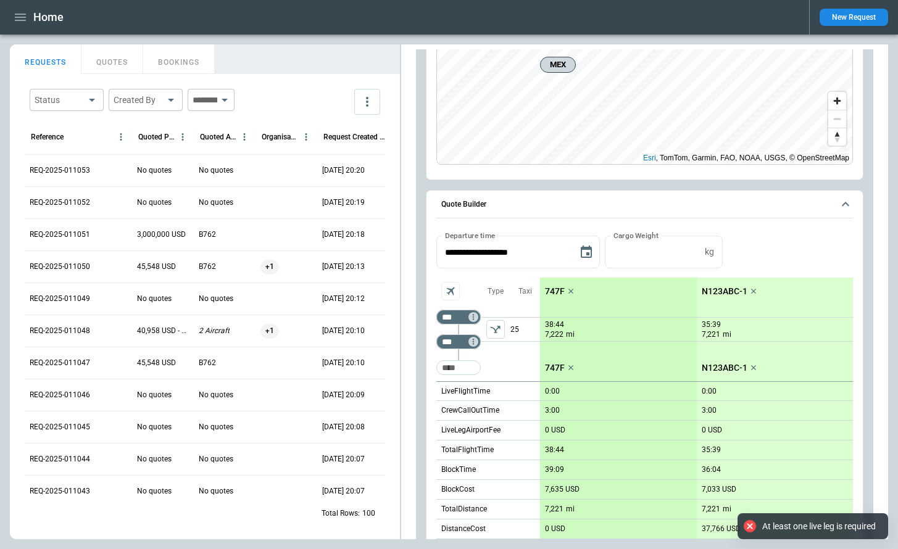
scroll to position [200, 0]
click at [500, 332] on icon "left aligned" at bounding box center [495, 331] width 12 height 12
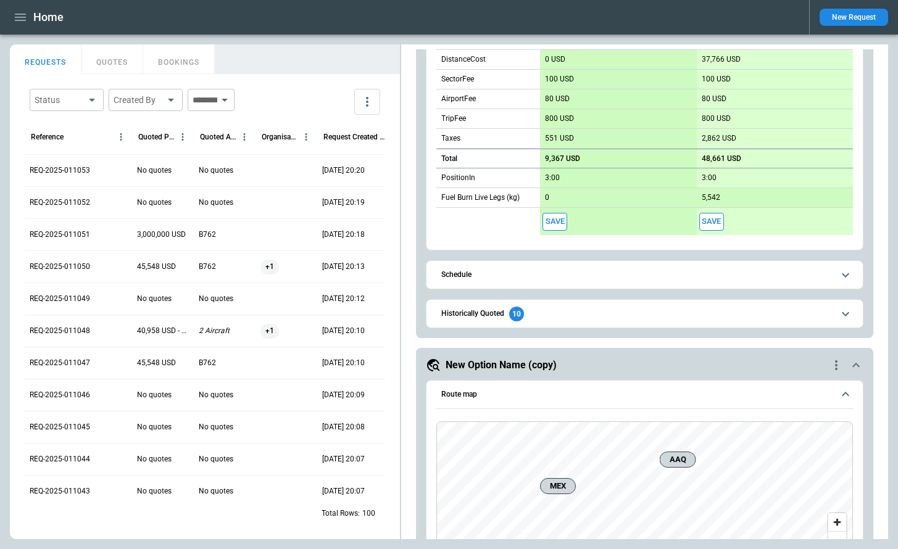
scroll to position [675, 0]
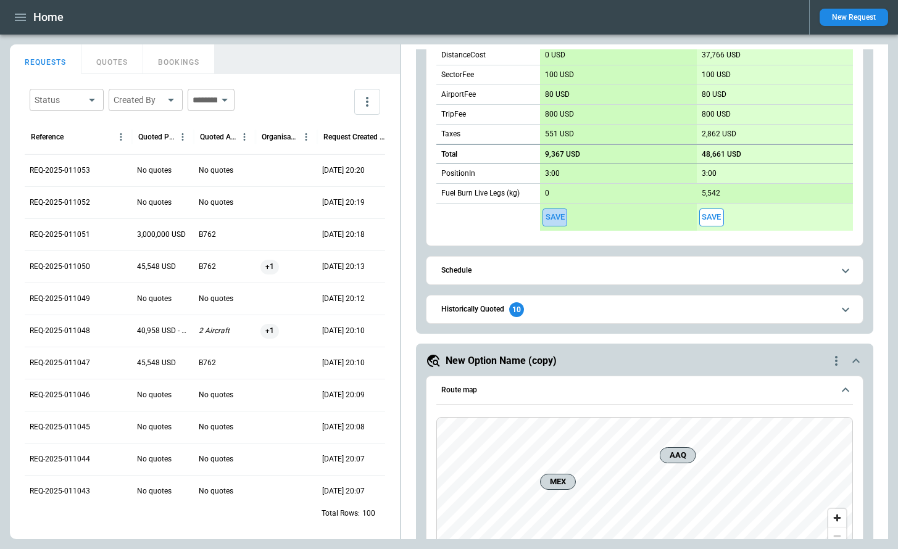
click at [552, 215] on button "Save" at bounding box center [555, 218] width 25 height 18
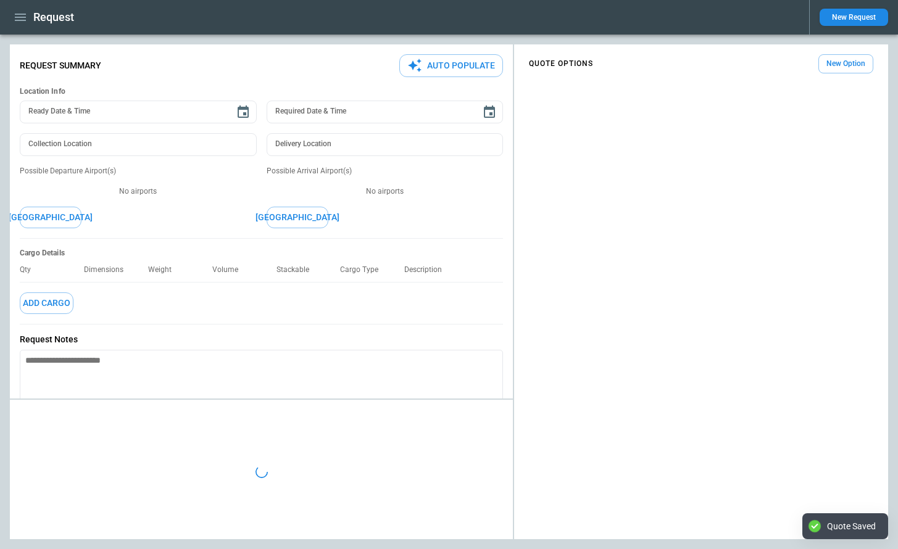
type textarea "*"
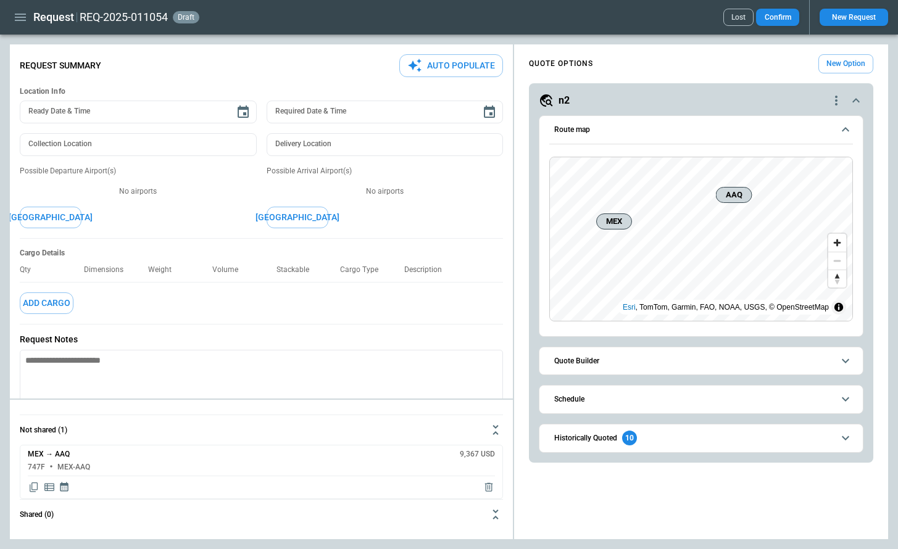
click at [836, 101] on icon "quote-option-actions" at bounding box center [836, 101] width 2 height 10
click at [800, 151] on button "Rename Quote Option" at bounding box center [787, 158] width 104 height 18
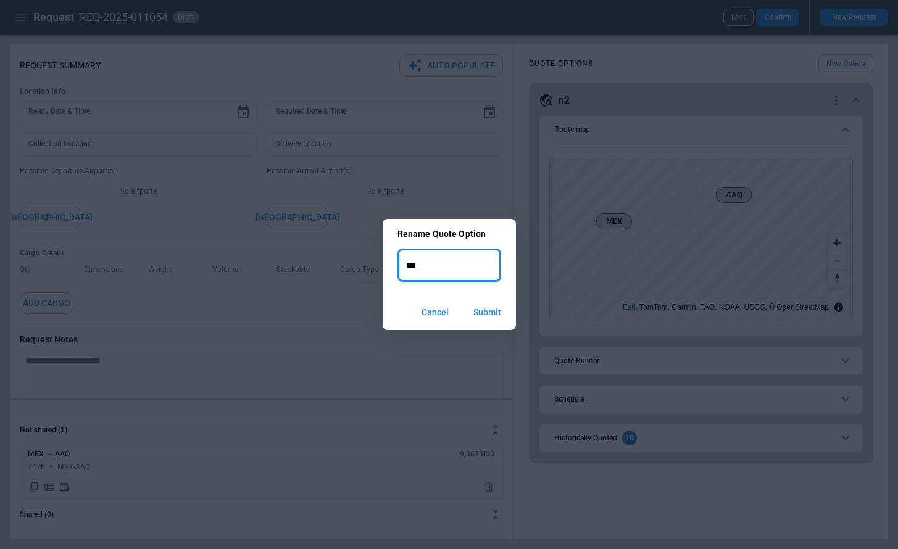
type input "***"
click at [501, 315] on button "Submit" at bounding box center [488, 312] width 48 height 27
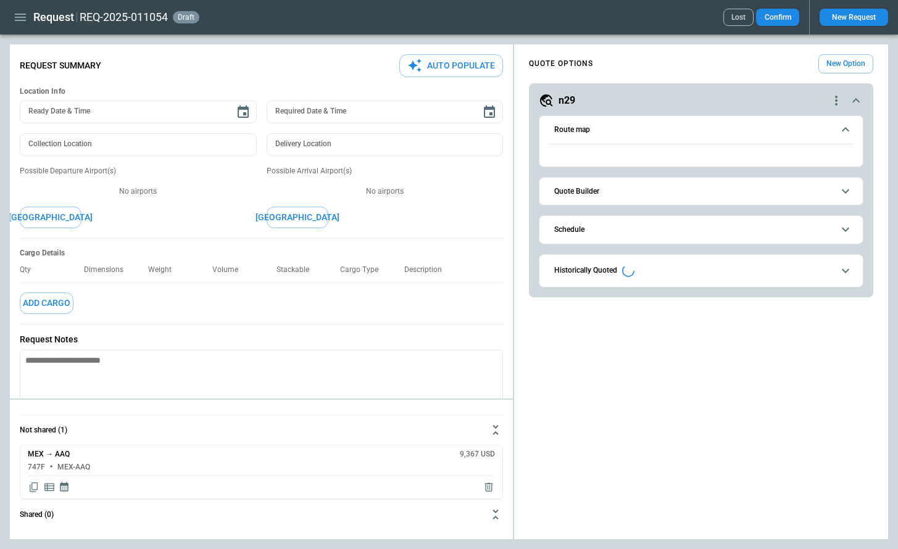
type textarea "*"
type input "**********"
type textarea "*"
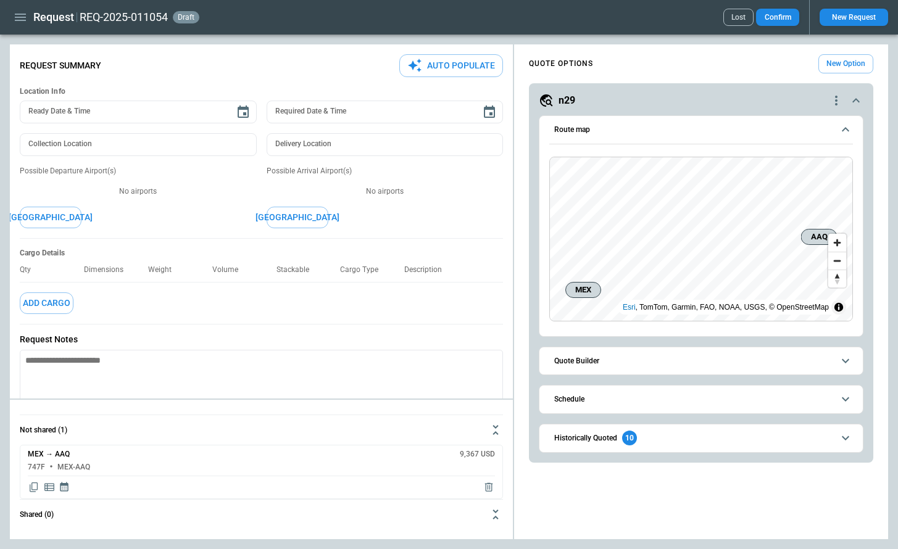
click at [606, 359] on span "Quote Builder" at bounding box center [693, 361] width 279 height 8
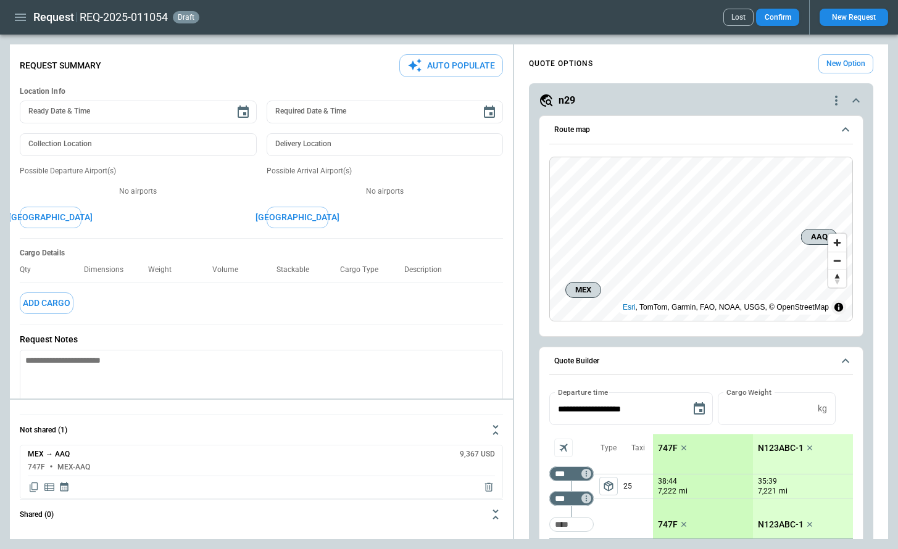
click at [835, 99] on icon "quote-option-actions" at bounding box center [836, 100] width 15 height 15
click at [786, 143] on ul "Duplicate Quote Option Reset Quote Option Rename Quote Option Delete Quote Opti…" at bounding box center [789, 149] width 109 height 82
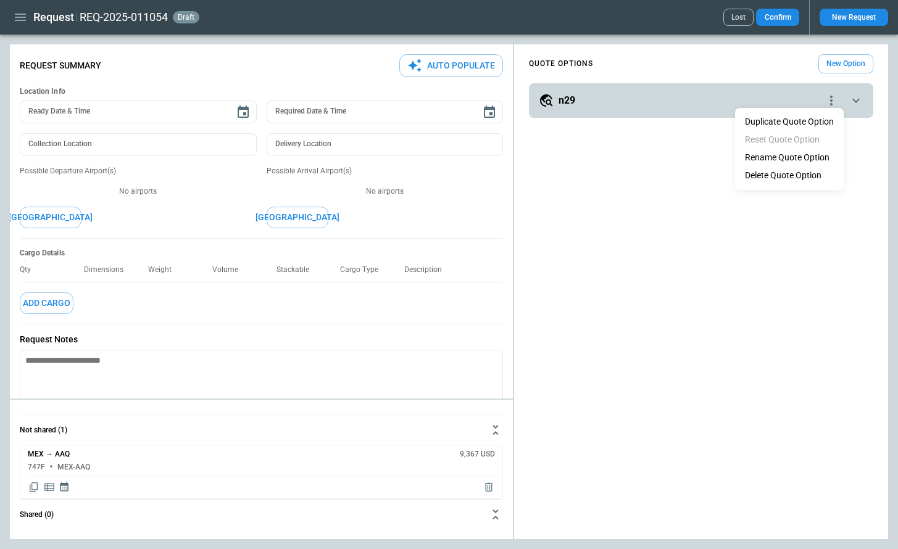
click at [689, 99] on div at bounding box center [449, 274] width 898 height 549
click at [683, 102] on div "n29" at bounding box center [681, 100] width 285 height 15
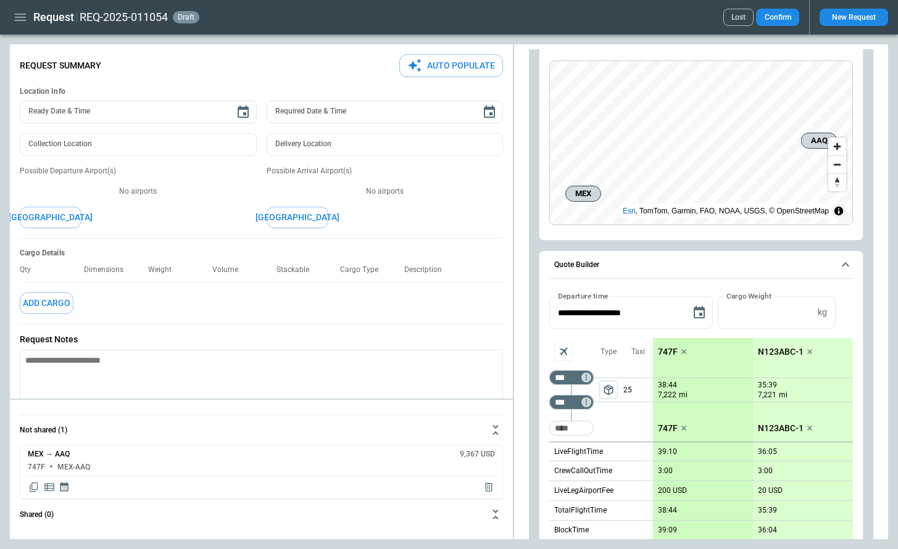
scroll to position [145, 0]
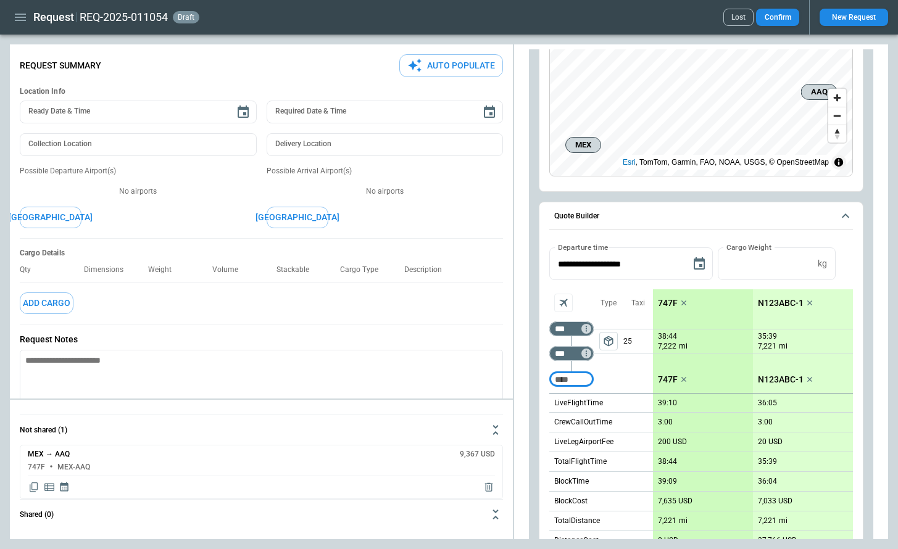
click at [581, 380] on input "Too short" at bounding box center [572, 380] width 40 height 22
type input "***"
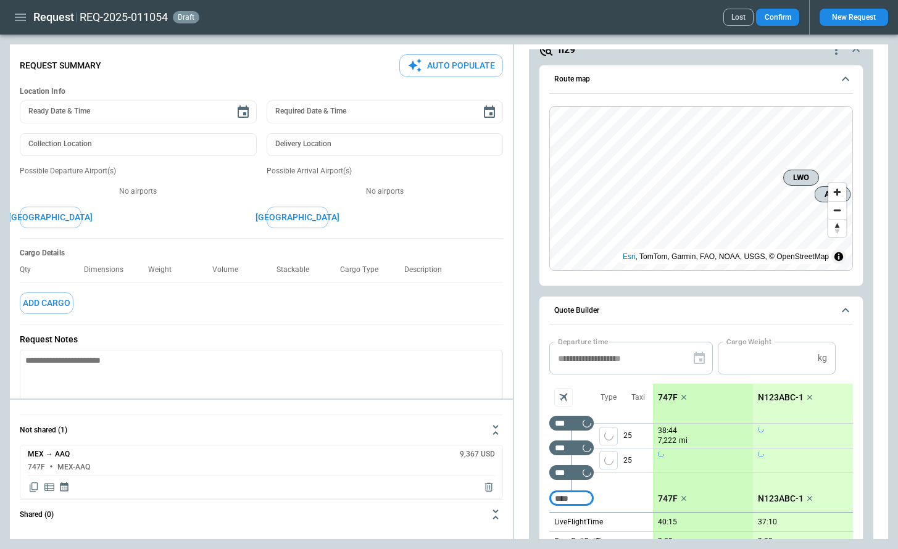
scroll to position [30, 0]
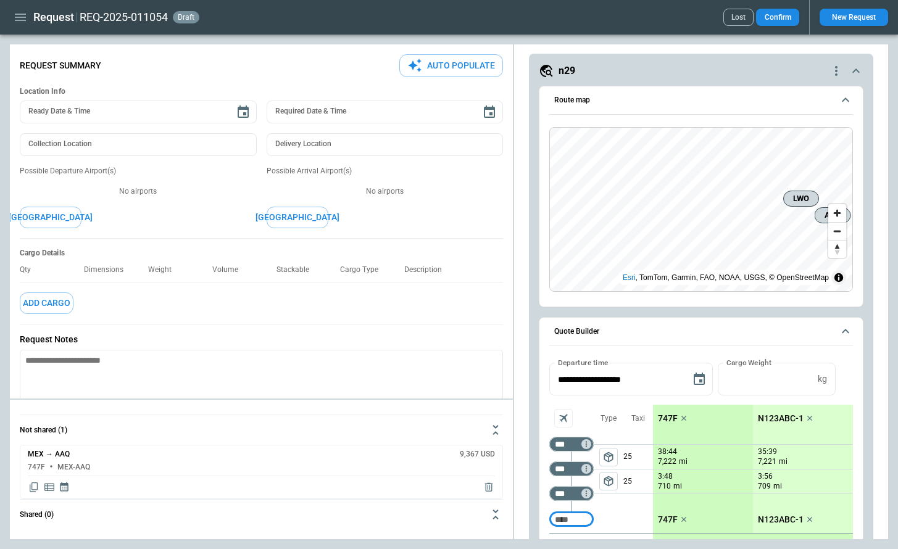
click at [835, 72] on icon "quote-option-actions" at bounding box center [836, 71] width 15 height 15
click at [784, 110] on ul "Duplicate Quote Option Reset Quote Option Rename Quote Option Delete Quote Opti…" at bounding box center [789, 119] width 109 height 82
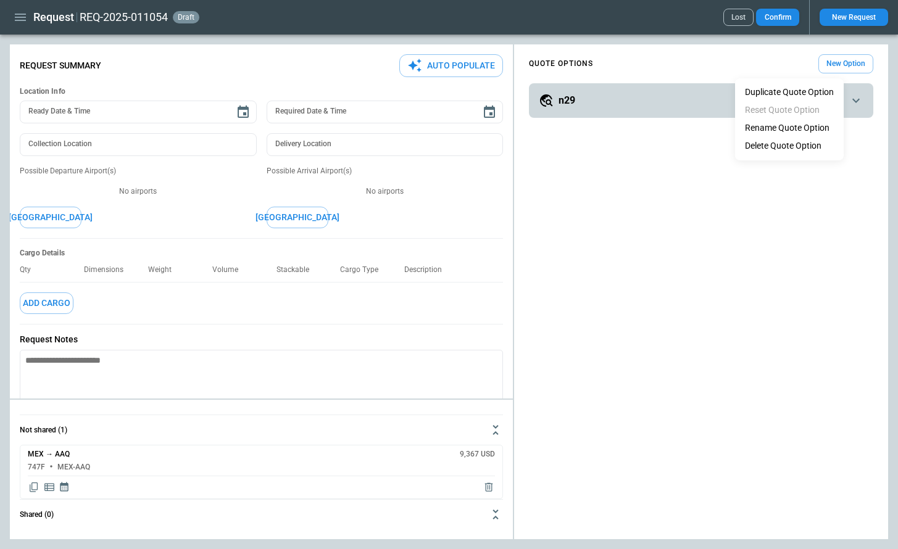
scroll to position [0, 0]
click at [660, 93] on div at bounding box center [449, 274] width 898 height 549
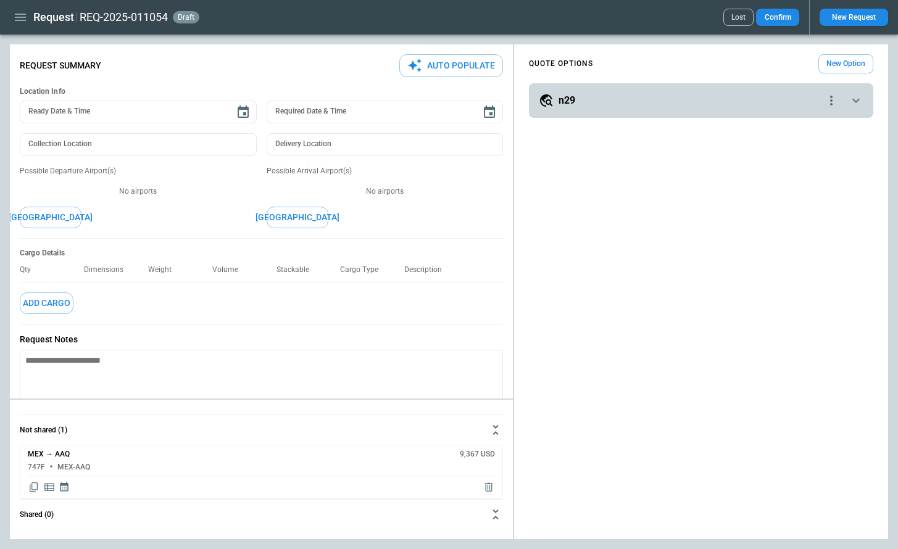
click at [653, 98] on div "n29" at bounding box center [681, 100] width 285 height 15
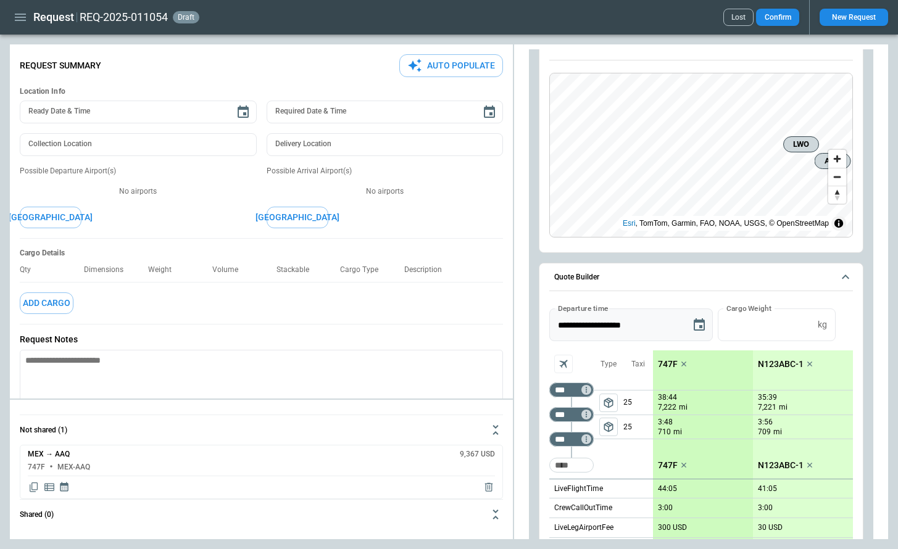
scroll to position [86, 0]
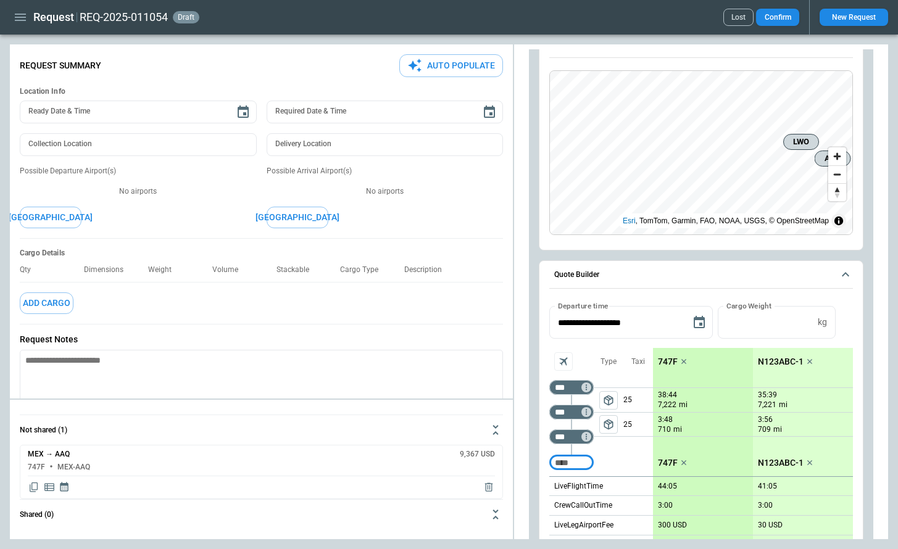
click at [578, 470] on input "Too short" at bounding box center [572, 463] width 40 height 22
type input "*"
click at [810, 320] on input "*" at bounding box center [765, 322] width 95 height 33
click at [810, 320] on div "**********" at bounding box center [701, 322] width 304 height 33
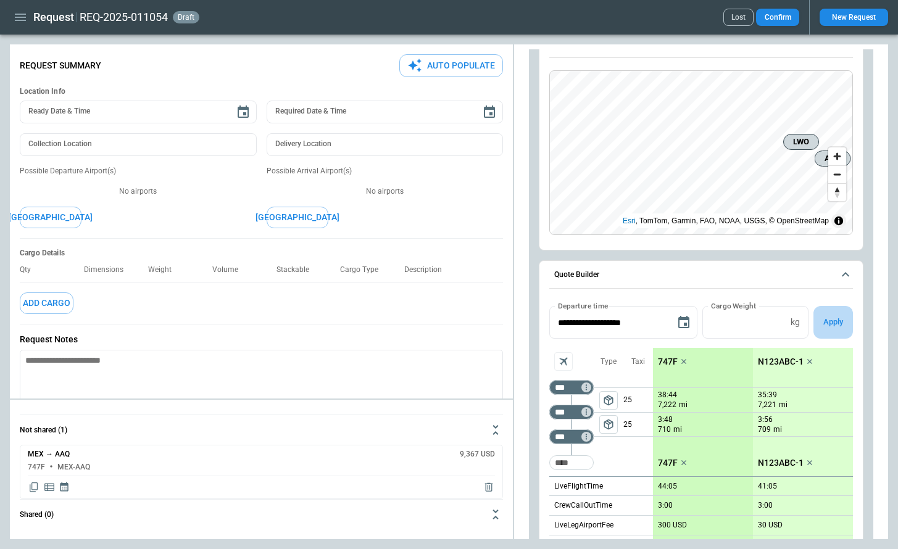
click at [839, 319] on button "Apply" at bounding box center [834, 322] width 40 height 33
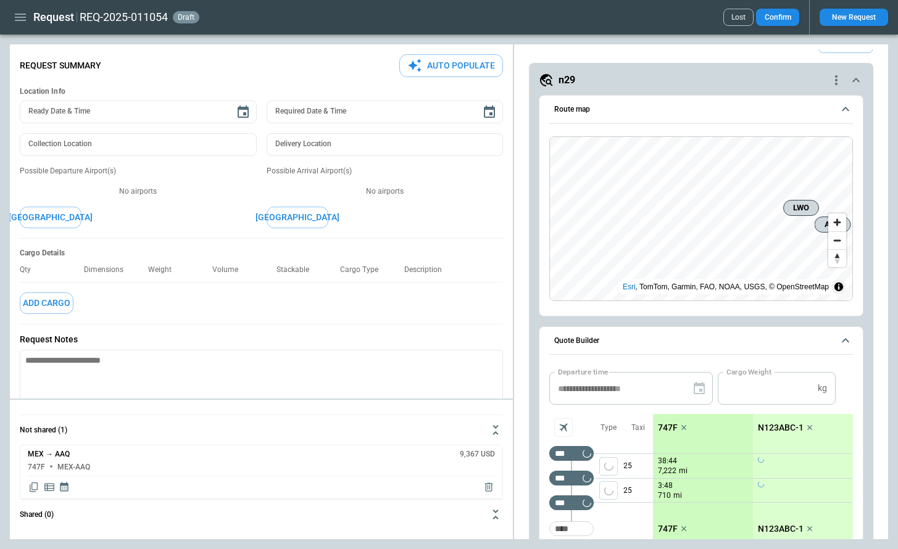
scroll to position [0, 0]
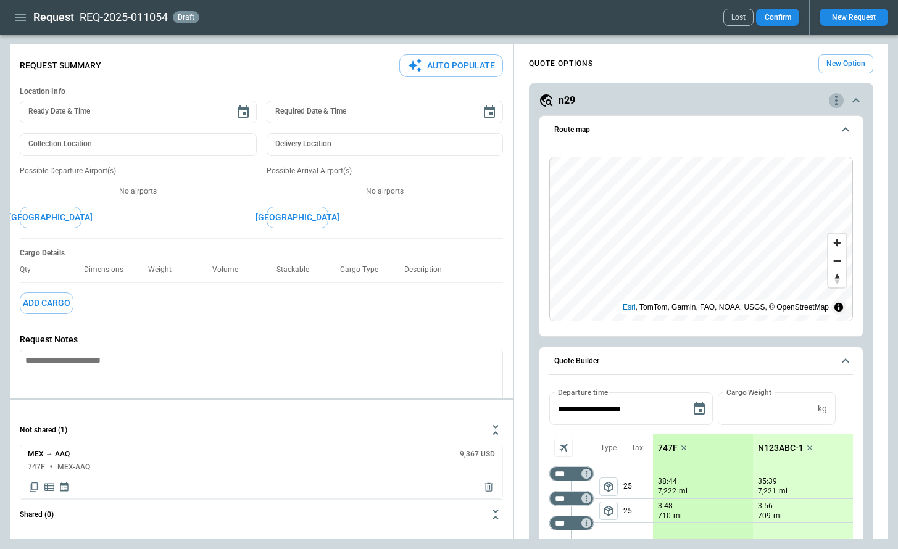
click at [835, 98] on icon "quote-option-actions" at bounding box center [836, 100] width 15 height 15
click at [788, 143] on ul "Duplicate Quote Option Reset Quote Option Rename Quote Option Delete Quote Opti…" at bounding box center [789, 149] width 109 height 82
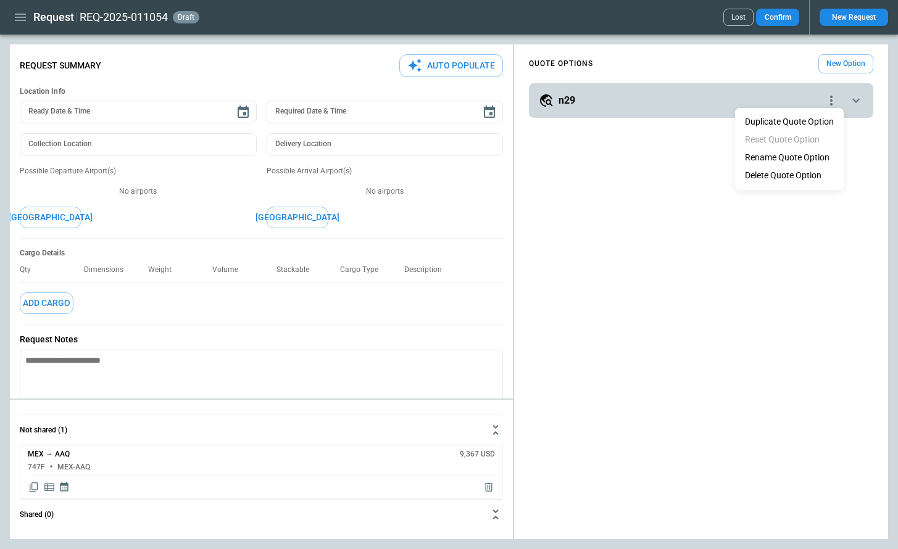
click at [681, 111] on div at bounding box center [449, 274] width 898 height 549
click at [679, 101] on div "n29" at bounding box center [681, 100] width 285 height 15
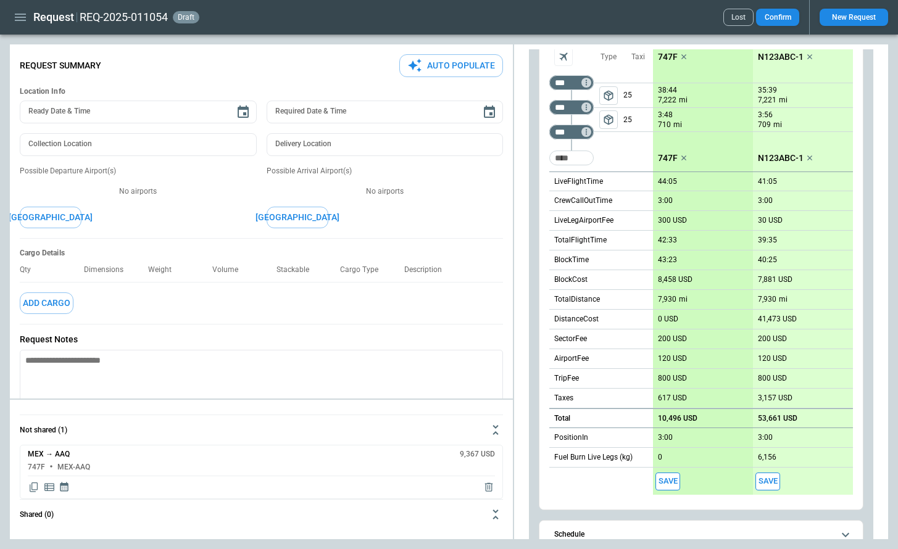
scroll to position [413, 0]
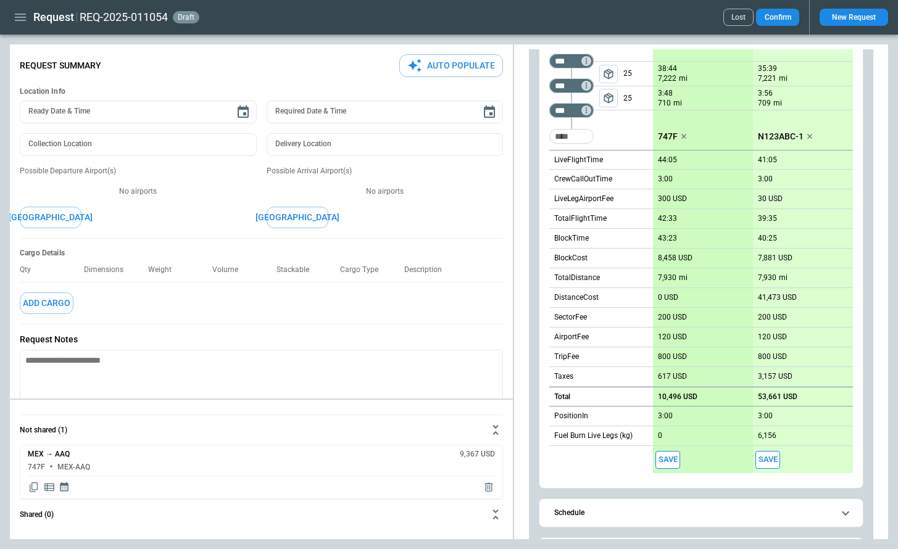
click at [673, 400] on p "10,496 USD" at bounding box center [678, 397] width 40 height 9
type input "*****"
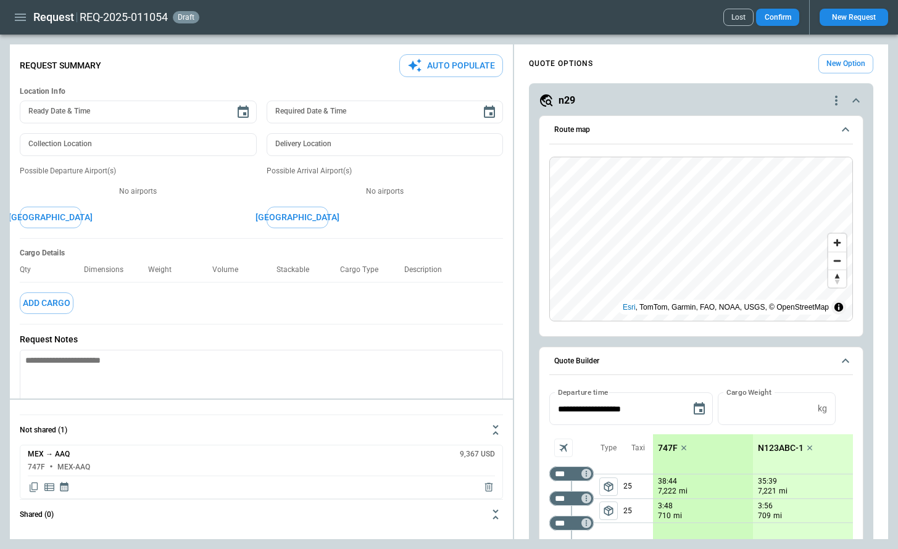
click at [831, 102] on icon "quote-option-actions" at bounding box center [836, 100] width 15 height 15
click at [793, 138] on button "Reset Quote Option" at bounding box center [782, 140] width 94 height 18
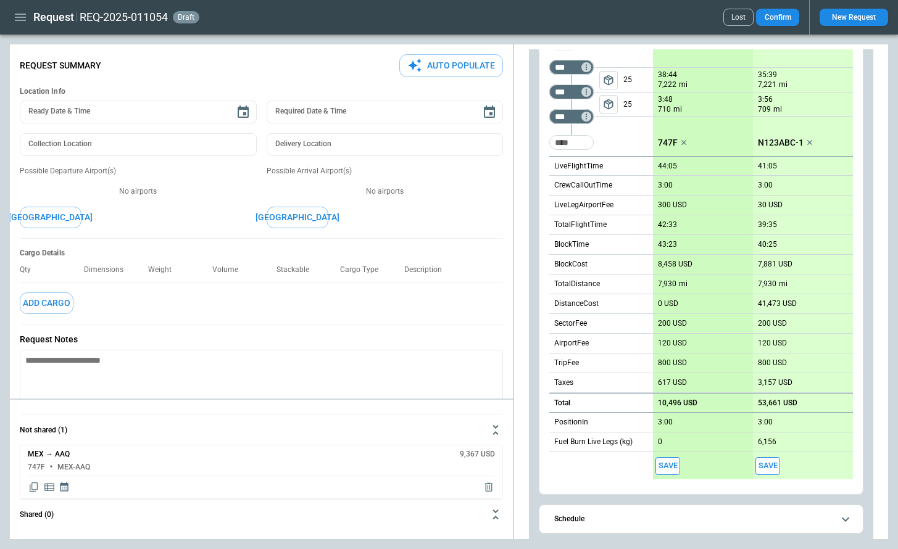
scroll to position [406, 0]
click at [672, 266] on p "8,458 USD" at bounding box center [675, 265] width 35 height 9
type input "******"
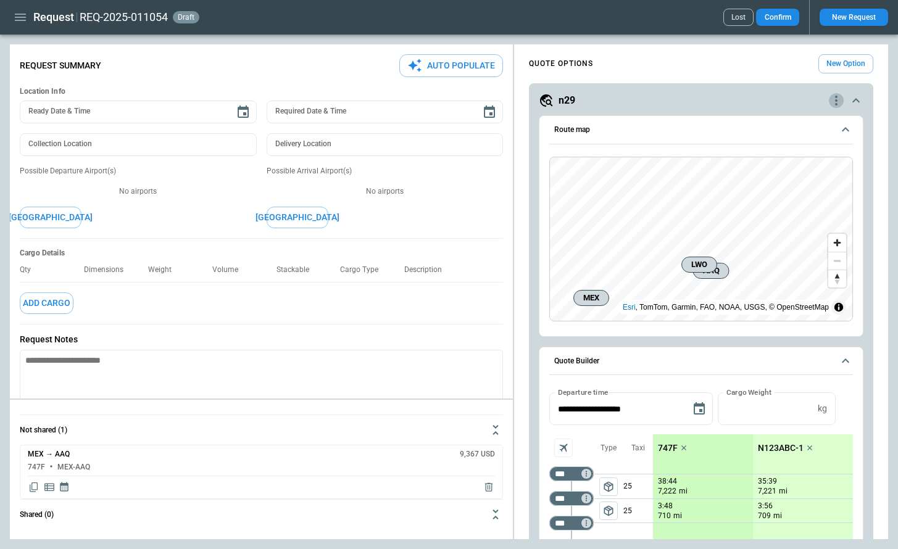
click at [839, 104] on icon "quote-option-actions" at bounding box center [836, 100] width 15 height 15
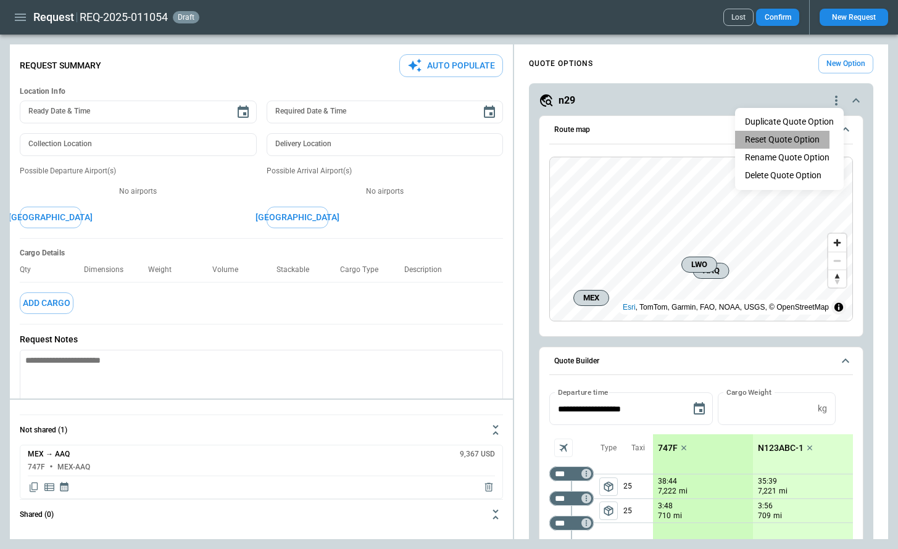
click at [807, 138] on button "Reset Quote Option" at bounding box center [782, 140] width 94 height 18
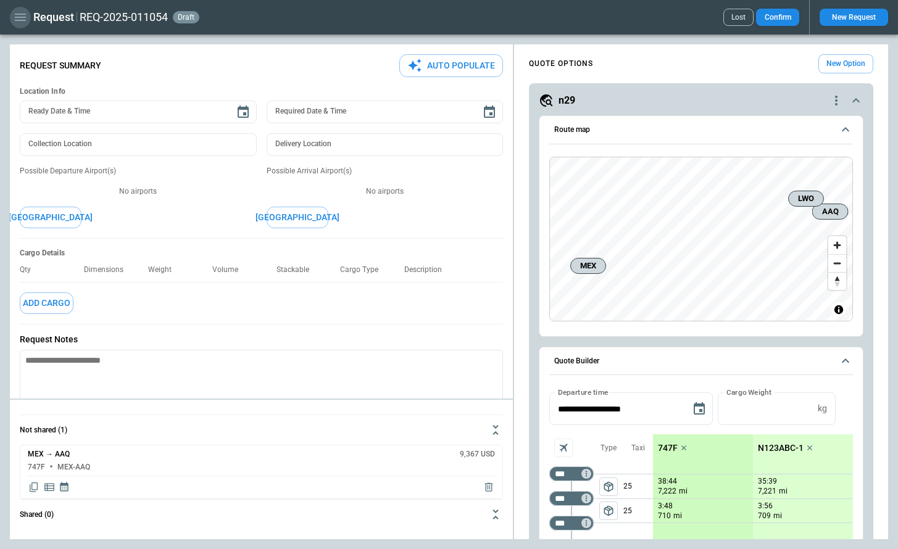
click at [22, 17] on icon "button" at bounding box center [20, 17] width 11 height 7
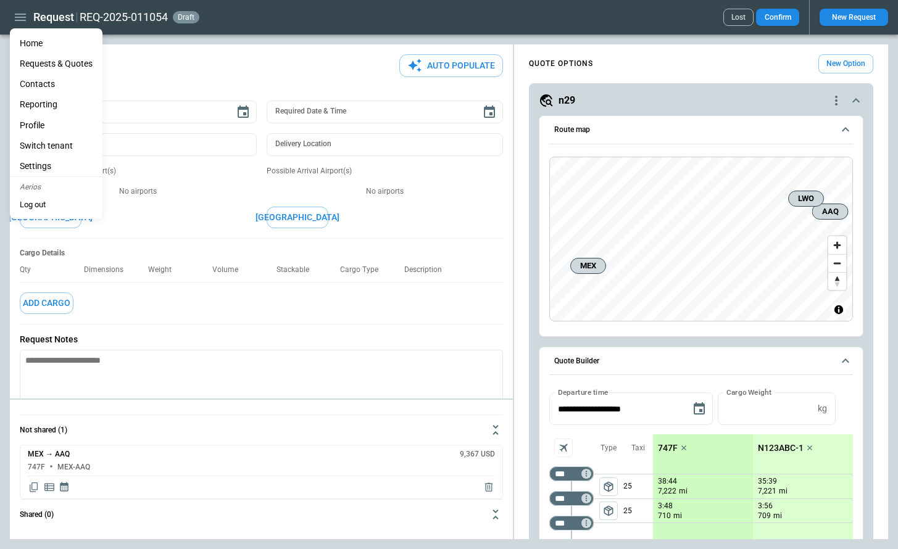
click at [33, 59] on Quotes "Requests & Quotes" at bounding box center [56, 64] width 93 height 20
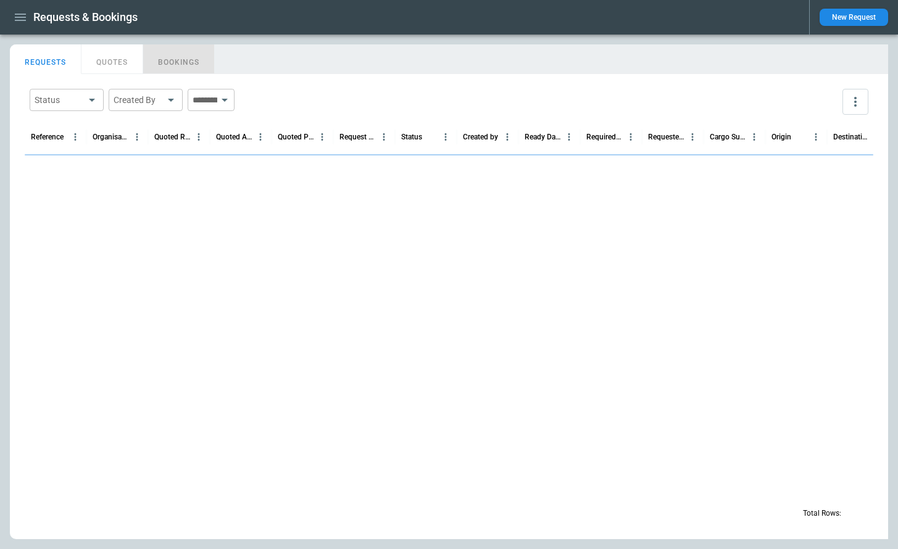
click at [174, 64] on button "BOOKINGS" at bounding box center [179, 59] width 72 height 30
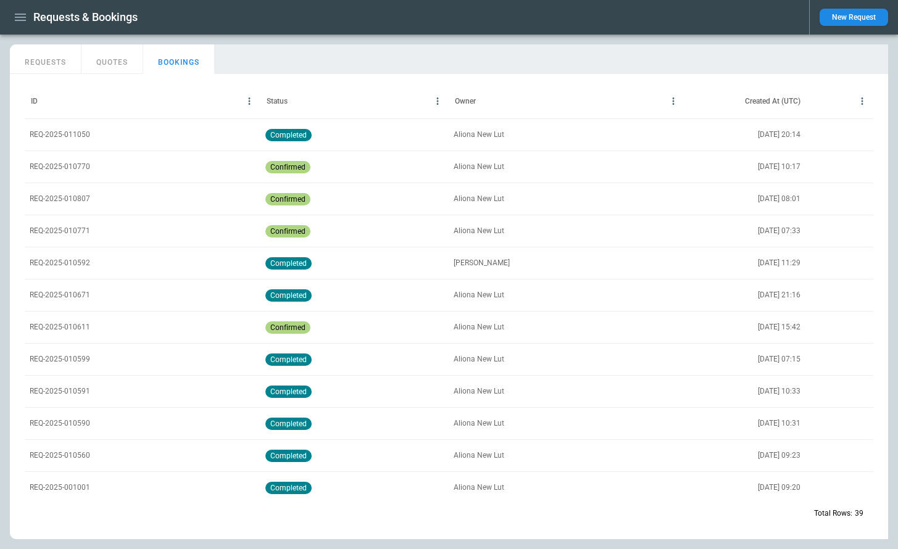
click at [82, 140] on p "REQ-2025-011050" at bounding box center [60, 135] width 60 height 10
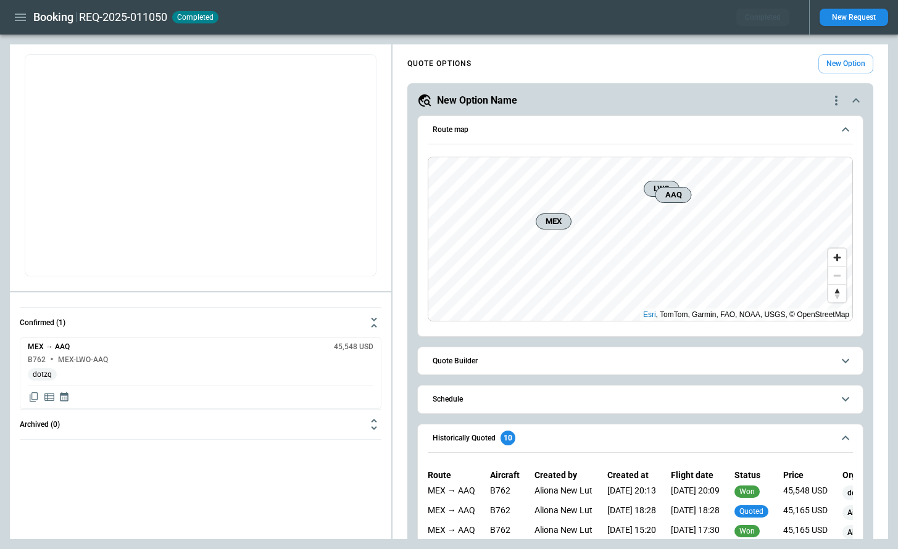
click at [854, 68] on button "New Option" at bounding box center [845, 63] width 55 height 19
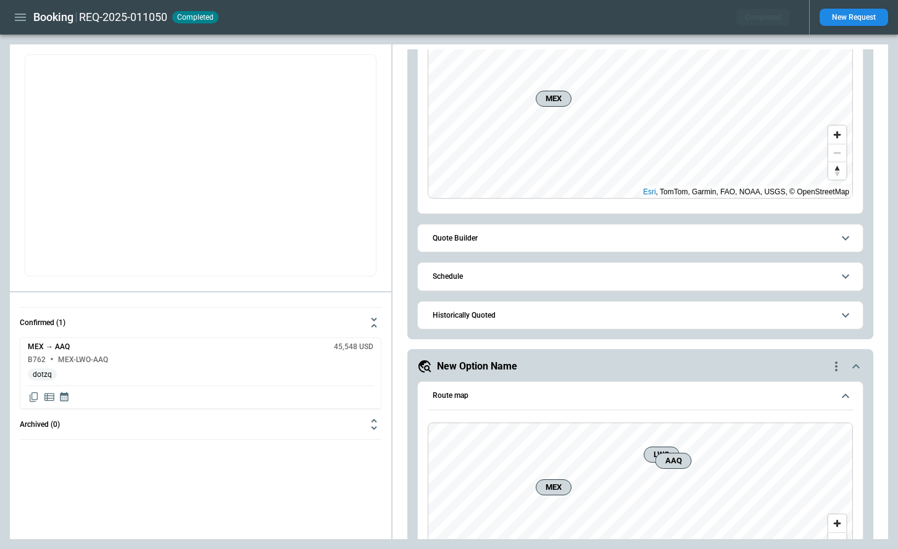
scroll to position [268, 0]
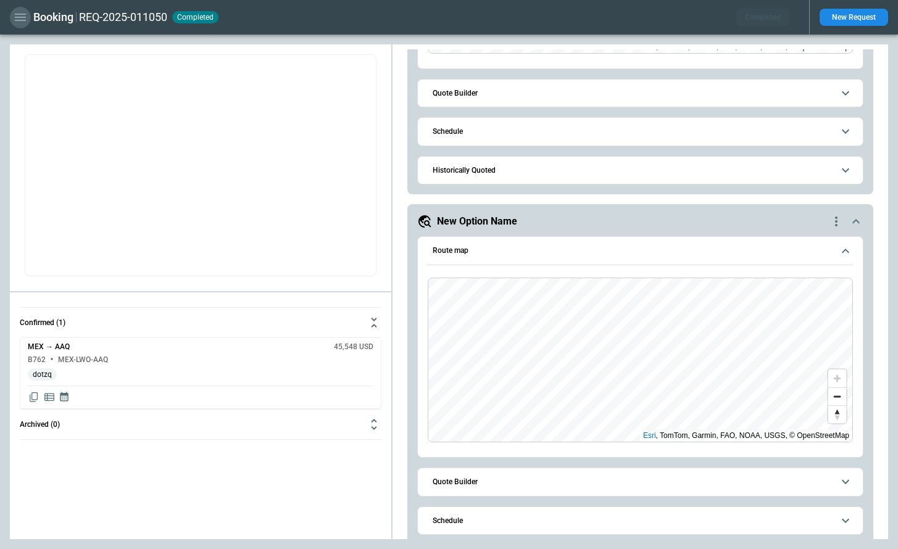
click at [21, 25] on button "button" at bounding box center [20, 18] width 21 height 22
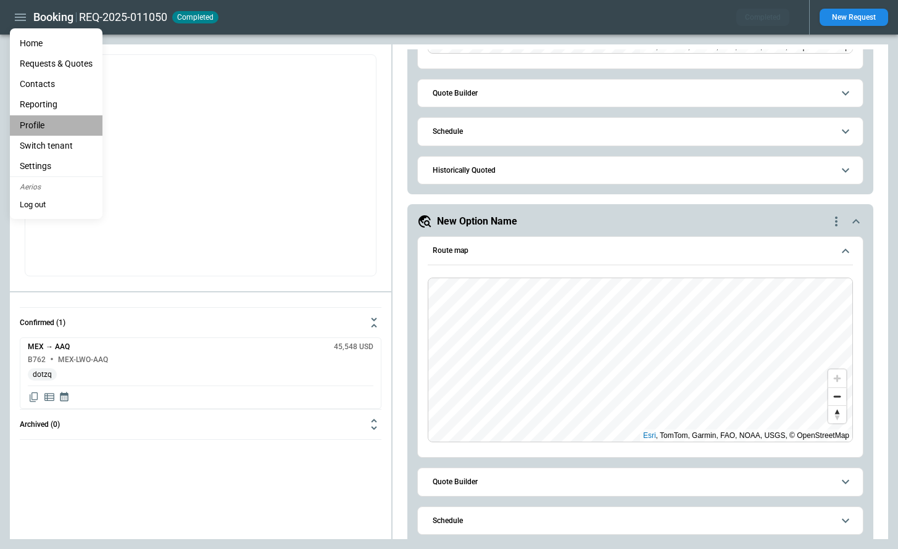
click at [40, 123] on li "Profile" at bounding box center [56, 125] width 93 height 20
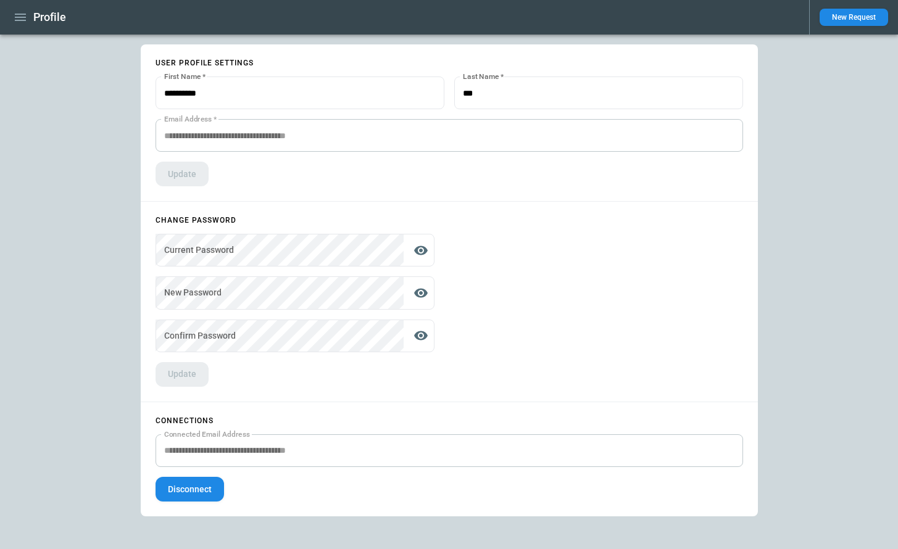
click at [193, 486] on button "Disconnect" at bounding box center [190, 489] width 69 height 25
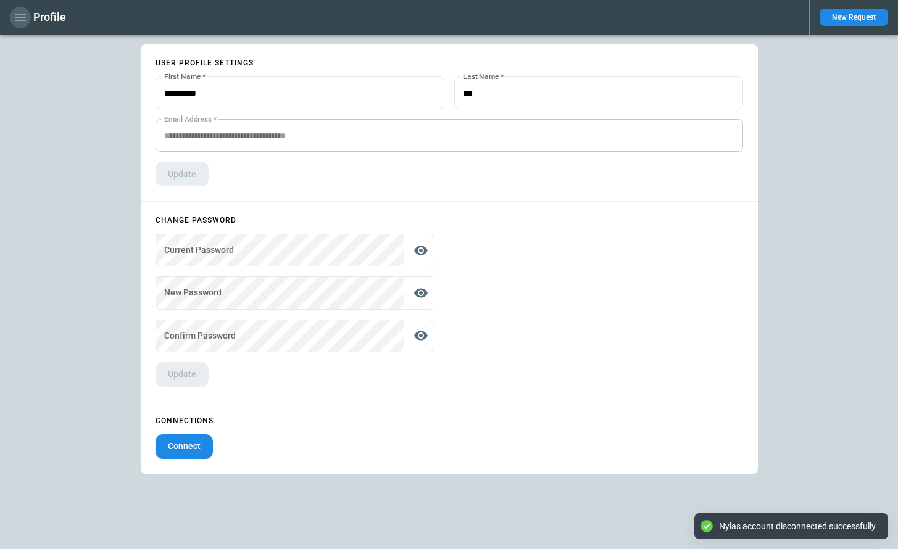
click at [21, 22] on icon "button" at bounding box center [20, 17] width 15 height 15
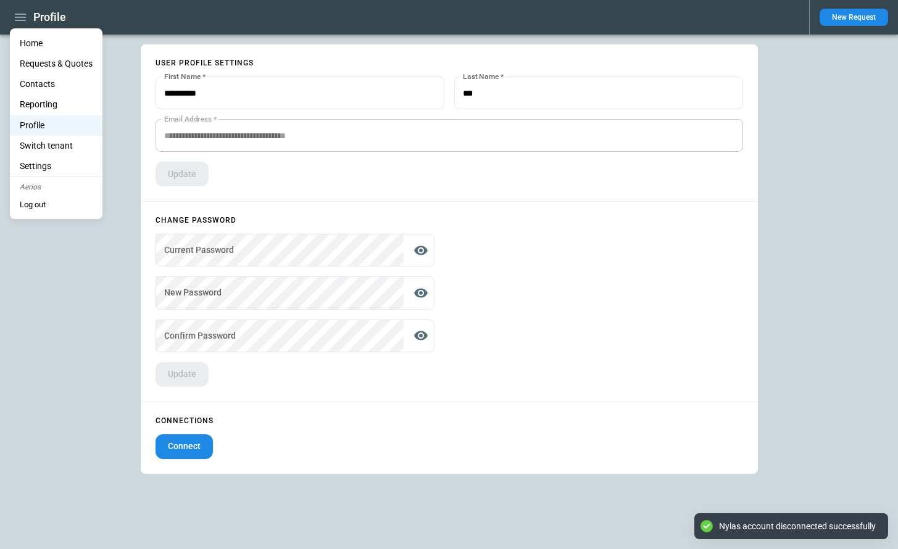
click at [28, 43] on li "Home" at bounding box center [56, 43] width 93 height 20
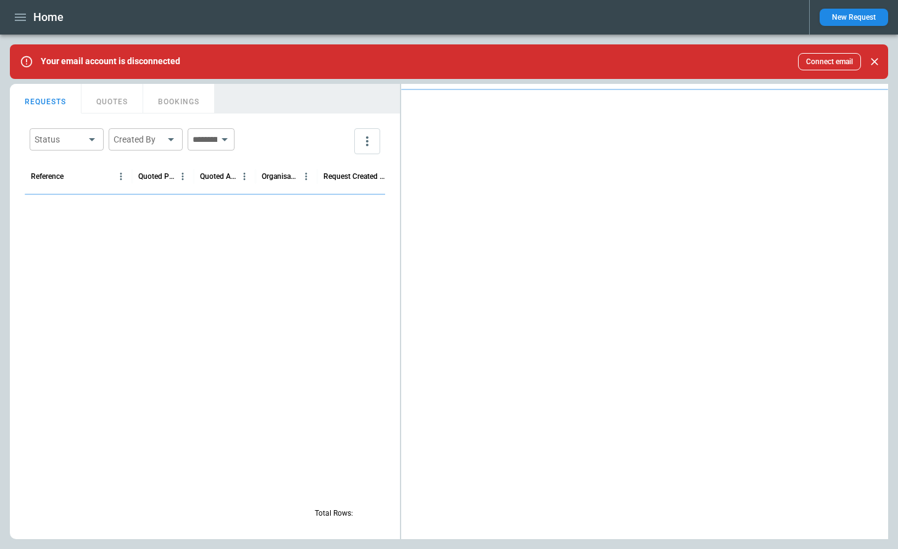
click at [14, 17] on icon "button" at bounding box center [20, 17] width 15 height 15
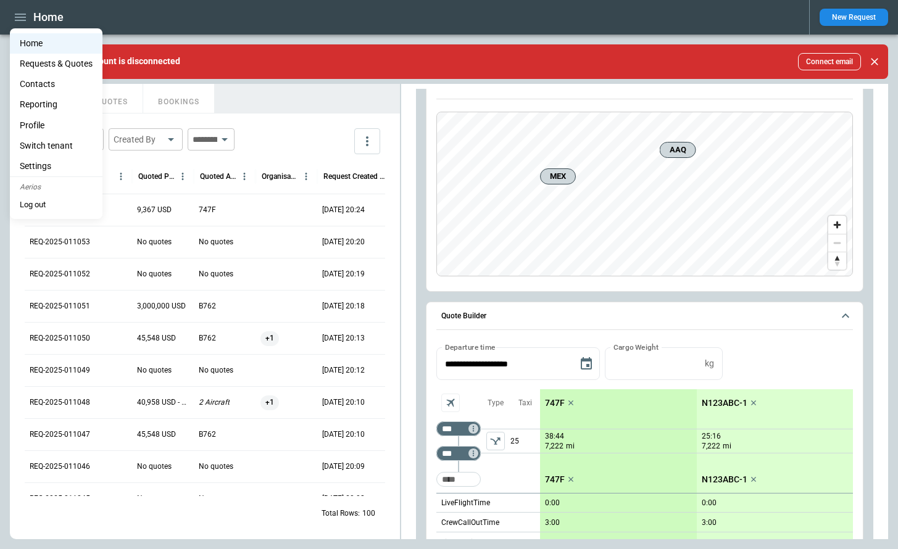
scroll to position [1016, 0]
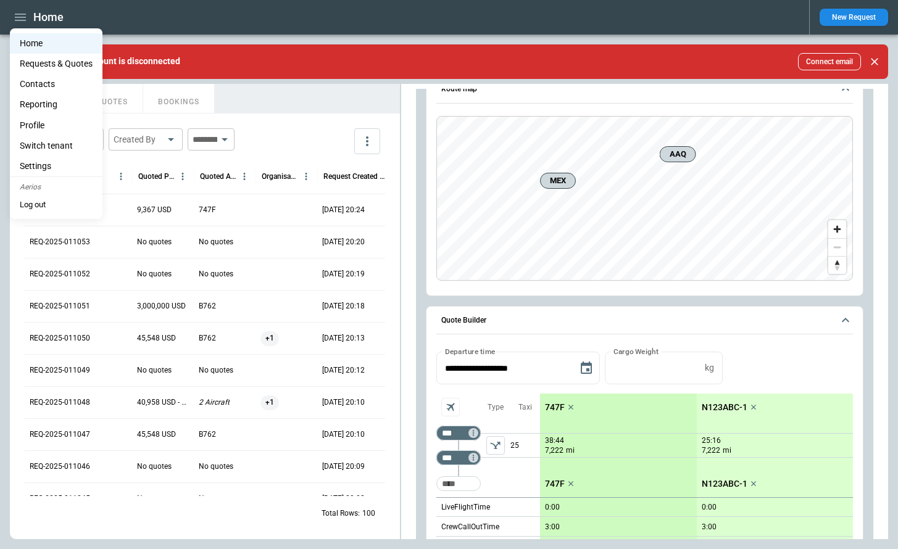
click at [40, 123] on li "Profile" at bounding box center [56, 125] width 93 height 20
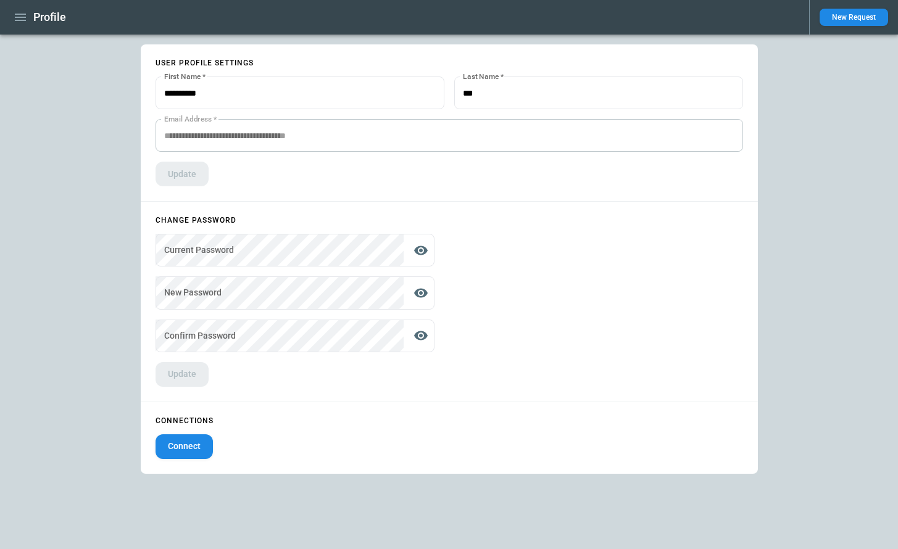
click at [20, 17] on icon "button" at bounding box center [20, 17] width 11 height 7
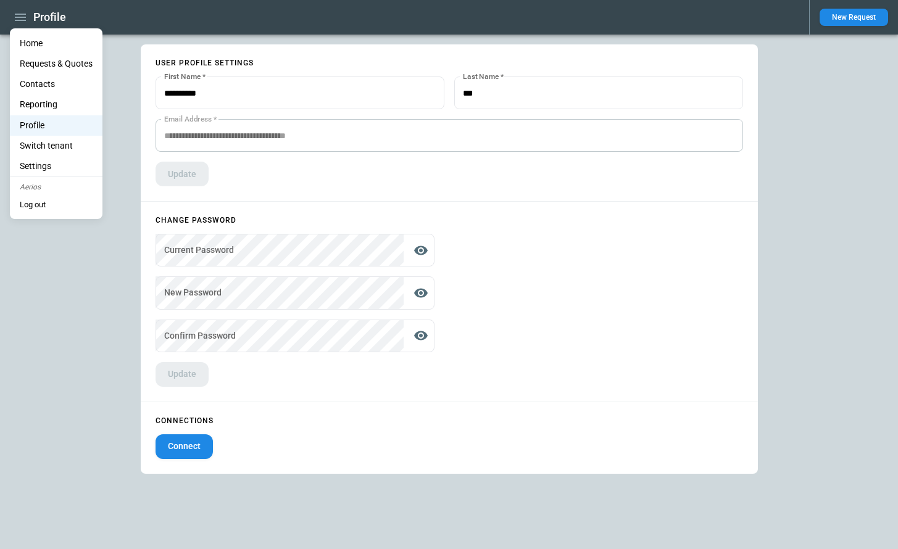
click at [30, 43] on li "Home" at bounding box center [56, 43] width 93 height 20
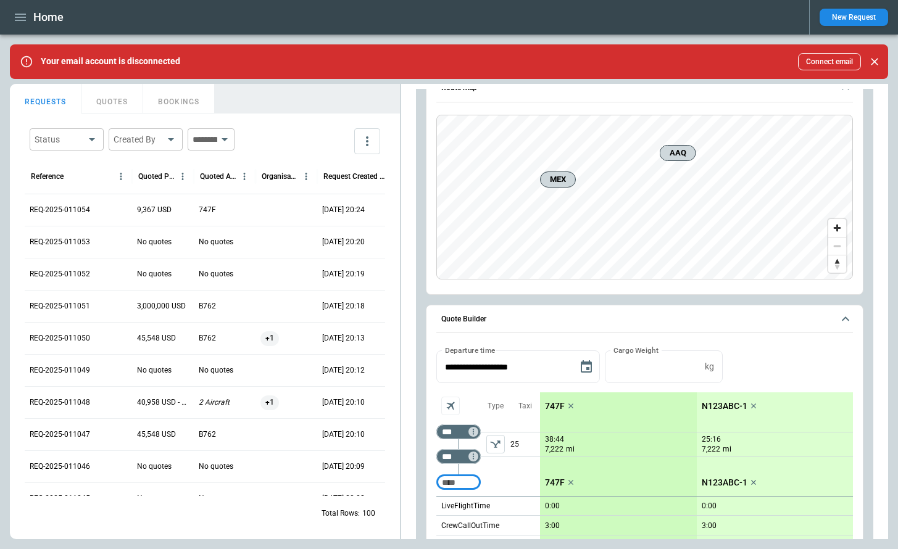
scroll to position [1016, 0]
click at [18, 12] on icon "button" at bounding box center [20, 17] width 15 height 15
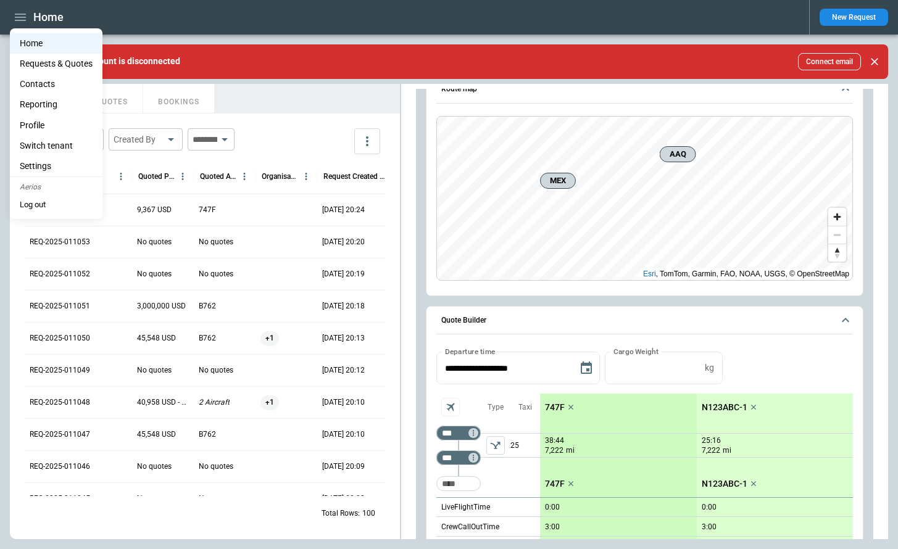
click at [44, 122] on li "Profile" at bounding box center [56, 125] width 93 height 20
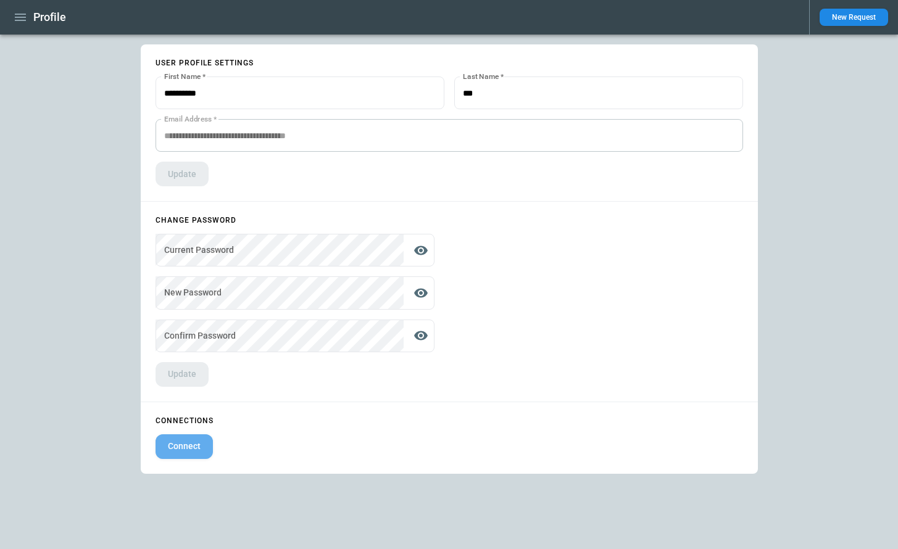
click at [177, 449] on button "Connect" at bounding box center [184, 447] width 57 height 25
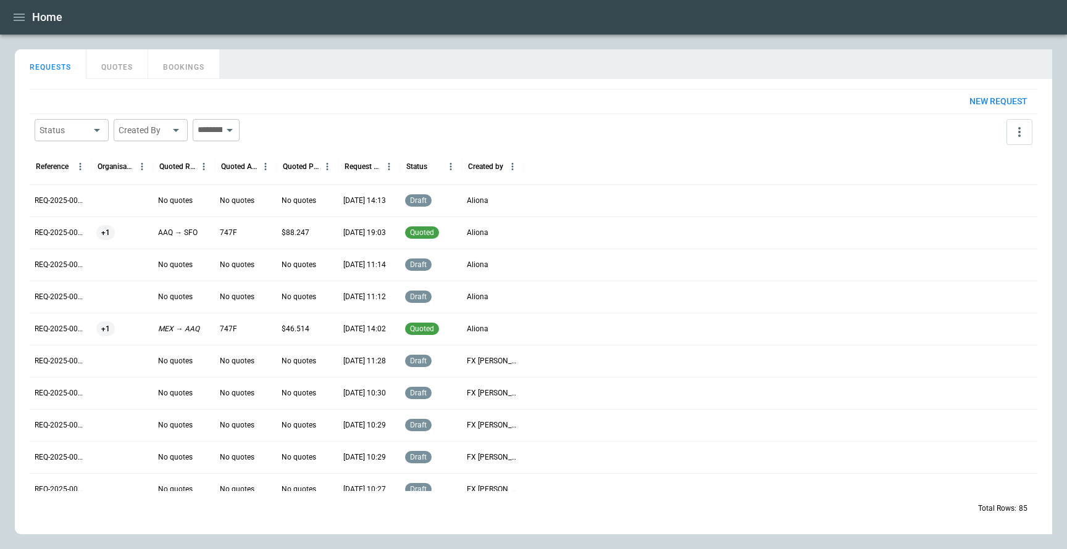
click at [73, 198] on p "REQ-2025-000085" at bounding box center [61, 201] width 52 height 10
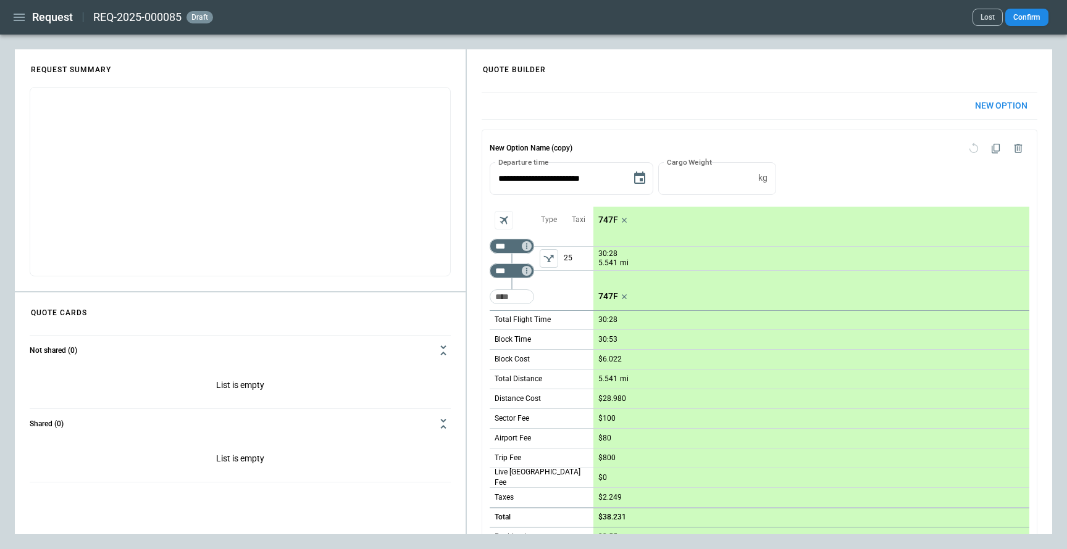
scroll to position [531, 0]
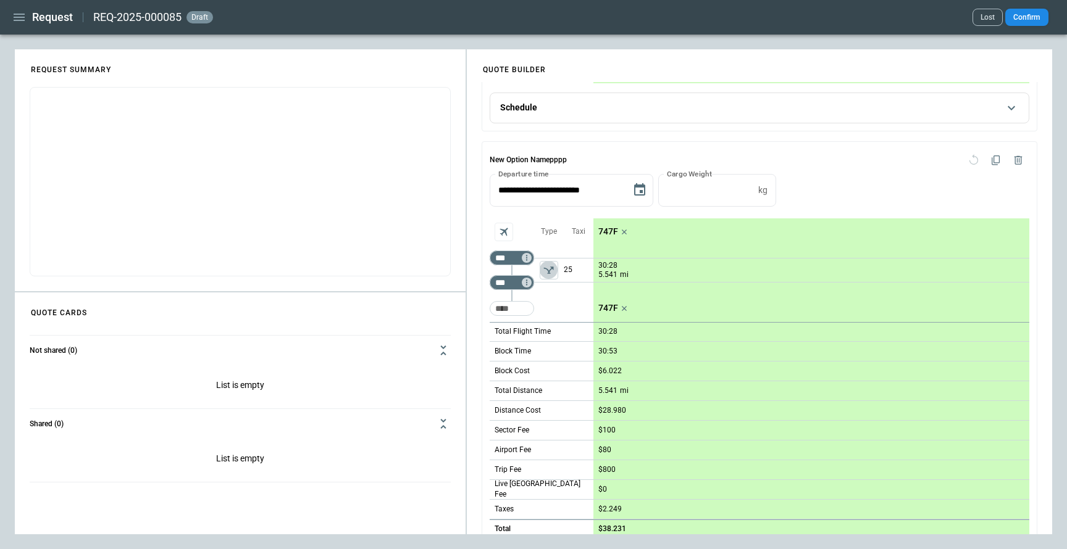
click at [549, 270] on icon "left aligned" at bounding box center [548, 270] width 10 height 7
click at [512, 309] on input "Too short" at bounding box center [512, 309] width 40 height 22
type input "***"
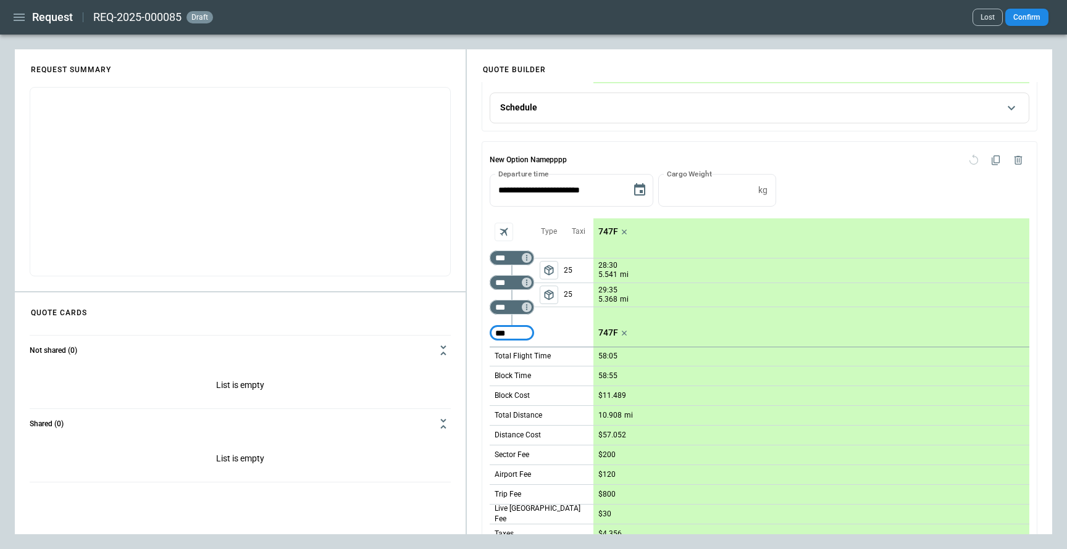
type input "***"
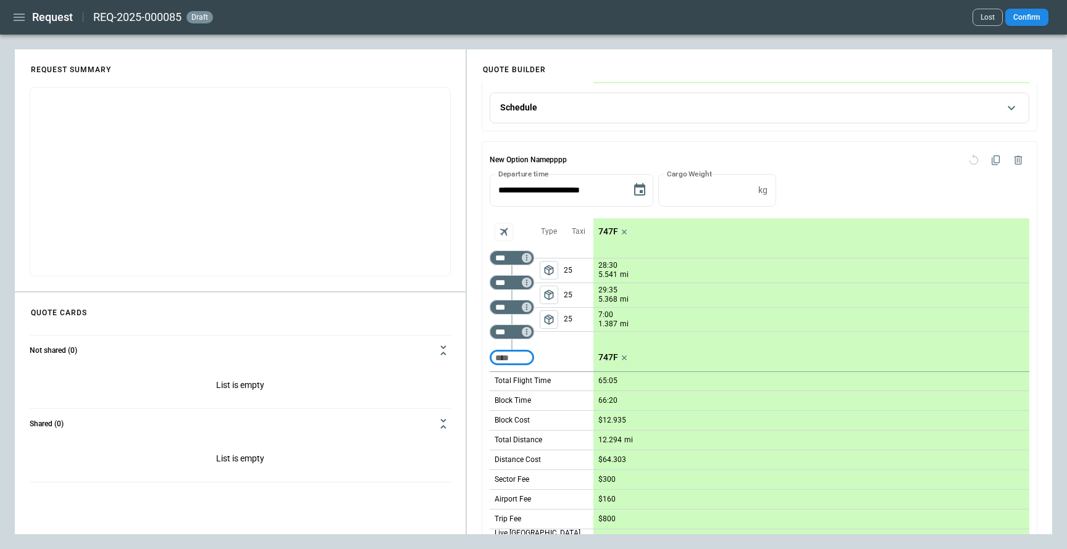
click at [498, 229] on icon "Aircraft selection" at bounding box center [504, 232] width 12 height 12
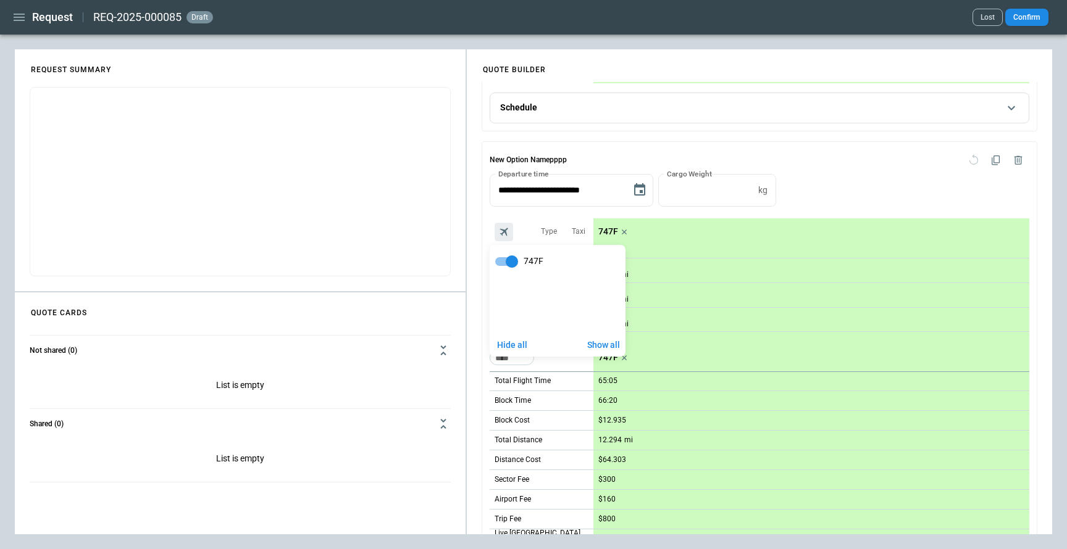
click at [640, 219] on div at bounding box center [533, 274] width 1067 height 549
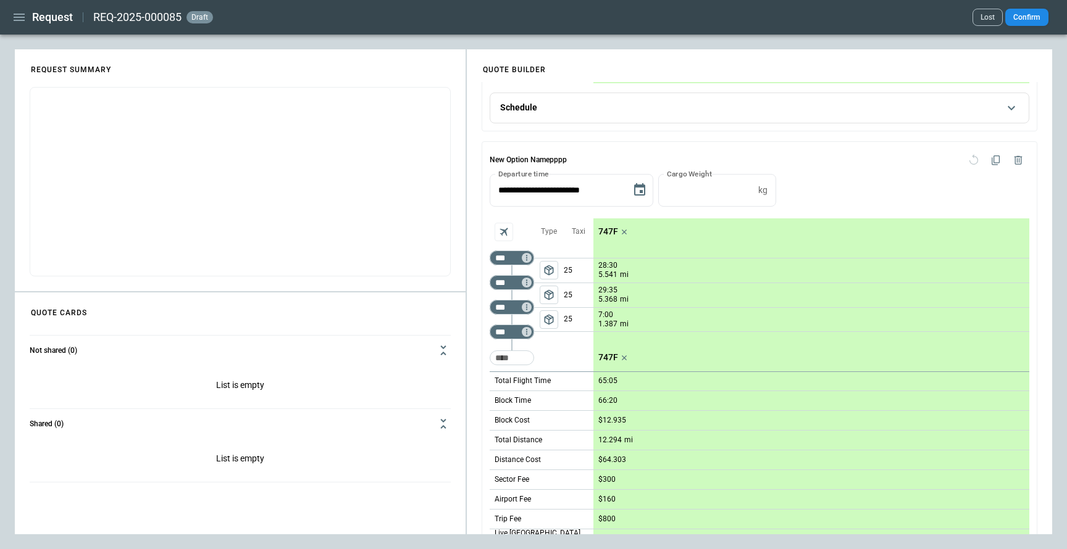
scroll to position [730, 0]
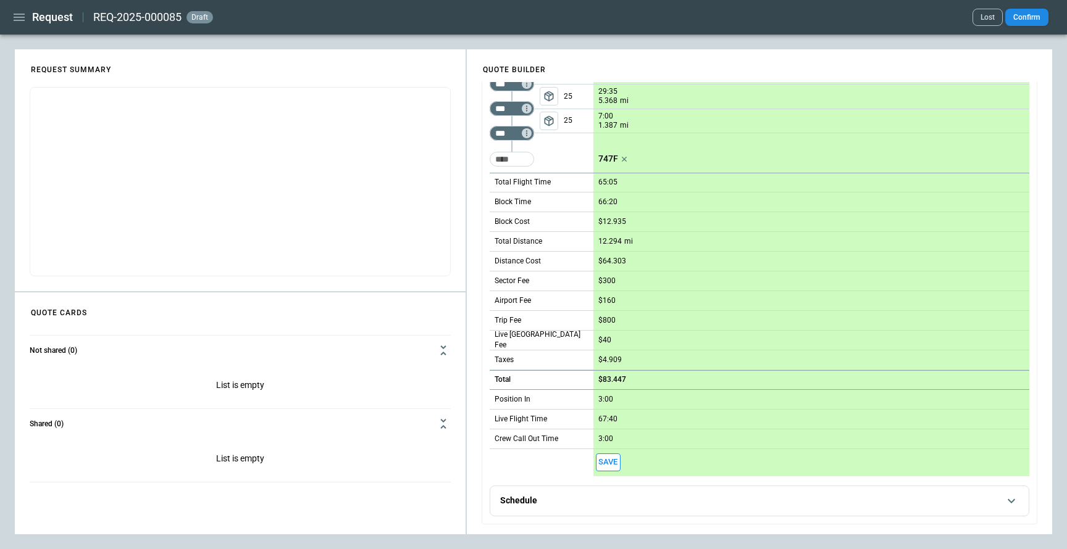
click at [612, 383] on p "$83.447" at bounding box center [612, 379] width 28 height 9
type input "*****"
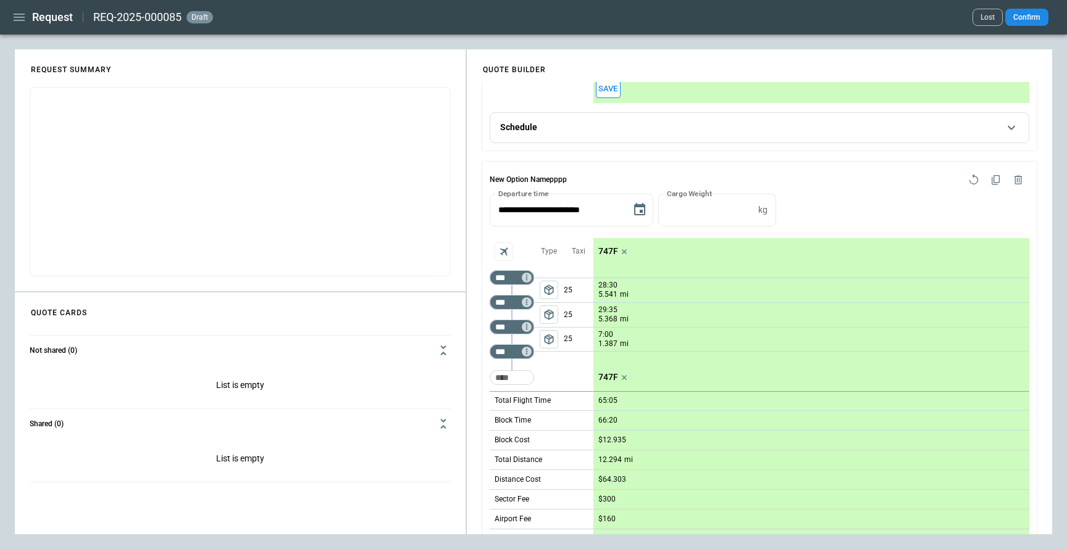
scroll to position [539, 0]
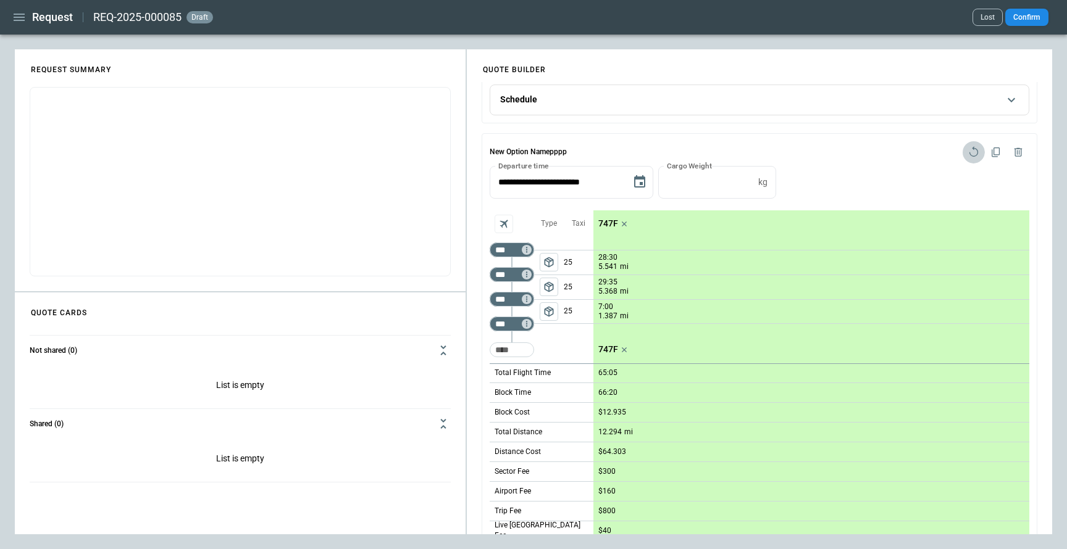
click at [972, 158] on icon "Reset quote option" at bounding box center [973, 152] width 12 height 12
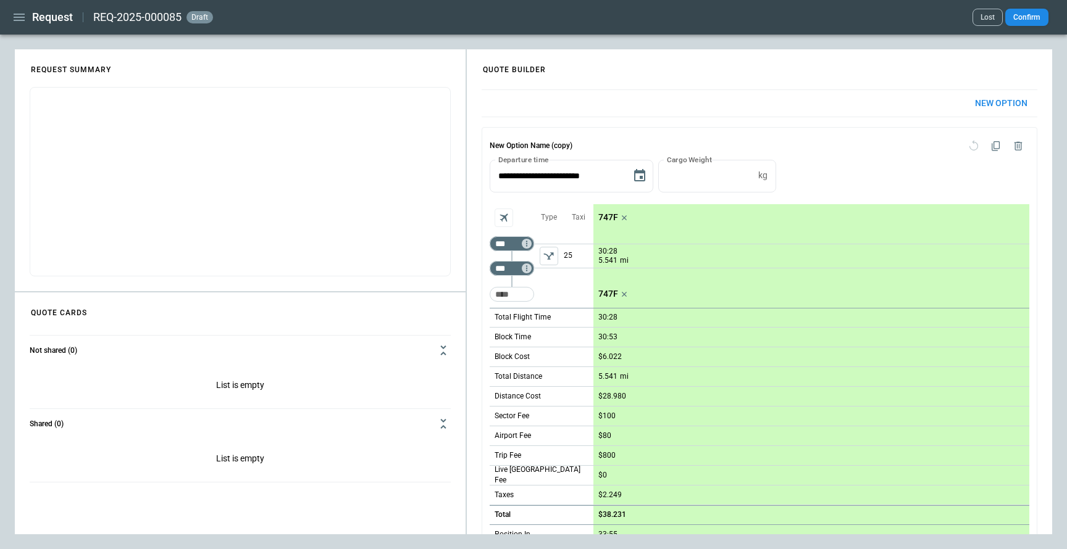
scroll to position [0, 0]
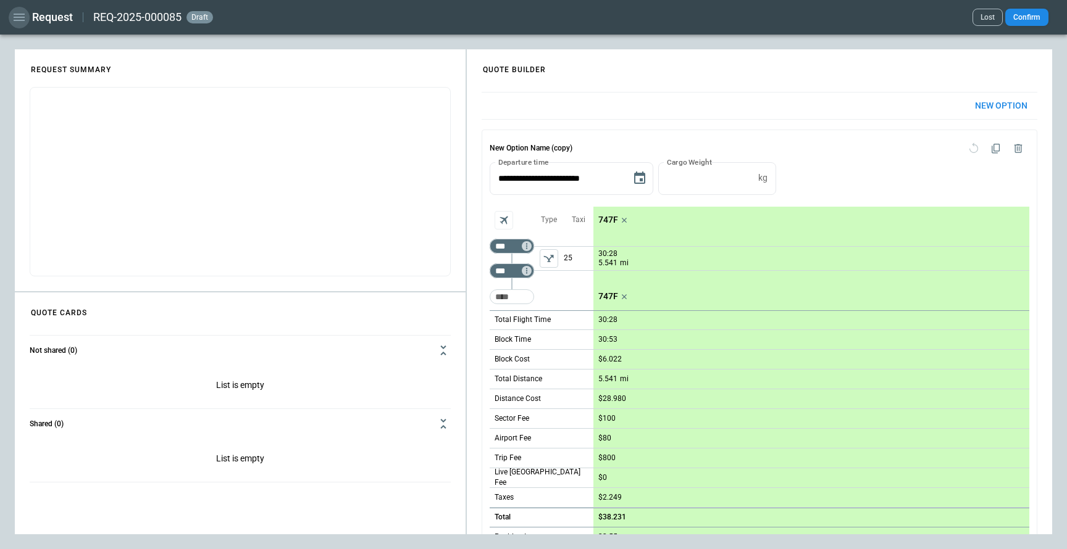
click at [19, 20] on icon "button" at bounding box center [19, 17] width 11 height 7
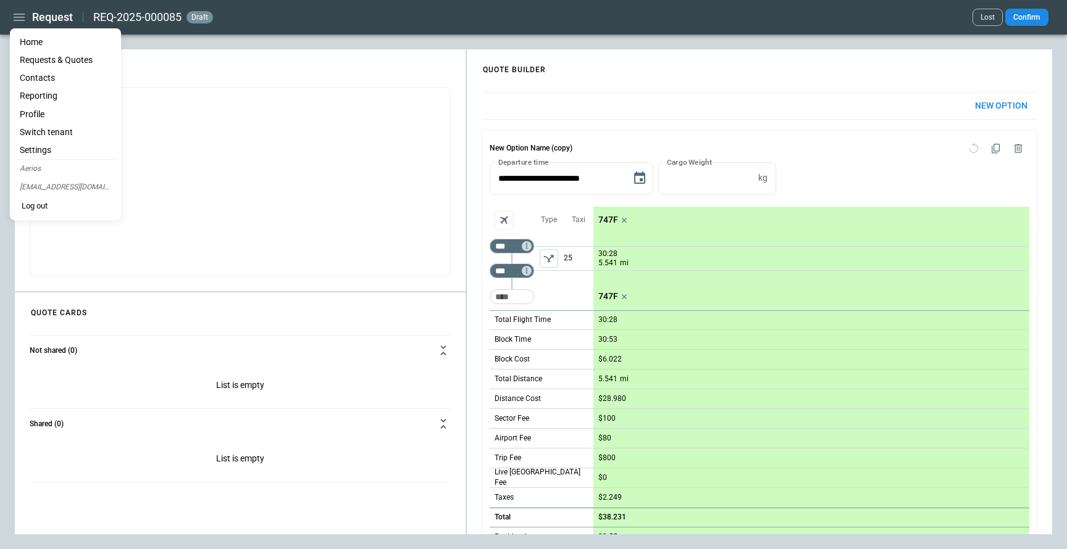
click at [36, 45] on li "Home" at bounding box center [65, 42] width 101 height 18
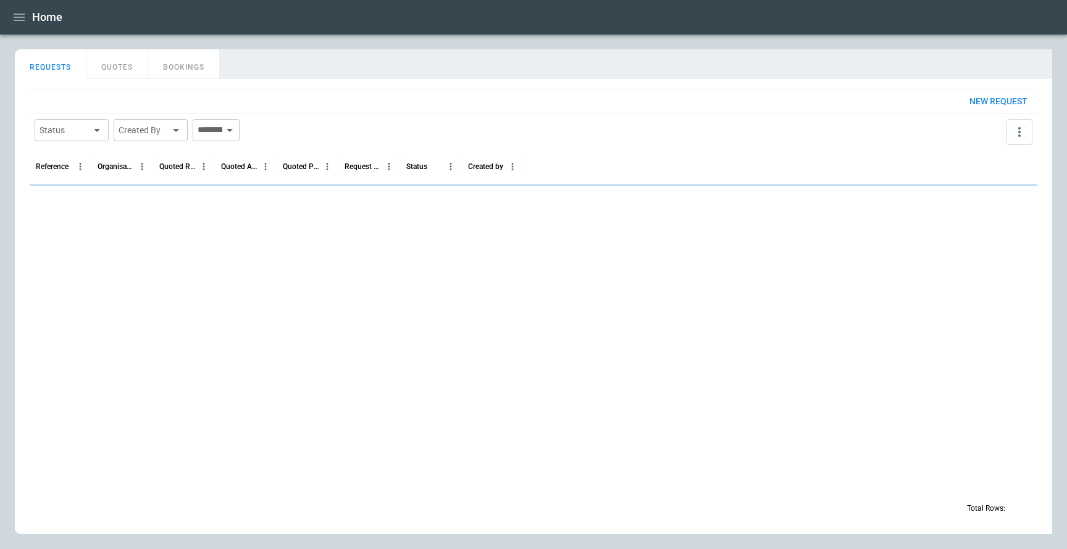
click at [180, 72] on button "BOOKINGS" at bounding box center [184, 64] width 72 height 30
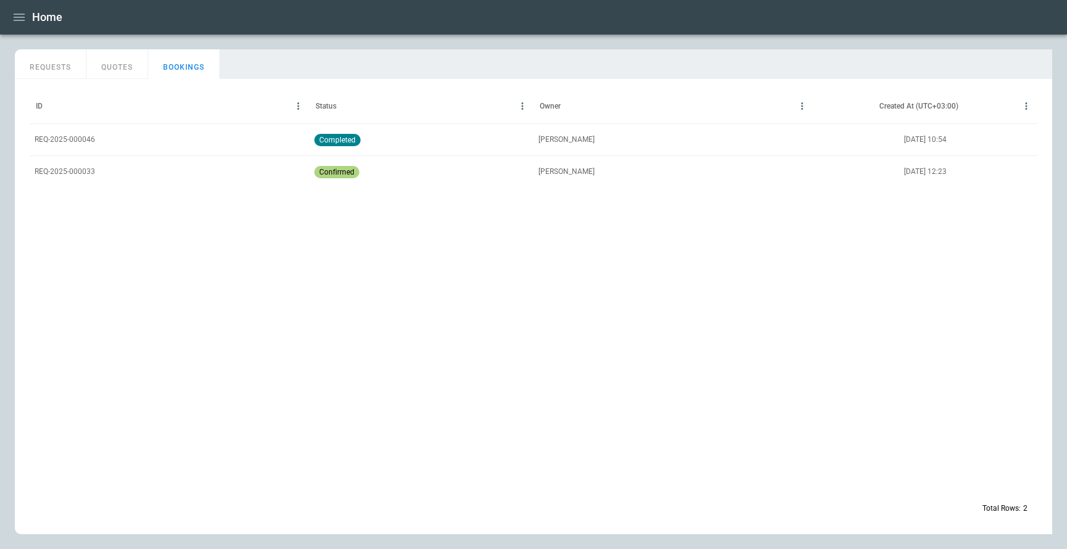
click at [81, 140] on p "REQ-2025-000046" at bounding box center [65, 140] width 60 height 10
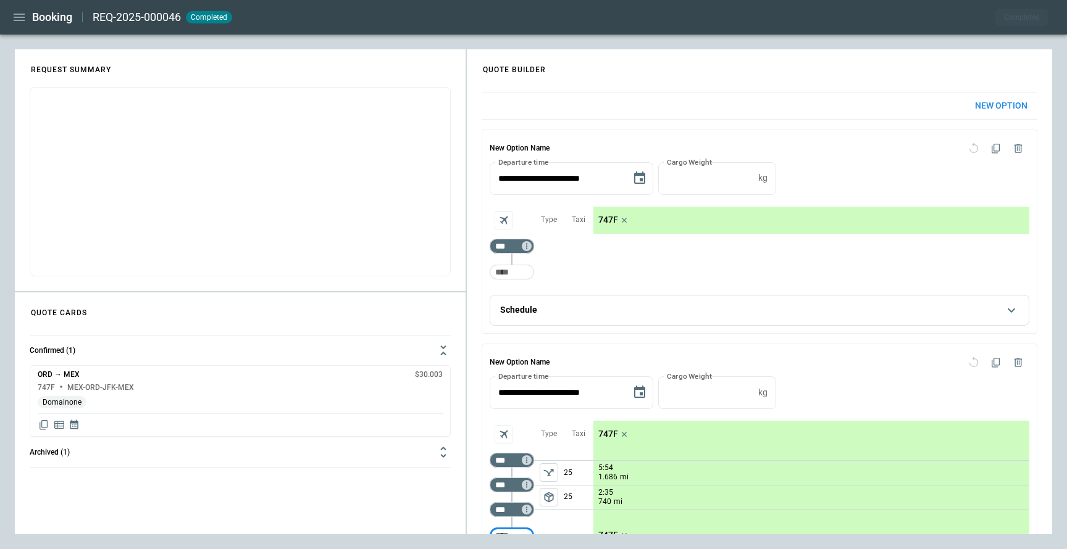
scroll to position [12, 0]
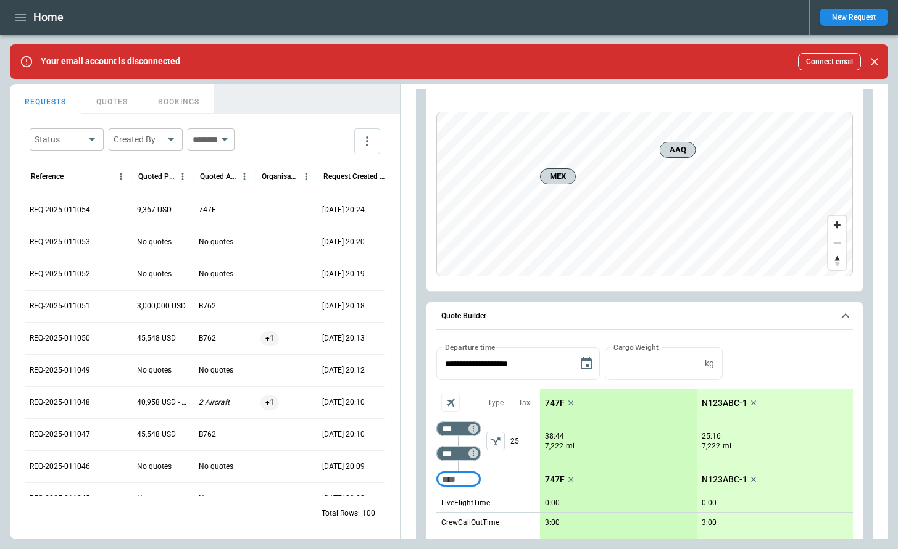
scroll to position [1016, 0]
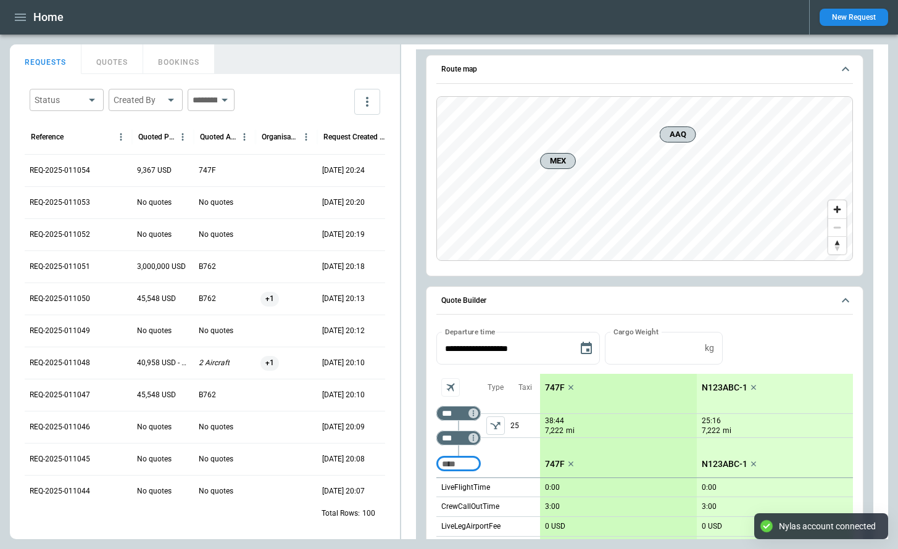
scroll to position [996, 0]
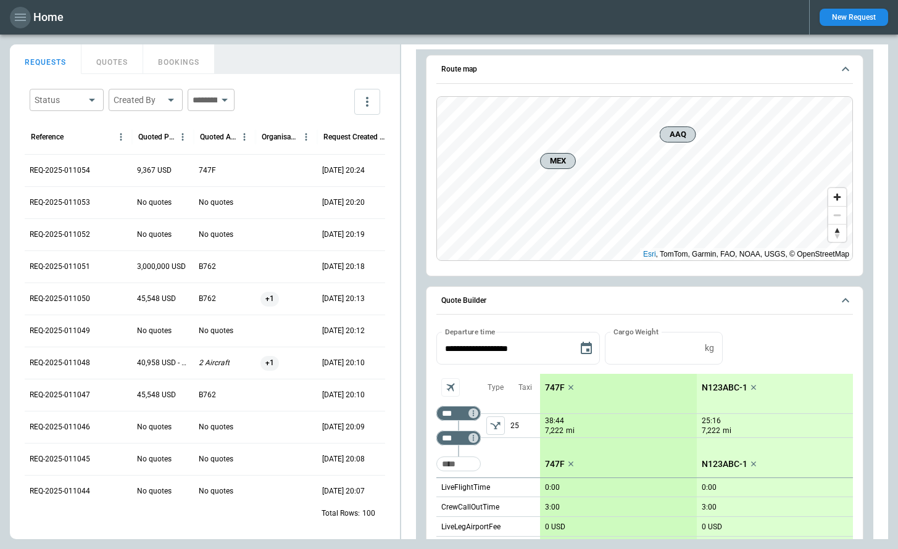
click at [14, 21] on icon "button" at bounding box center [20, 17] width 15 height 15
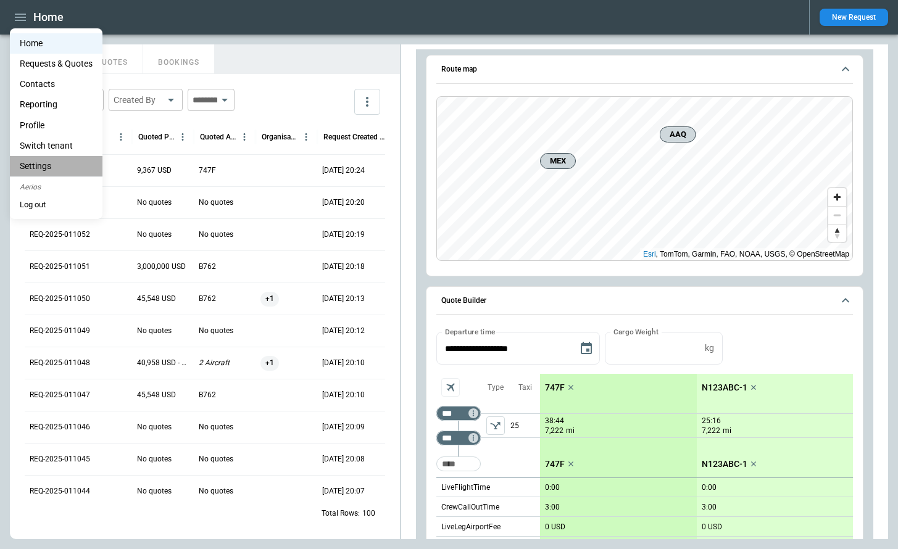
click at [43, 164] on li "Settings" at bounding box center [56, 166] width 93 height 20
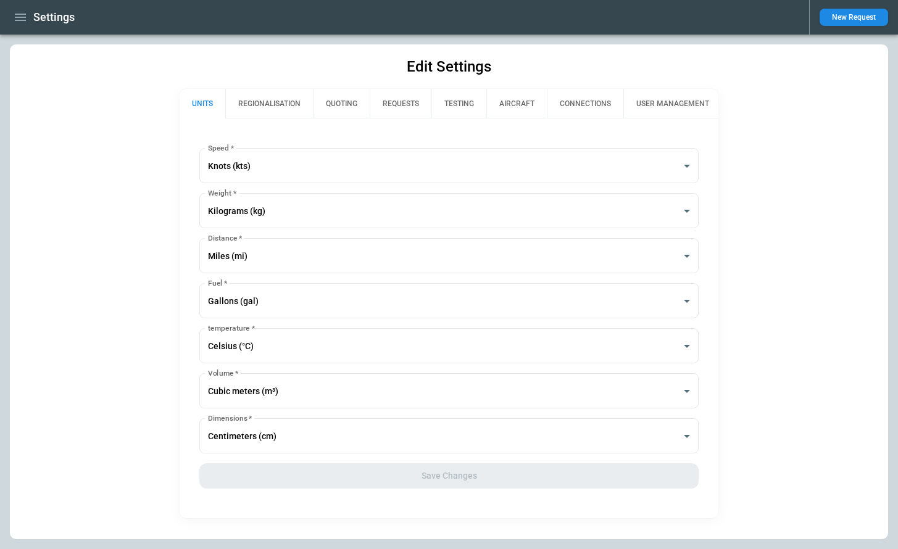
click at [24, 18] on icon "button" at bounding box center [20, 17] width 15 height 15
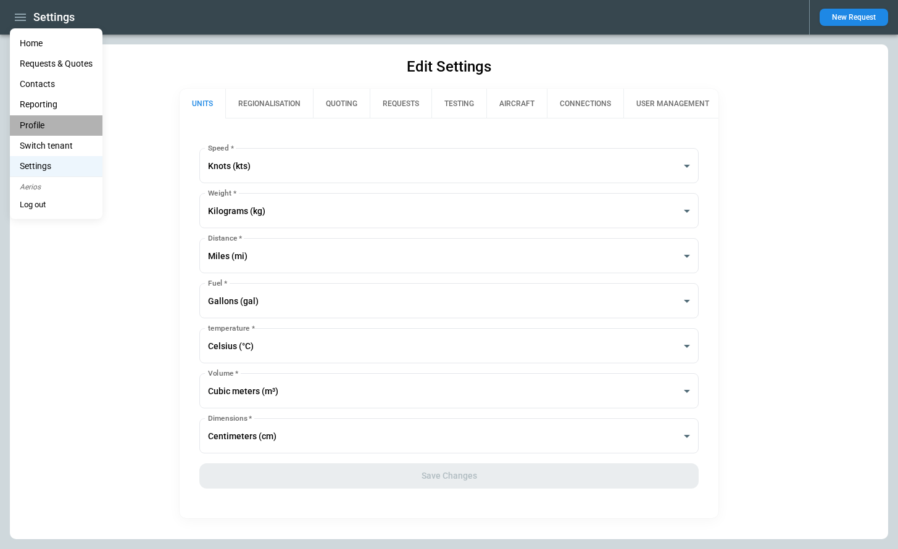
click at [37, 125] on li "Profile" at bounding box center [56, 125] width 93 height 20
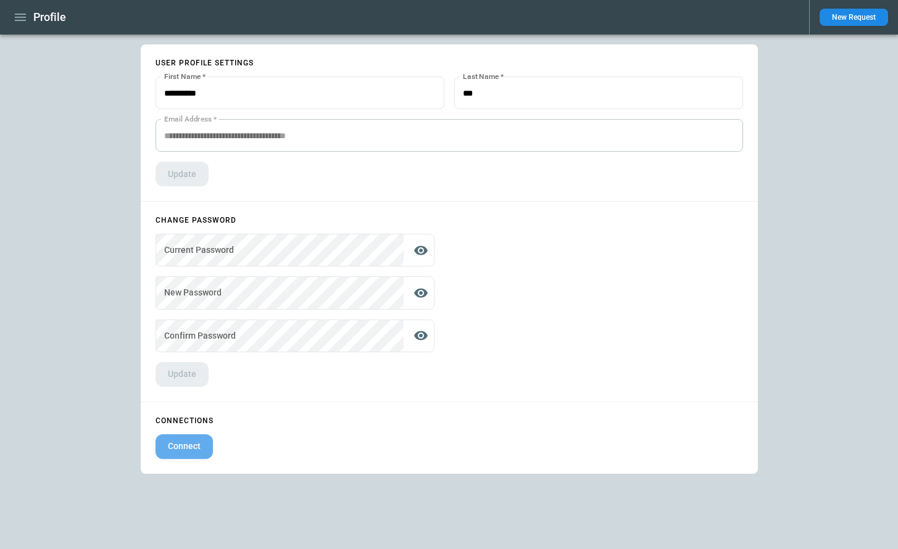
click at [191, 441] on button "Connect" at bounding box center [184, 447] width 57 height 25
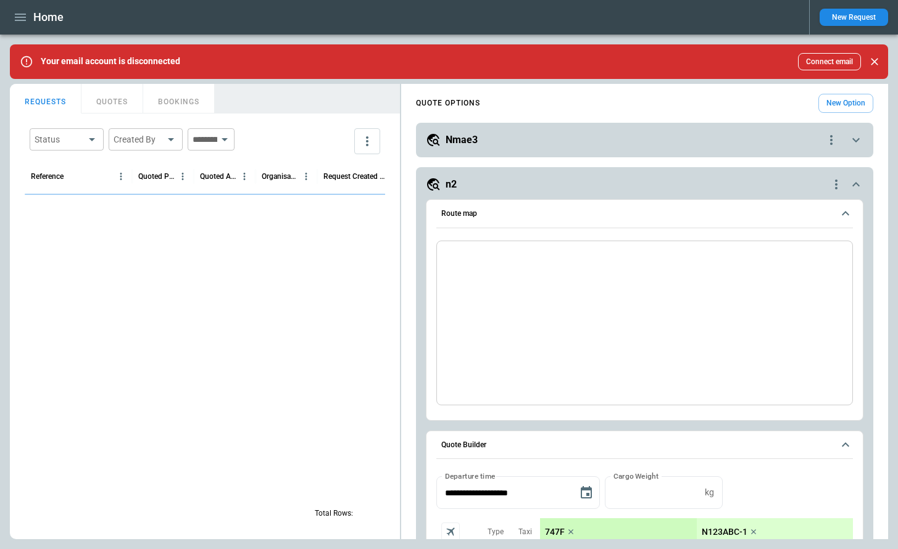
scroll to position [1020, 0]
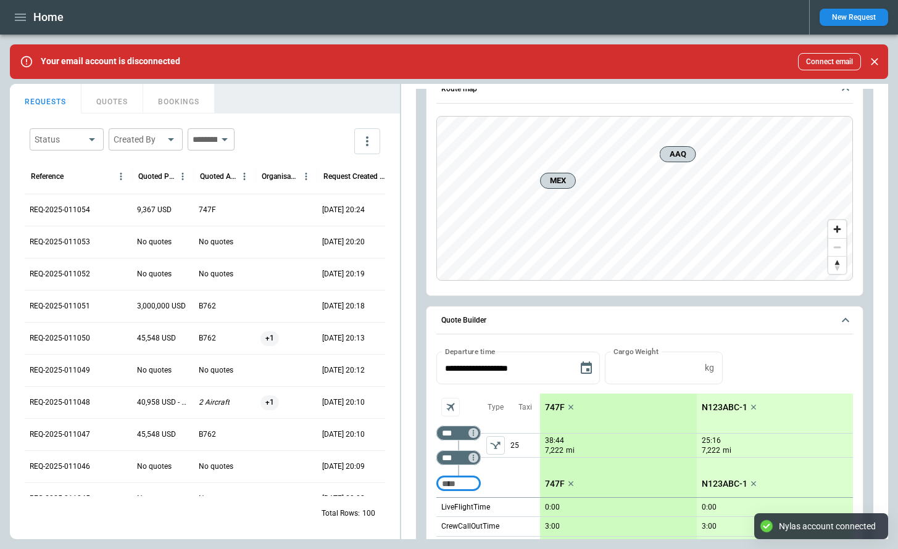
scroll to position [1016, 0]
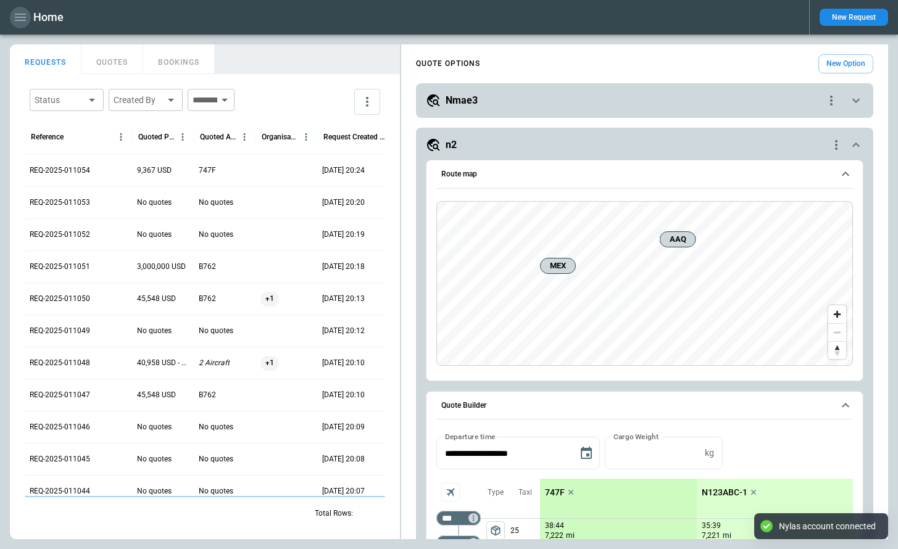
click at [27, 23] on icon "button" at bounding box center [20, 17] width 15 height 15
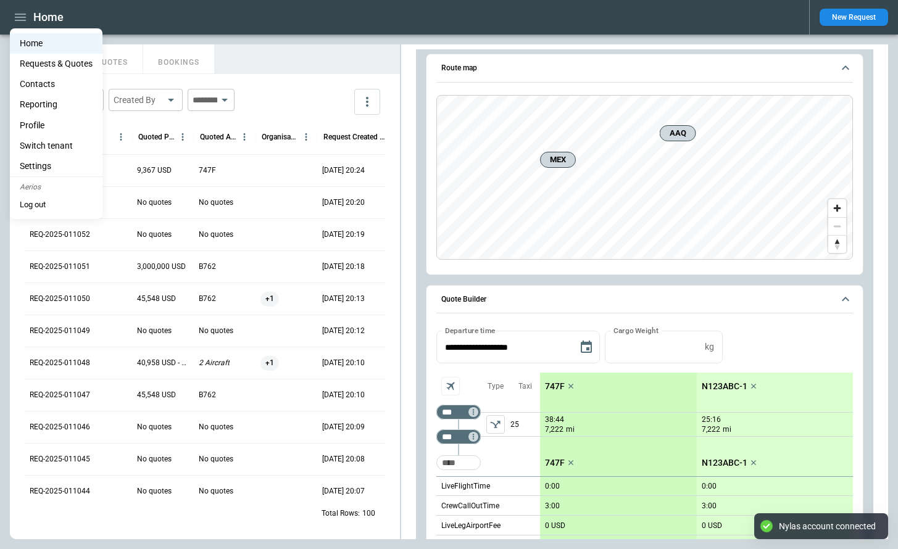
scroll to position [996, 0]
click at [44, 162] on li "Settings" at bounding box center [56, 166] width 93 height 20
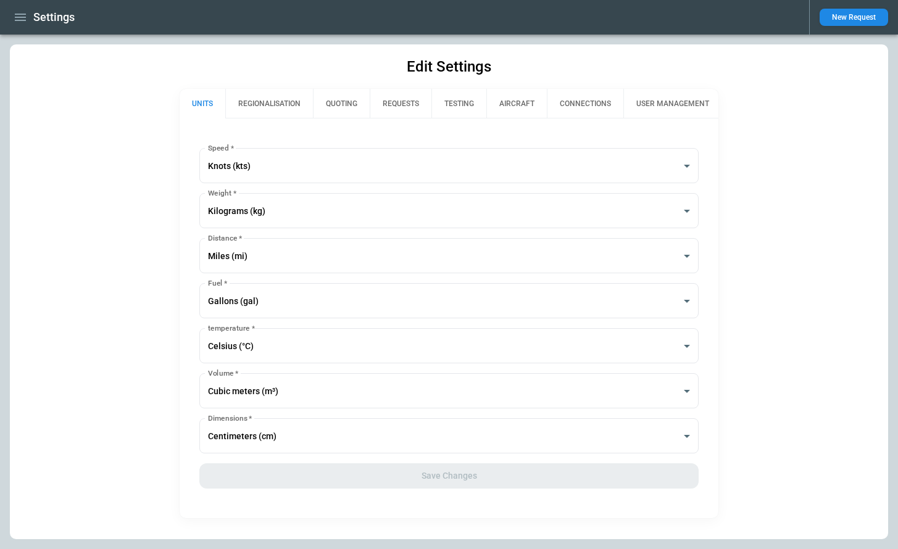
click at [21, 22] on icon "button" at bounding box center [20, 17] width 15 height 15
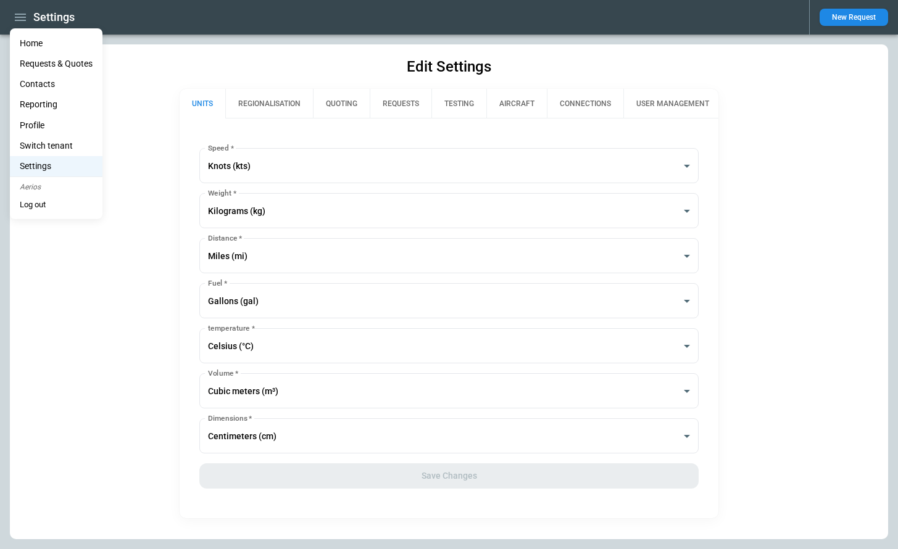
click at [36, 127] on li "Profile" at bounding box center [56, 125] width 93 height 20
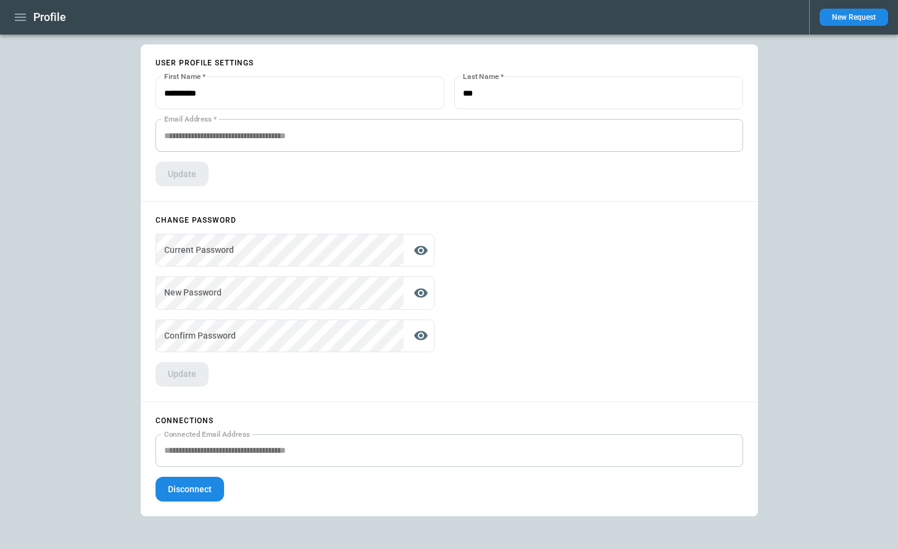
click at [19, 14] on icon "button" at bounding box center [20, 17] width 11 height 7
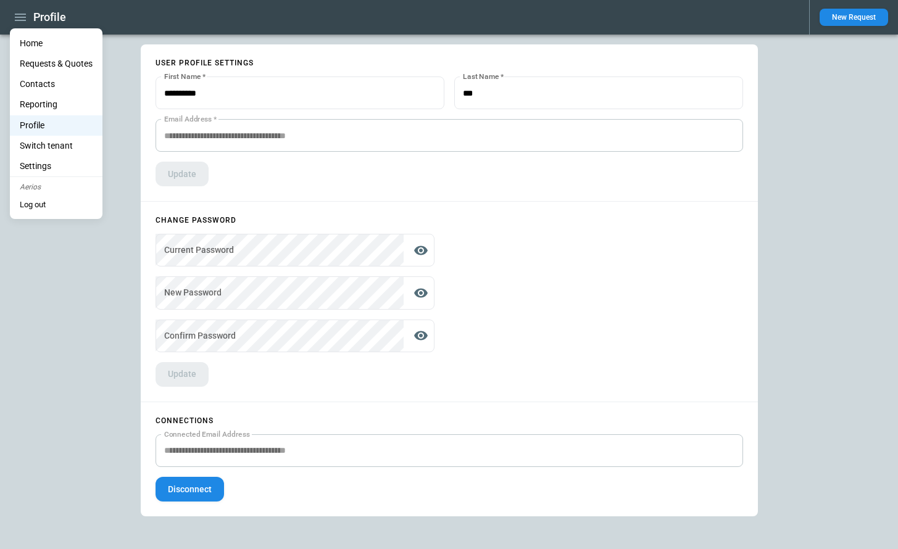
click at [51, 203] on button "Log out" at bounding box center [33, 205] width 46 height 19
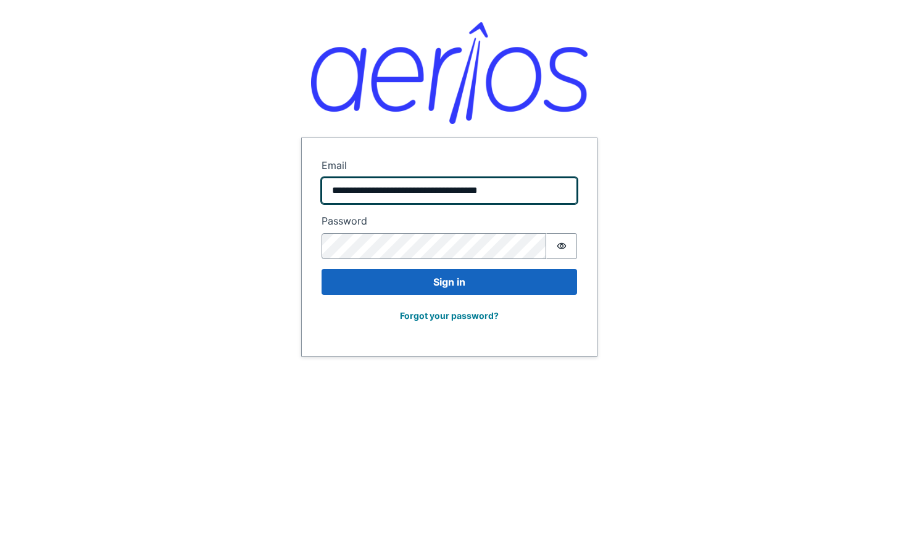
click at [406, 192] on input "**********" at bounding box center [450, 191] width 256 height 26
type input "**********"
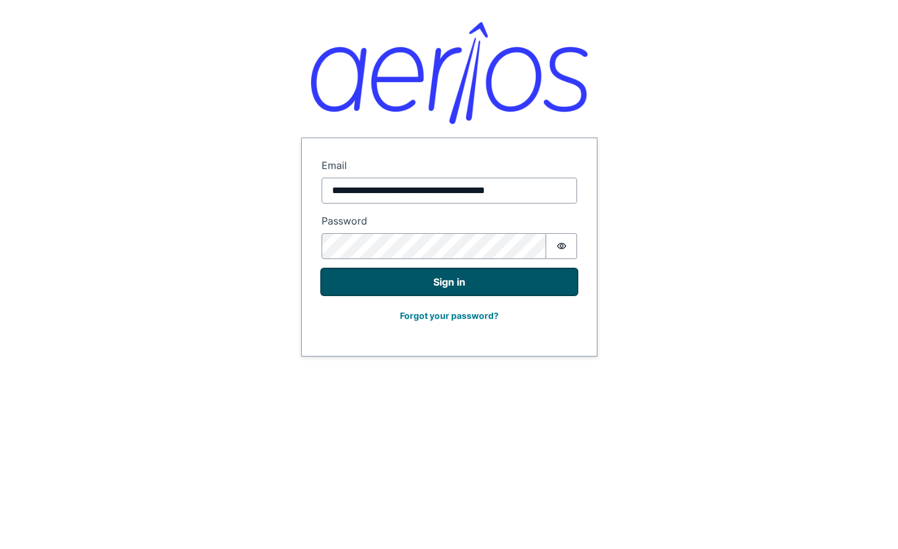
click at [448, 282] on button "Sign in" at bounding box center [450, 282] width 256 height 26
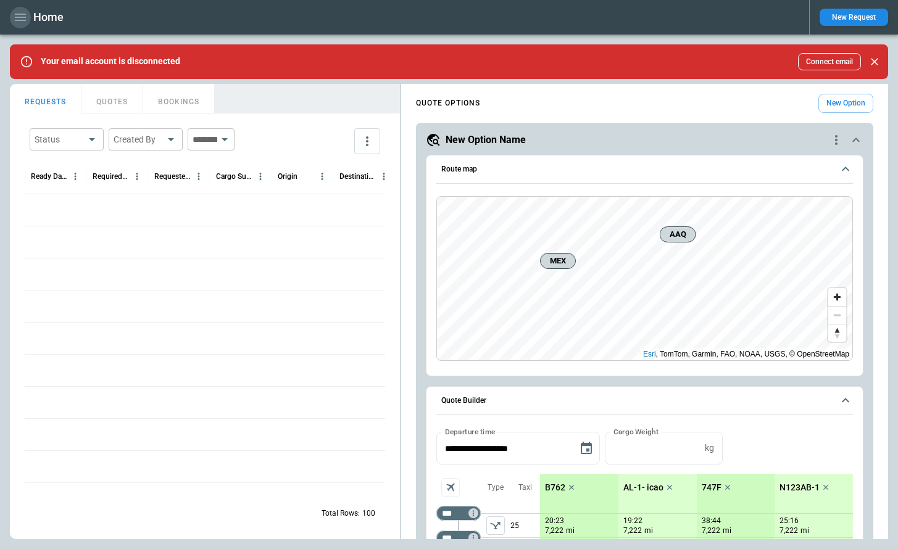
click at [23, 17] on icon "button" at bounding box center [20, 17] width 11 height 7
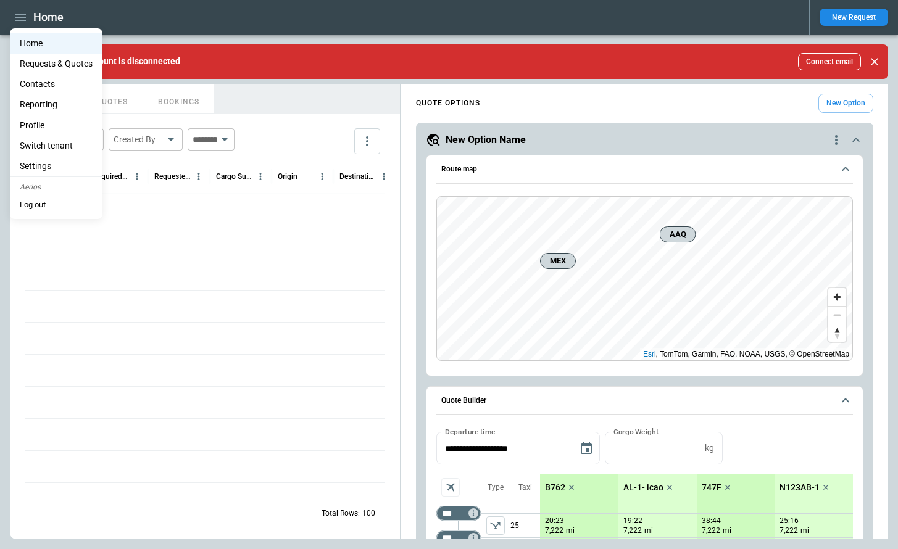
click at [41, 128] on li "Profile" at bounding box center [56, 125] width 93 height 20
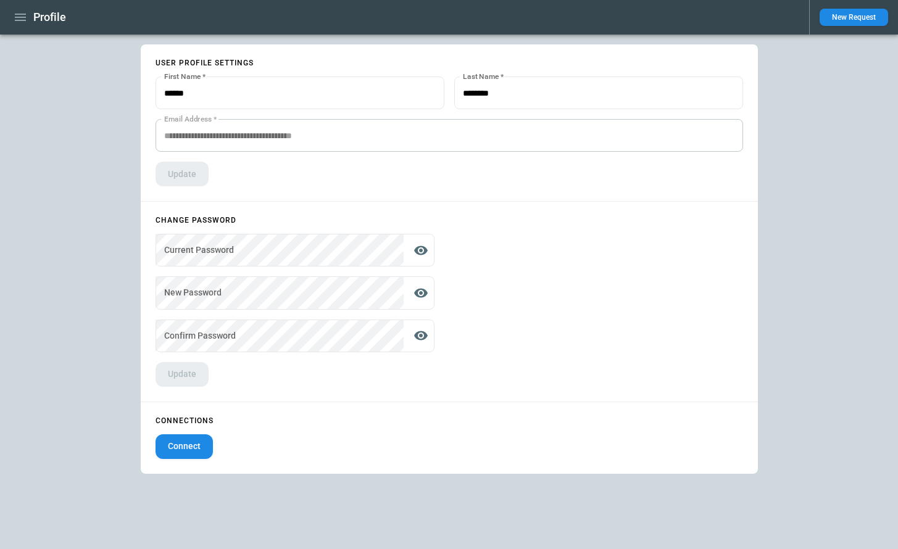
click at [192, 441] on button "Connect" at bounding box center [184, 447] width 57 height 25
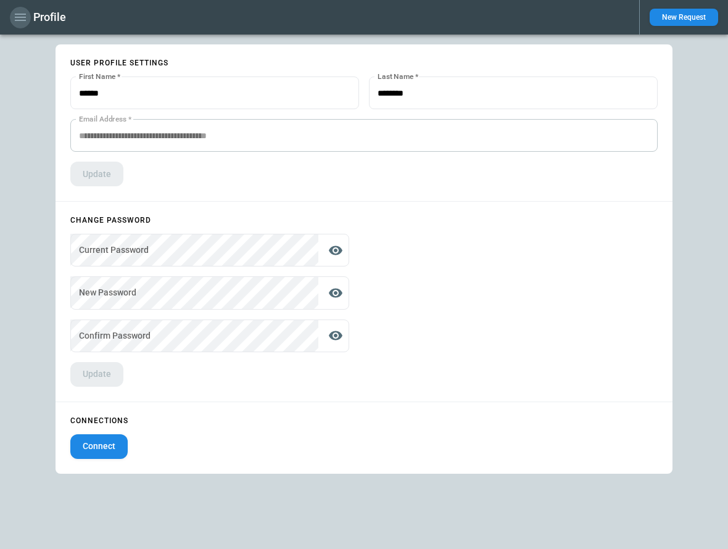
click at [20, 20] on icon "button" at bounding box center [20, 17] width 11 height 7
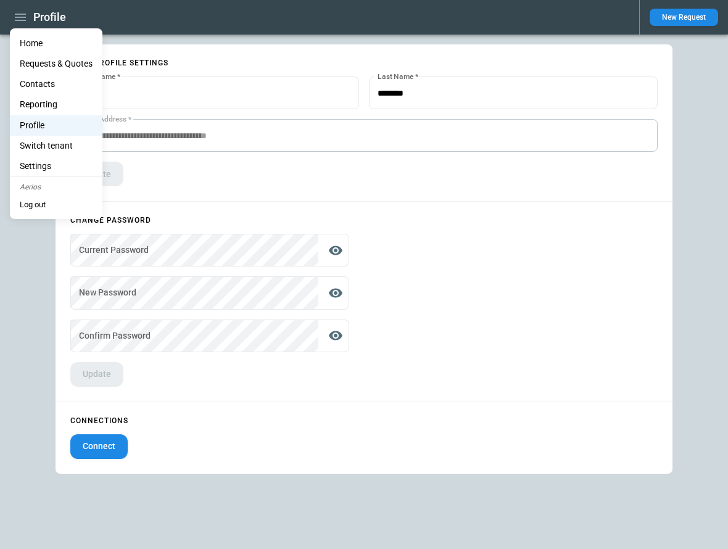
click at [38, 202] on button "Log out" at bounding box center [33, 205] width 46 height 19
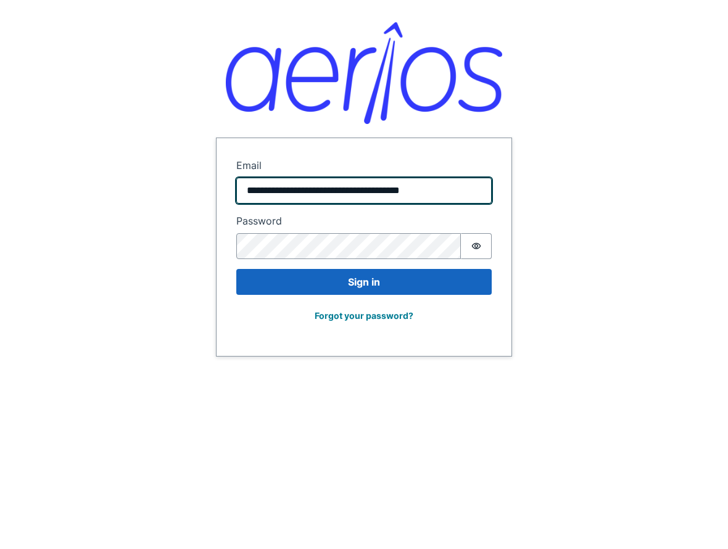
click at [386, 198] on input "**********" at bounding box center [364, 191] width 256 height 26
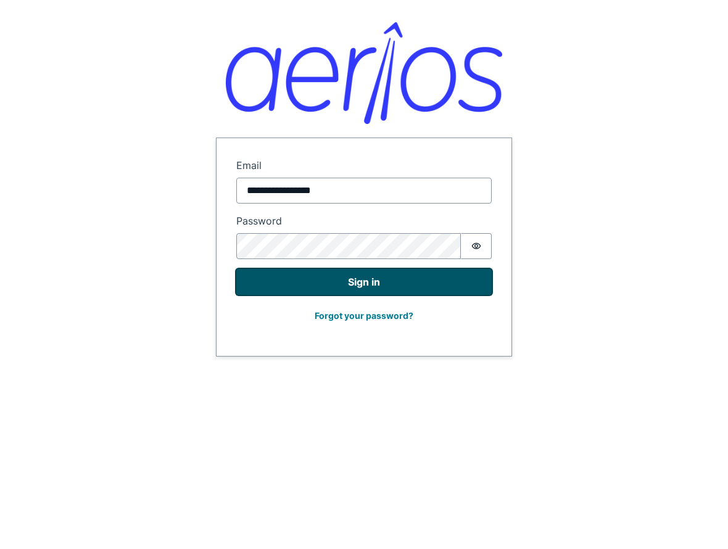
click at [355, 287] on button "Sign in" at bounding box center [364, 282] width 256 height 26
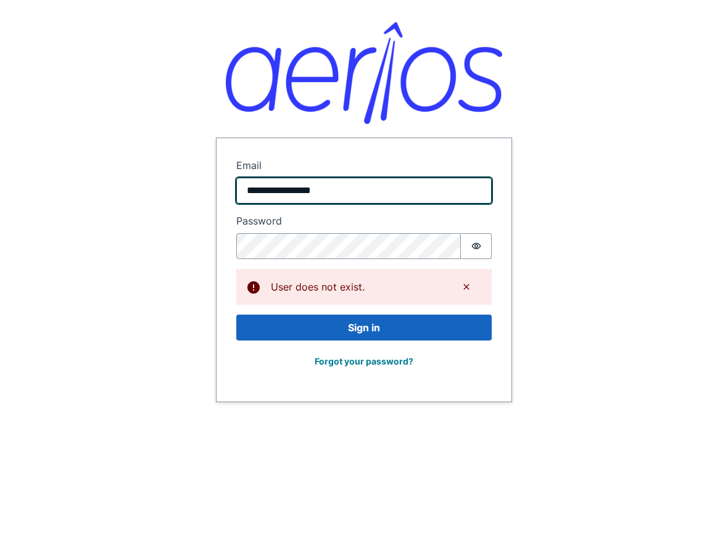
click at [336, 186] on input "**********" at bounding box center [364, 191] width 256 height 26
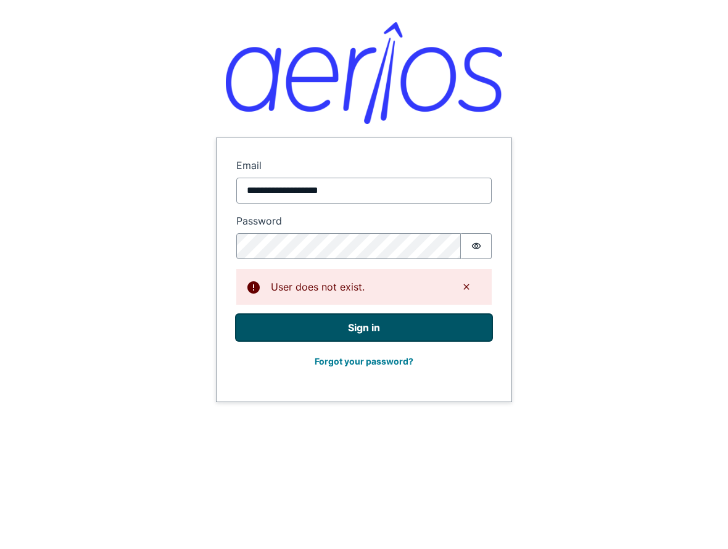
click at [352, 330] on button "Sign in" at bounding box center [364, 328] width 256 height 26
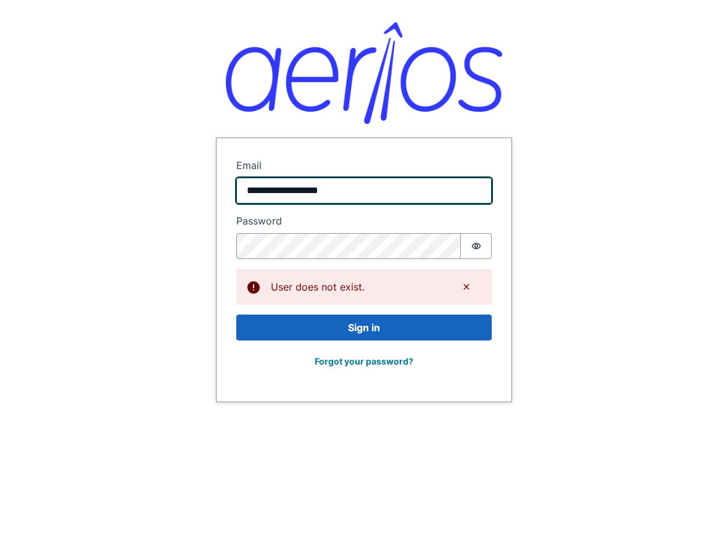
click at [335, 197] on input "**********" at bounding box center [364, 191] width 256 height 26
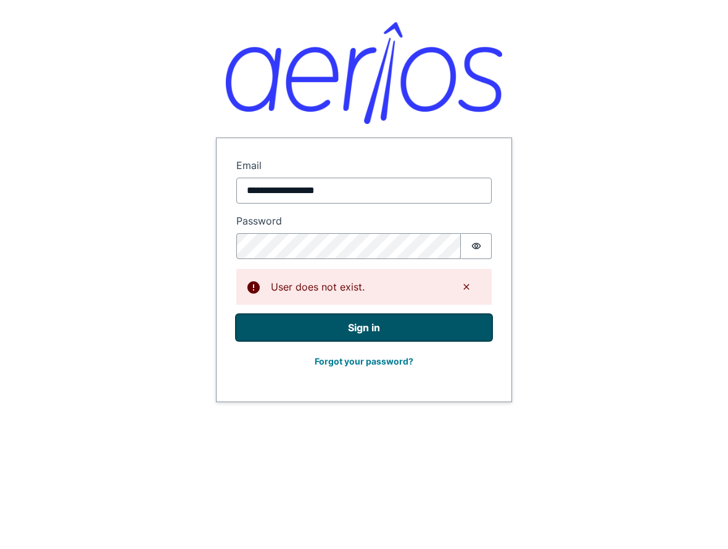
click at [356, 327] on button "Sign in" at bounding box center [364, 328] width 256 height 26
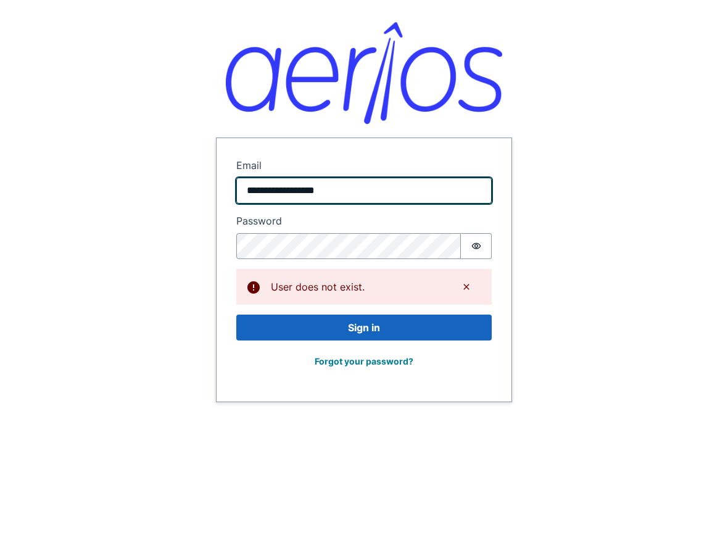
click at [354, 194] on input "**********" at bounding box center [364, 191] width 256 height 26
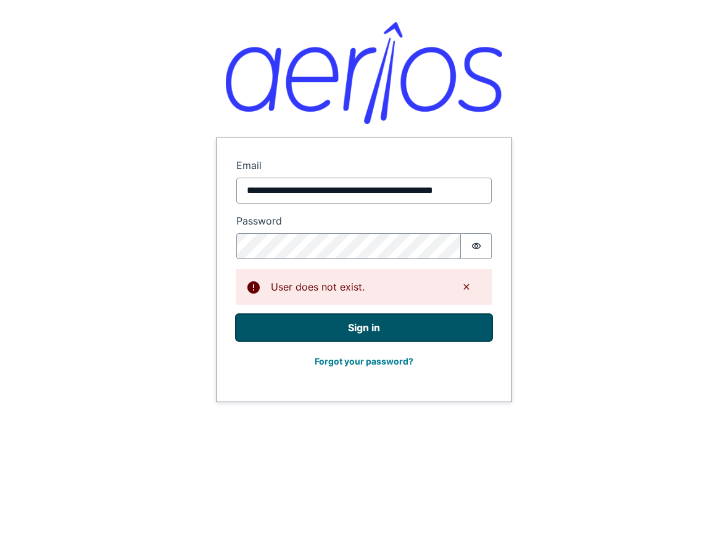
click at [359, 328] on button "Sign in" at bounding box center [364, 328] width 256 height 26
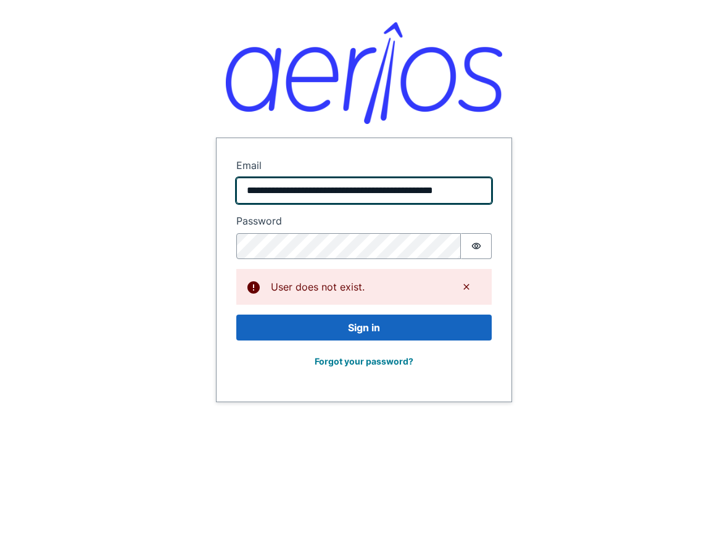
click at [455, 189] on input "**********" at bounding box center [364, 191] width 256 height 26
paste input "email"
type input "**********"
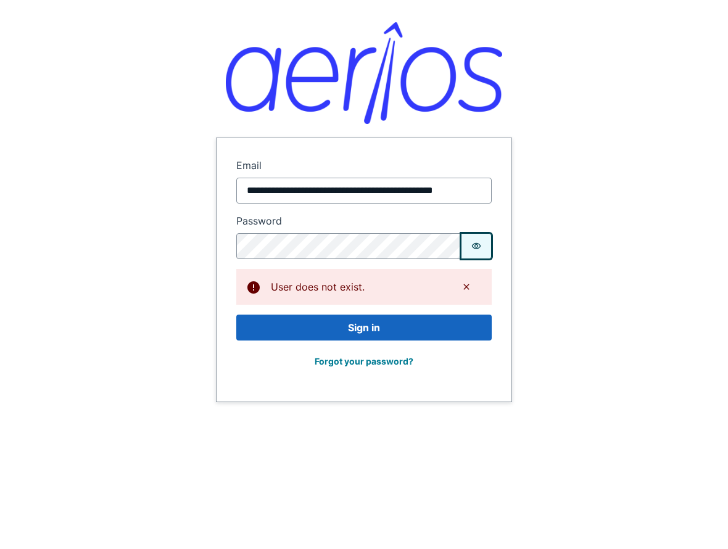
scroll to position [0, 0]
click at [477, 246] on icon "Show password" at bounding box center [477, 246] width 10 height 10
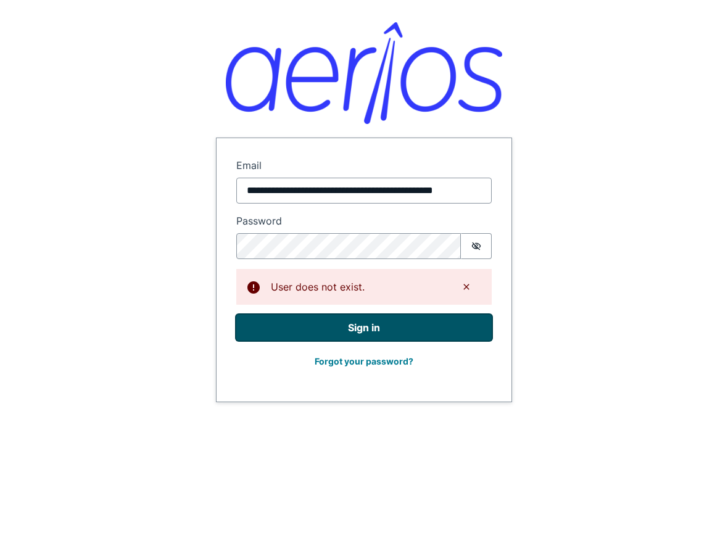
click at [359, 329] on button "Sign in" at bounding box center [364, 328] width 256 height 26
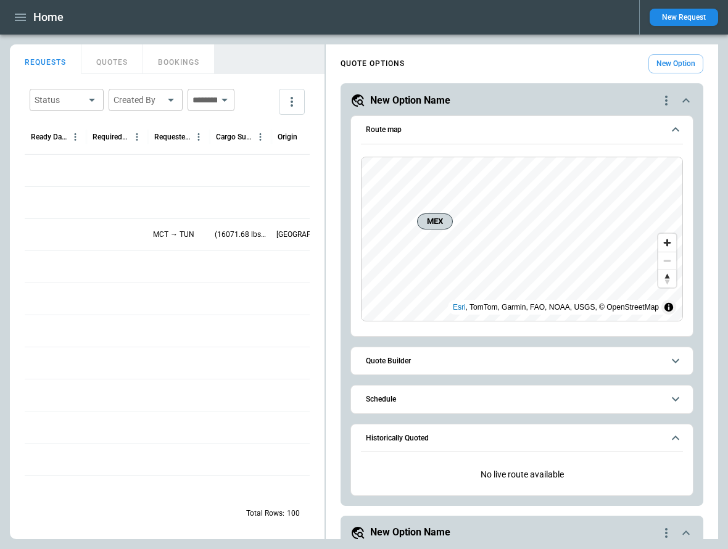
scroll to position [1410, 0]
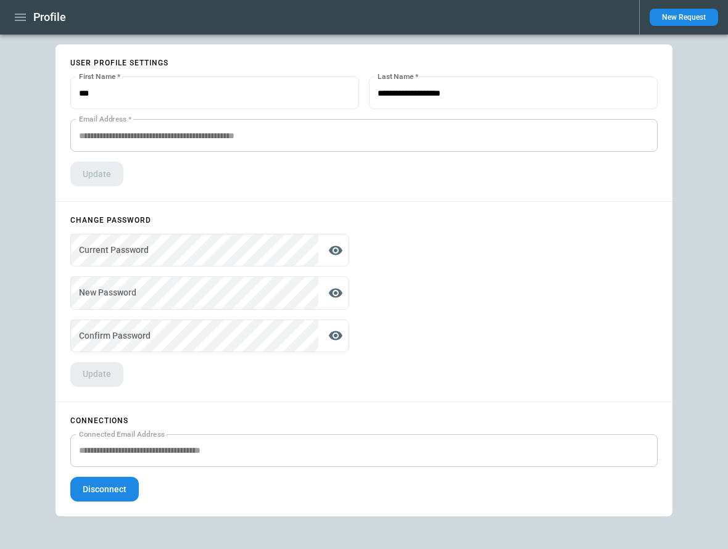
click at [91, 491] on button "Disconnect" at bounding box center [104, 489] width 69 height 25
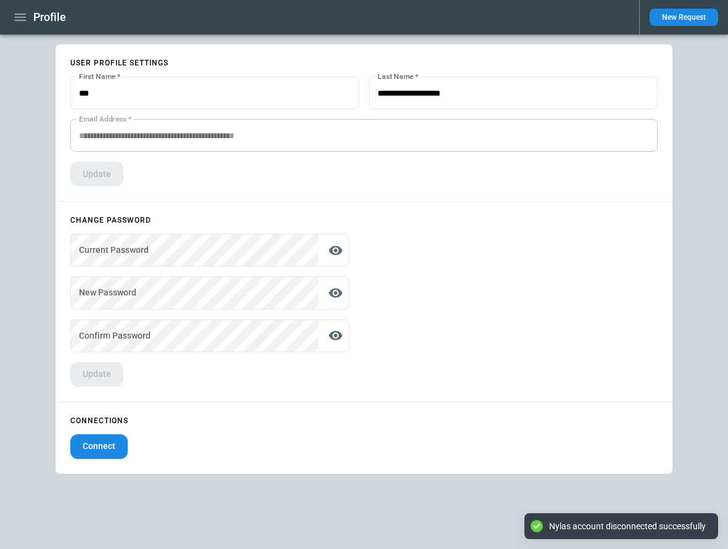
click at [96, 447] on button "Connect" at bounding box center [98, 447] width 57 height 25
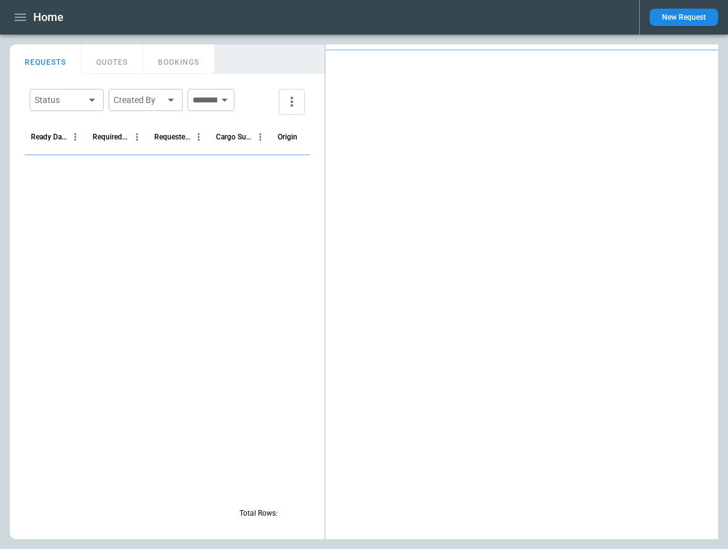
click at [24, 14] on icon "button" at bounding box center [20, 17] width 11 height 7
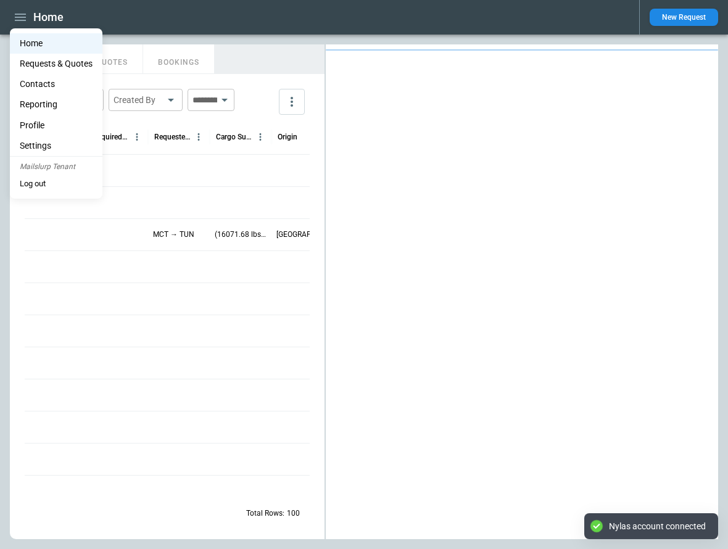
click at [38, 120] on li "Profile" at bounding box center [56, 125] width 93 height 20
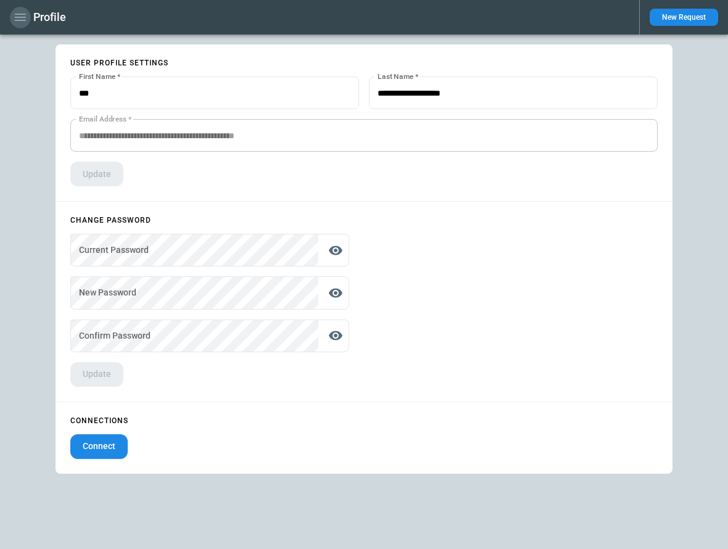
click at [17, 19] on icon "button" at bounding box center [20, 17] width 15 height 15
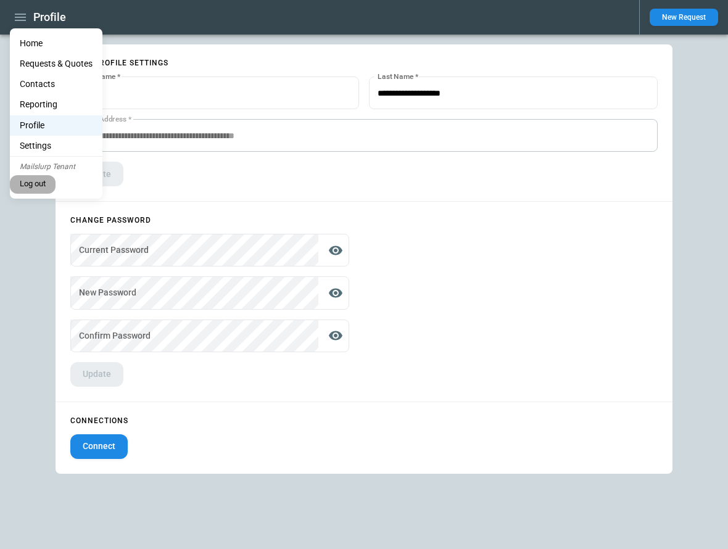
click at [35, 184] on button "Log out" at bounding box center [33, 184] width 46 height 19
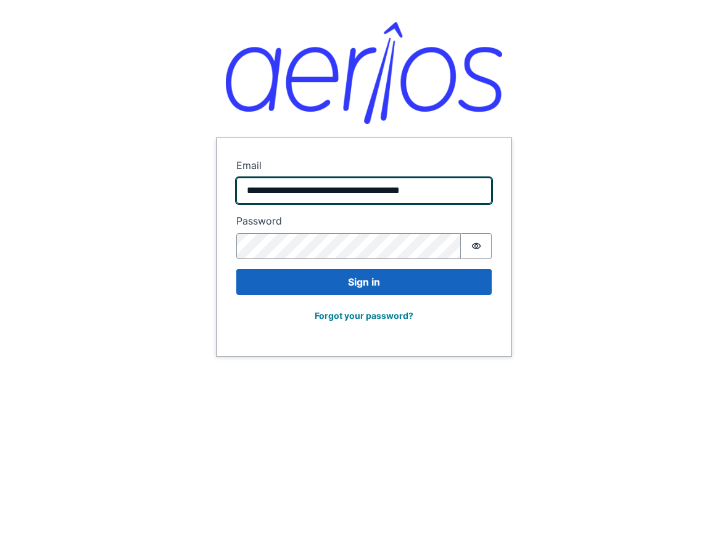
click at [319, 189] on input "**********" at bounding box center [364, 191] width 256 height 26
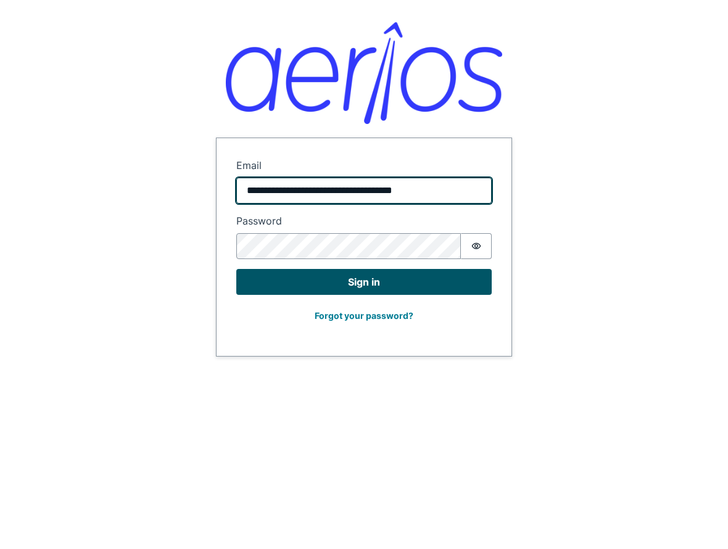
type input "**********"
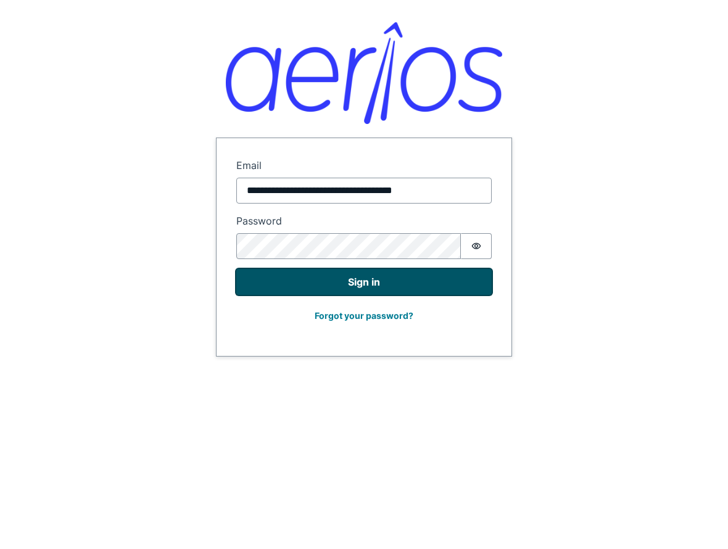
click at [299, 288] on button "Sign in" at bounding box center [364, 282] width 256 height 26
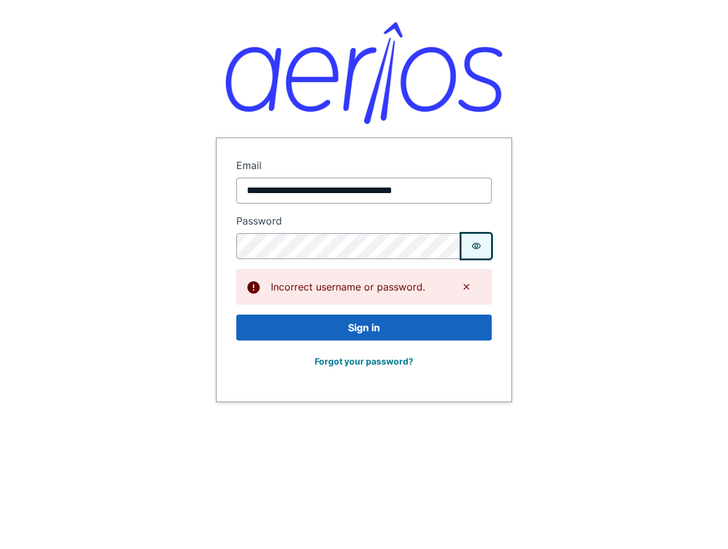
click at [476, 244] on icon "Show password" at bounding box center [476, 246] width 9 height 6
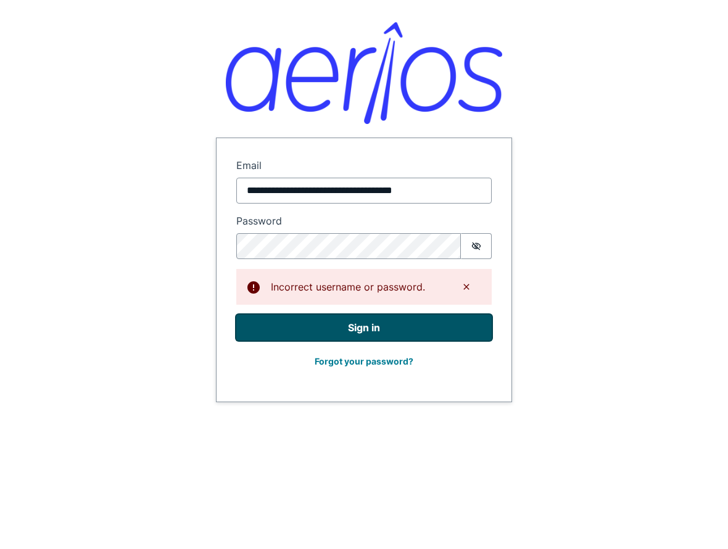
click at [399, 331] on button "Sign in" at bounding box center [364, 328] width 256 height 26
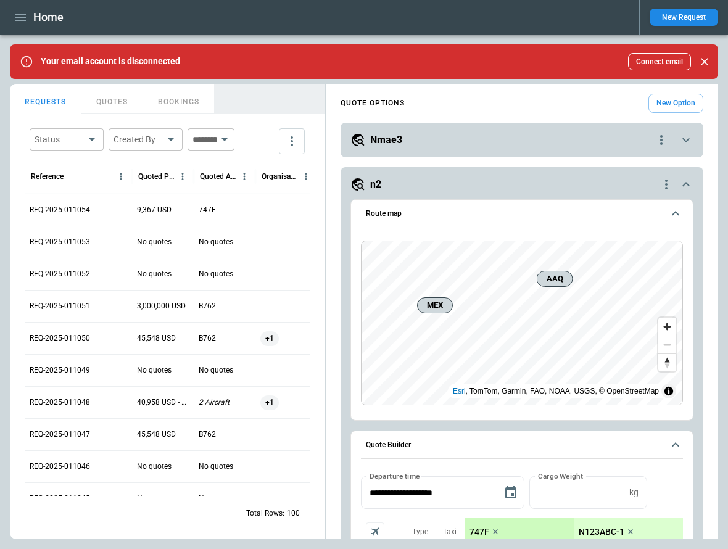
scroll to position [1016, 0]
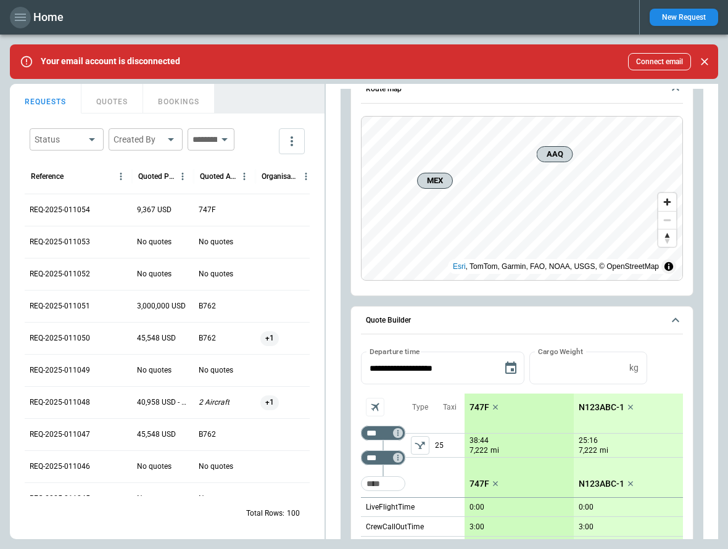
click at [23, 16] on icon "button" at bounding box center [20, 17] width 15 height 15
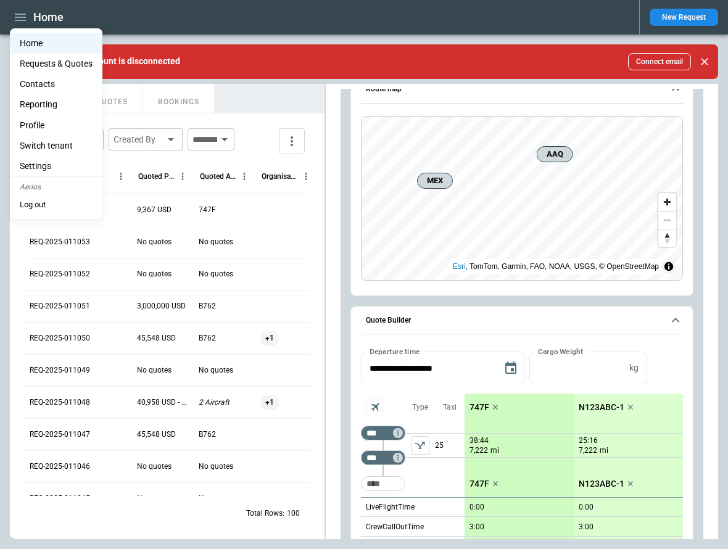
click at [54, 167] on li "Settings" at bounding box center [56, 166] width 93 height 20
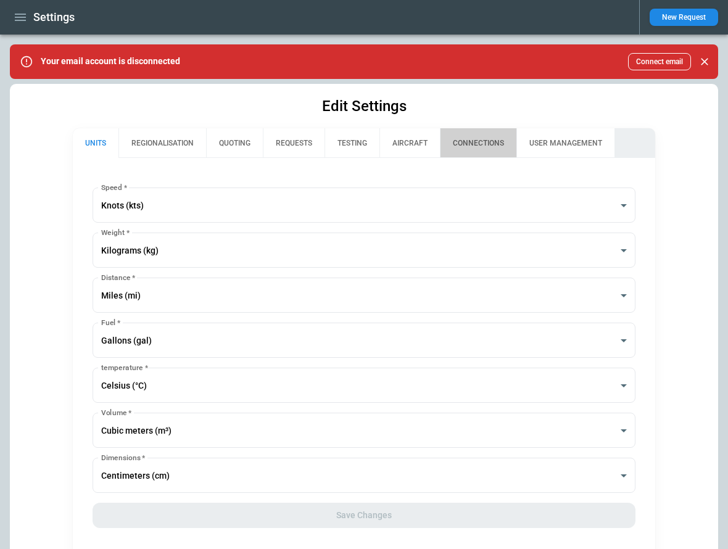
click at [485, 145] on button "CONNECTIONS" at bounding box center [478, 143] width 77 height 30
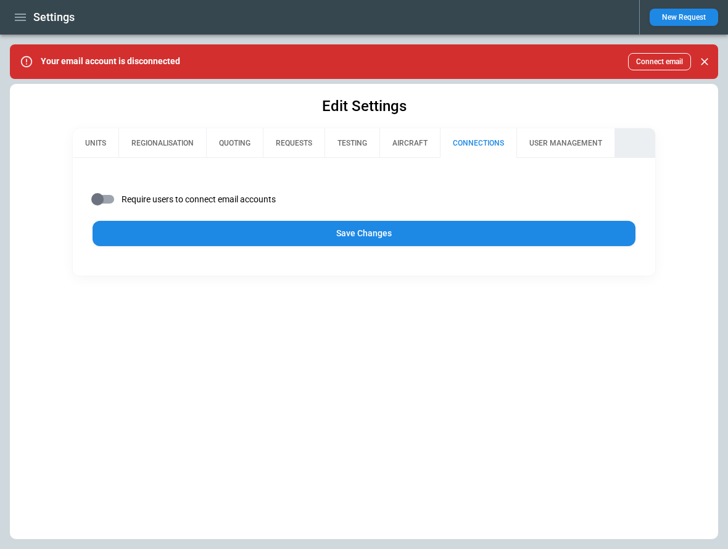
click at [278, 236] on button "Save Changes" at bounding box center [364, 233] width 543 height 25
